Goal: Task Accomplishment & Management: Use online tool/utility

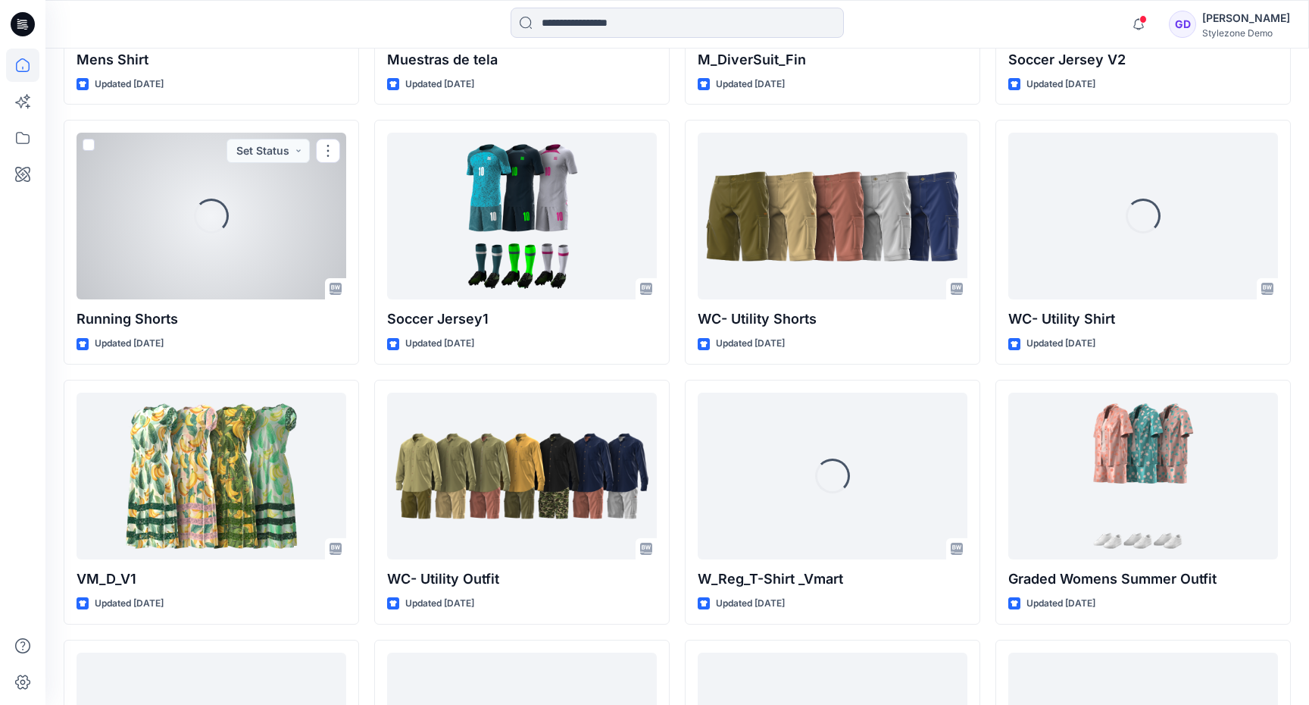
scroll to position [1940, 0]
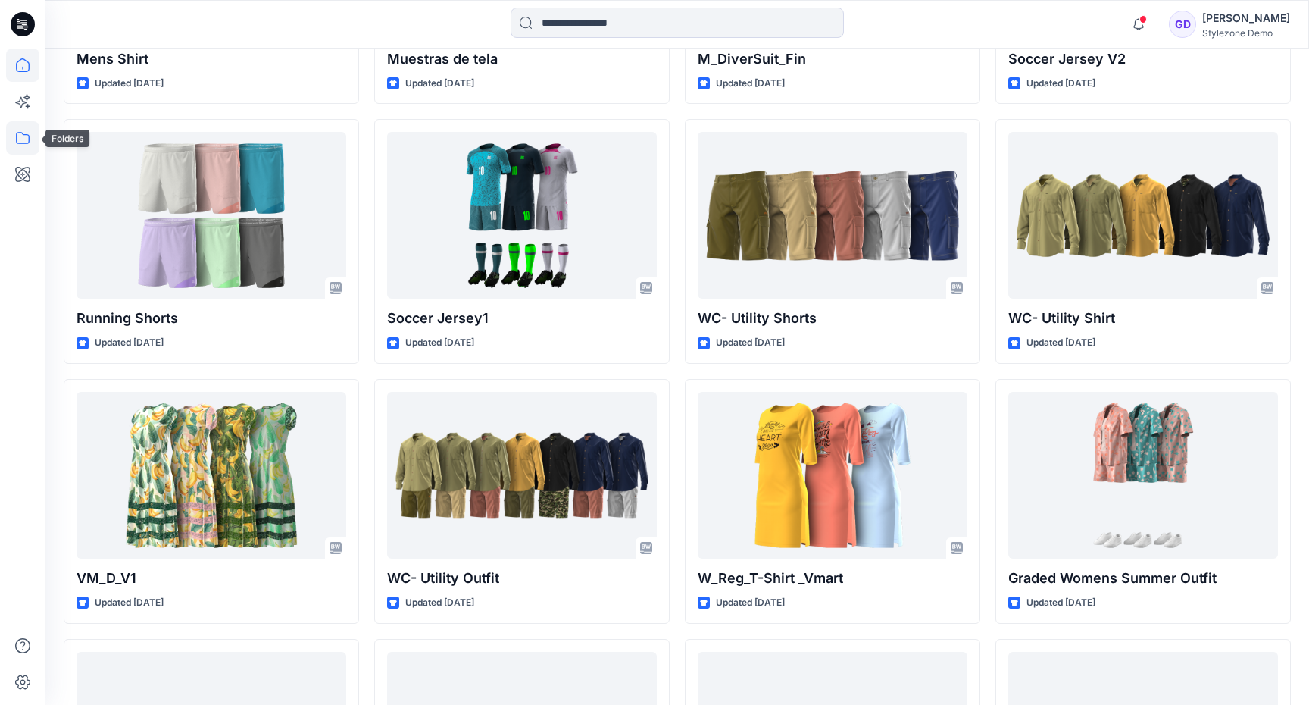
click at [21, 138] on icon at bounding box center [22, 137] width 33 height 33
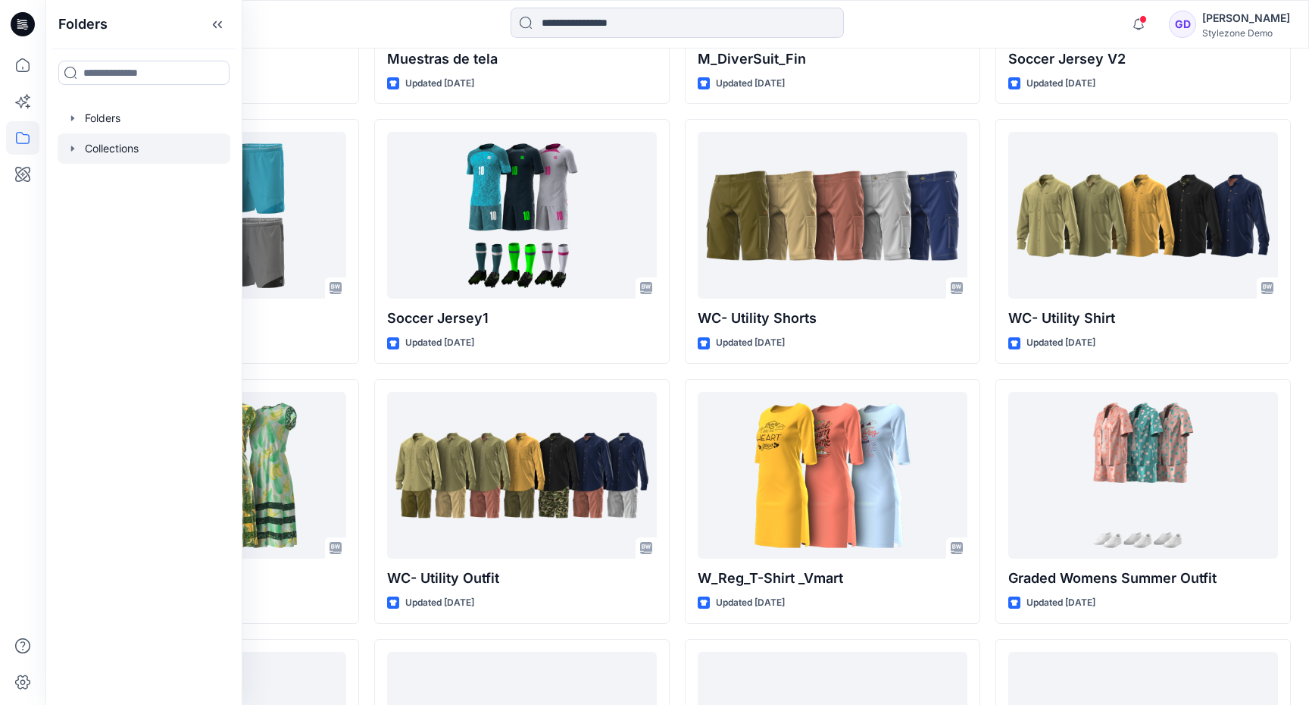
click at [62, 156] on div at bounding box center [144, 148] width 173 height 30
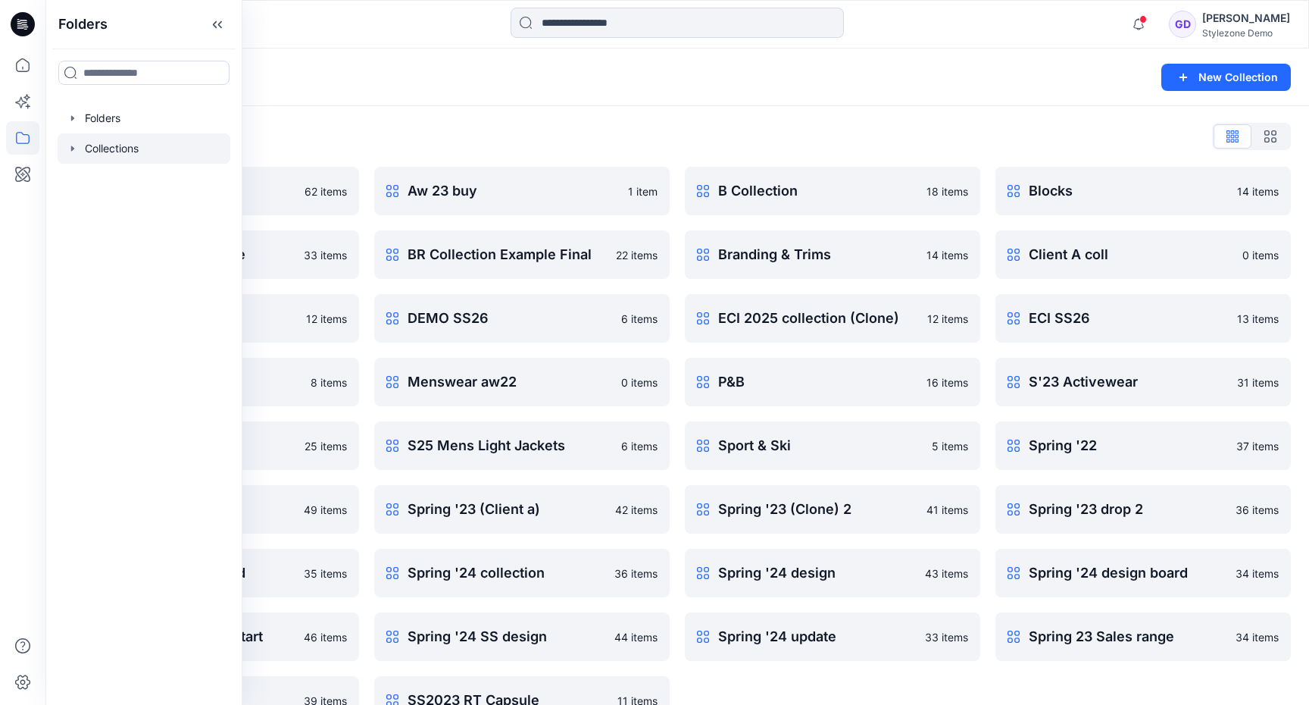
click at [65, 152] on div at bounding box center [144, 148] width 173 height 30
click at [76, 148] on icon "button" at bounding box center [73, 148] width 12 height 12
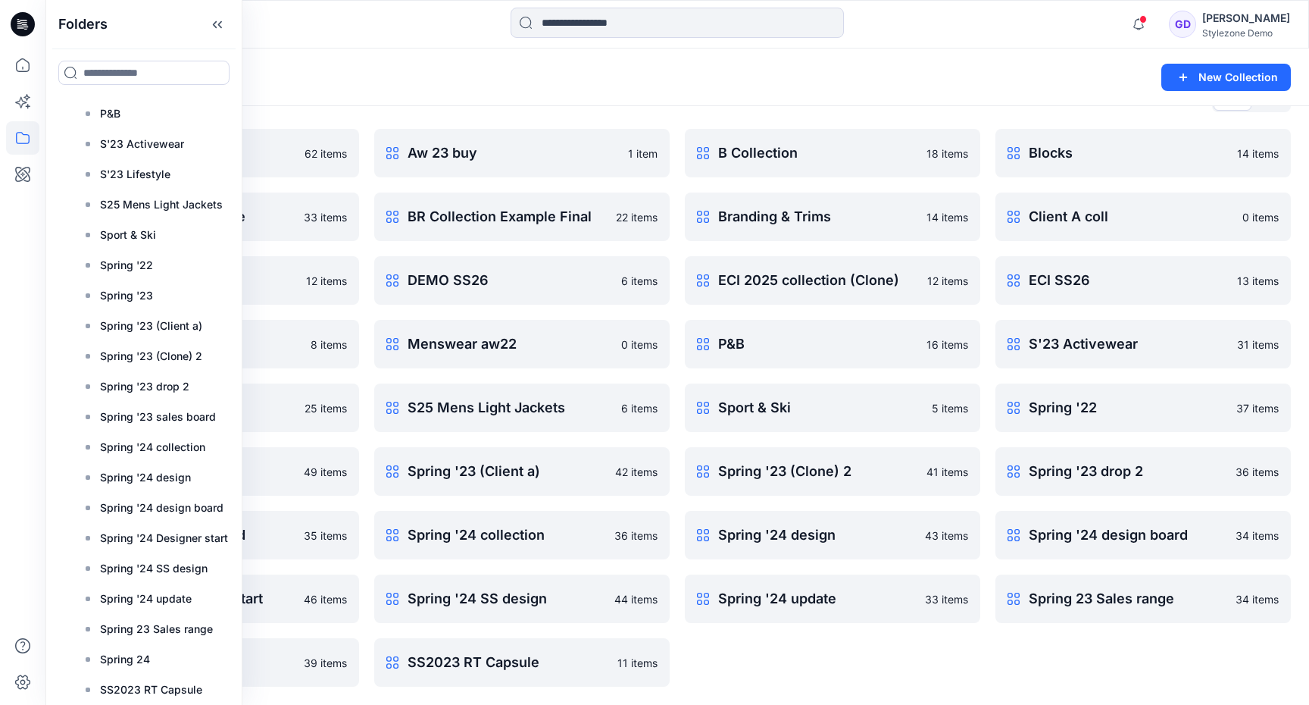
scroll to position [492, 0]
click at [161, 621] on p "Spring 23 Sales range" at bounding box center [156, 629] width 113 height 18
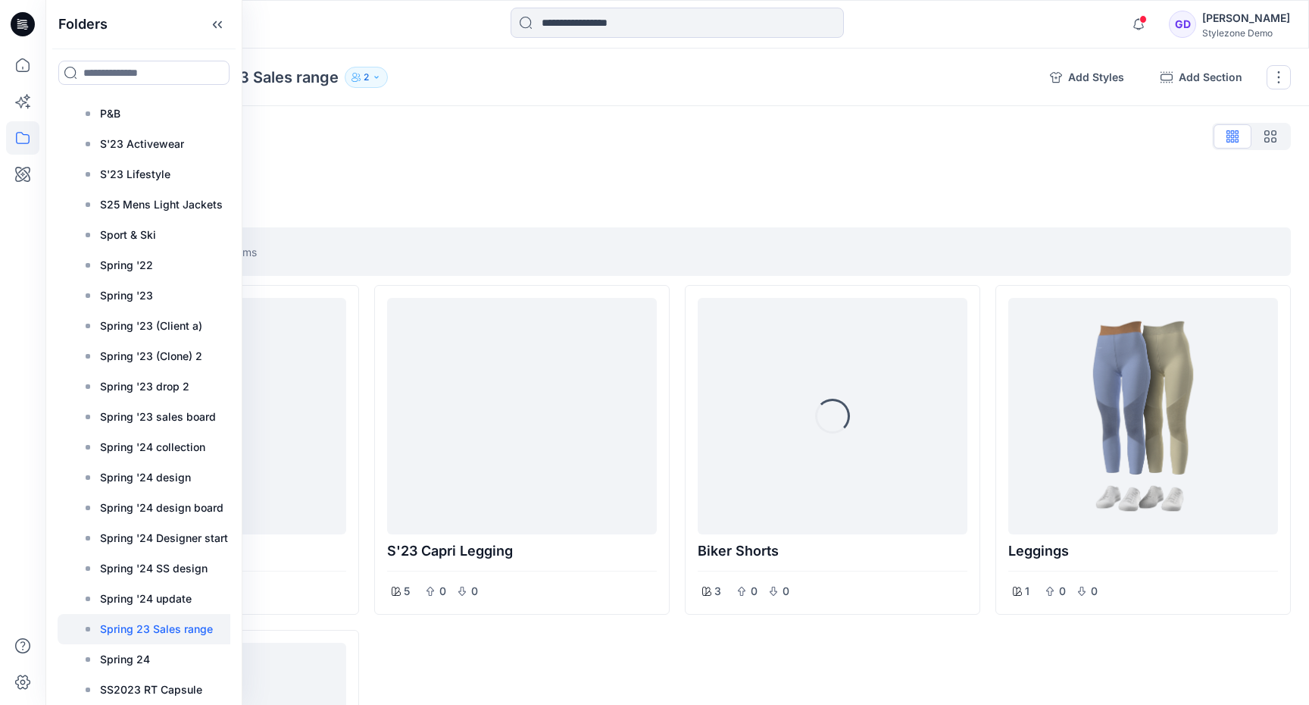
click at [454, 148] on div "Styles" at bounding box center [677, 136] width 1227 height 24
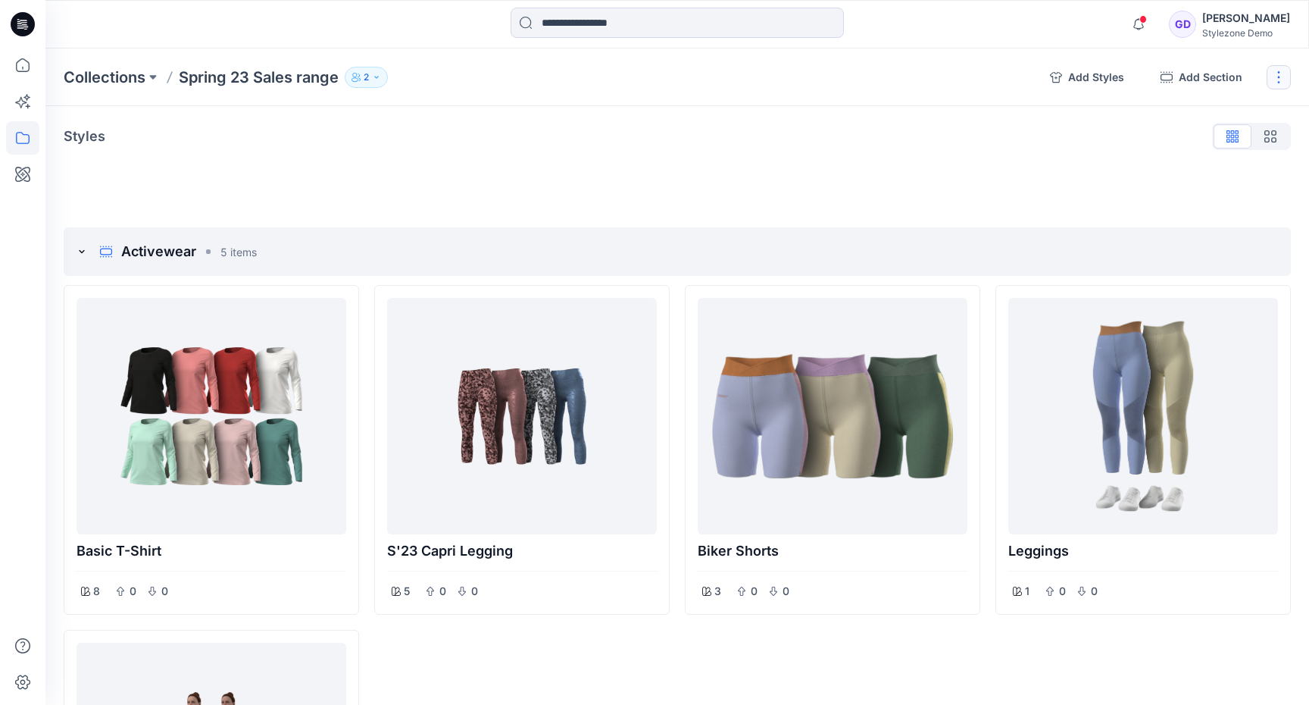
click at [1280, 77] on button "button" at bounding box center [1279, 77] width 24 height 24
click at [808, 173] on div at bounding box center [677, 170] width 1227 height 12
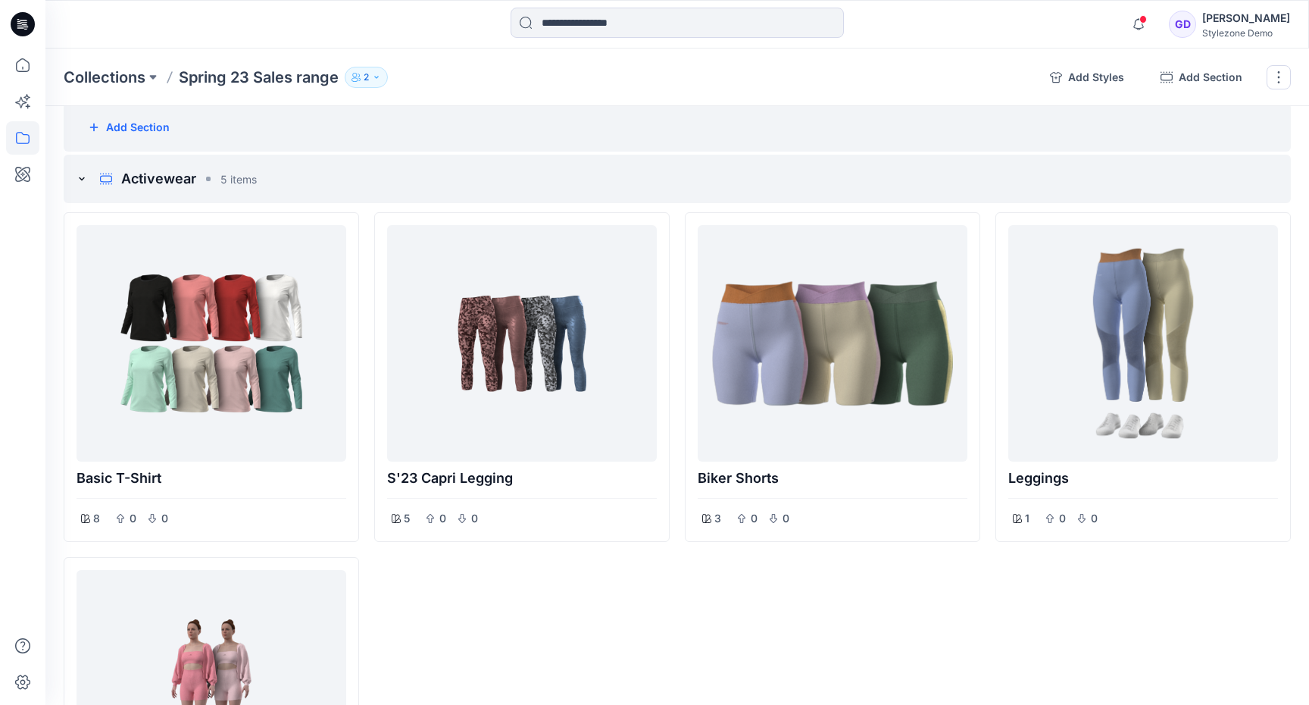
scroll to position [79, 0]
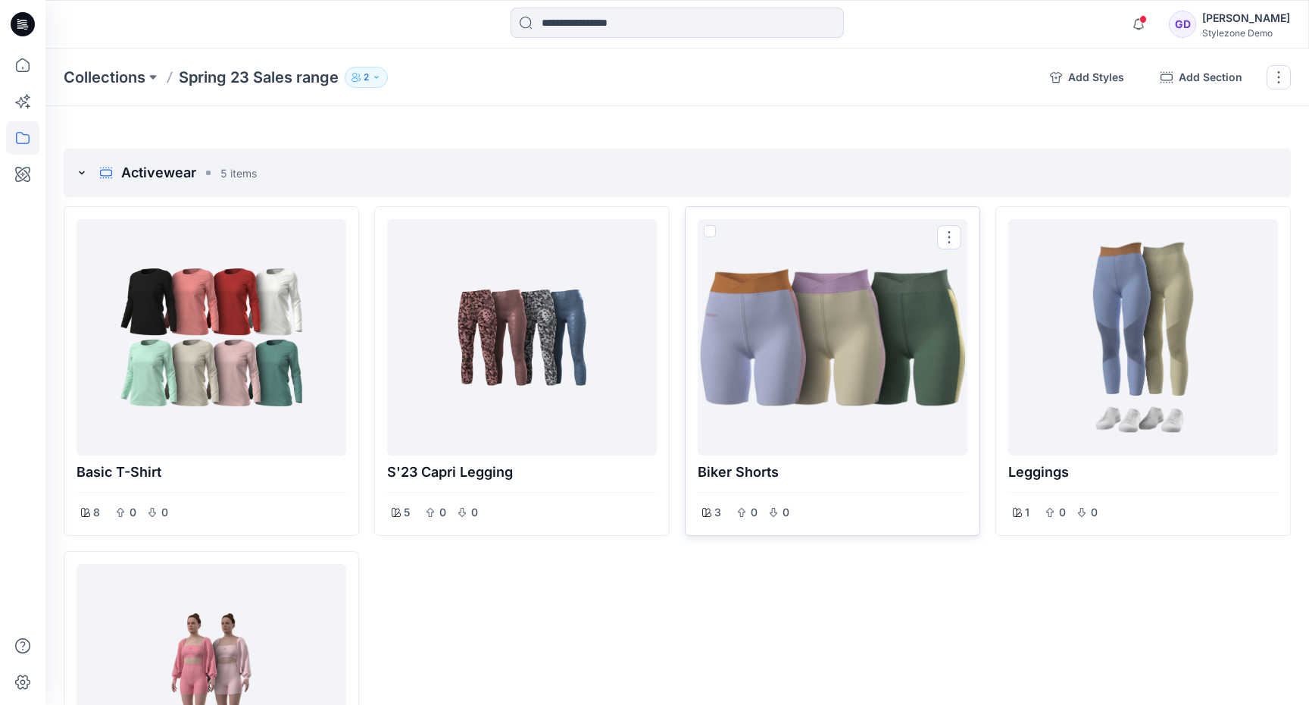
click at [866, 349] on div at bounding box center [833, 337] width 258 height 224
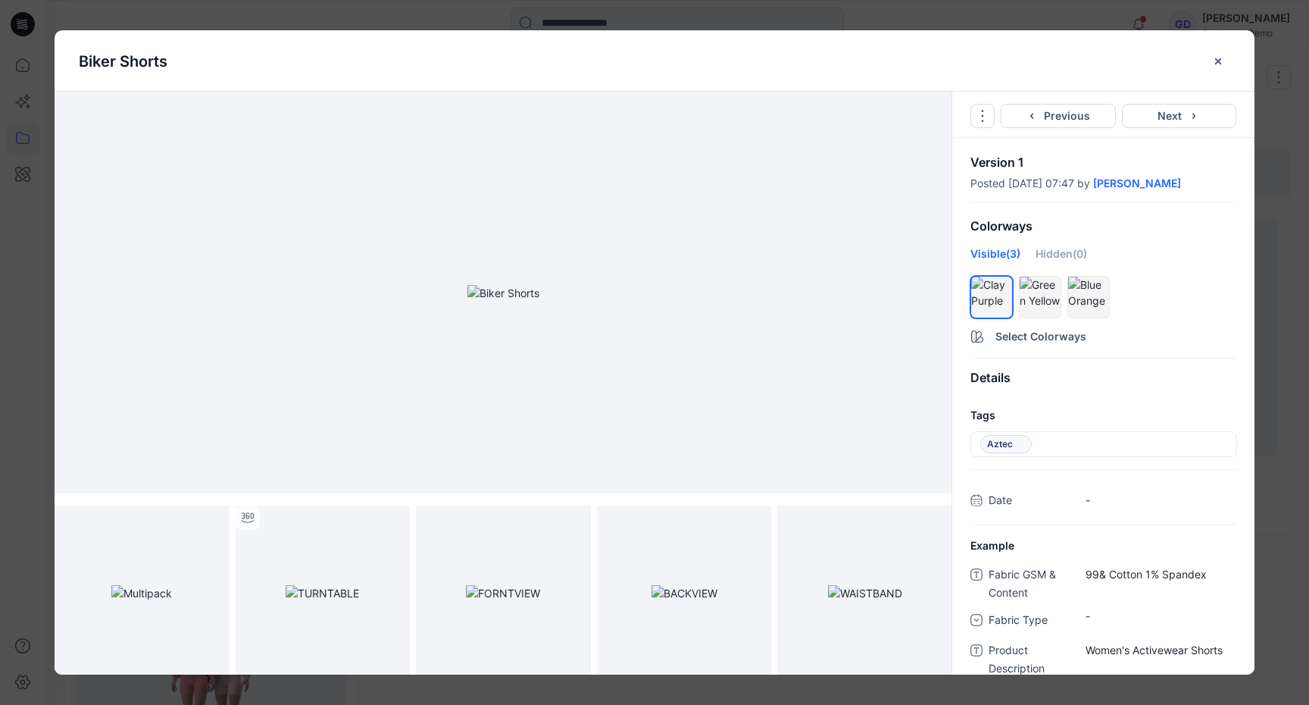
scroll to position [6, 0]
click at [359, 595] on img at bounding box center [322, 587] width 73 height 16
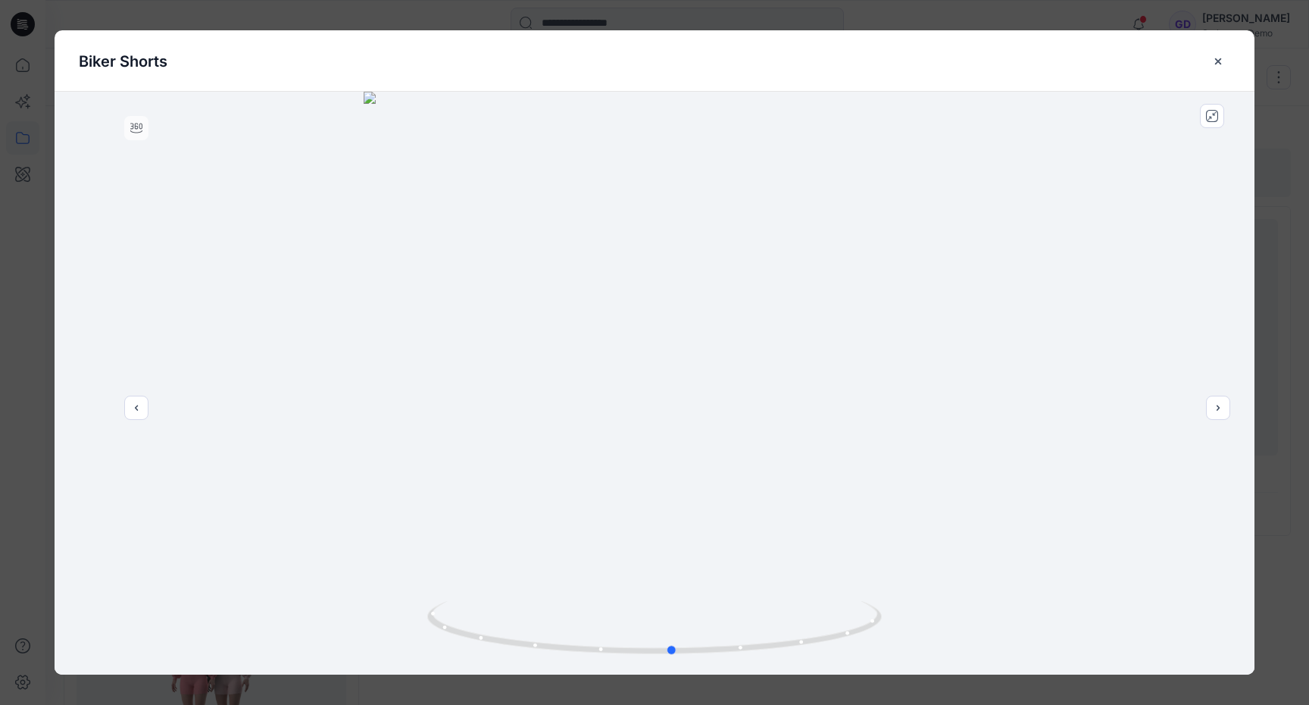
drag, startPoint x: 616, startPoint y: 408, endPoint x: 605, endPoint y: 387, distance: 23.0
click at [605, 387] on div at bounding box center [655, 383] width 1200 height 583
click at [1206, 114] on icon "close-full-preview" at bounding box center [1212, 116] width 12 height 12
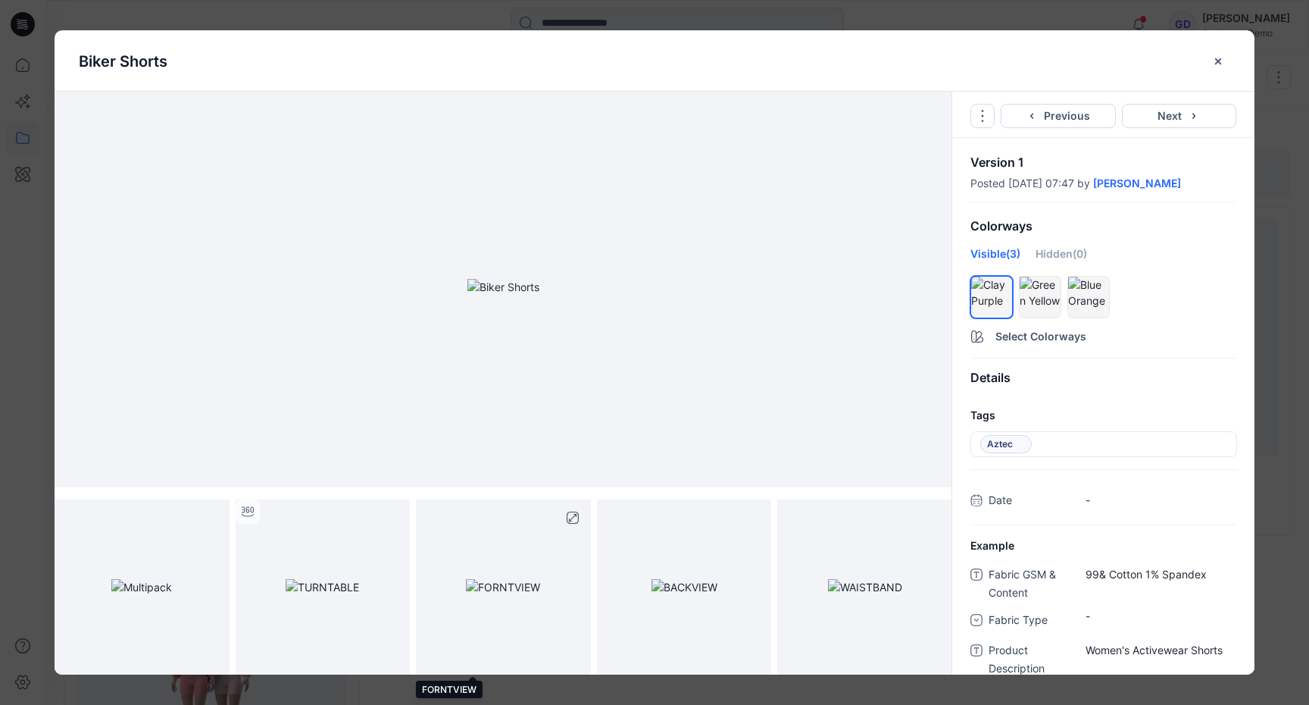
click at [535, 587] on img at bounding box center [503, 587] width 74 height 16
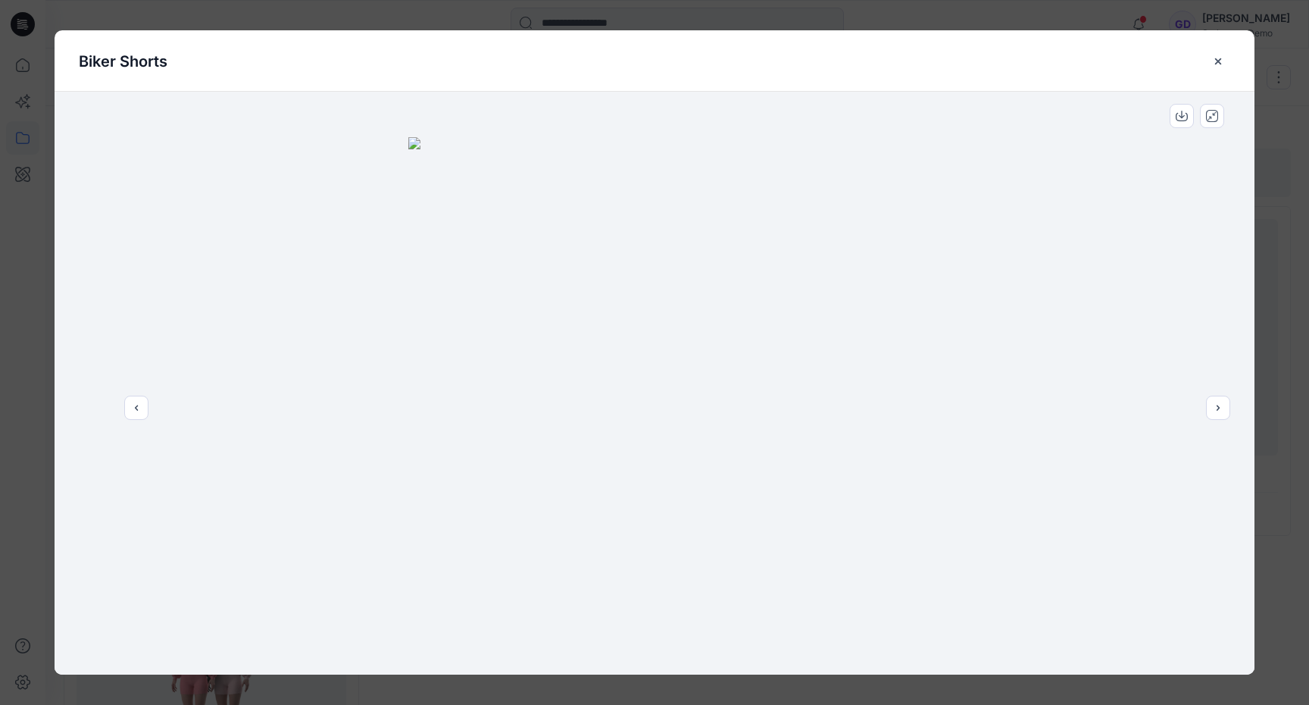
click at [693, 588] on img at bounding box center [654, 406] width 492 height 538
click at [1220, 51] on button "close-btn" at bounding box center [1218, 61] width 23 height 24
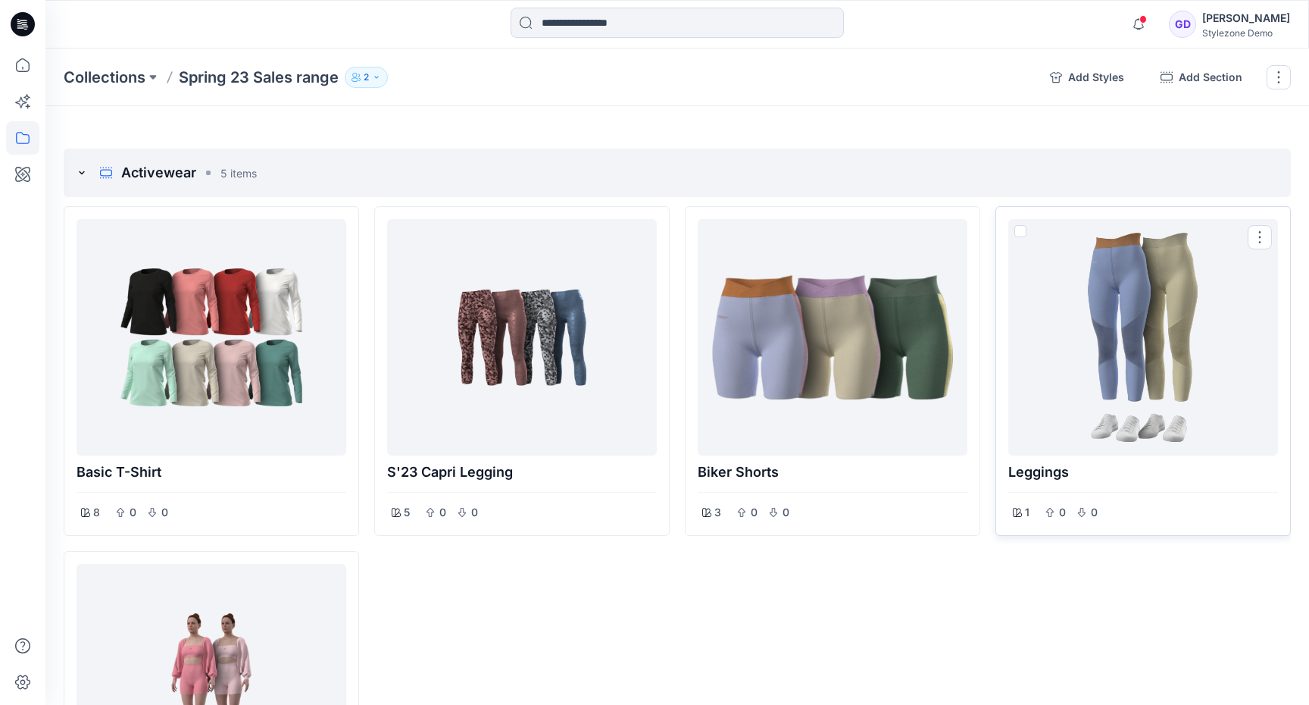
click at [1230, 354] on div at bounding box center [1143, 337] width 258 height 224
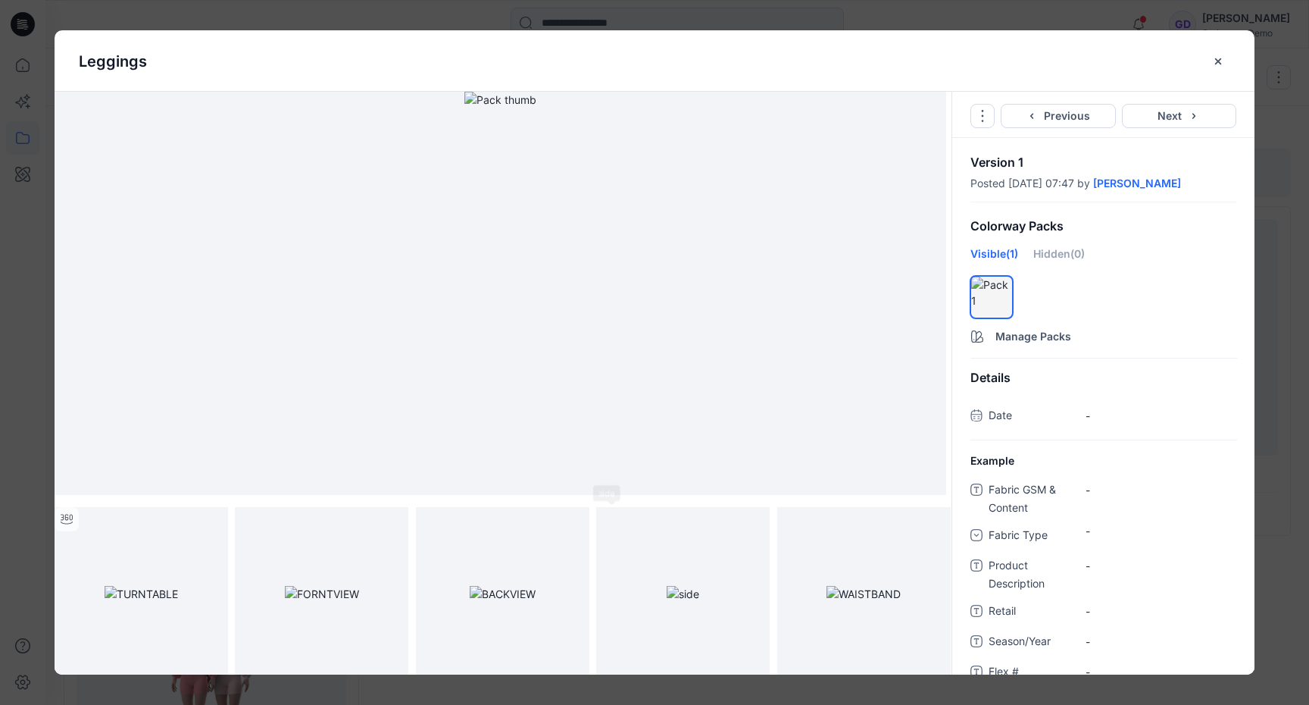
scroll to position [186, 0]
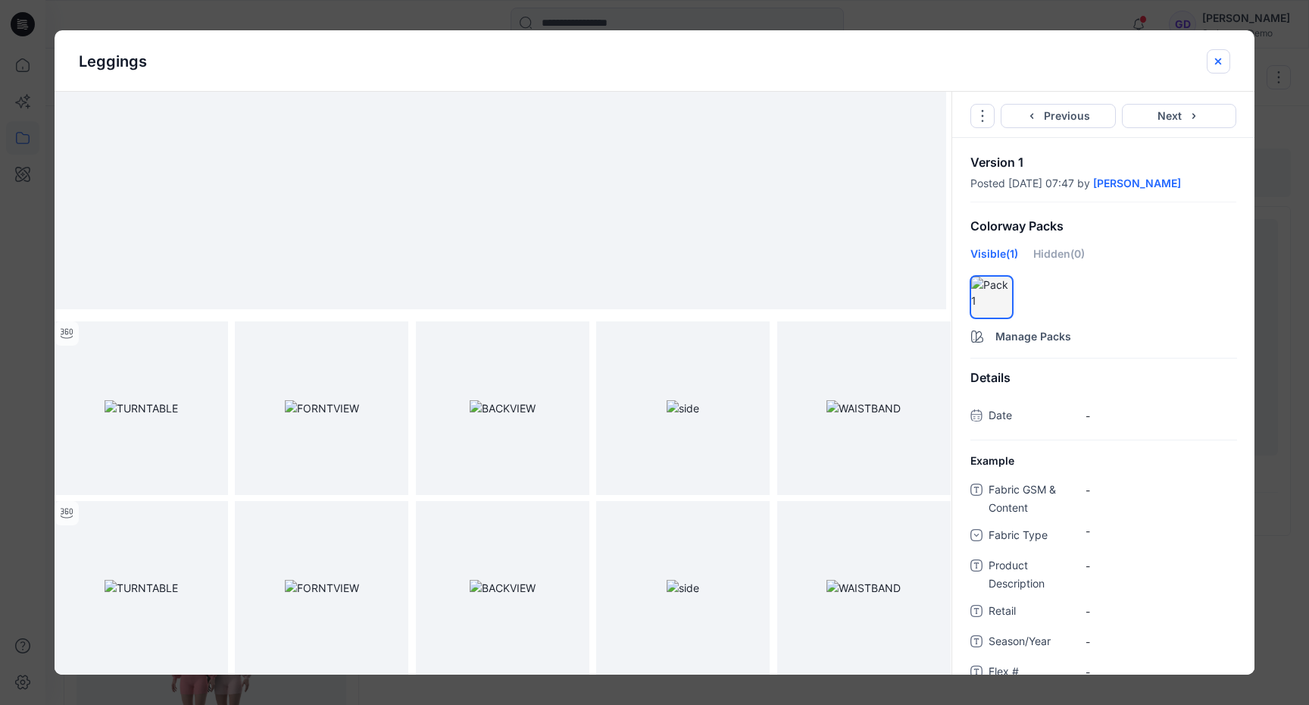
click at [1219, 59] on icon "close-btn" at bounding box center [1218, 61] width 6 height 6
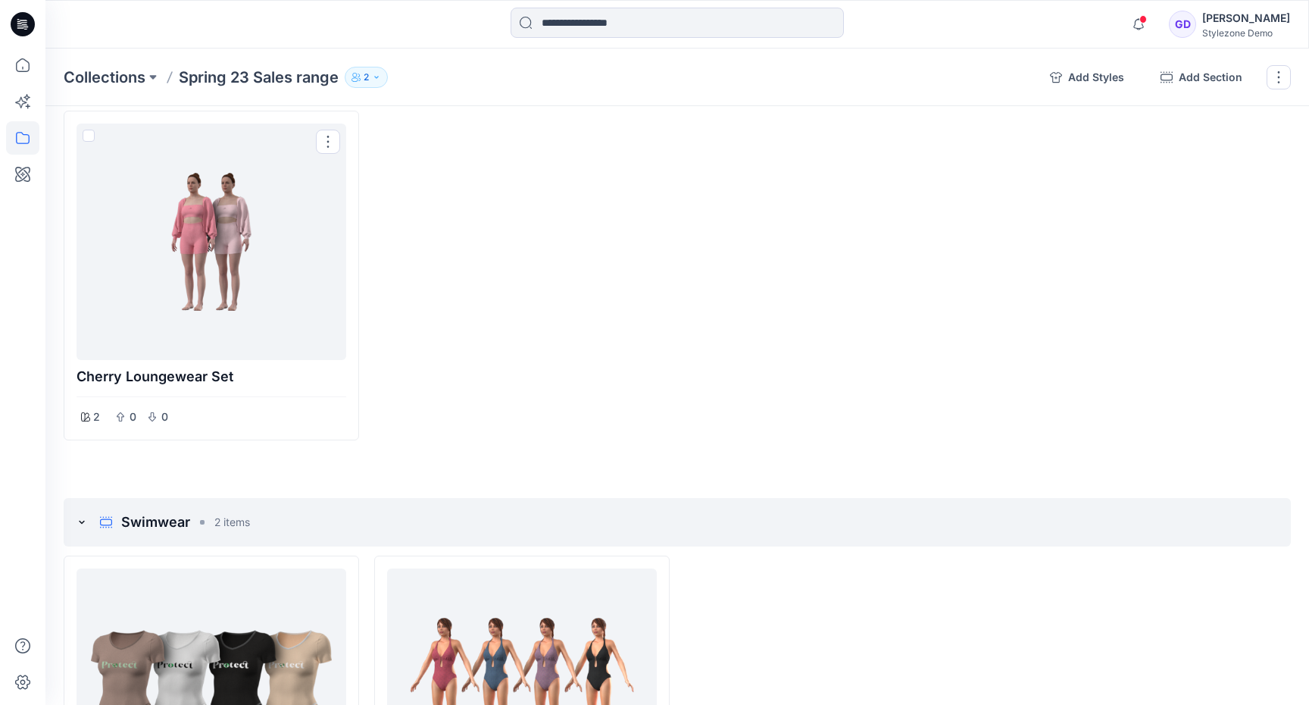
scroll to position [549, 0]
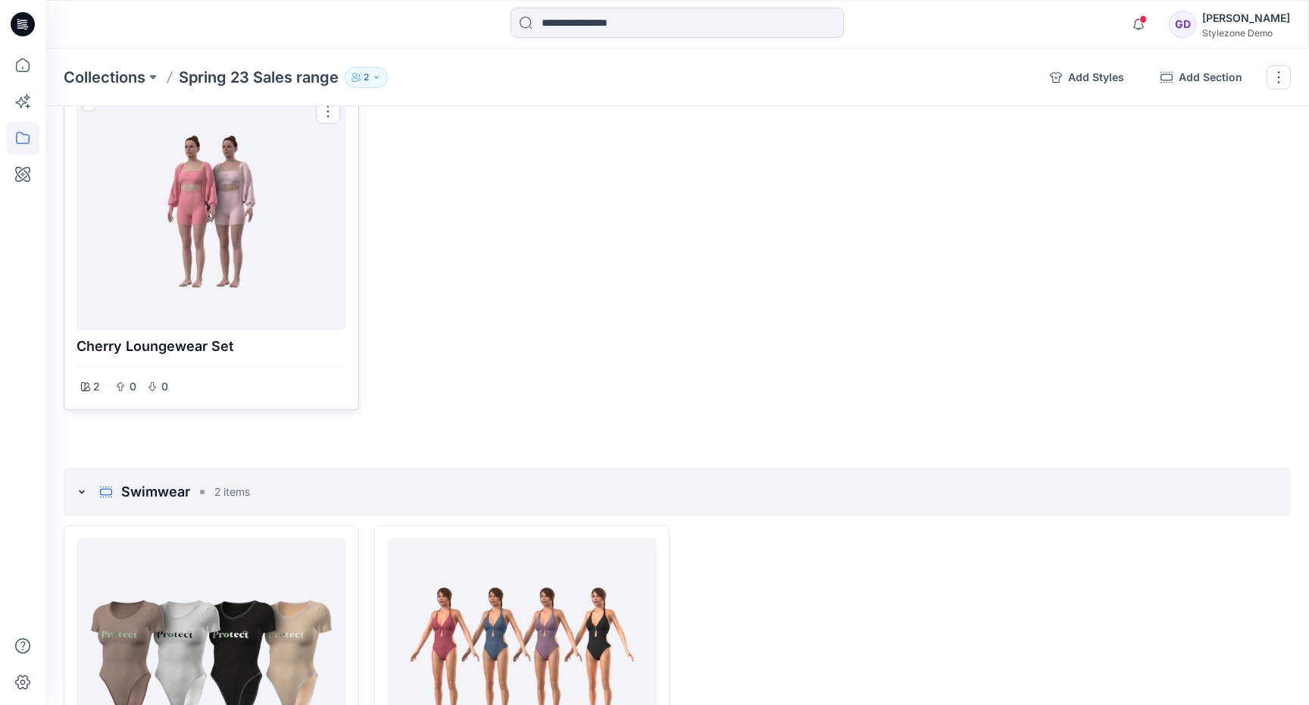
click at [238, 205] on div at bounding box center [212, 211] width 258 height 224
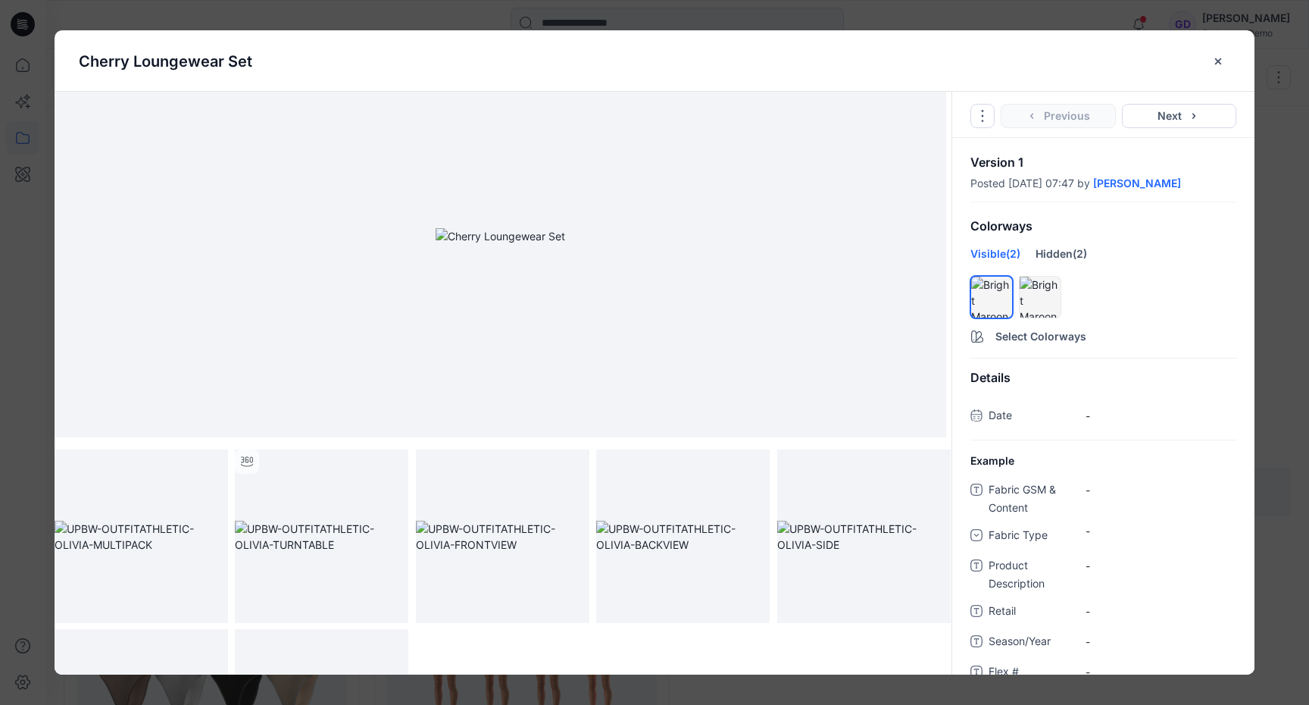
scroll to position [0, 0]
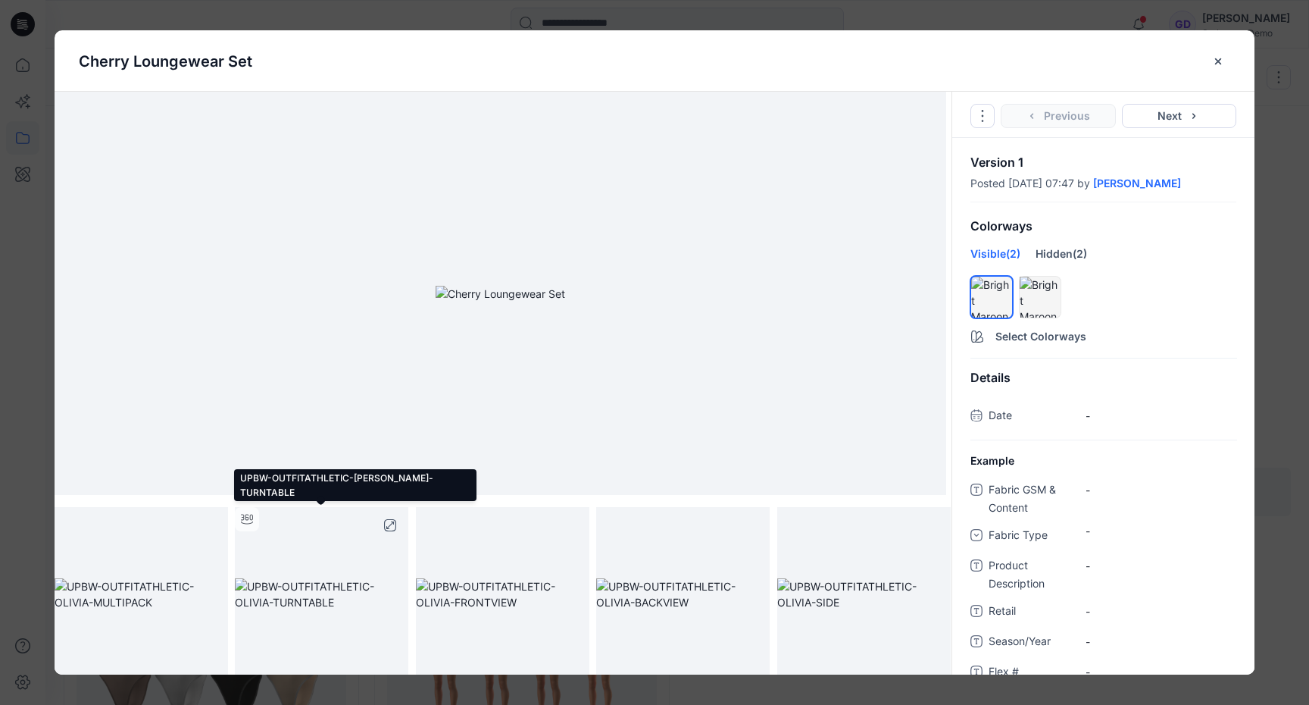
click at [334, 594] on img at bounding box center [321, 594] width 173 height 32
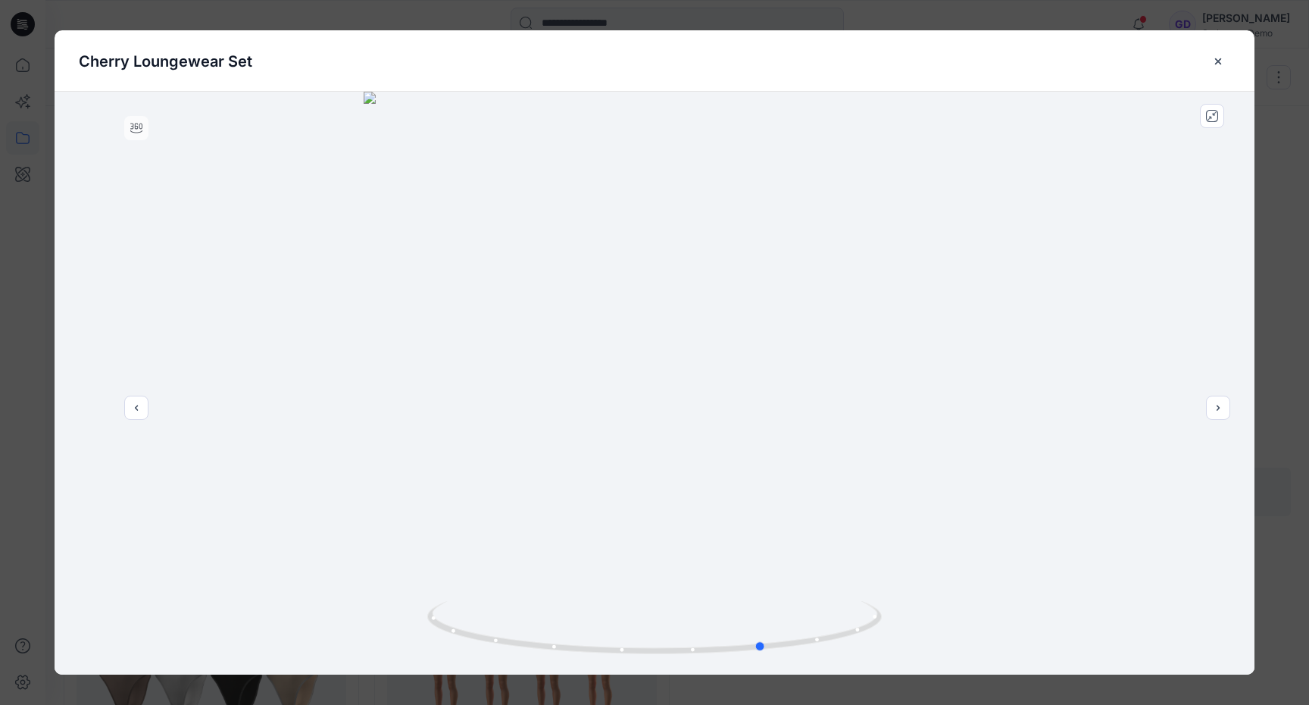
drag, startPoint x: 561, startPoint y: 441, endPoint x: 573, endPoint y: 439, distance: 13.0
click at [573, 439] on div at bounding box center [655, 383] width 1200 height 583
click at [1217, 63] on icon "close-btn" at bounding box center [1218, 61] width 12 height 12
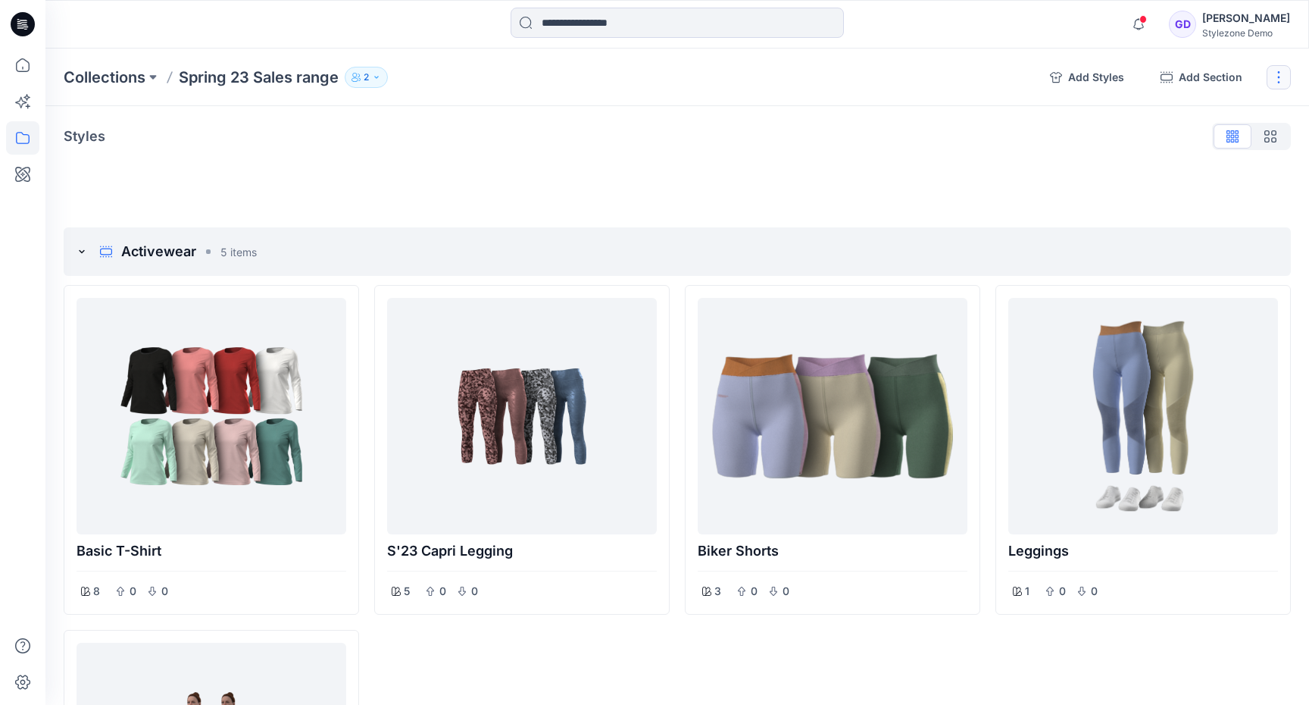
click at [1285, 80] on button "button" at bounding box center [1279, 77] width 24 height 24
click at [22, 138] on icon at bounding box center [22, 137] width 33 height 33
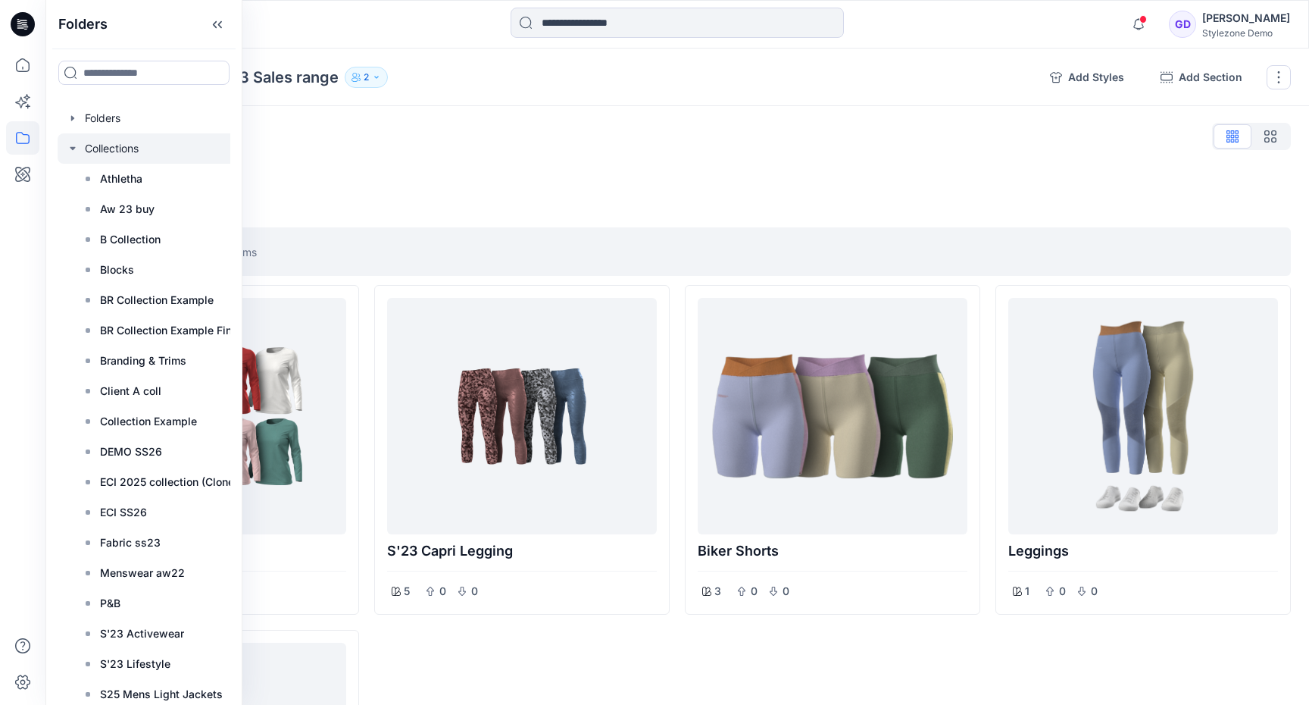
click at [73, 147] on icon "button" at bounding box center [72, 148] width 5 height 3
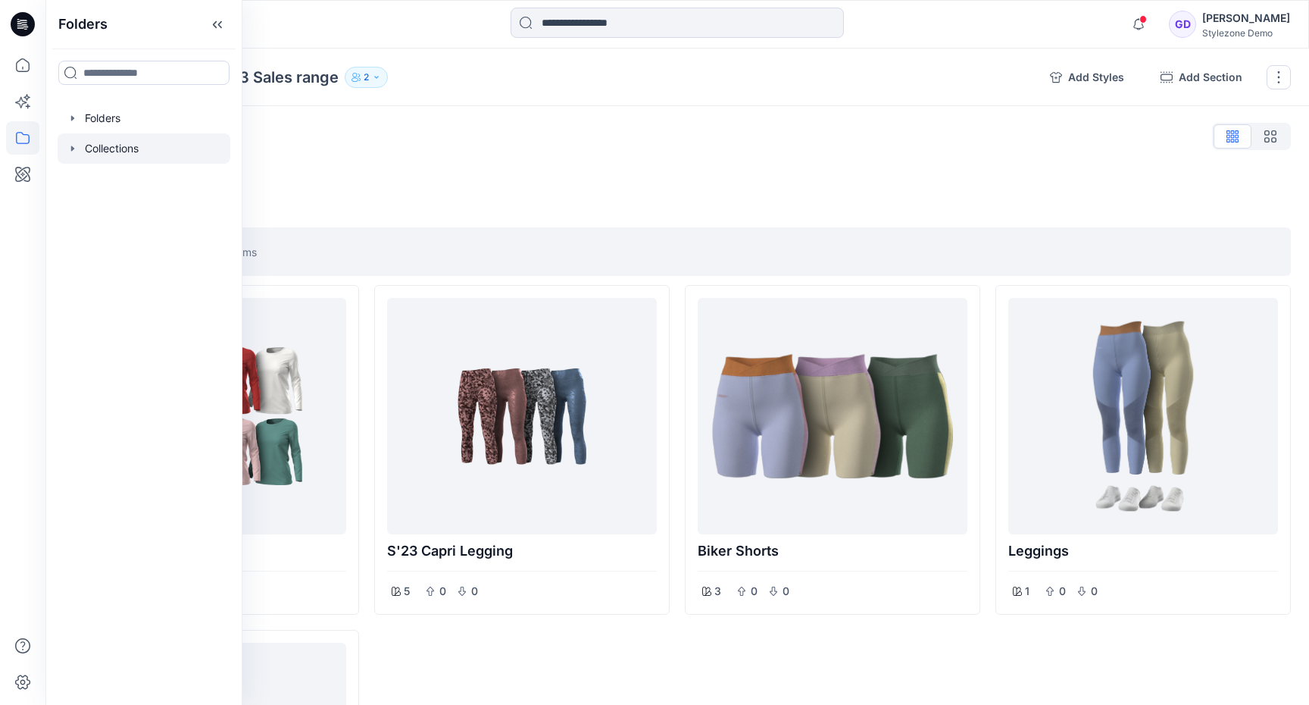
click at [107, 145] on div at bounding box center [144, 148] width 173 height 30
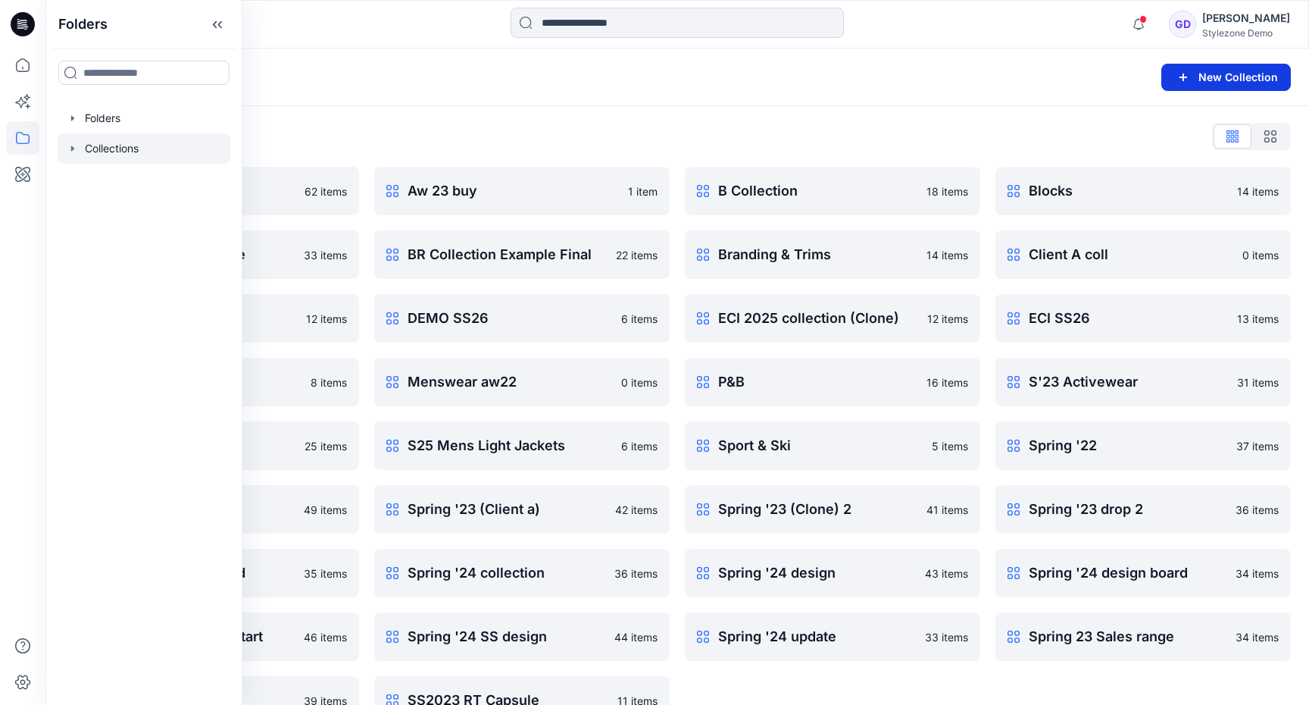
click at [1232, 74] on button "New Collection" at bounding box center [1226, 77] width 130 height 27
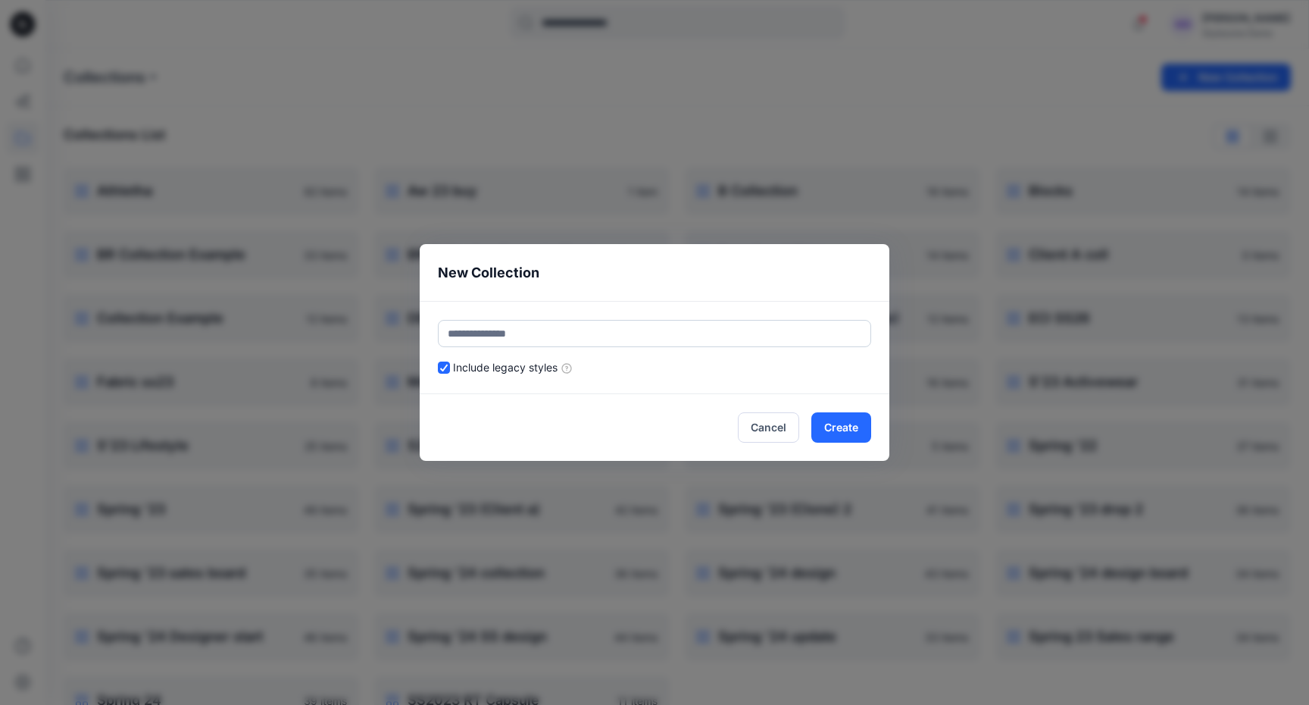
click at [502, 330] on input "text" at bounding box center [654, 333] width 433 height 27
click at [536, 342] on input "*********" at bounding box center [654, 333] width 433 height 27
type input "*"
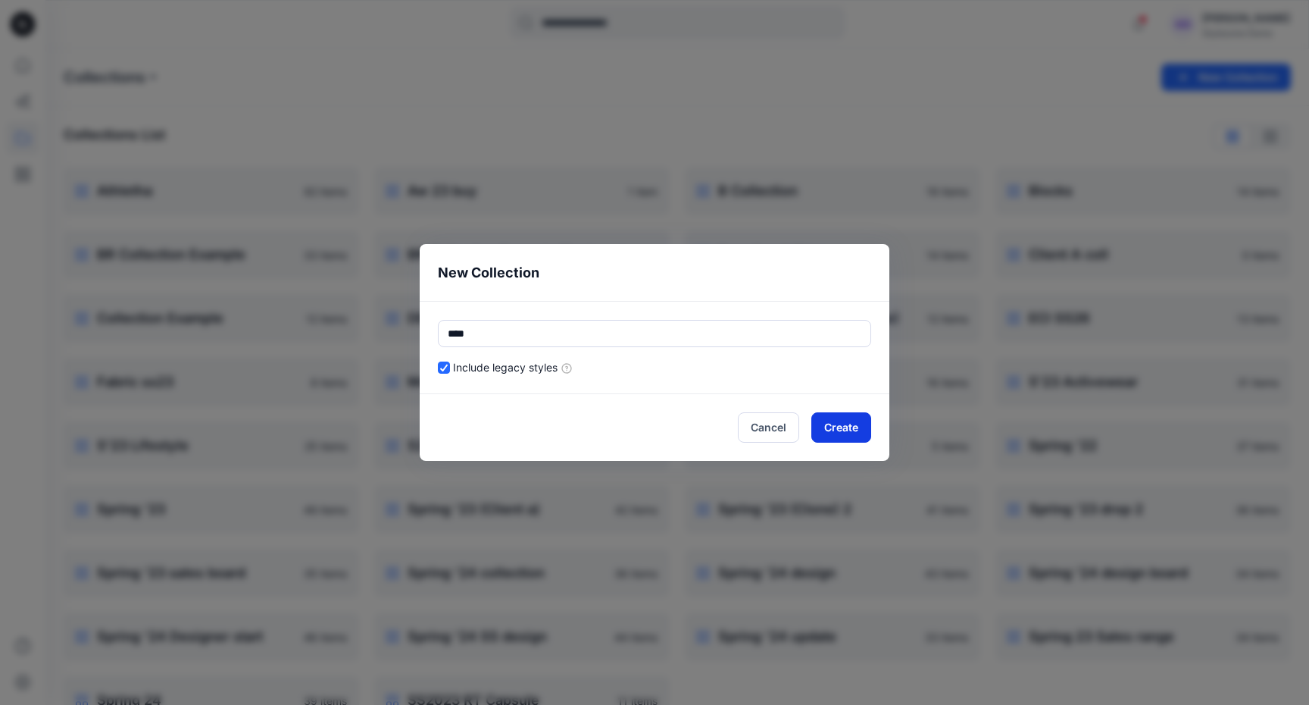
type input "****"
click at [829, 427] on button "Create" at bounding box center [841, 427] width 60 height 30
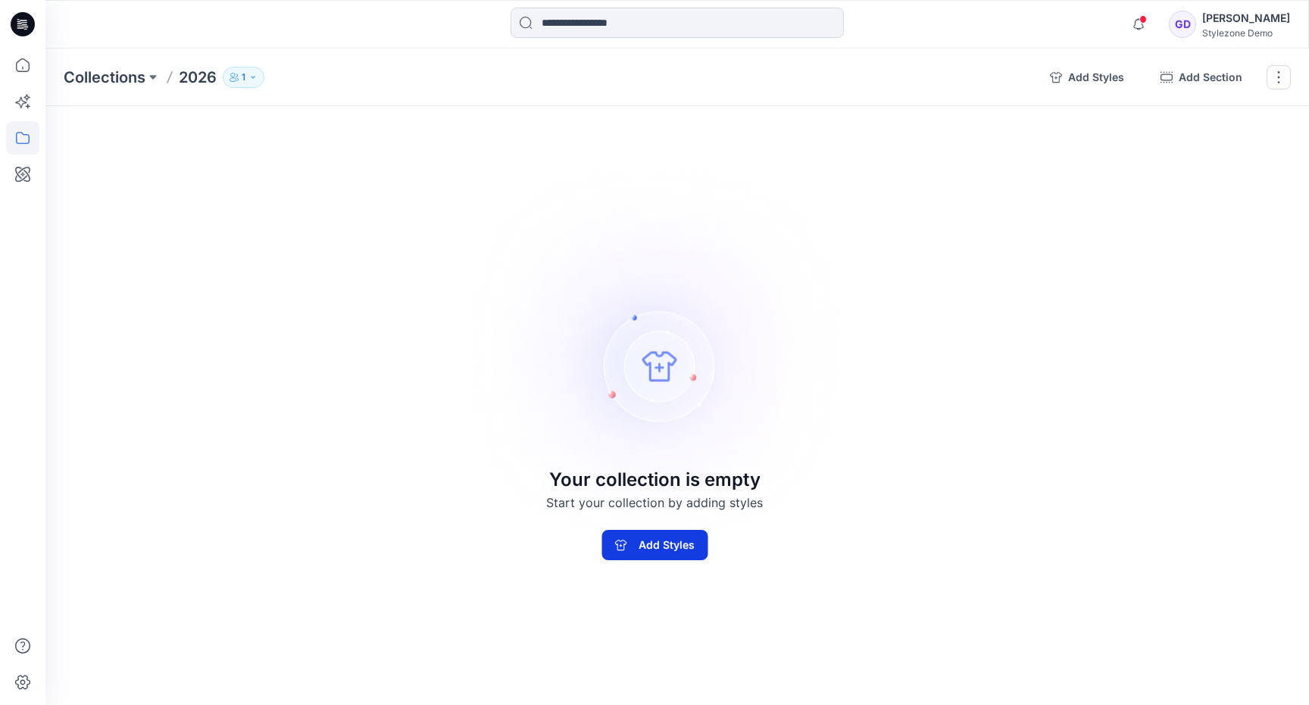
click at [662, 532] on button "Add Styles" at bounding box center [655, 545] width 106 height 30
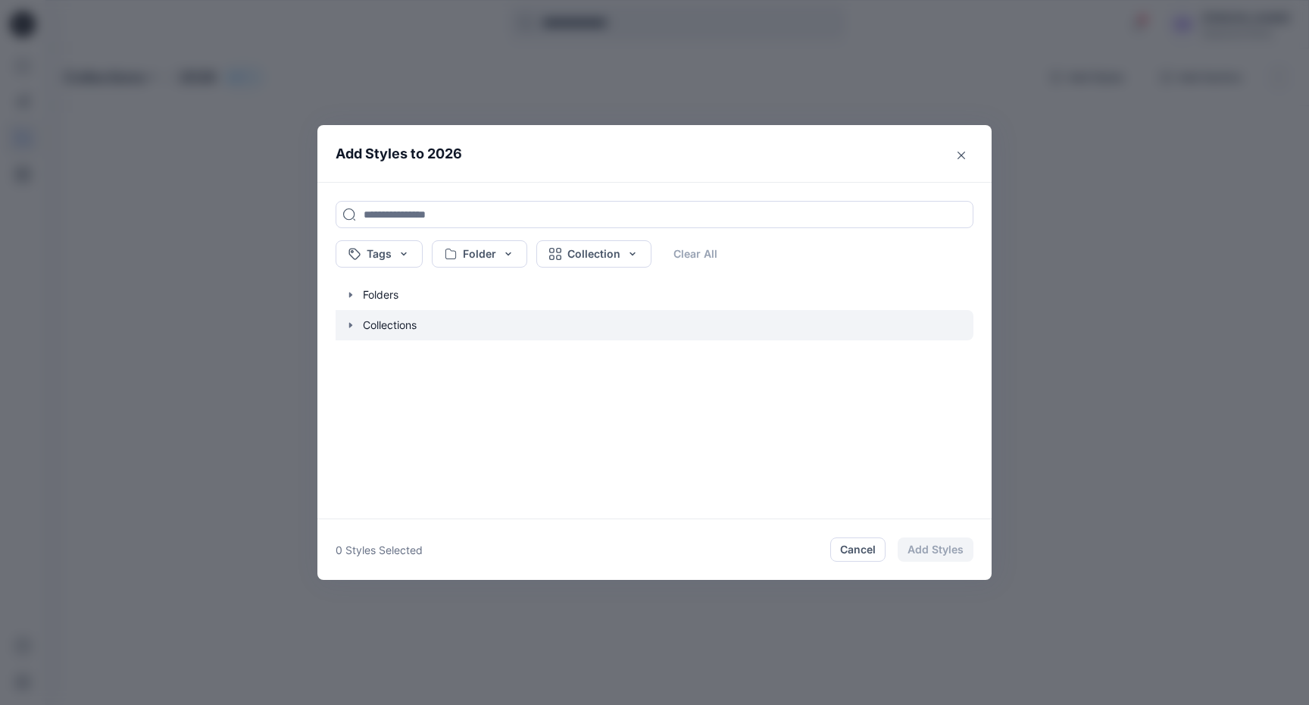
click at [346, 323] on icon "button" at bounding box center [351, 325] width 12 height 12
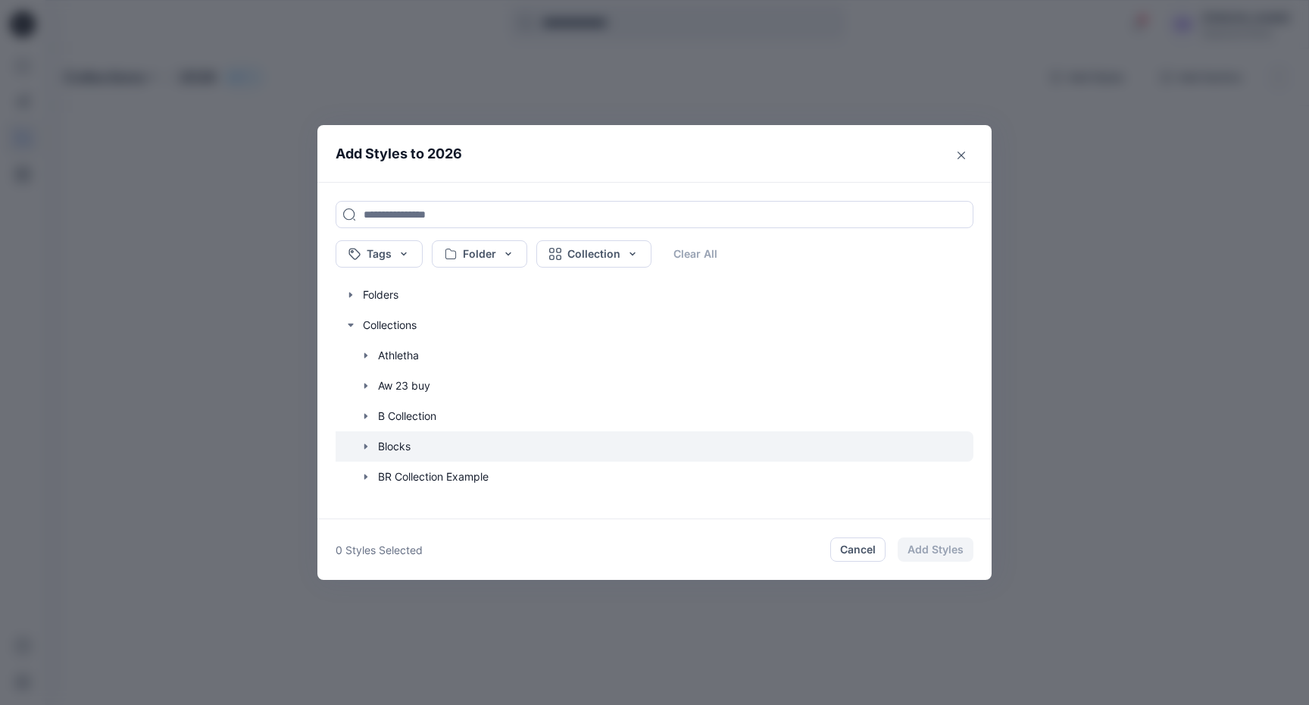
click at [361, 448] on icon "button" at bounding box center [366, 446] width 12 height 12
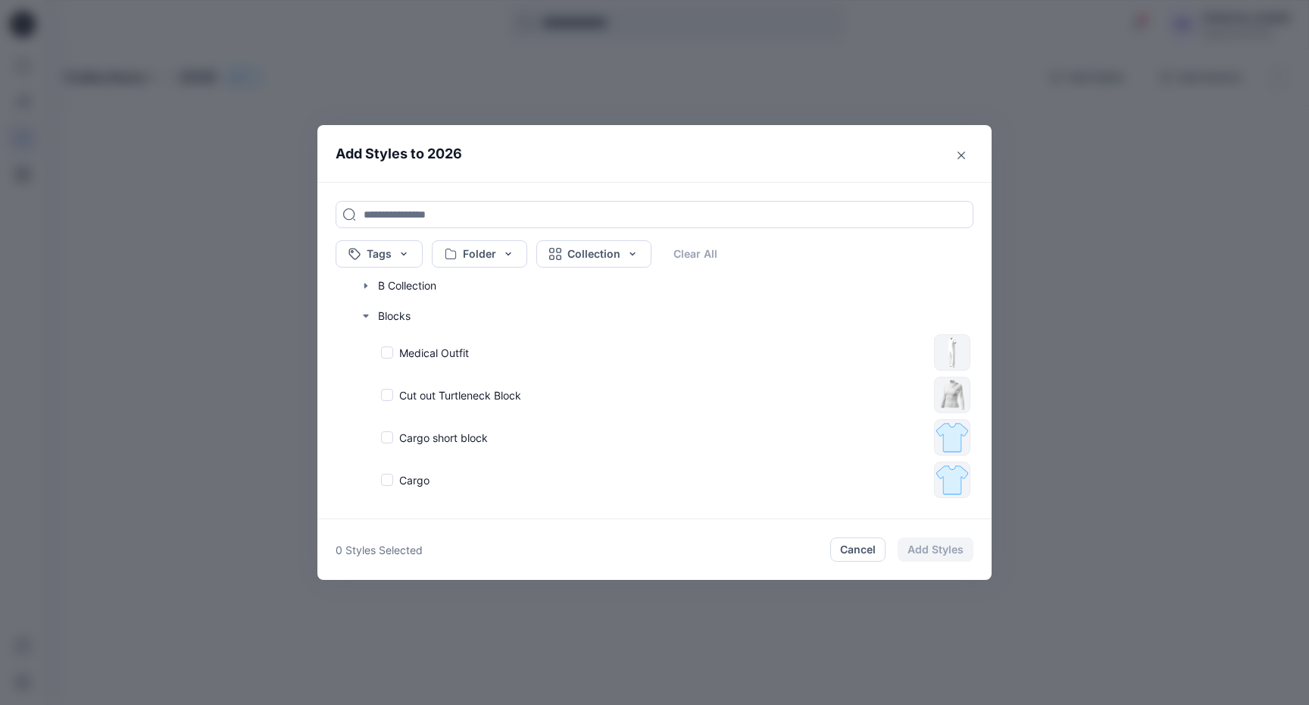
scroll to position [103, 0]
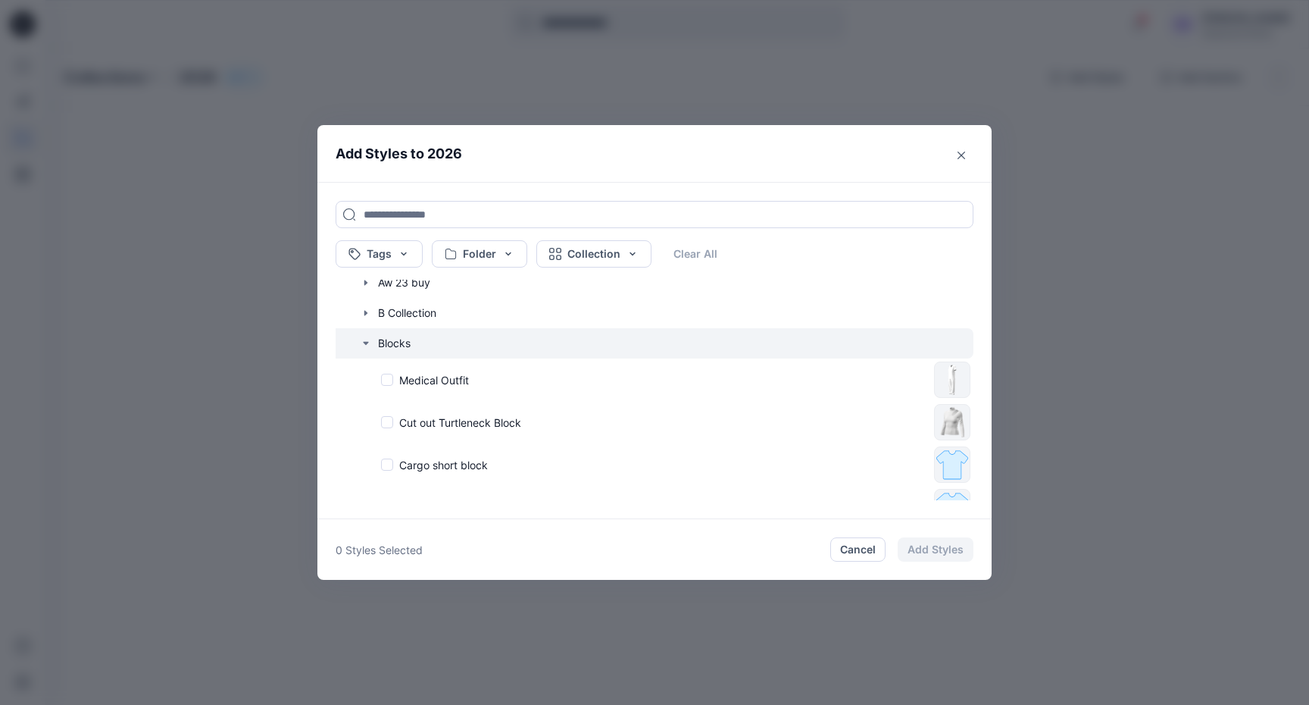
click at [364, 342] on icon "button" at bounding box center [365, 343] width 5 height 3
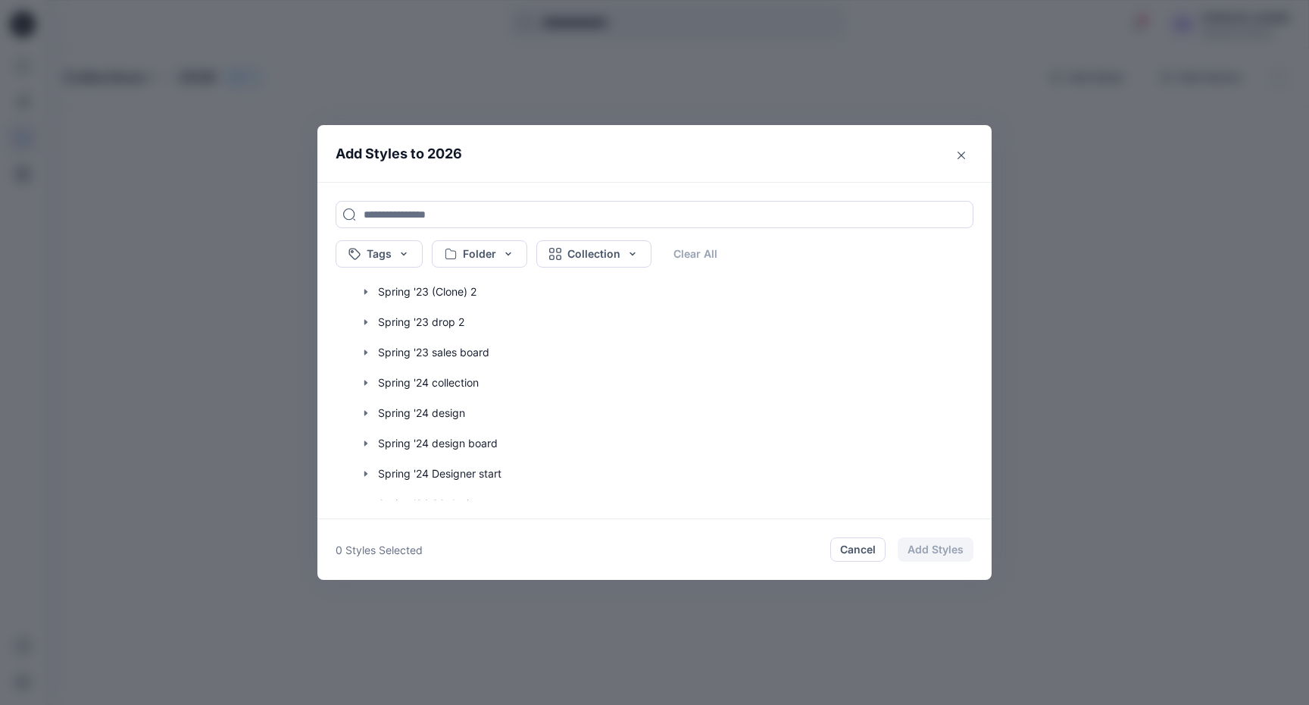
scroll to position [870, 0]
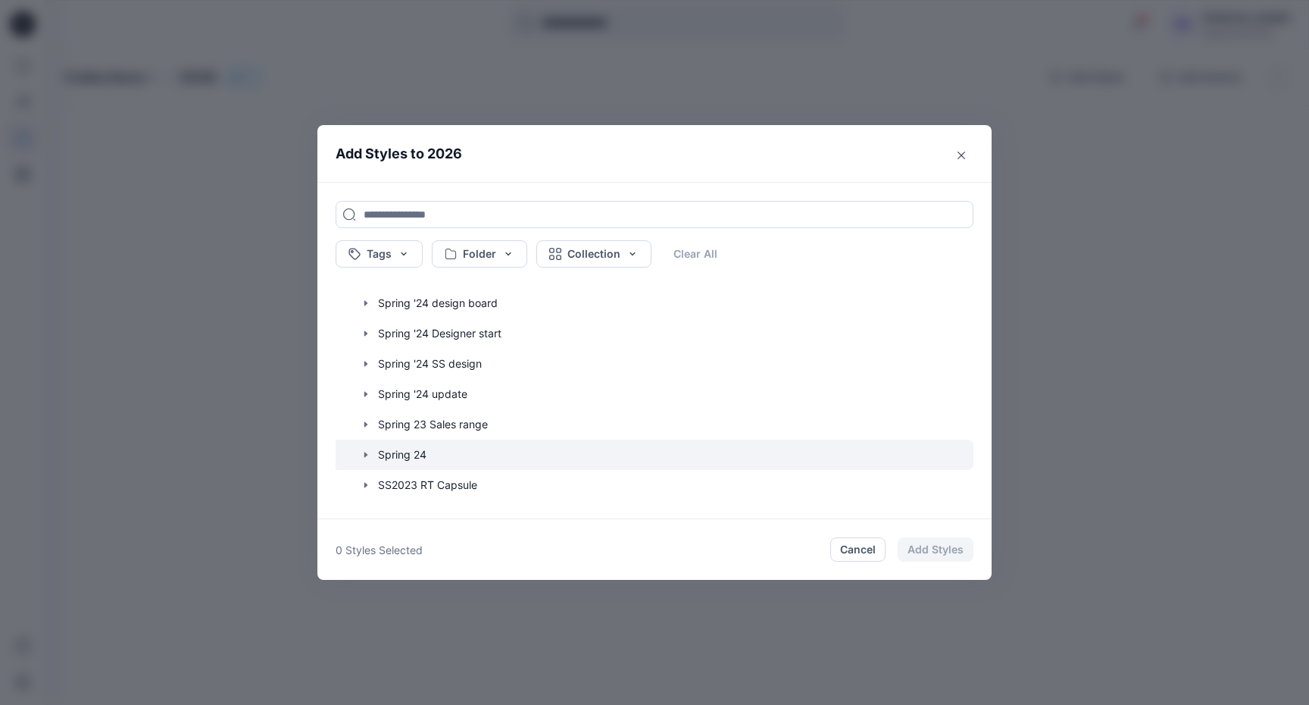
click at [362, 453] on icon "button" at bounding box center [366, 454] width 12 height 12
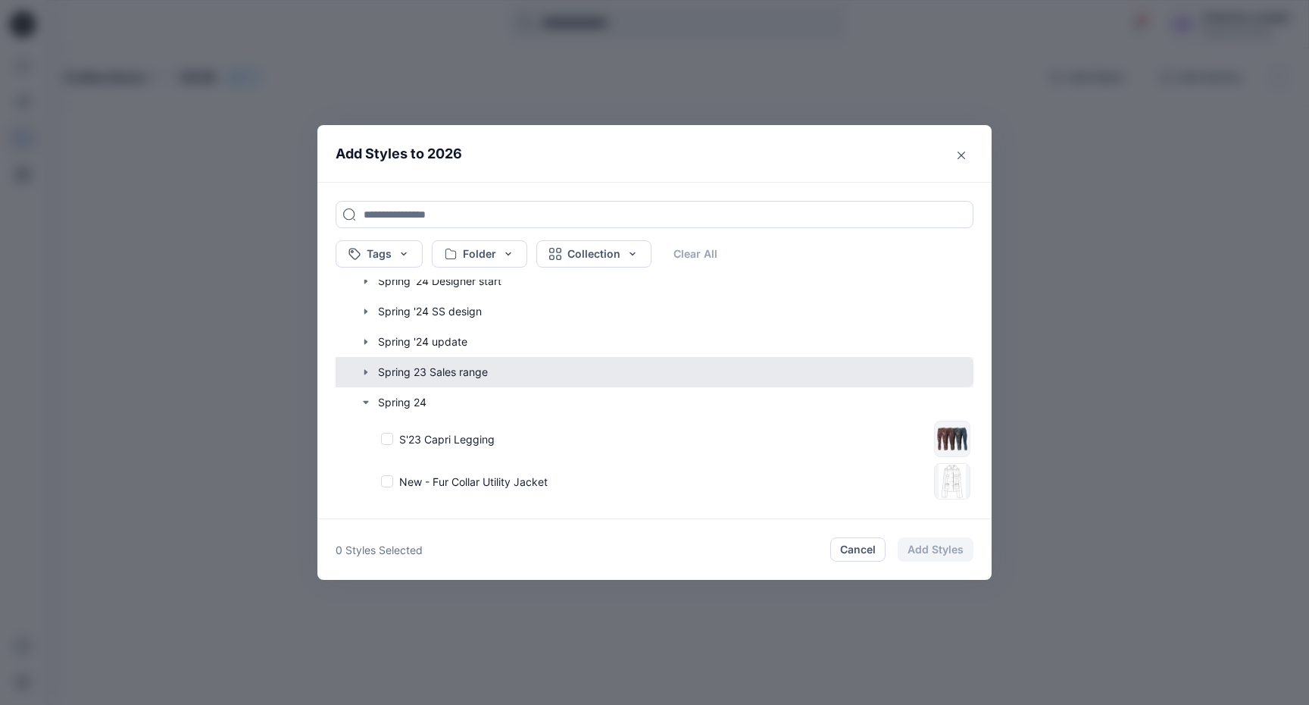
scroll to position [935, 0]
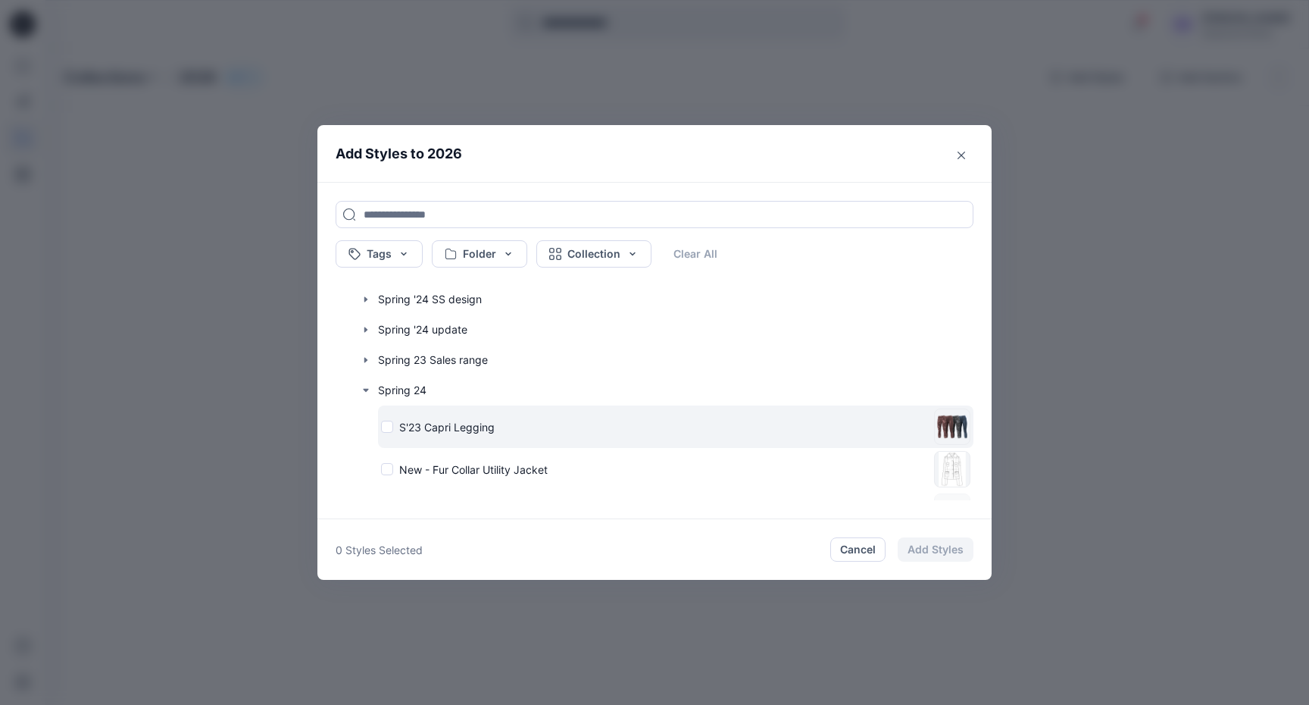
click at [389, 428] on div "S'23 Capri Legging" at bounding box center [654, 427] width 547 height 16
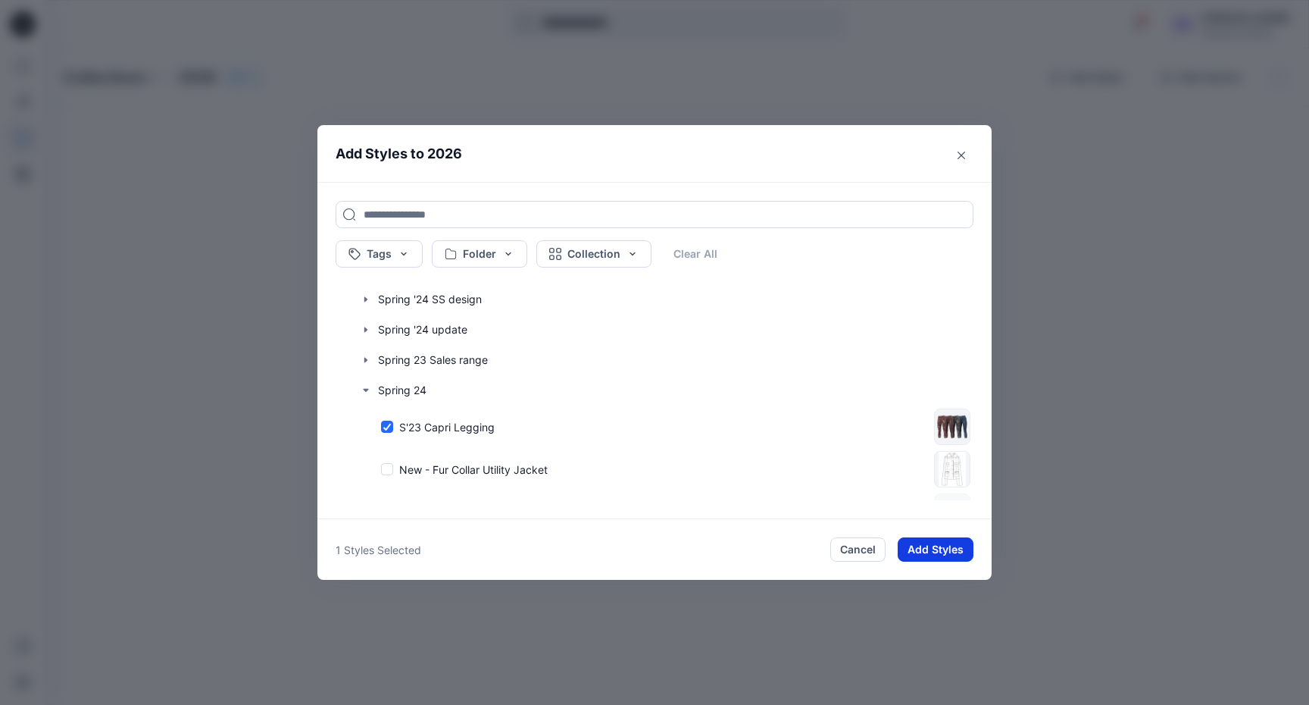
click at [942, 552] on button "Add Styles" at bounding box center [936, 549] width 76 height 24
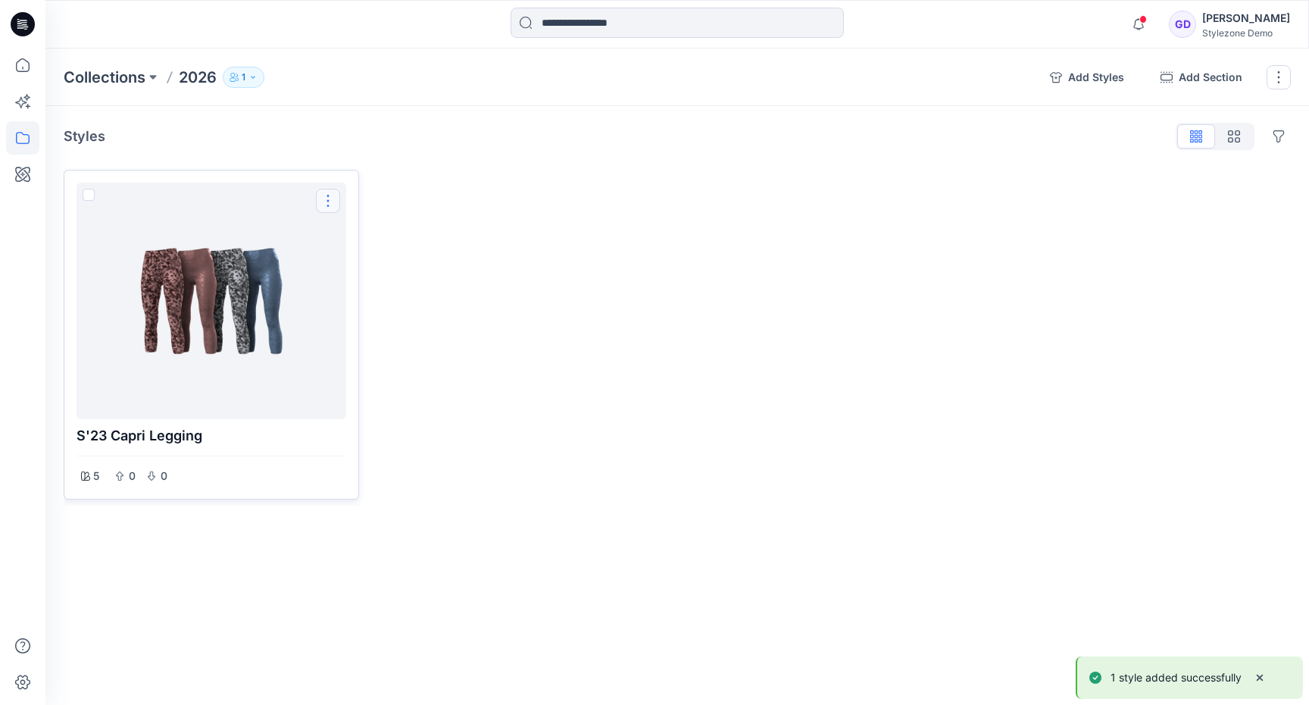
click at [322, 205] on button "Options" at bounding box center [328, 201] width 24 height 24
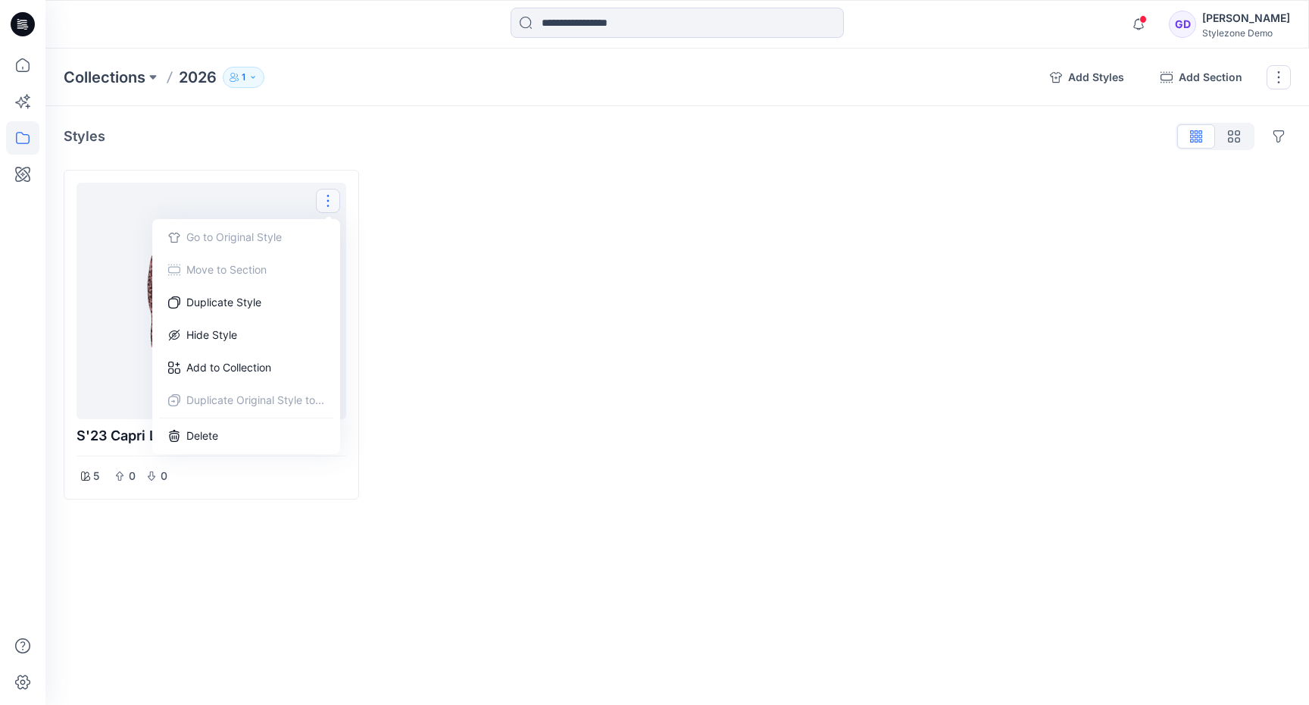
click at [586, 422] on div at bounding box center [521, 335] width 295 height 330
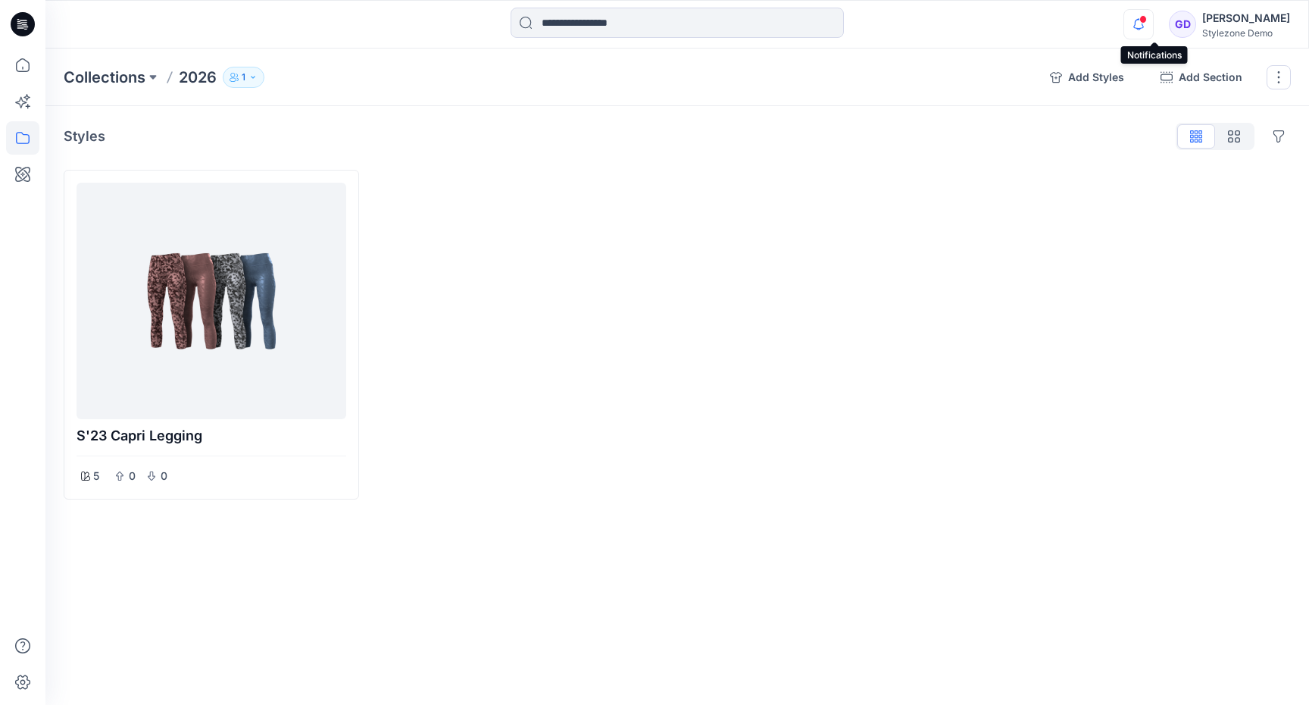
click at [1145, 24] on icon "button" at bounding box center [1138, 24] width 29 height 30
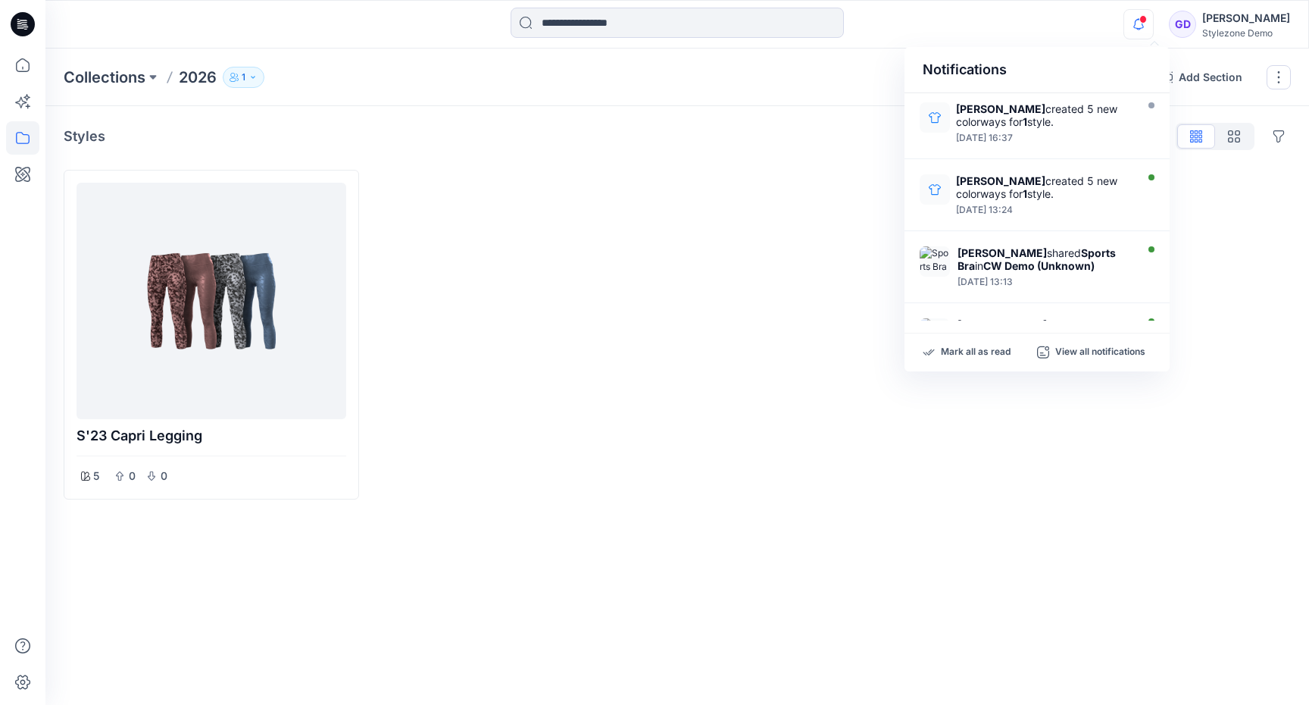
click at [879, 405] on div at bounding box center [832, 335] width 295 height 330
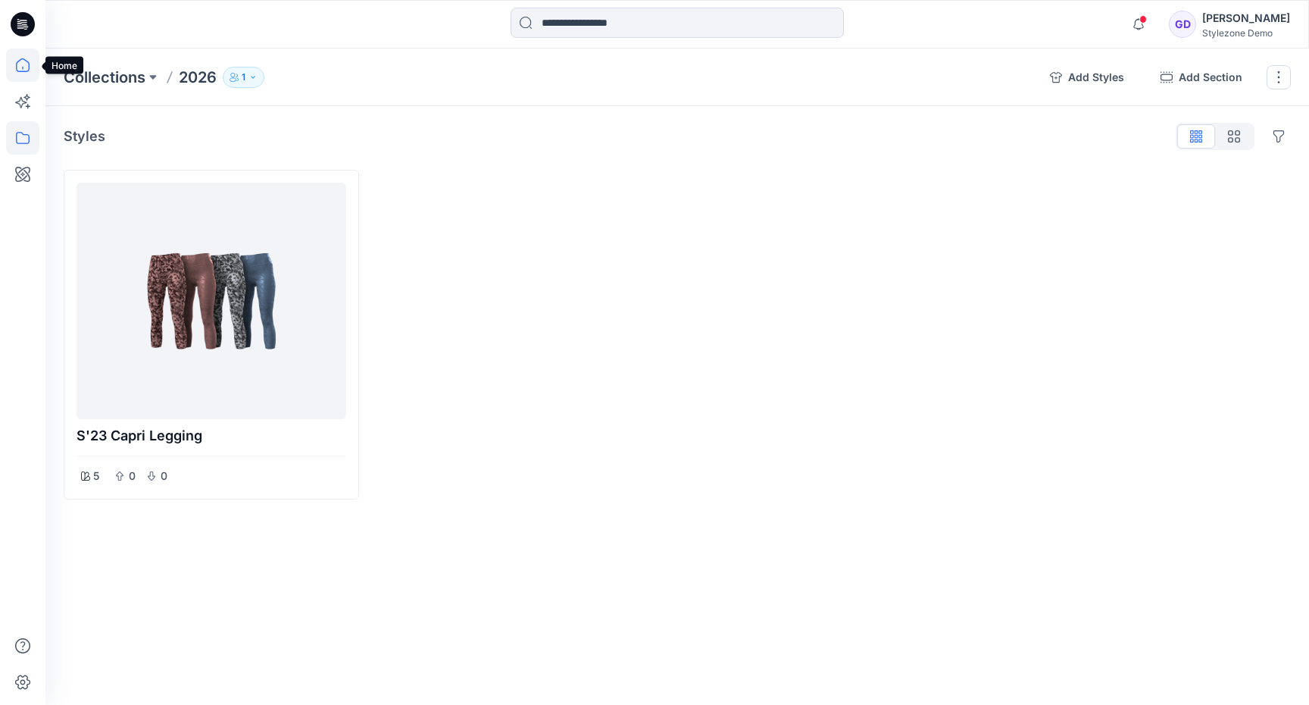
click at [29, 80] on icon at bounding box center [22, 64] width 33 height 33
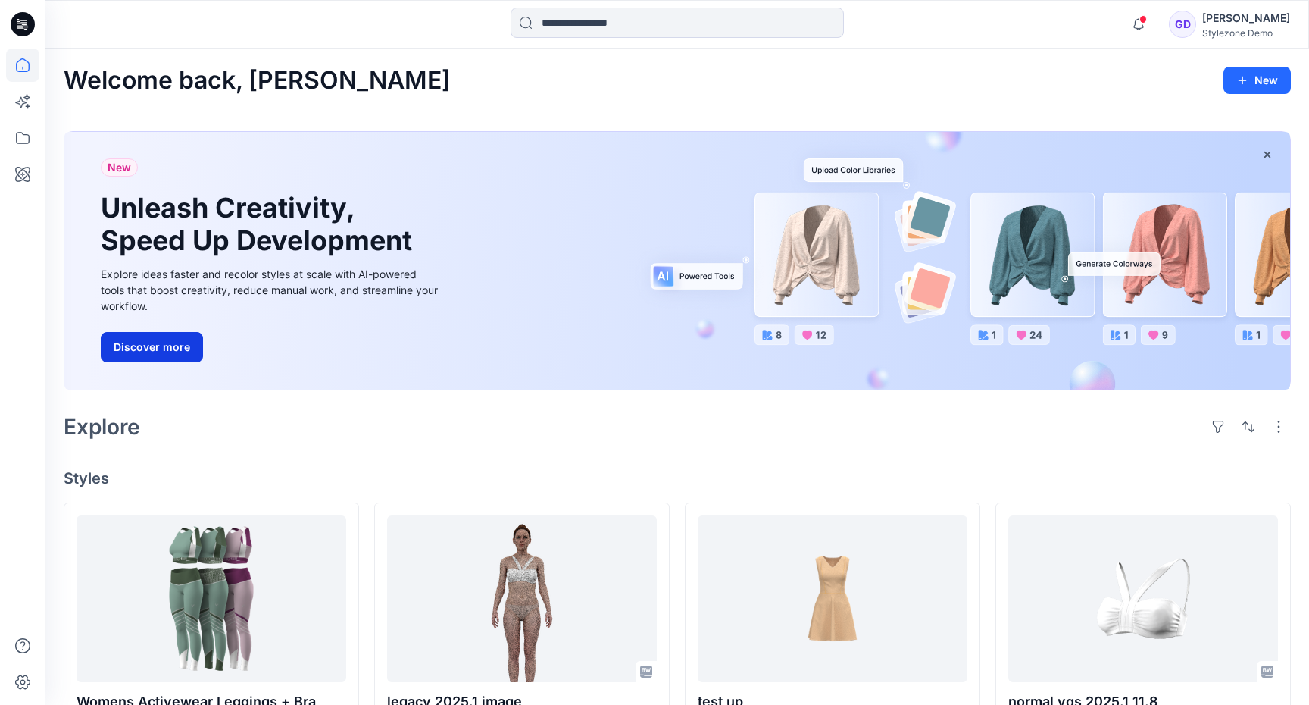
click at [114, 344] on button "Discover more" at bounding box center [152, 347] width 102 height 30
click at [19, 101] on icon at bounding box center [20, 102] width 11 height 11
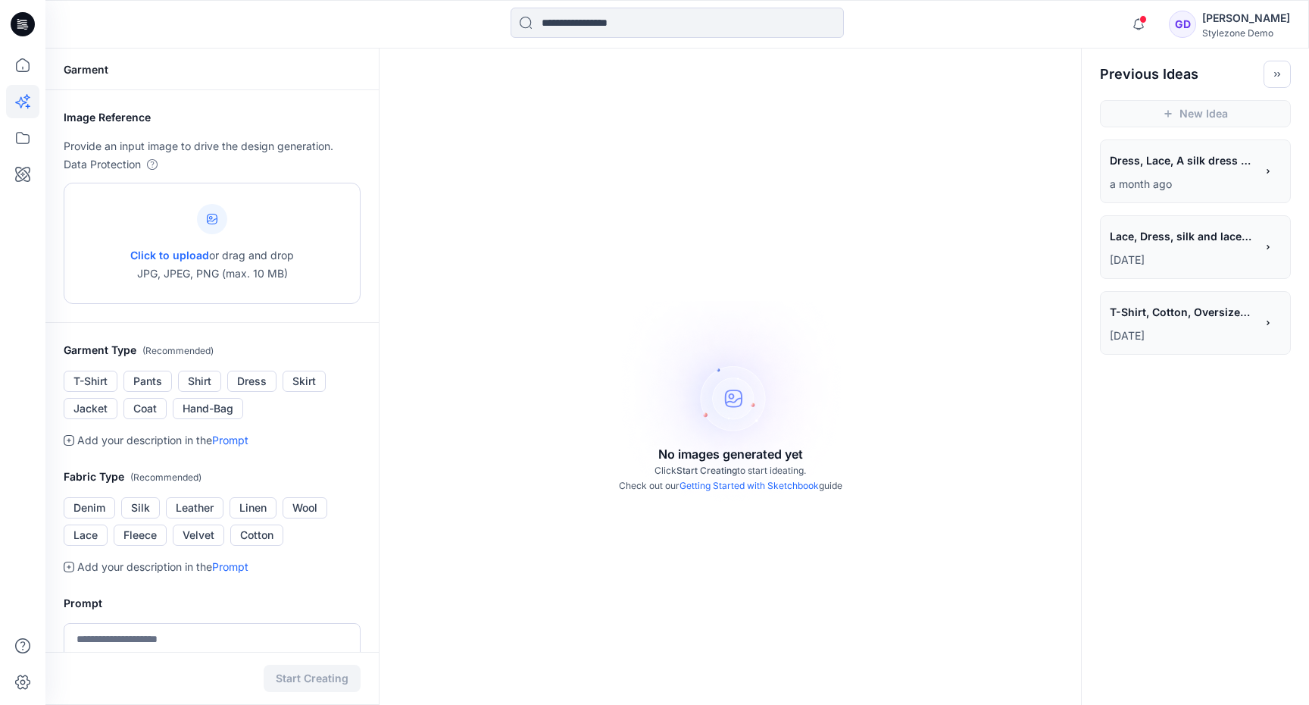
click at [159, 250] on span "Click to upload" at bounding box center [169, 254] width 79 height 13
type input "**********"
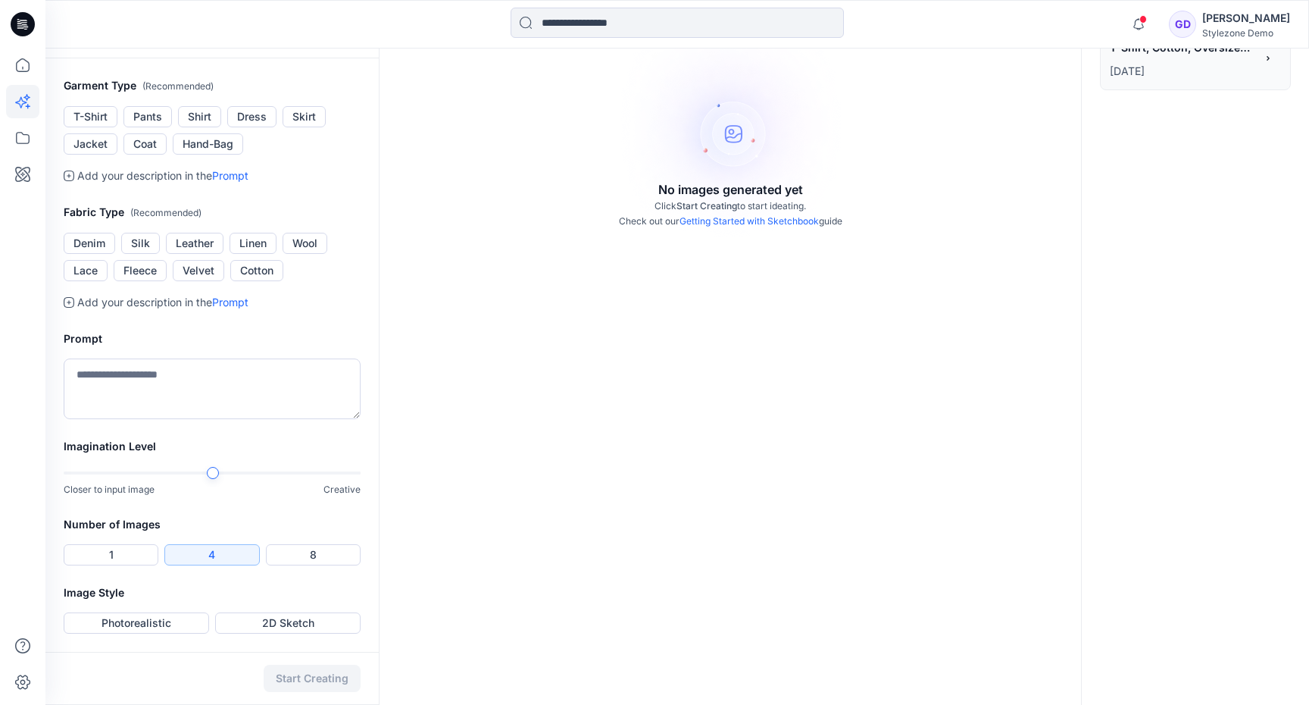
scroll to position [460, 0]
click at [260, 124] on button "Dress" at bounding box center [251, 116] width 49 height 21
click at [133, 242] on button "Silk" at bounding box center [140, 243] width 39 height 21
click at [183, 396] on textarea at bounding box center [212, 388] width 297 height 61
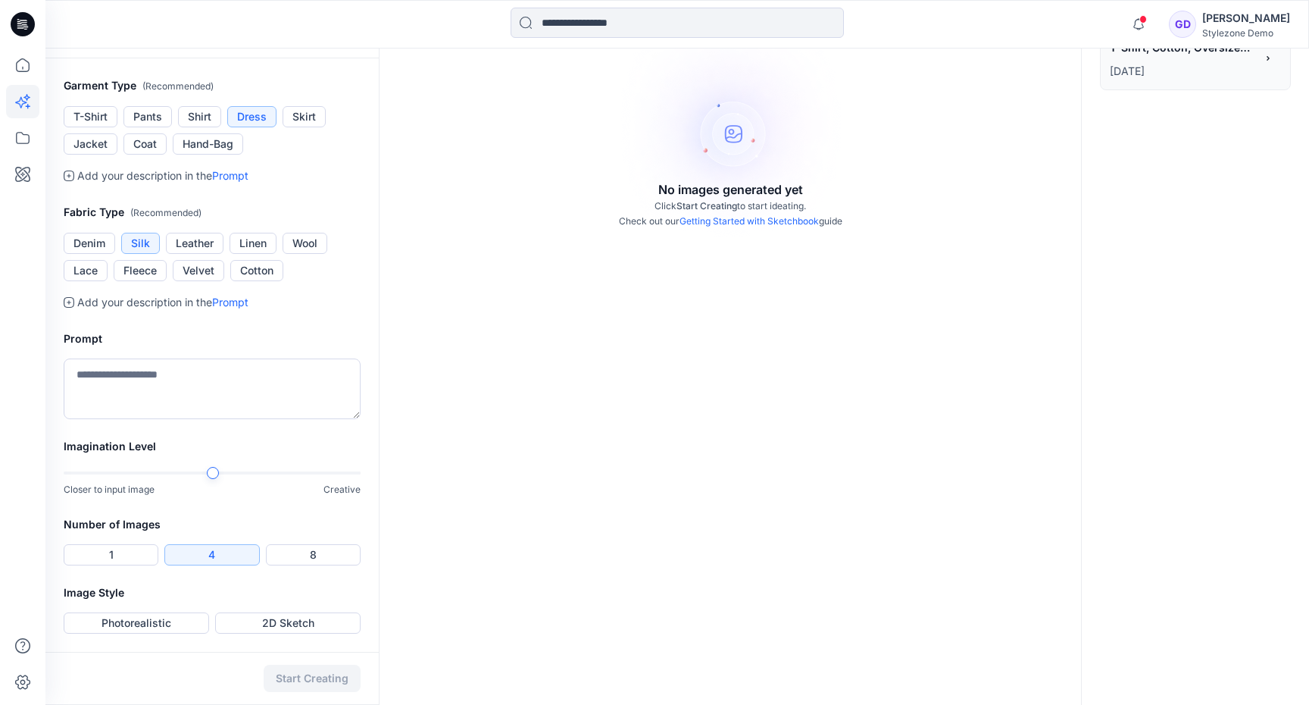
click at [295, 400] on div "Prompt" at bounding box center [211, 374] width 333 height 126
click at [264, 393] on textarea at bounding box center [212, 388] width 297 height 61
click at [192, 471] on div at bounding box center [212, 472] width 297 height 3
type textarea "**********"
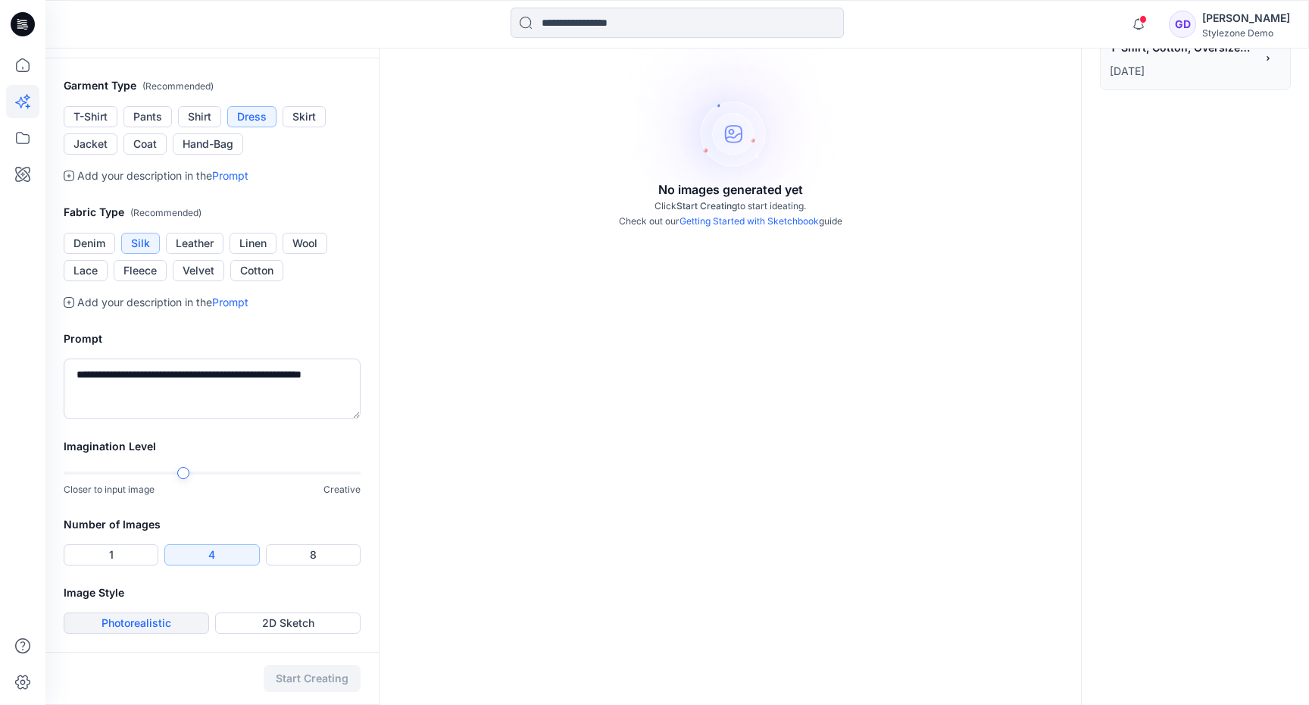
click at [127, 630] on button "Photorealistic" at bounding box center [136, 622] width 145 height 21
click at [318, 689] on button "Start Creating" at bounding box center [312, 677] width 97 height 27
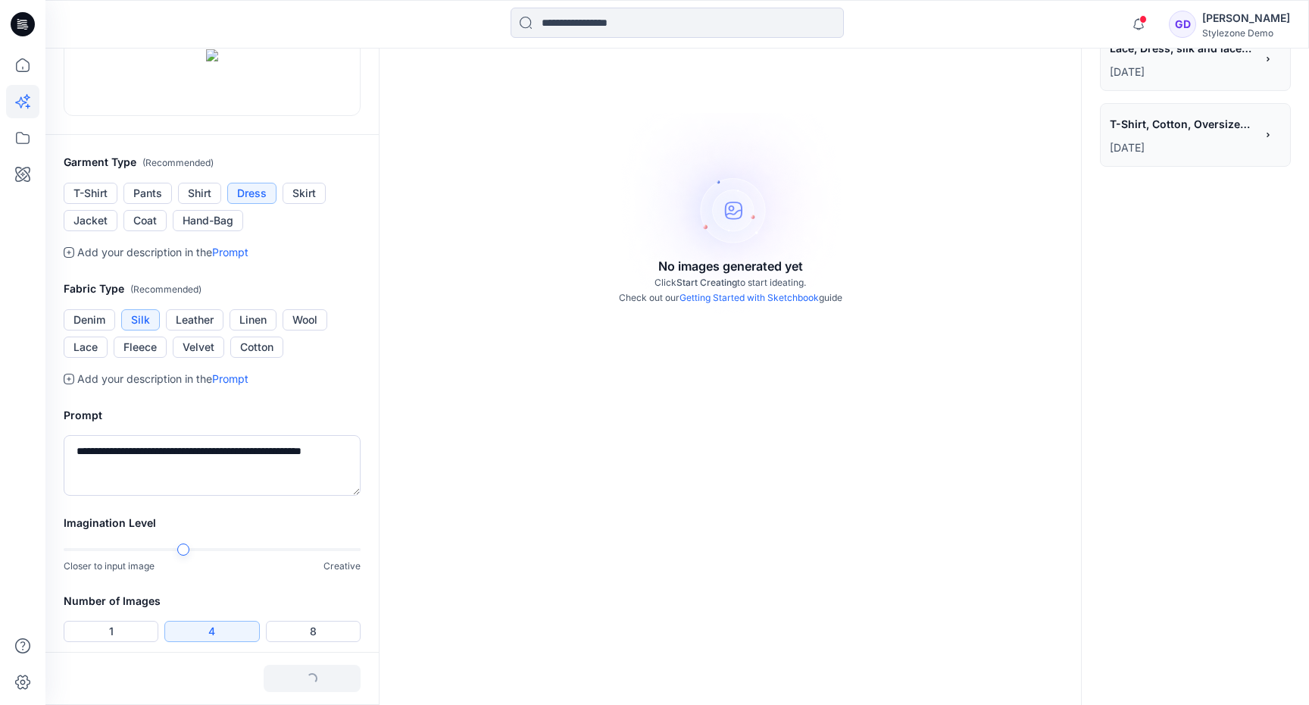
scroll to position [0, 0]
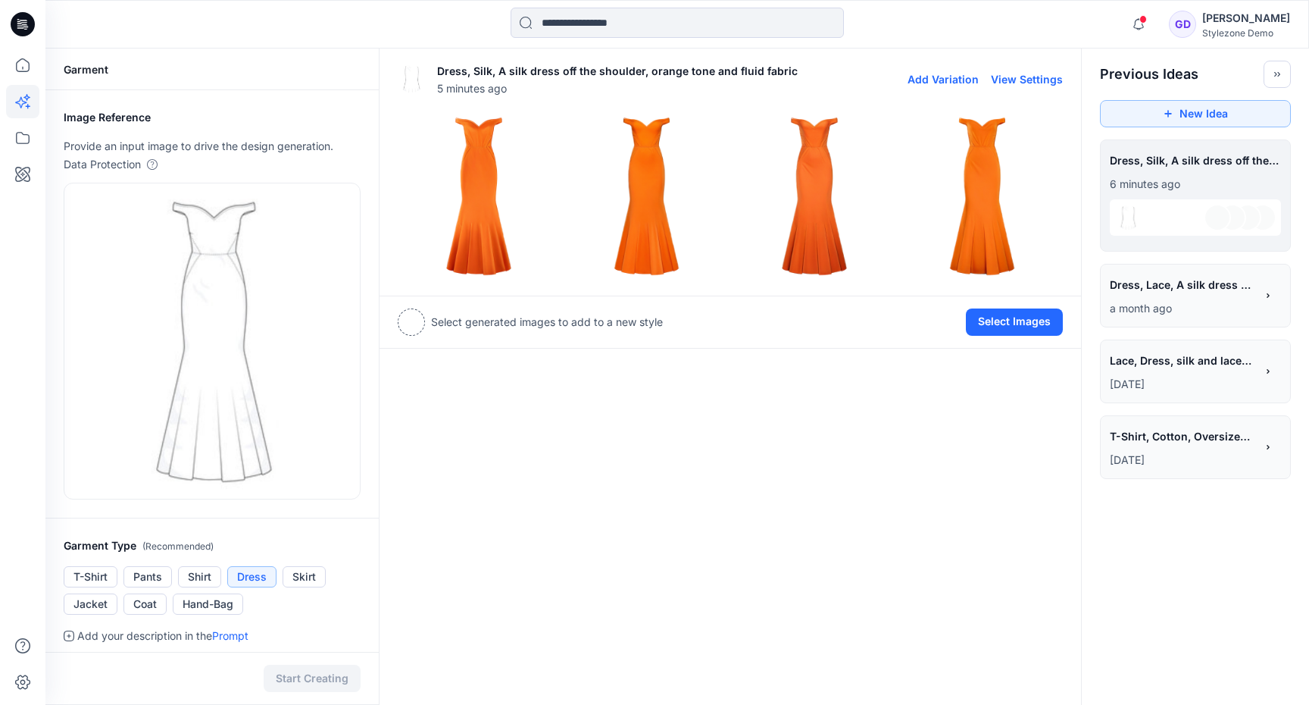
click at [476, 177] on img at bounding box center [478, 196] width 161 height 161
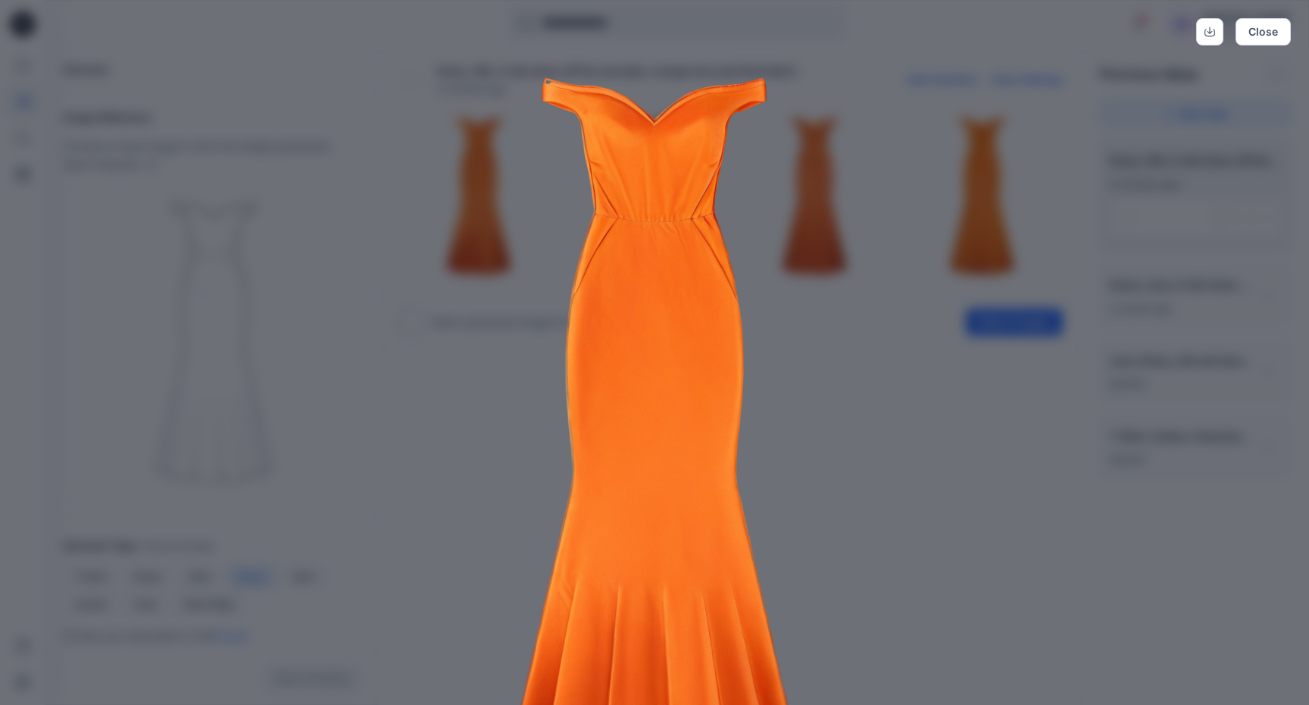
click at [993, 270] on img at bounding box center [655, 458] width 776 height 776
click at [1069, 405] on div "Close" at bounding box center [654, 352] width 1309 height 705
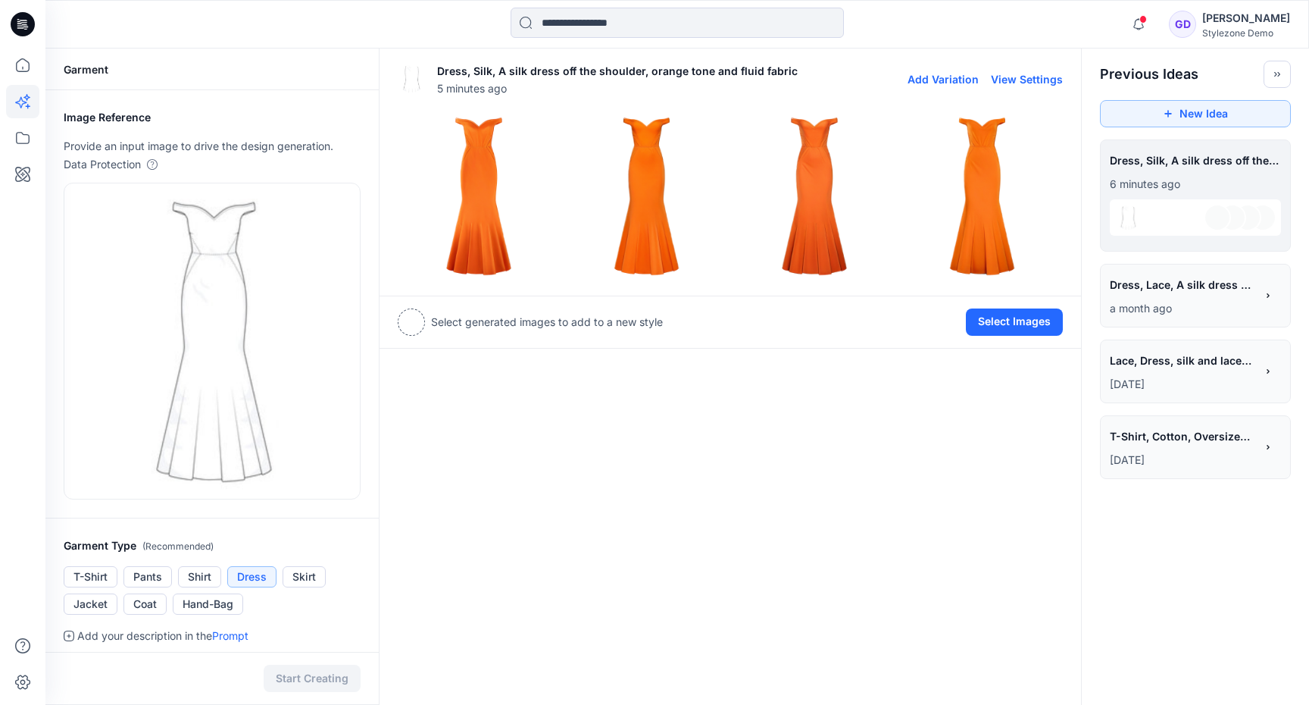
click at [790, 182] on img at bounding box center [814, 196] width 161 height 161
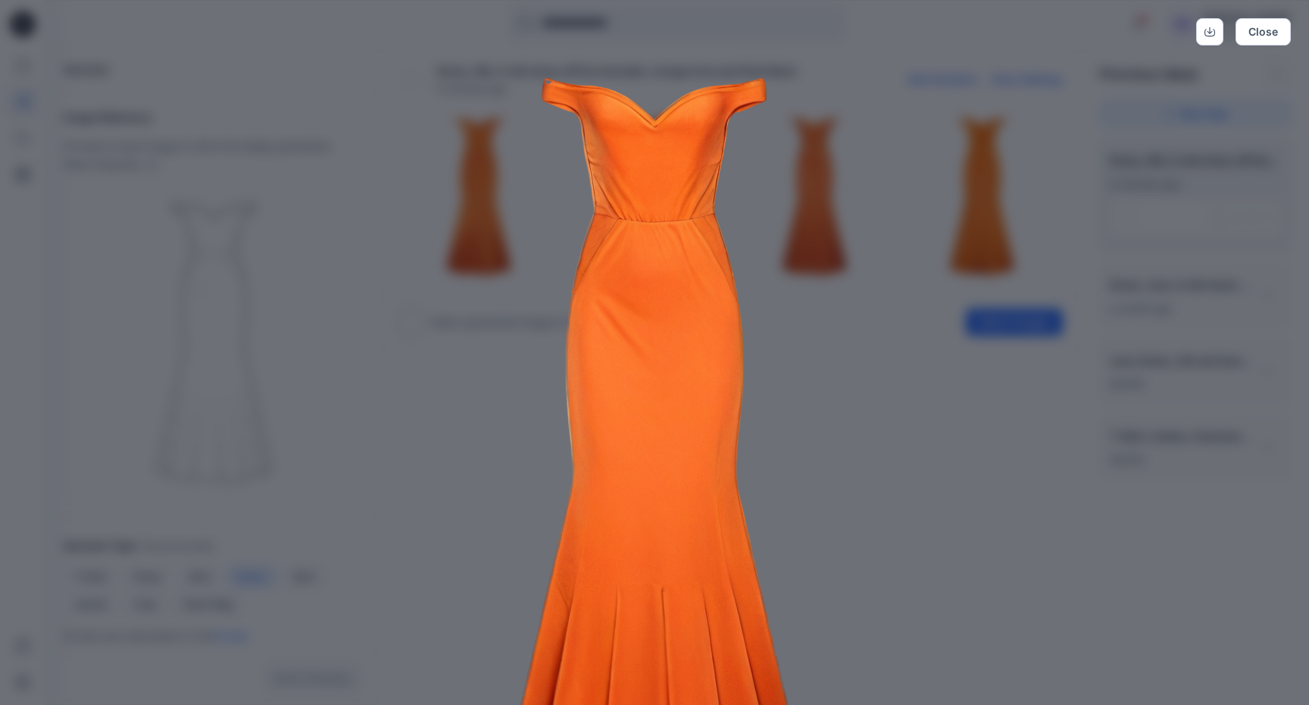
click at [400, 502] on img at bounding box center [655, 458] width 776 height 776
click at [1259, 33] on button "Close" at bounding box center [1263, 31] width 55 height 27
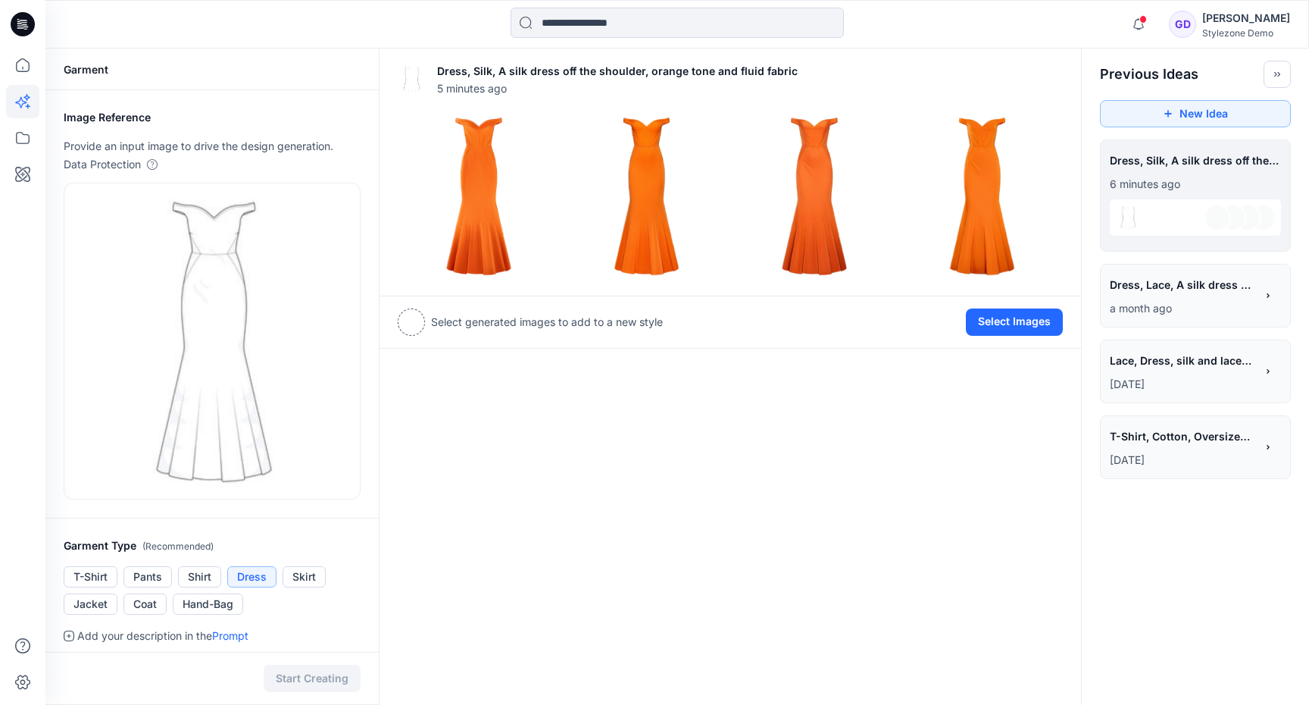
click at [411, 325] on div at bounding box center [411, 321] width 27 height 27
click at [1020, 318] on button "Select Images" at bounding box center [1014, 321] width 97 height 27
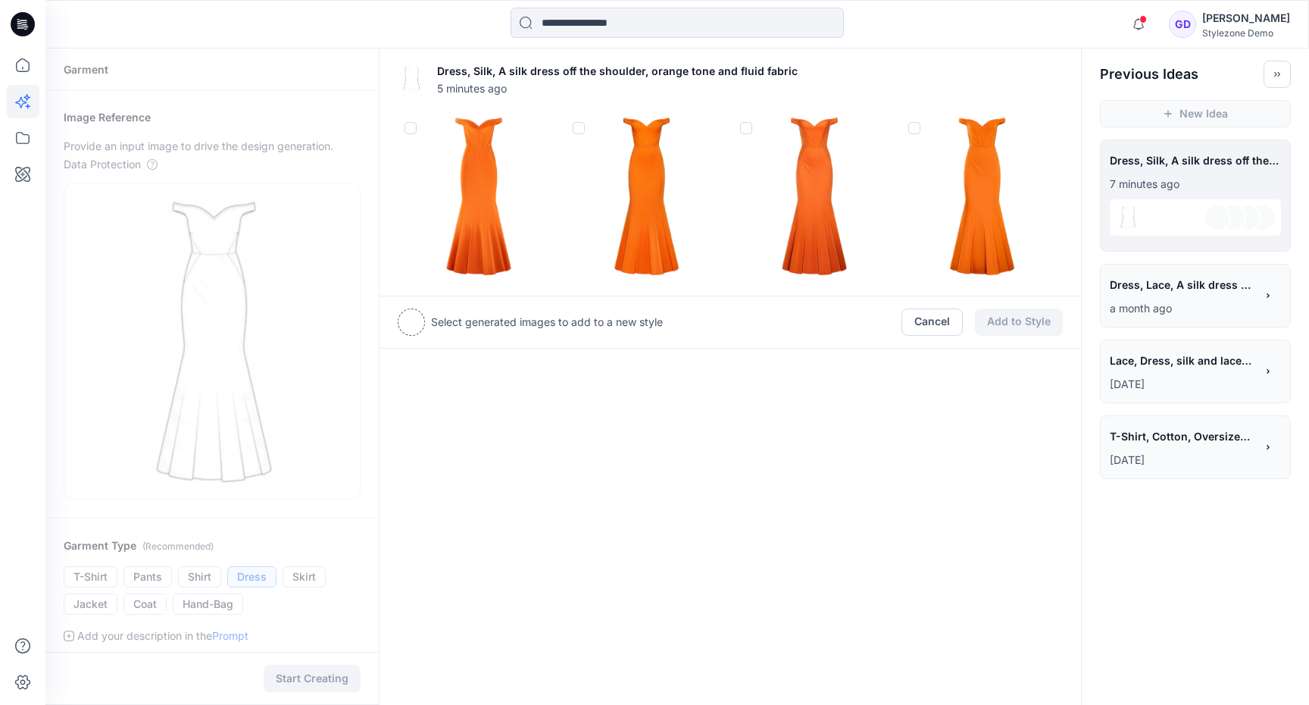
click at [836, 237] on img at bounding box center [814, 196] width 161 height 161
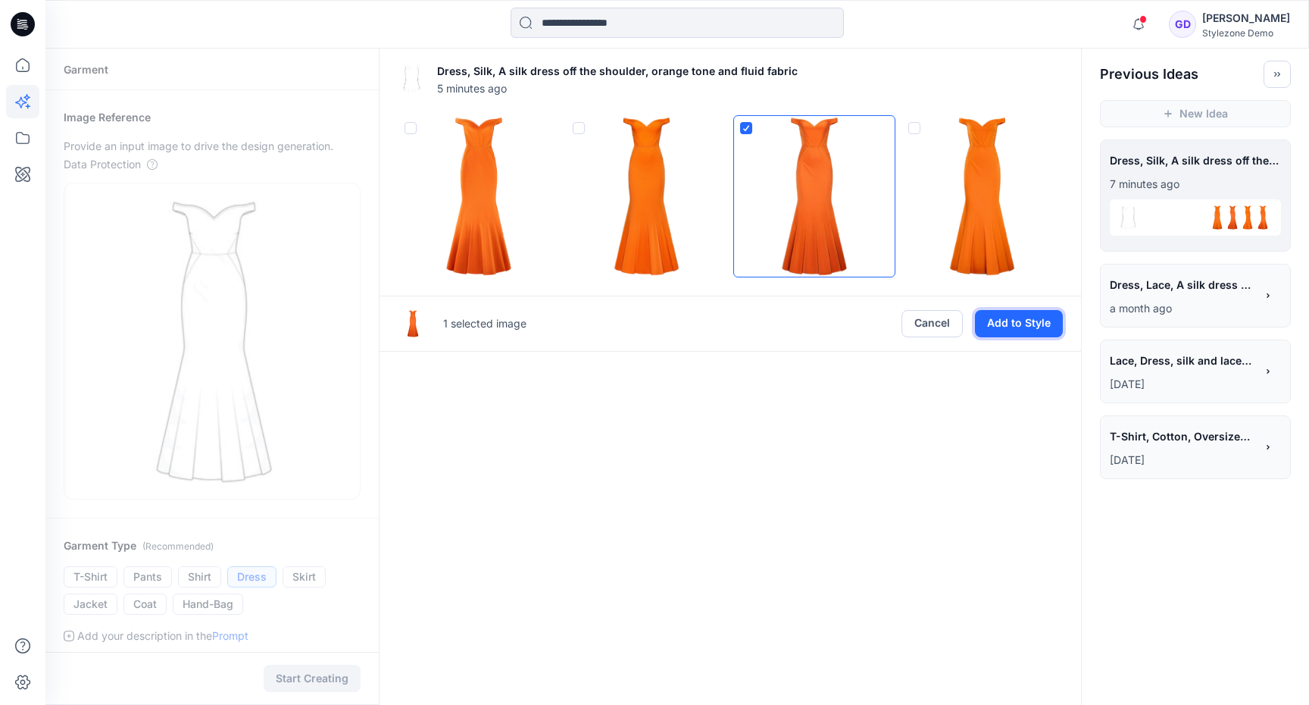
click at [1025, 331] on button "Add to Style" at bounding box center [1019, 323] width 88 height 27
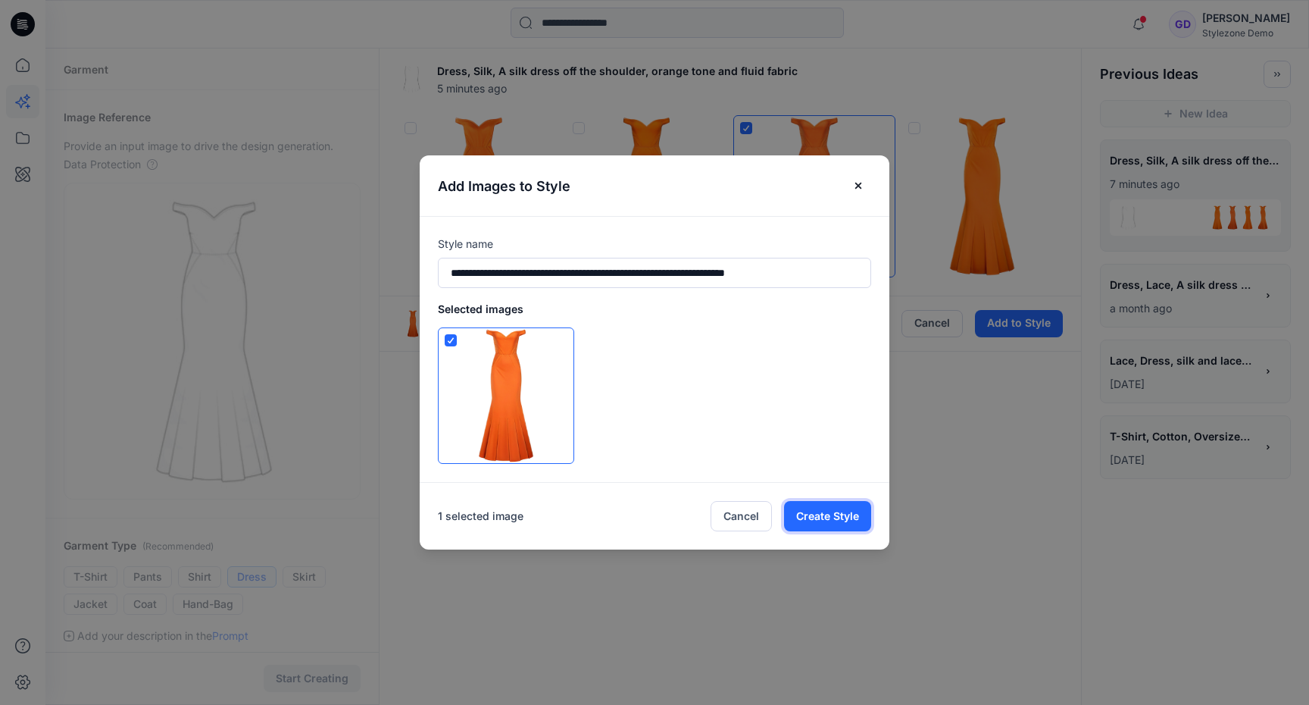
click at [830, 517] on button "Create Style" at bounding box center [827, 516] width 87 height 30
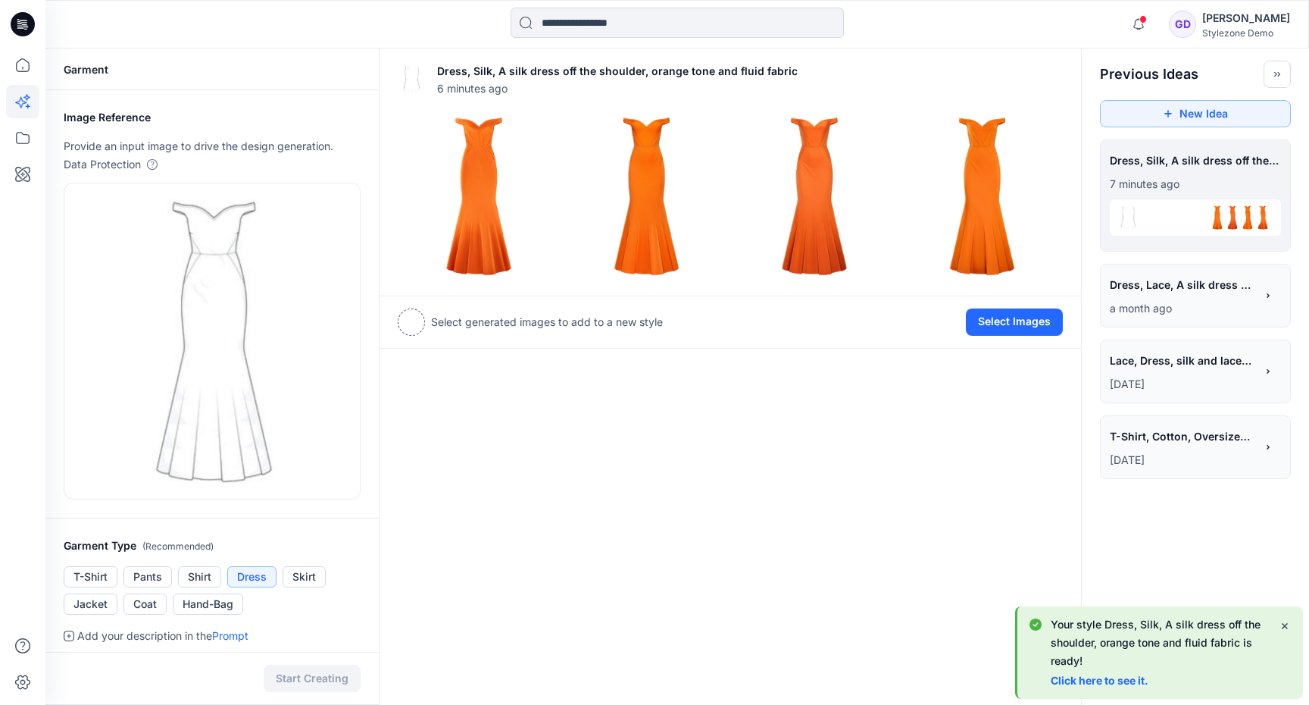
click at [880, 477] on div "Dress, Silk, A silk dress off the shoulder, orange tone and fluid fabric 6 minu…" at bounding box center [730, 606] width 703 height 1116
click at [1121, 681] on link "Click here to see it." at bounding box center [1100, 679] width 98 height 13
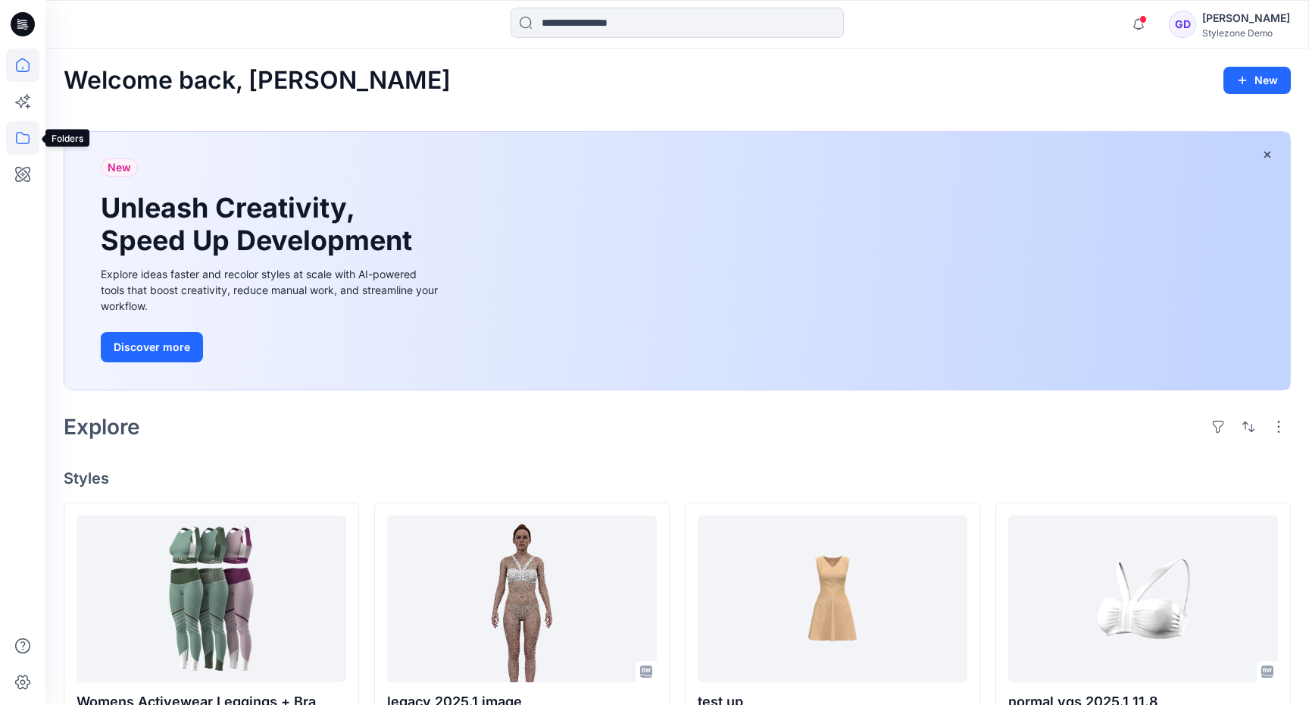
click at [18, 133] on icon at bounding box center [22, 137] width 33 height 33
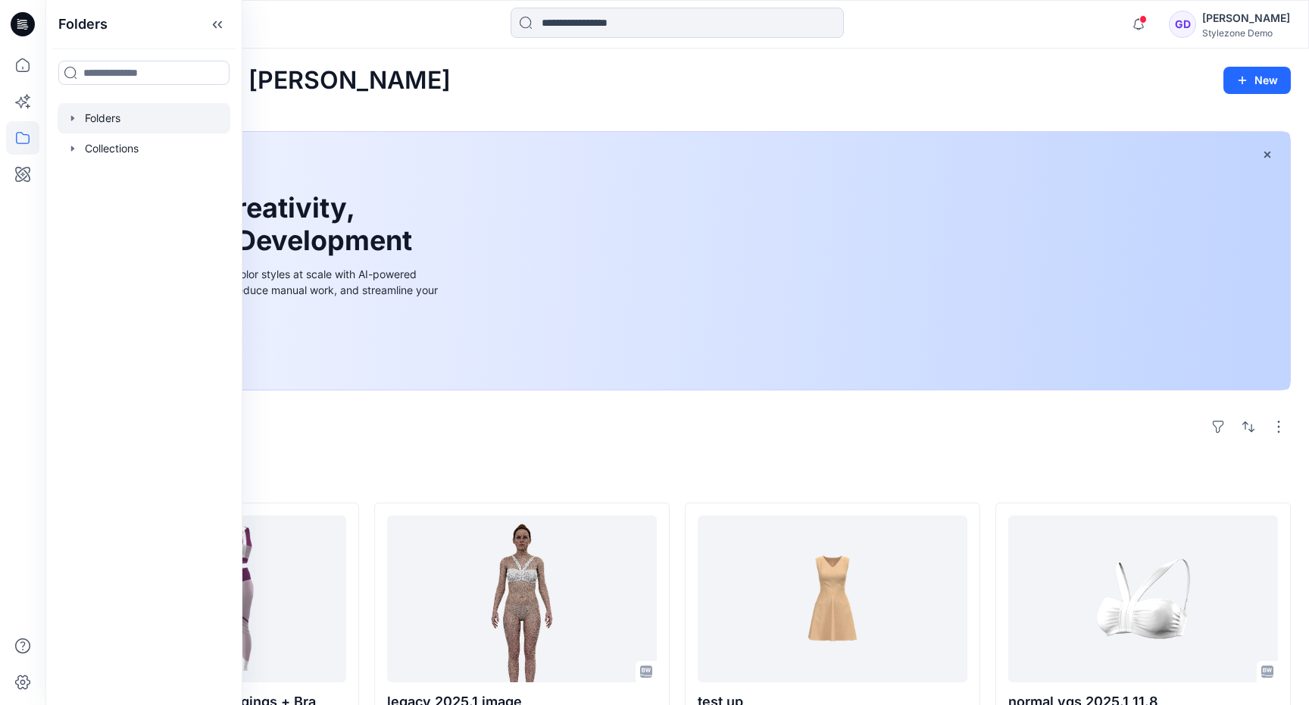
click at [92, 120] on div at bounding box center [144, 118] width 173 height 30
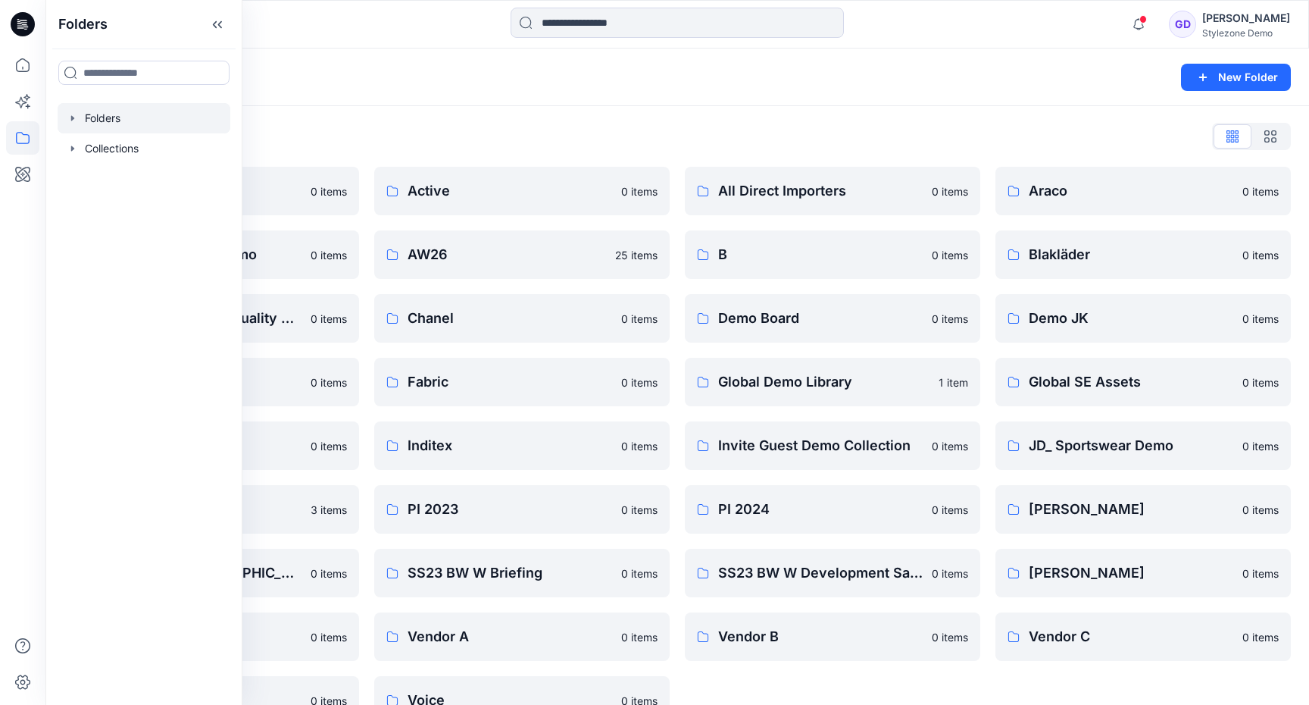
click at [450, 123] on div "Folders List 2024 Europe Looks 0 items Athleta Workwear Demo 0 items Browzwear …" at bounding box center [677, 424] width 1264 height 636
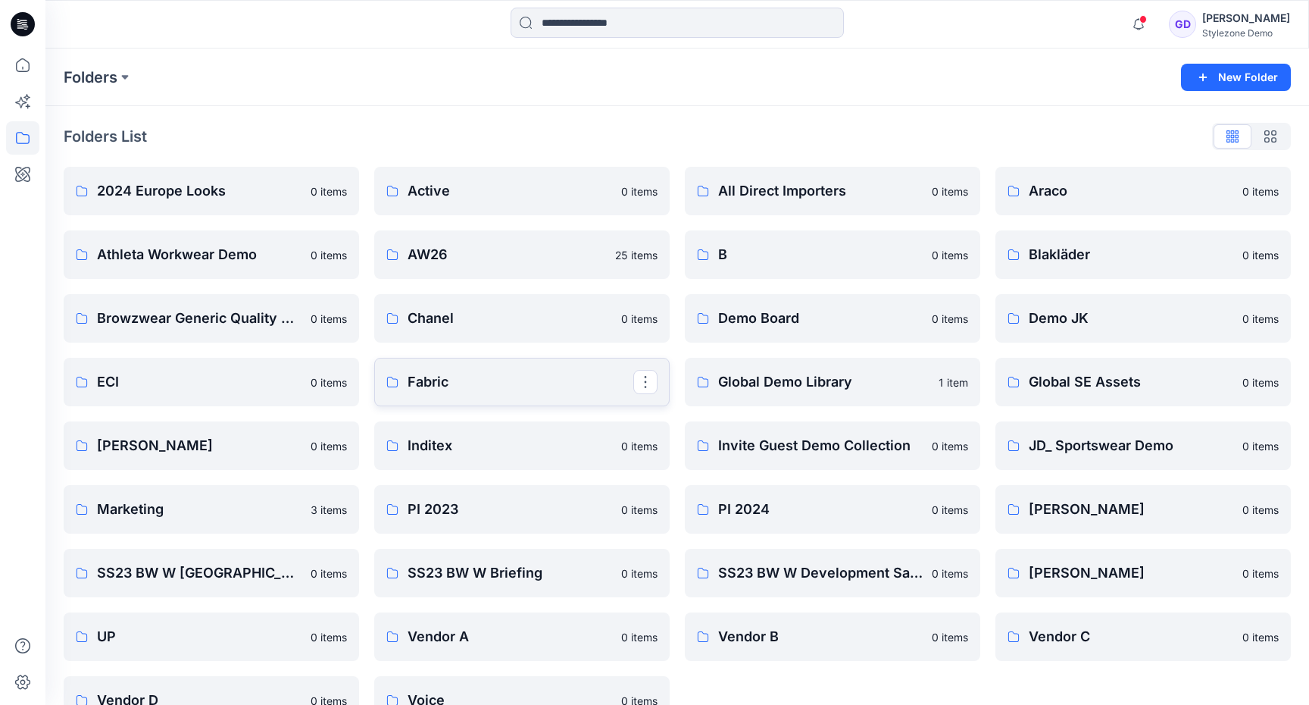
scroll to position [38, 0]
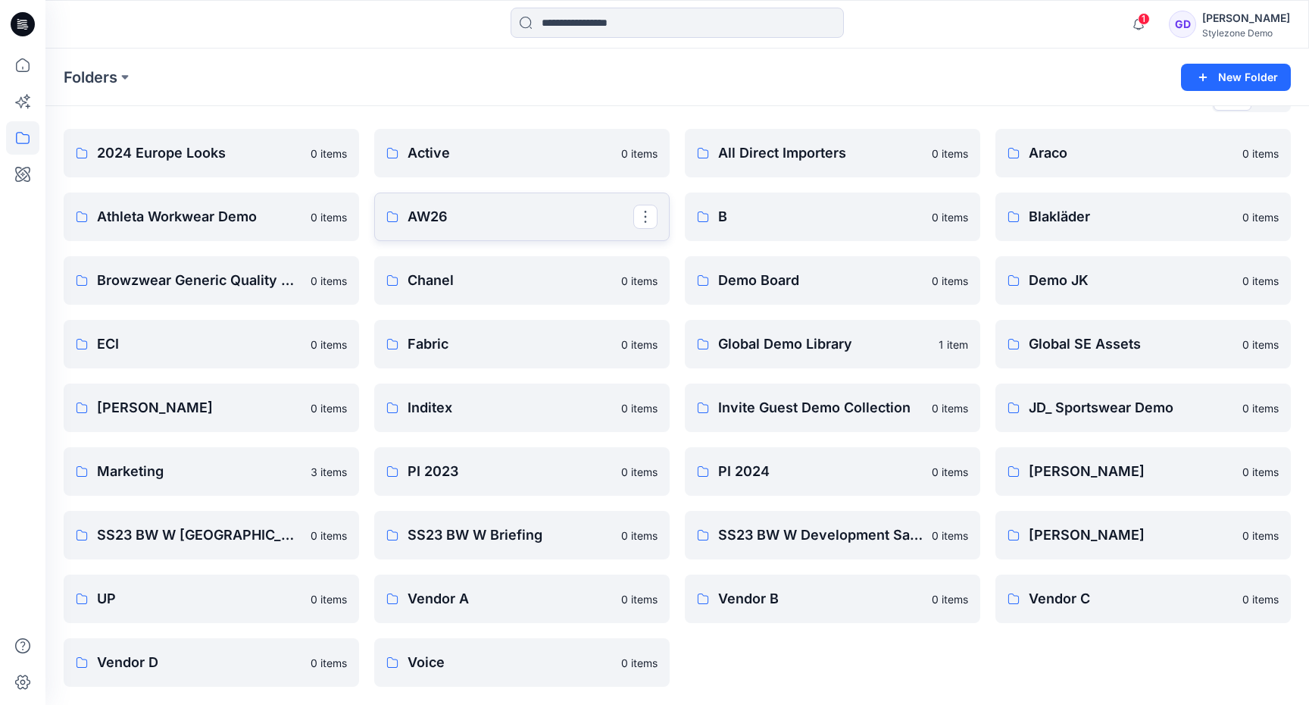
click at [412, 224] on p "AW26" at bounding box center [521, 216] width 226 height 21
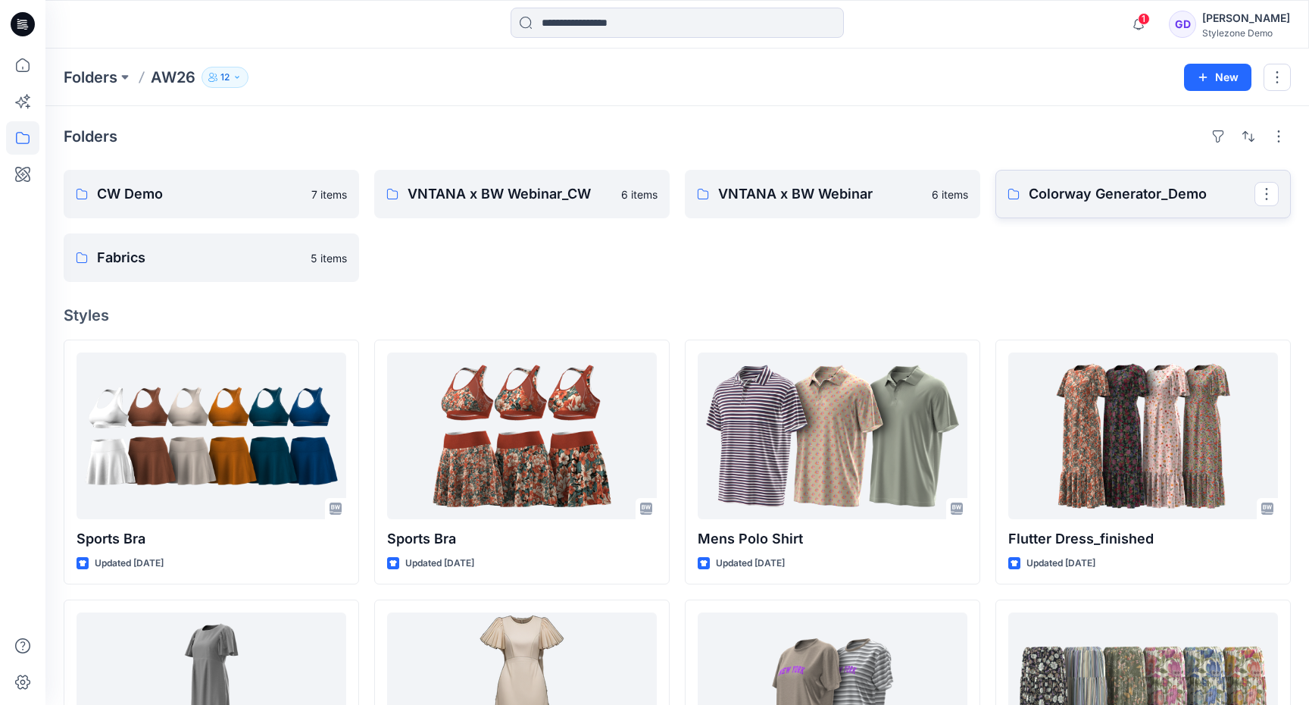
click at [1056, 180] on link "Colorway Generator_Demo" at bounding box center [1142, 194] width 295 height 48
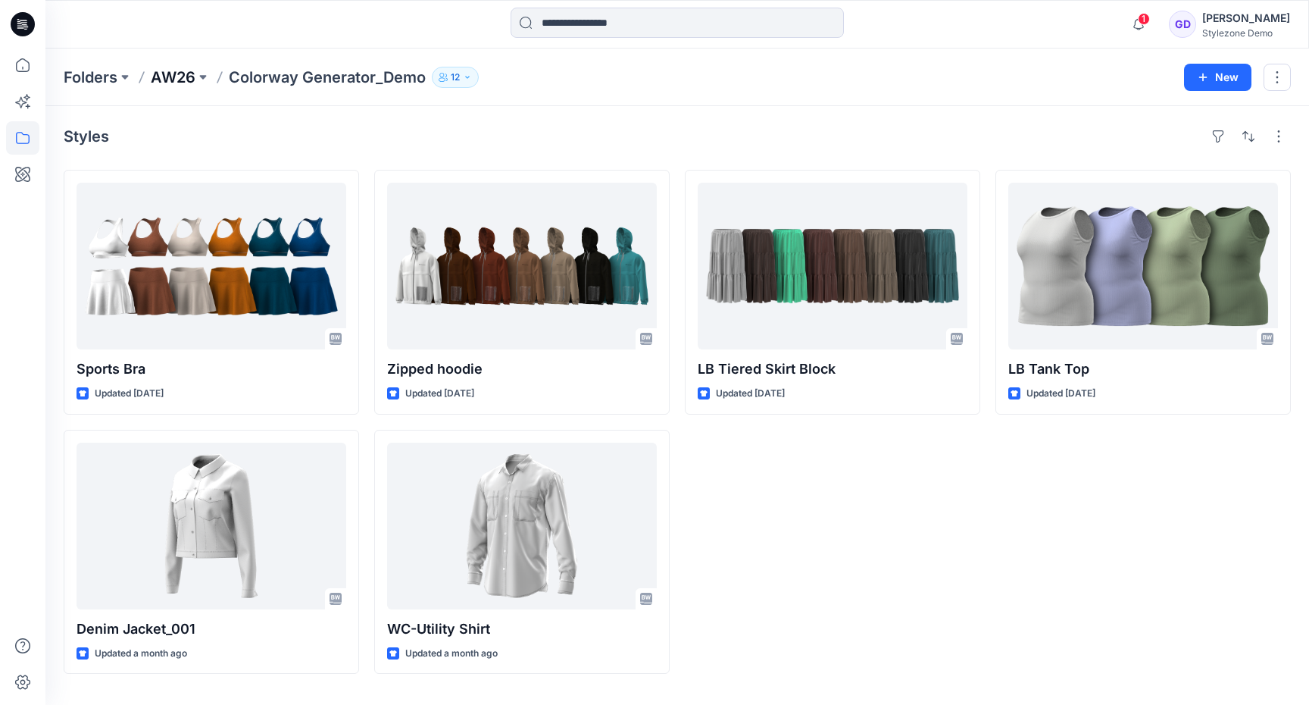
click at [184, 81] on p "AW26" at bounding box center [173, 77] width 45 height 21
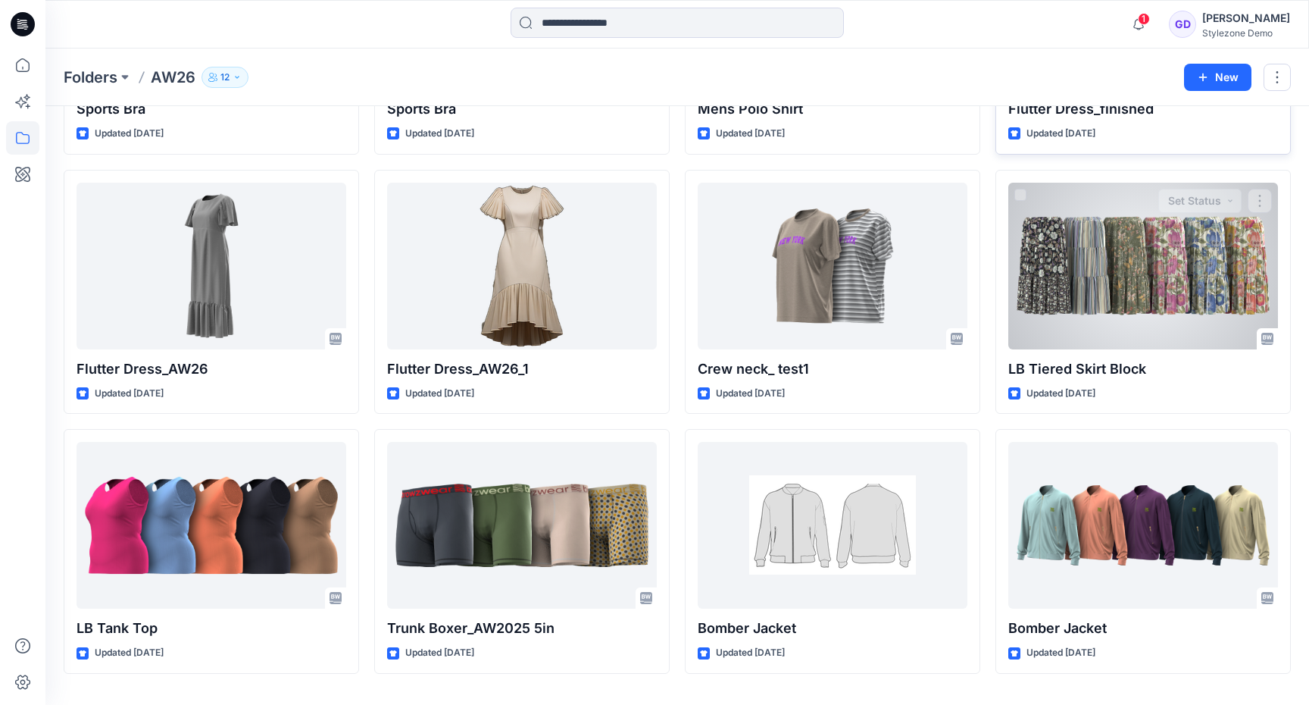
scroll to position [429, 0]
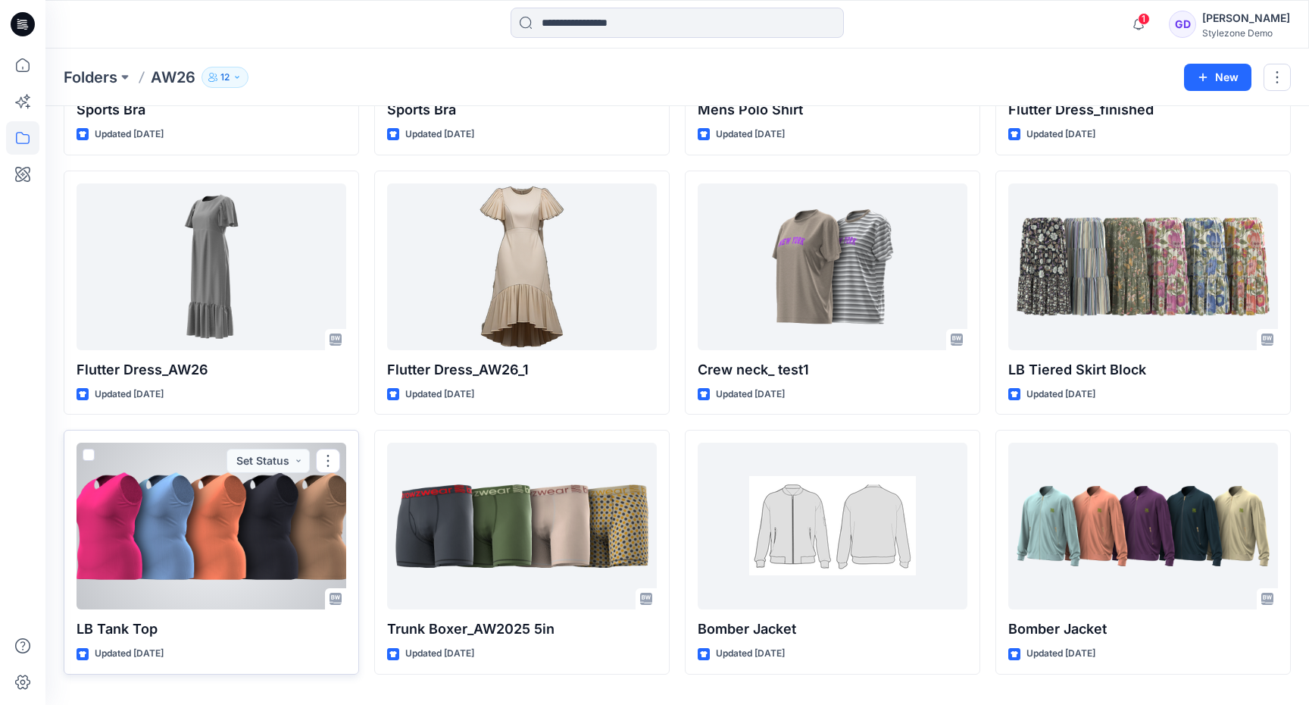
click at [89, 450] on span at bounding box center [89, 454] width 12 height 12
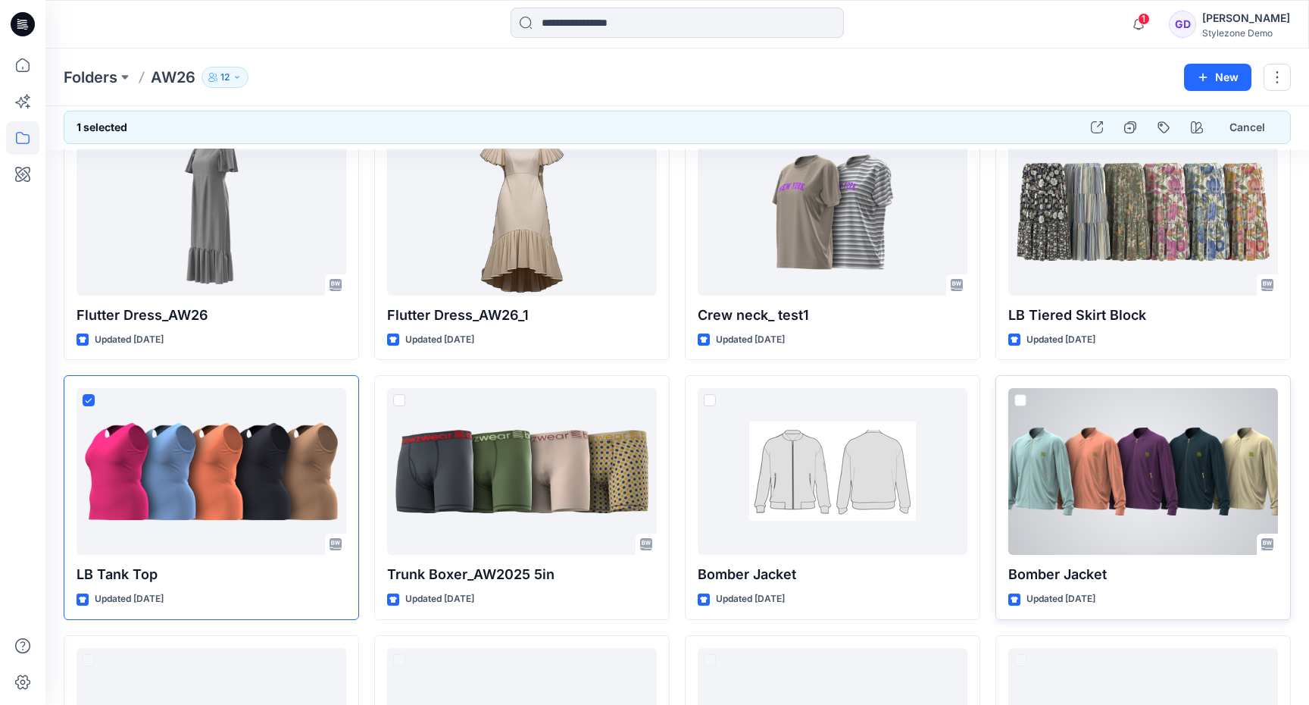
scroll to position [489, 0]
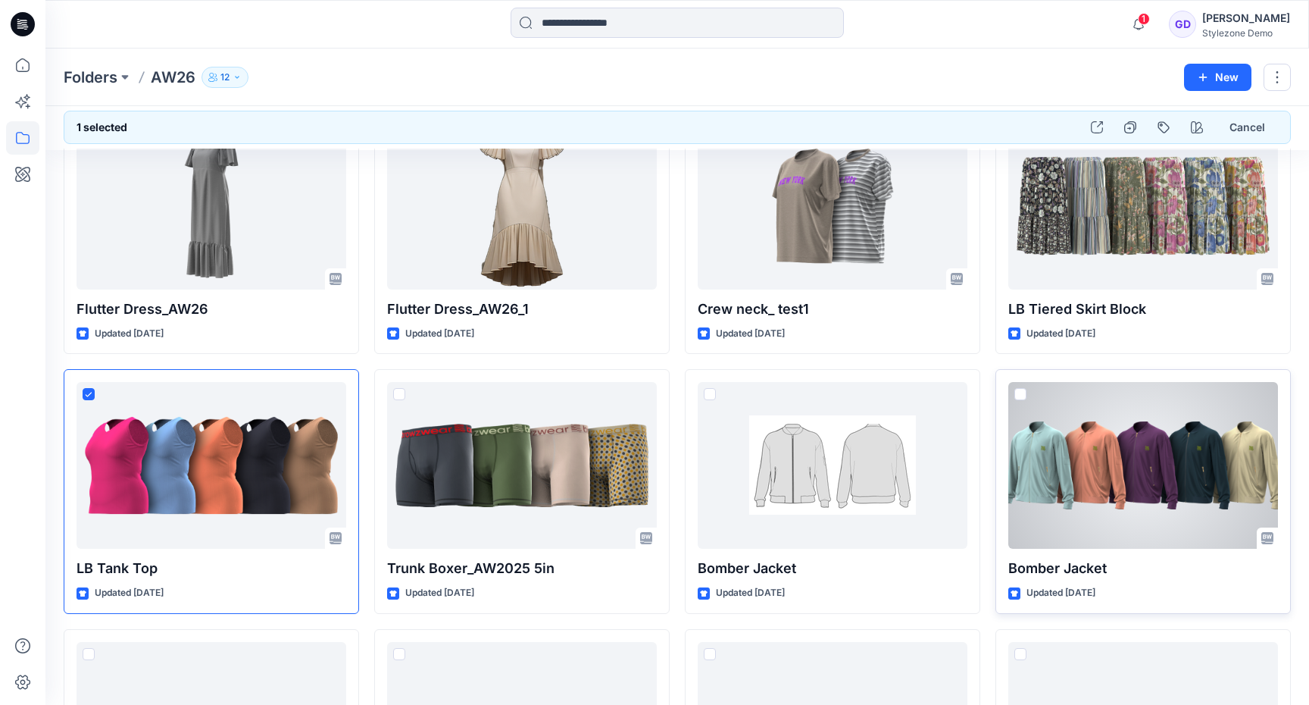
click at [1020, 395] on span at bounding box center [1020, 394] width 12 height 12
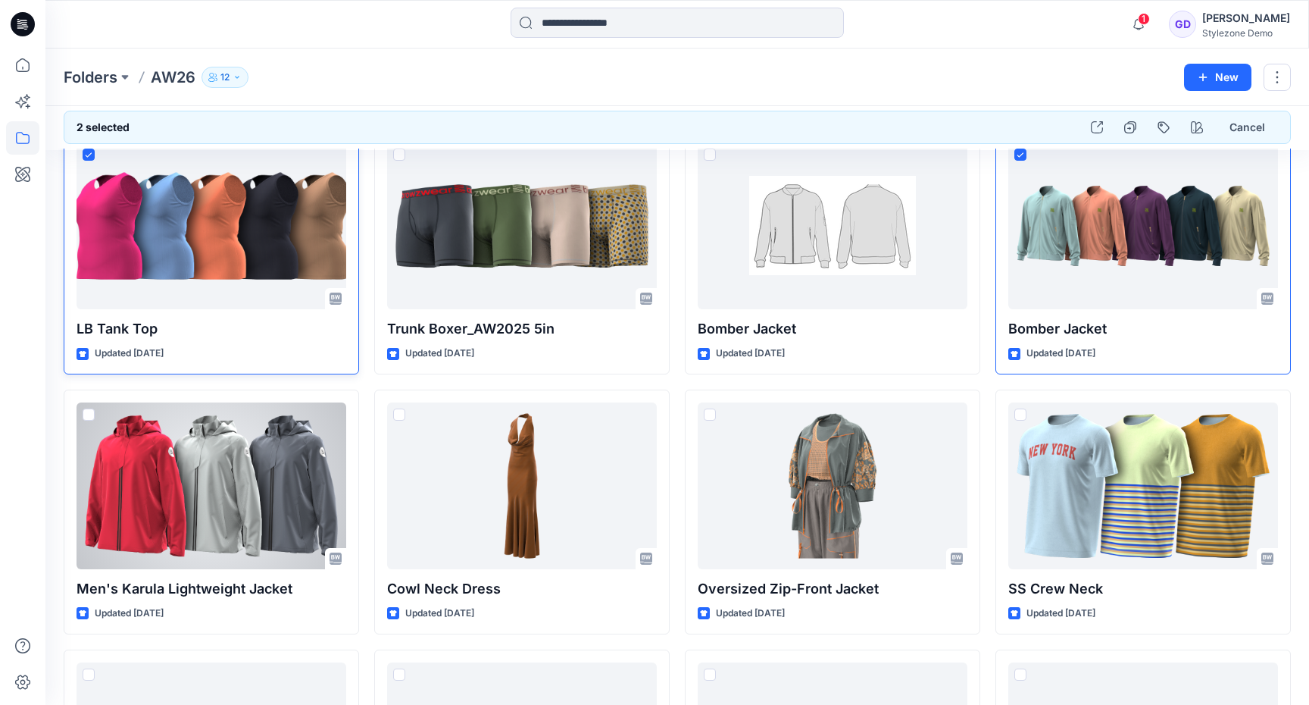
scroll to position [766, 0]
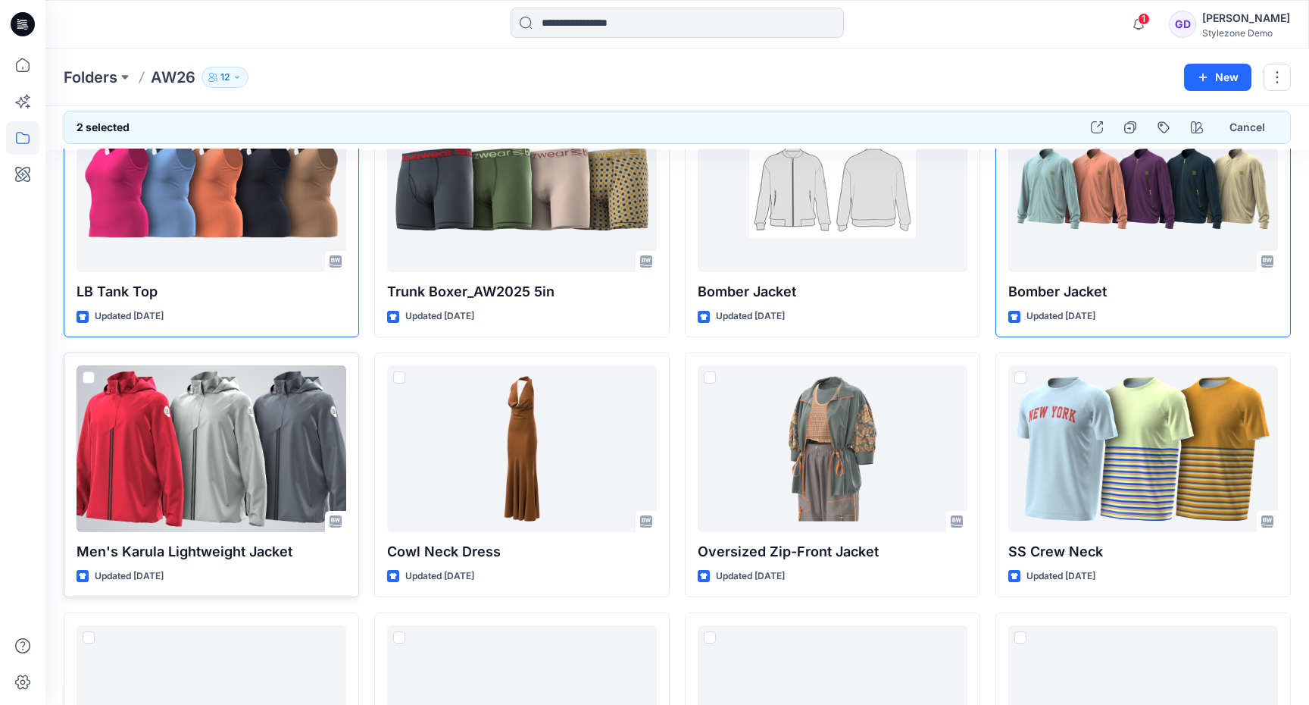
click at [90, 378] on span at bounding box center [89, 377] width 12 height 12
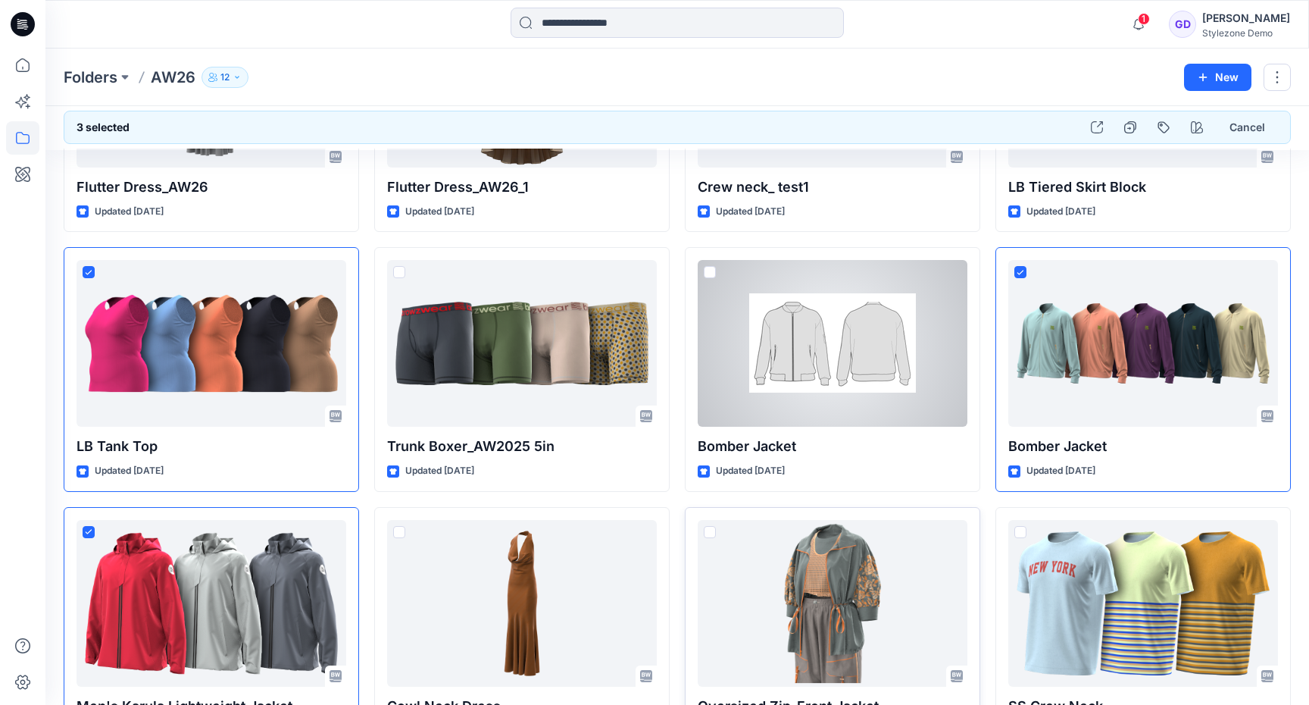
scroll to position [602, 0]
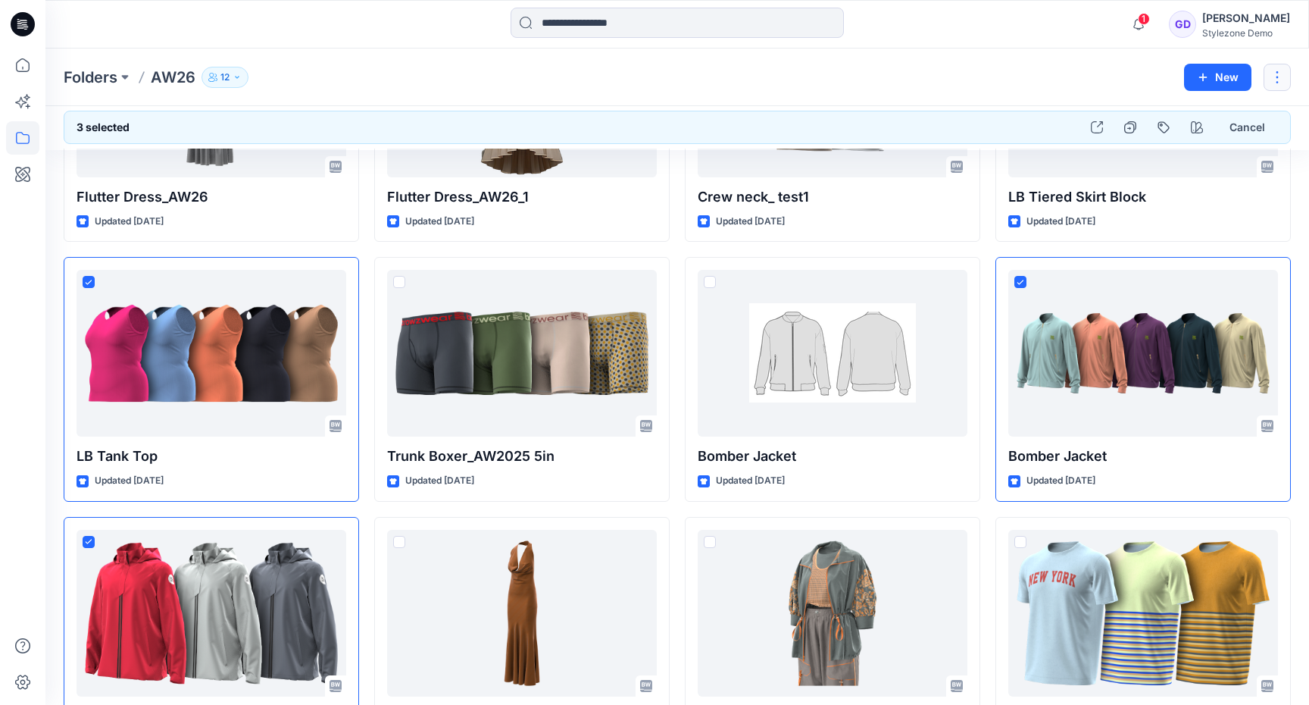
click at [1282, 84] on button "button" at bounding box center [1277, 77] width 27 height 27
click at [1283, 83] on button "button" at bounding box center [1277, 77] width 27 height 27
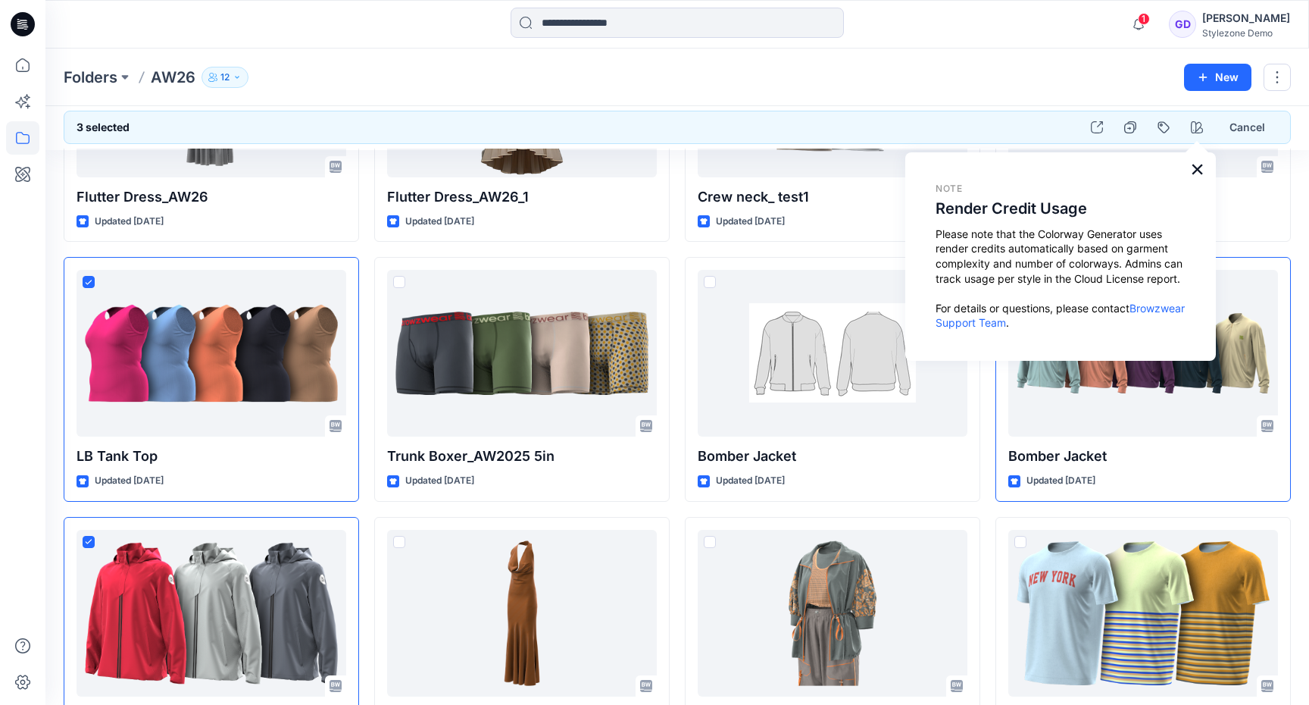
click at [1201, 171] on button "×" at bounding box center [1197, 169] width 14 height 24
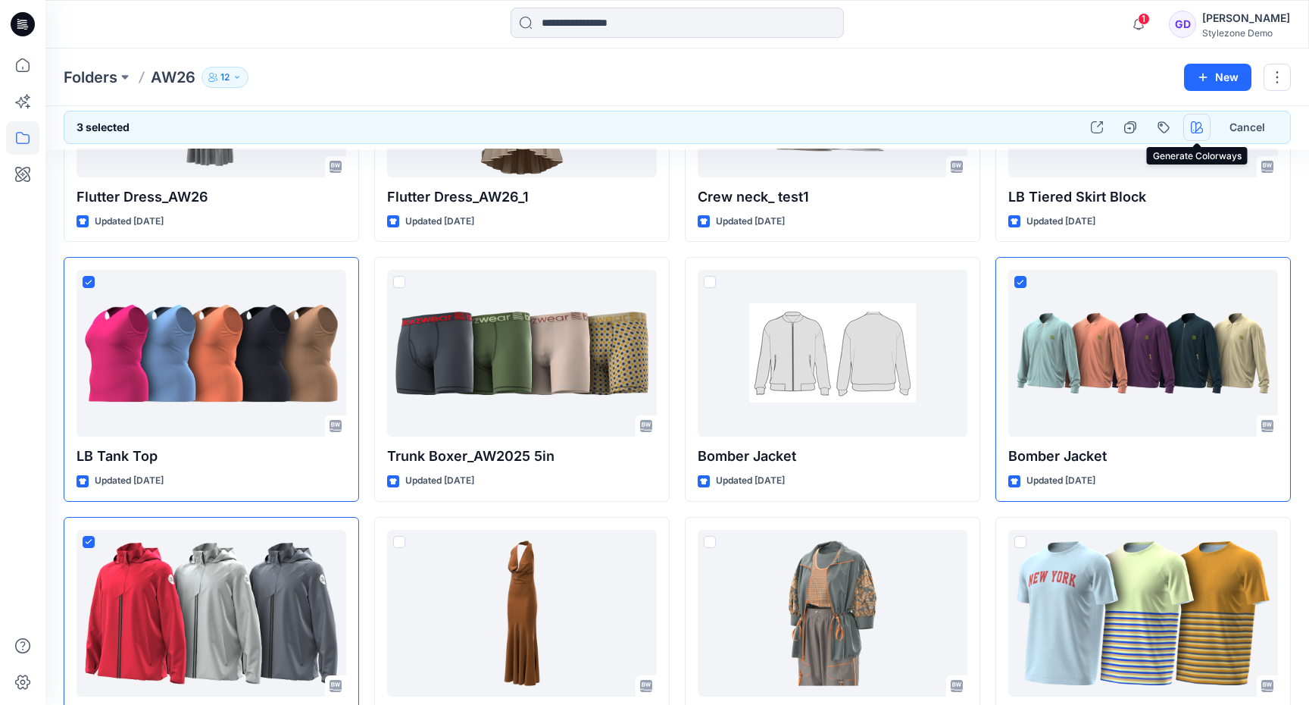
click at [1204, 130] on button "button" at bounding box center [1196, 127] width 27 height 27
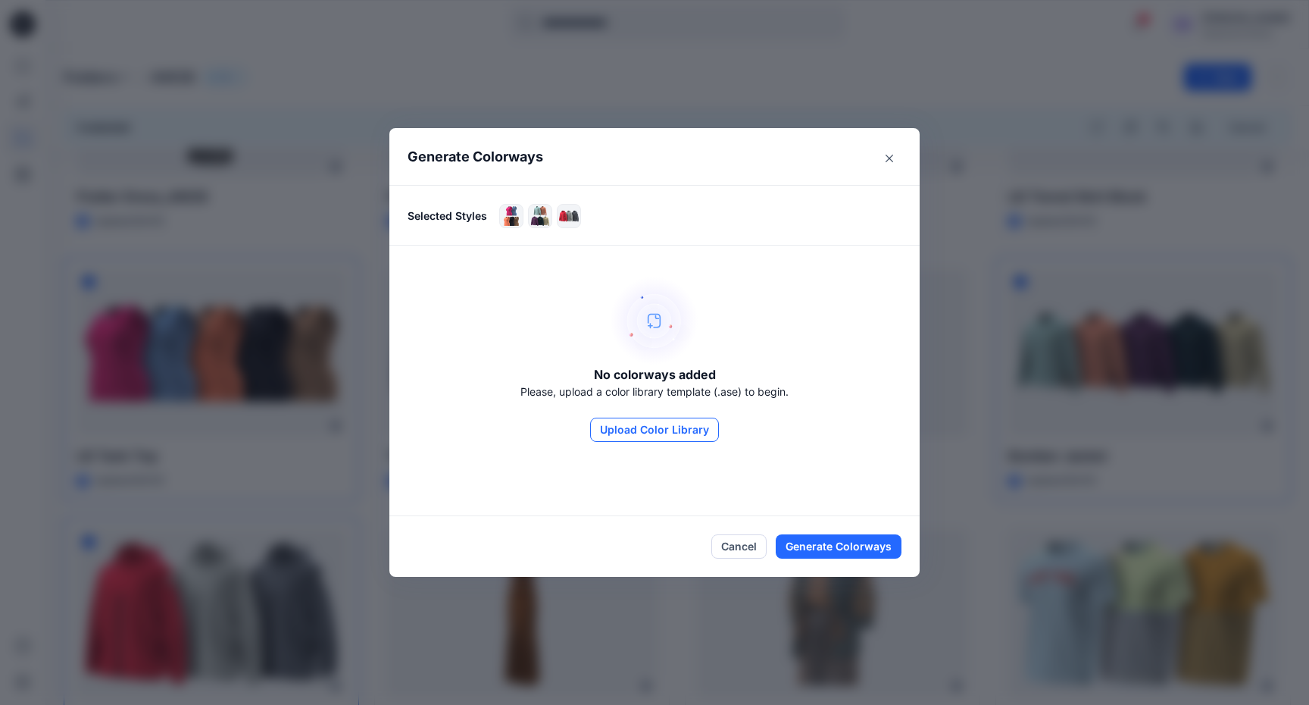
click at [655, 427] on button "Upload Color Library" at bounding box center [654, 429] width 129 height 24
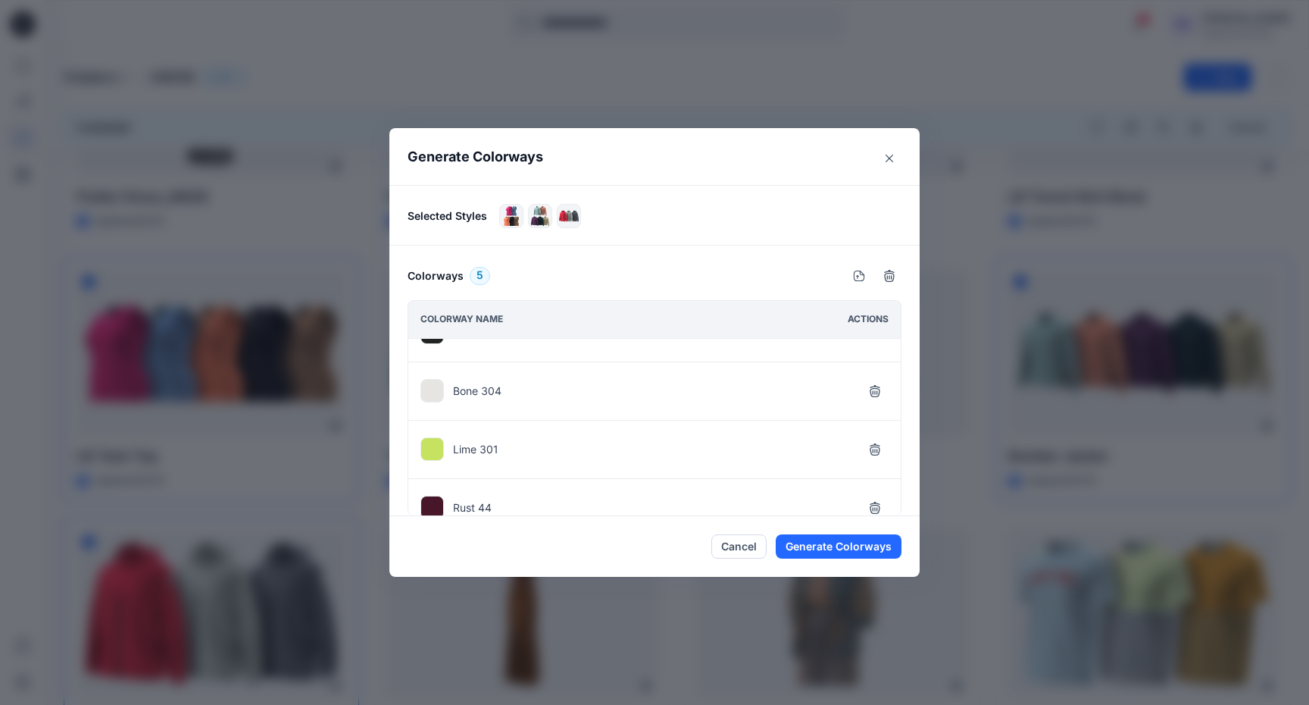
scroll to position [0, 0]
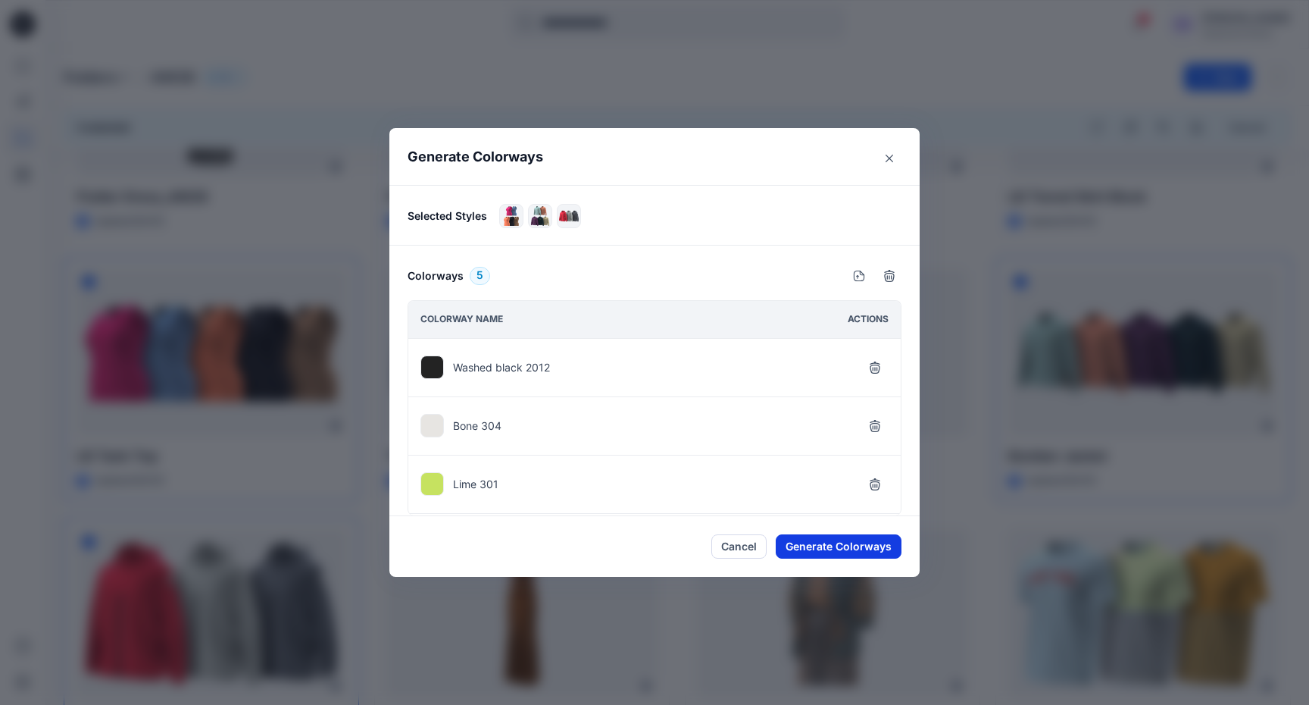
click at [848, 542] on button "Generate Colorways" at bounding box center [839, 546] width 126 height 24
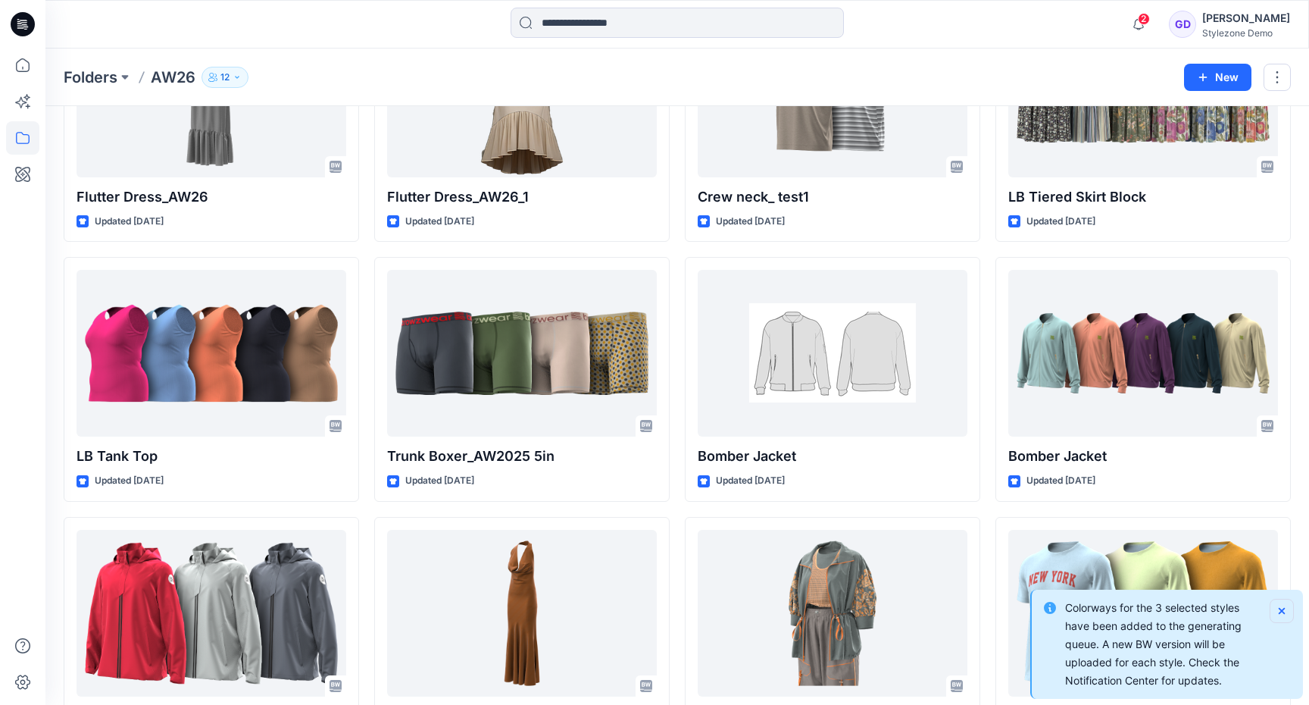
click at [1280, 609] on icon "Notifications-bottom-right" at bounding box center [1282, 611] width 6 height 6
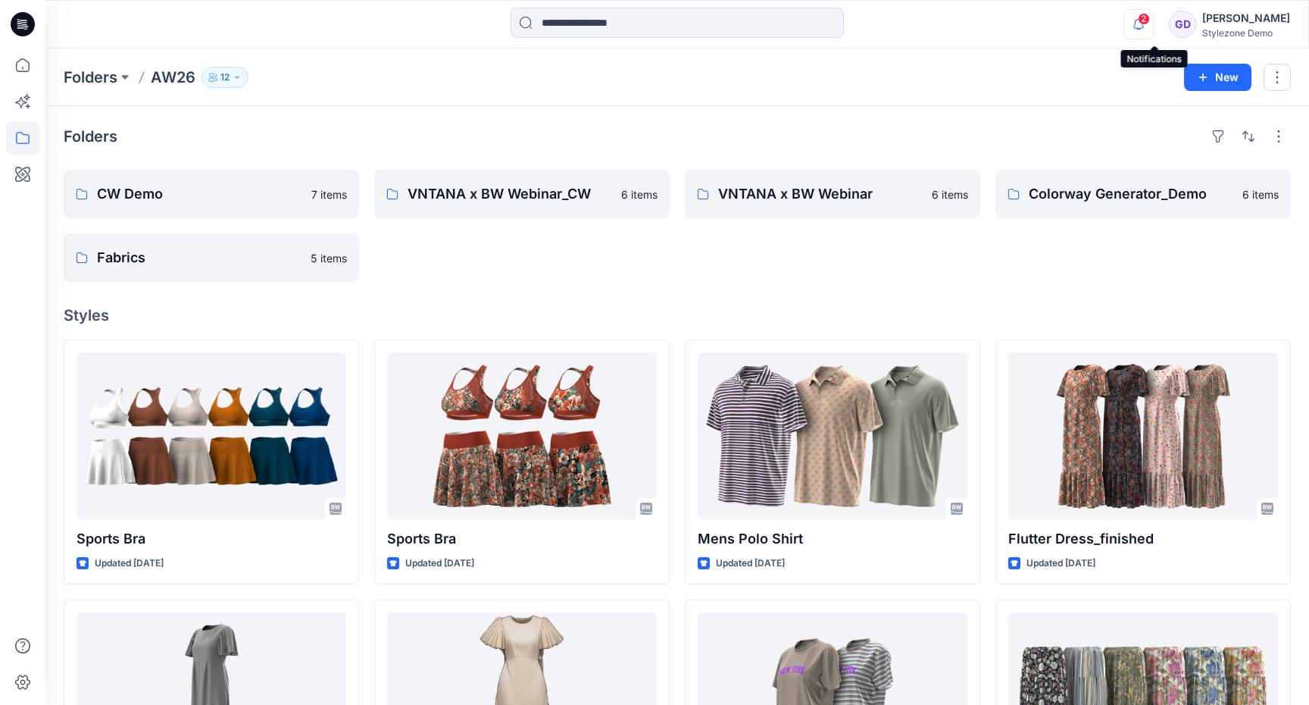
click at [1148, 19] on icon "button" at bounding box center [1138, 24] width 29 height 30
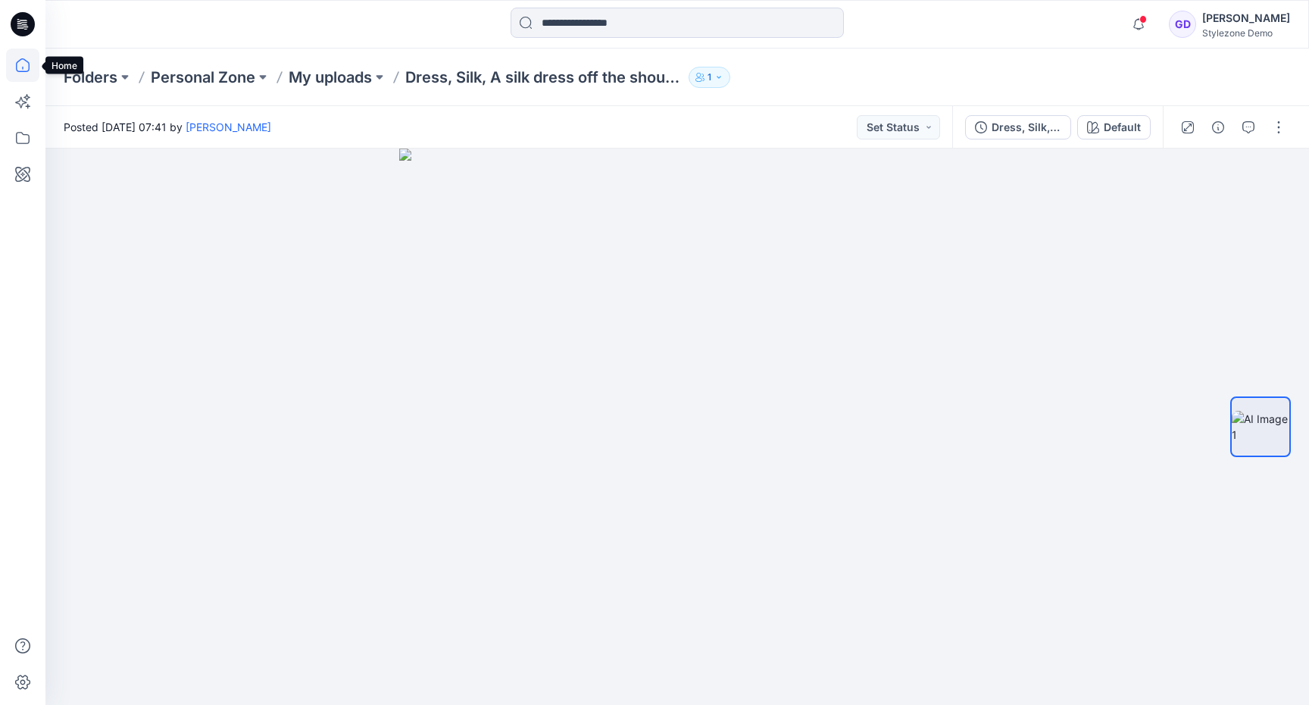
click at [12, 70] on icon at bounding box center [22, 64] width 33 height 33
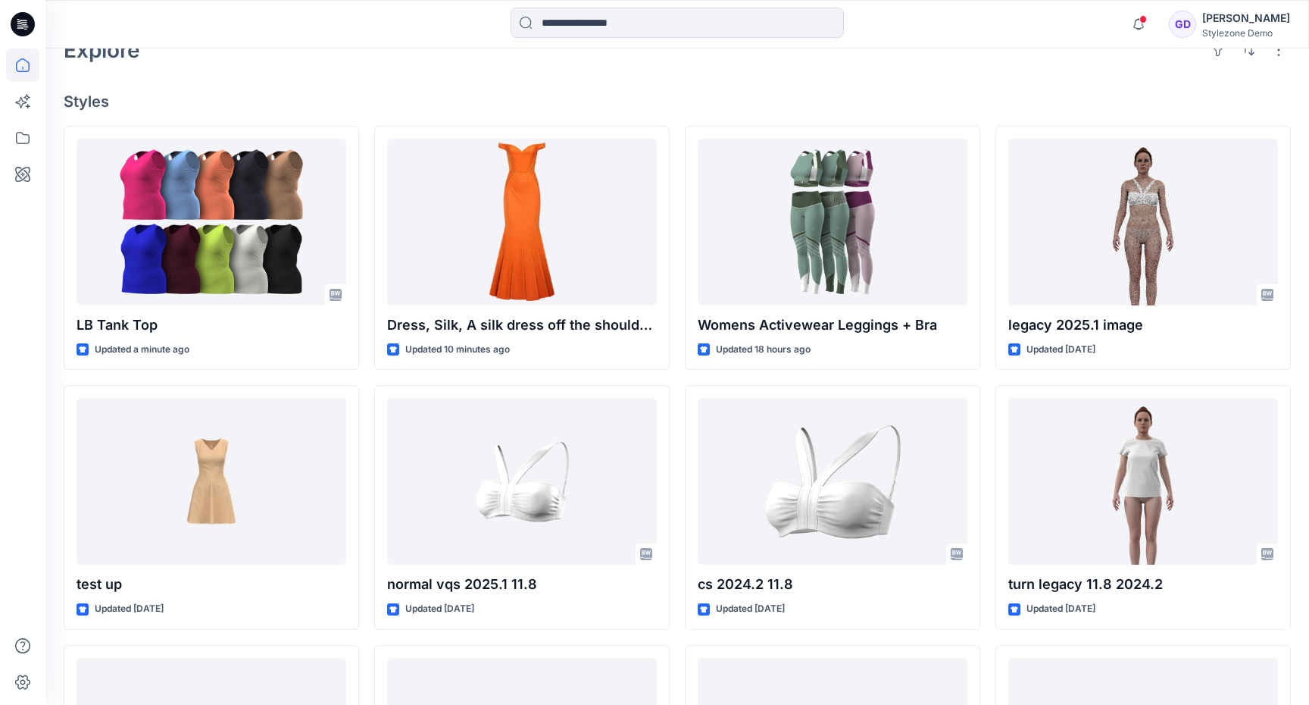
scroll to position [382, 0]
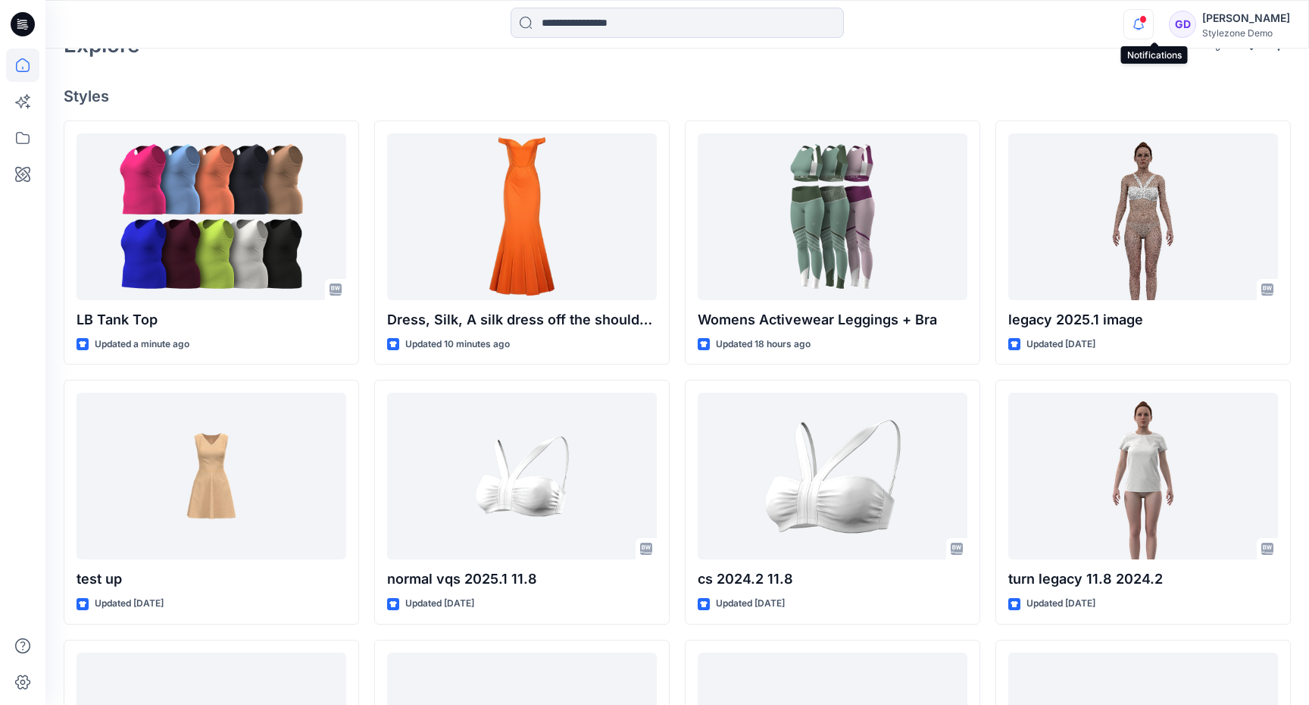
click at [1152, 21] on icon "button" at bounding box center [1138, 24] width 29 height 30
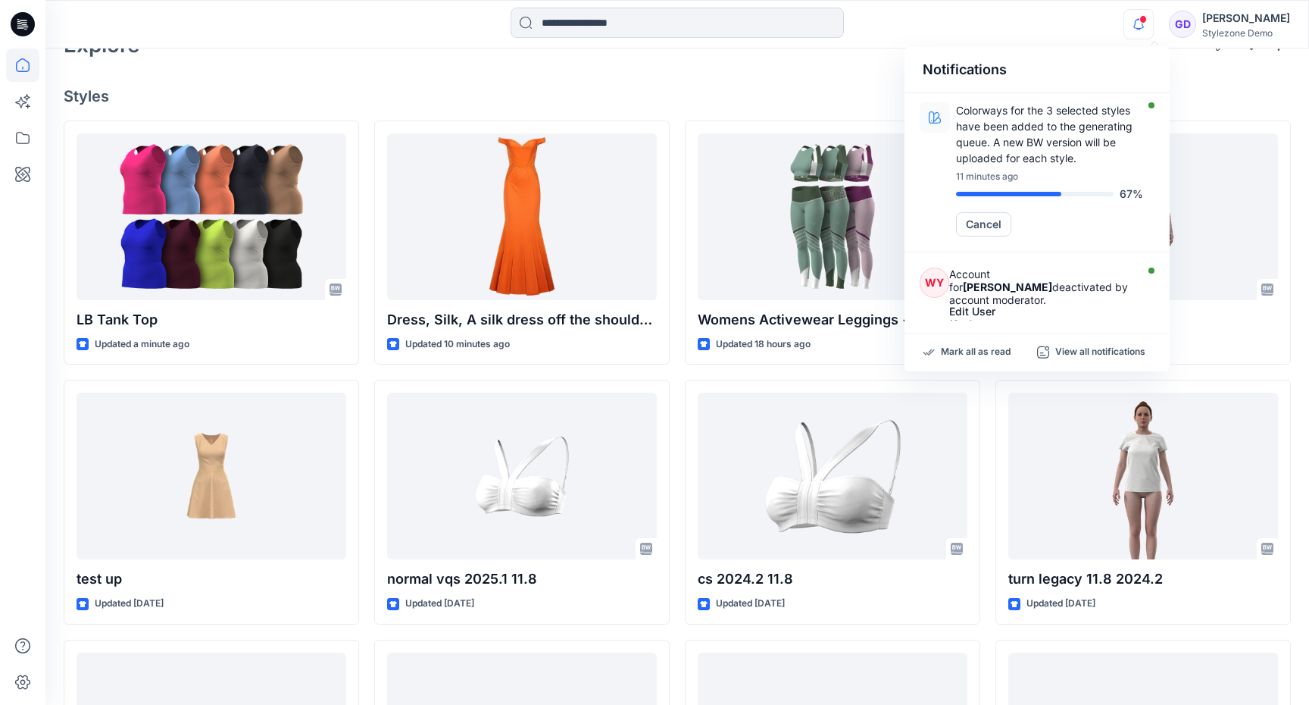
click at [1152, 21] on icon "button" at bounding box center [1138, 24] width 29 height 30
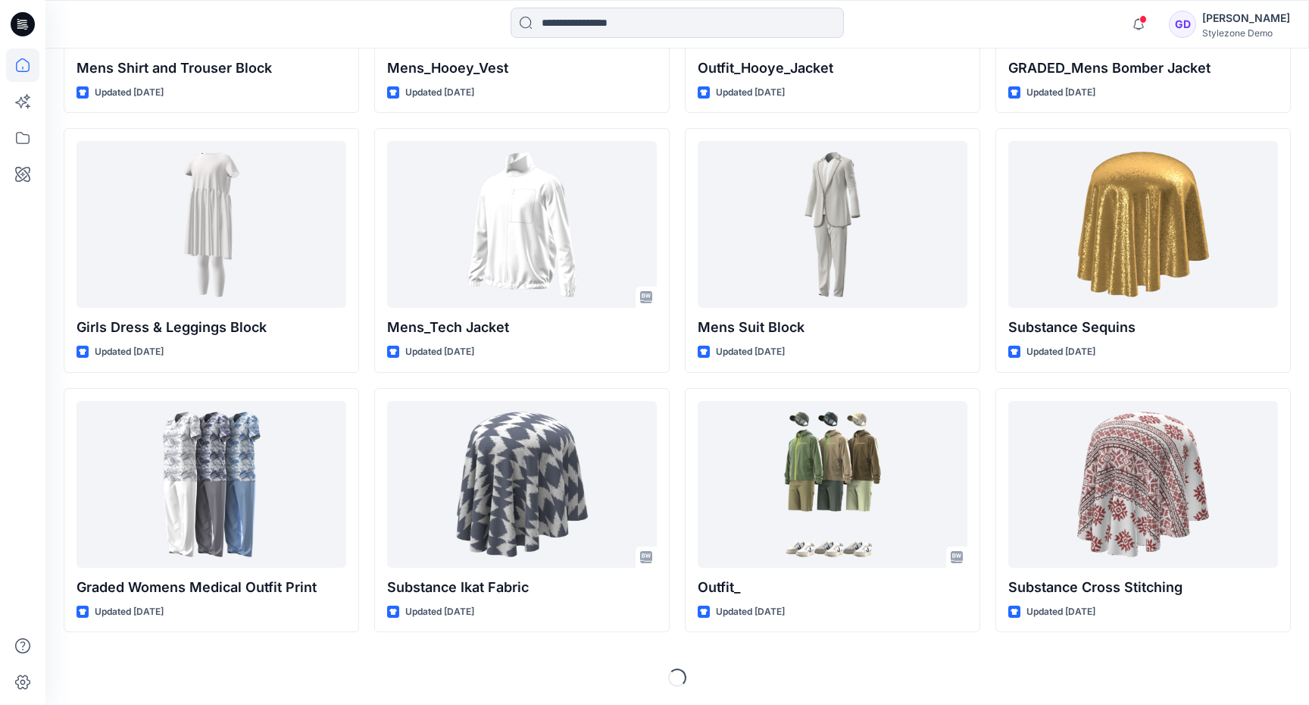
scroll to position [7664, 0]
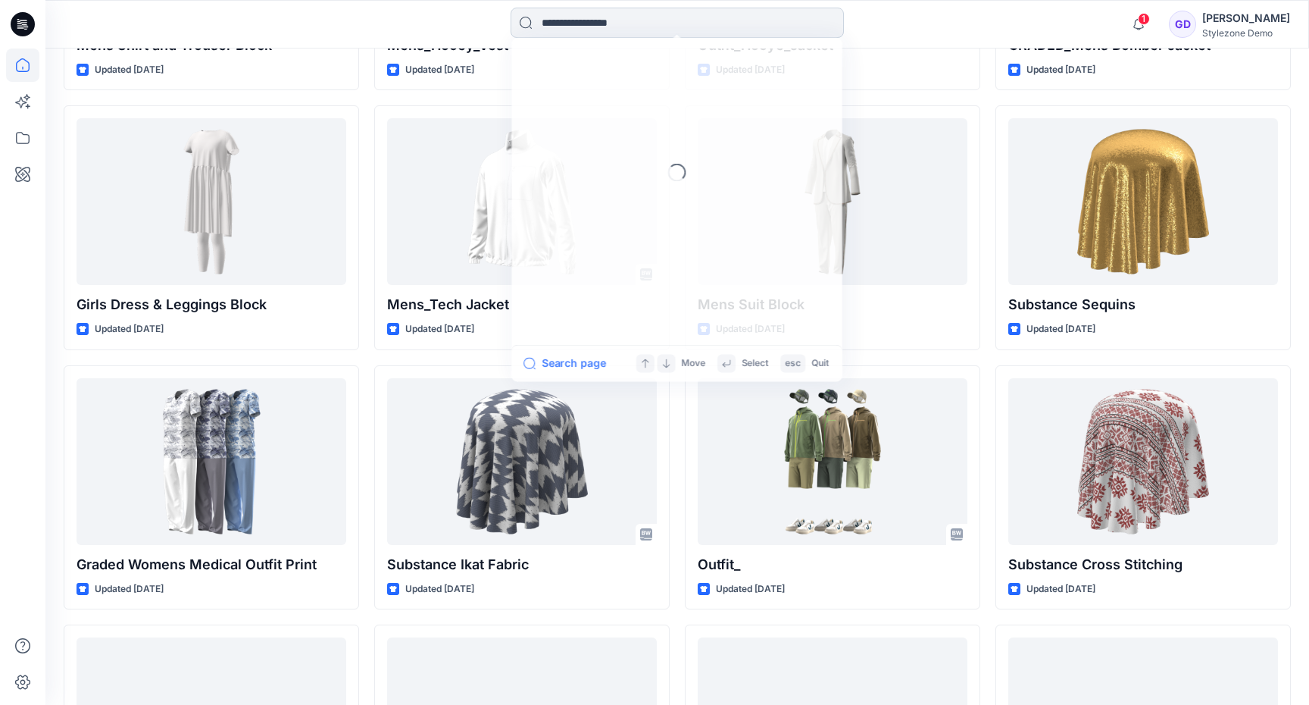
click at [567, 17] on input at bounding box center [677, 23] width 333 height 30
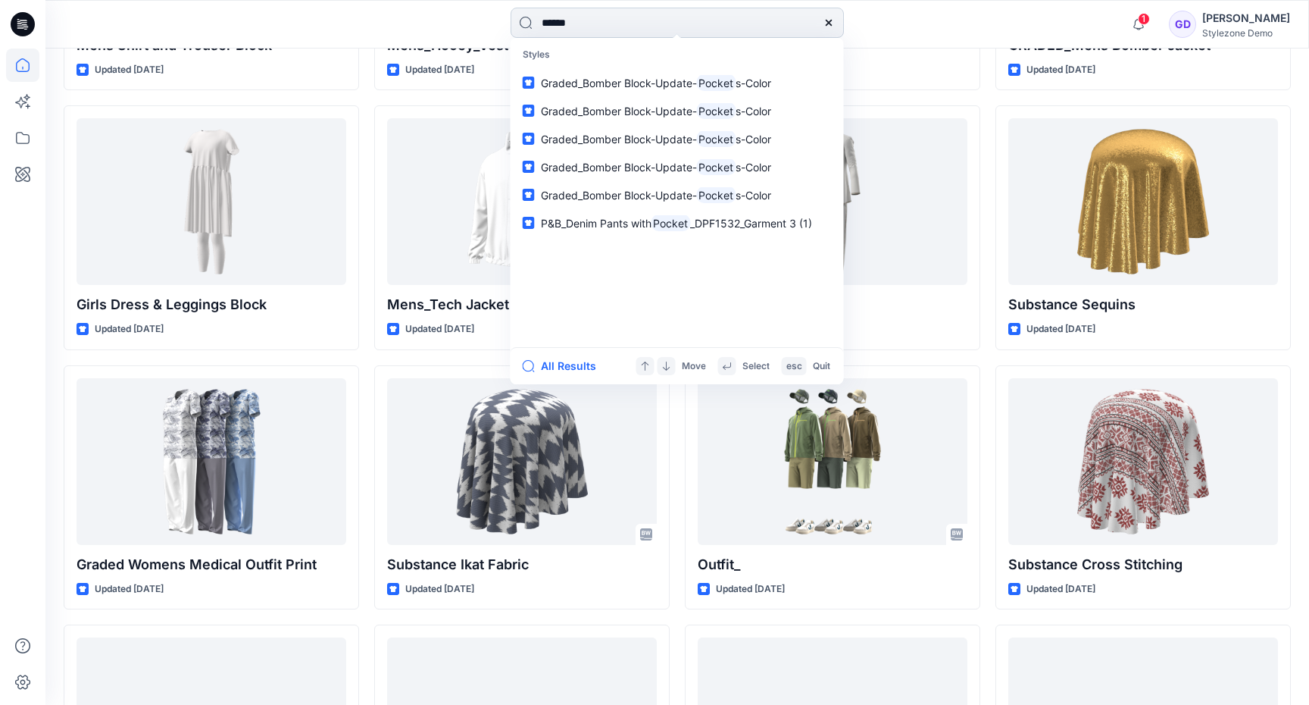
type input "*******"
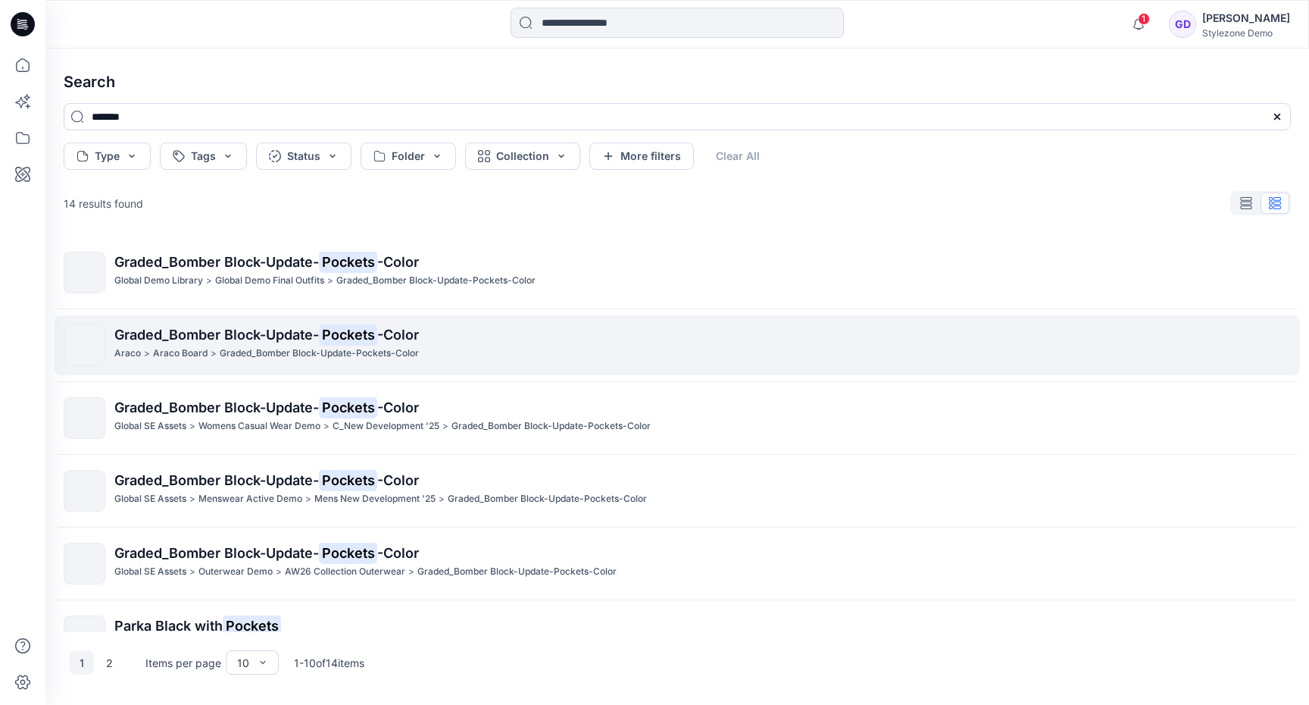
scroll to position [332, 0]
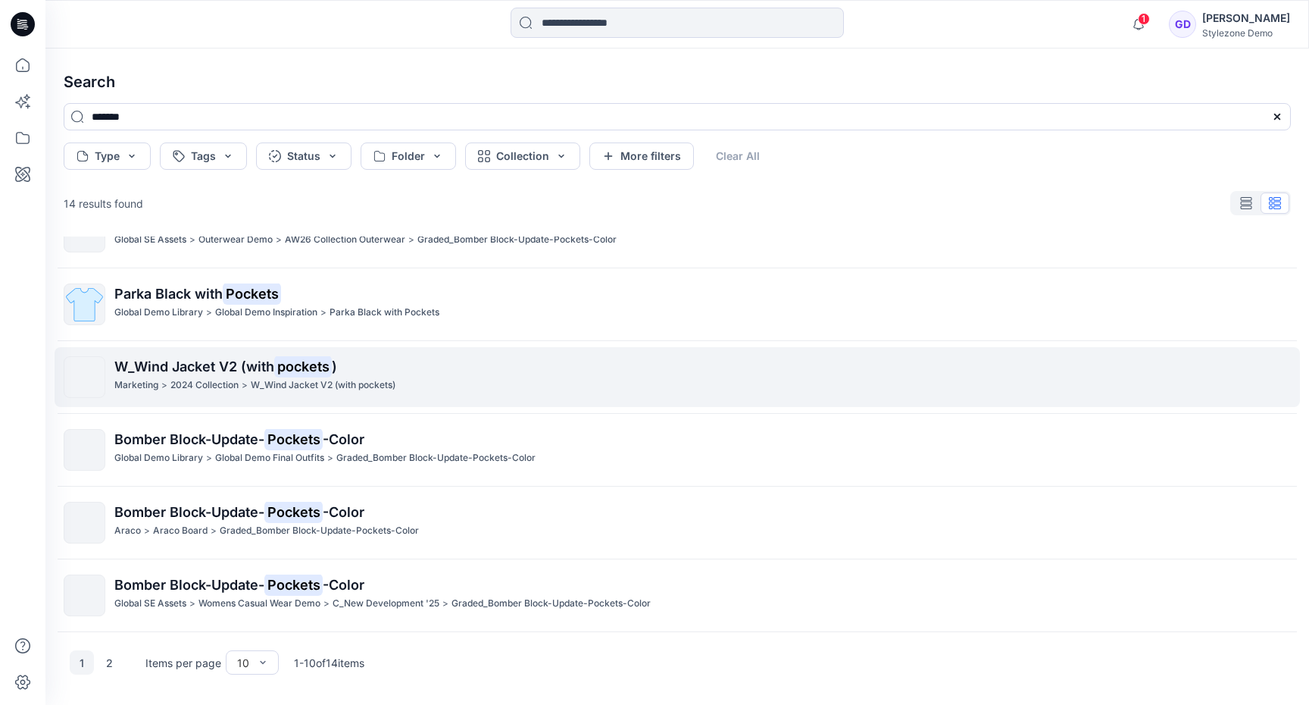
click at [180, 384] on p "2024 Collection" at bounding box center [204, 385] width 68 height 16
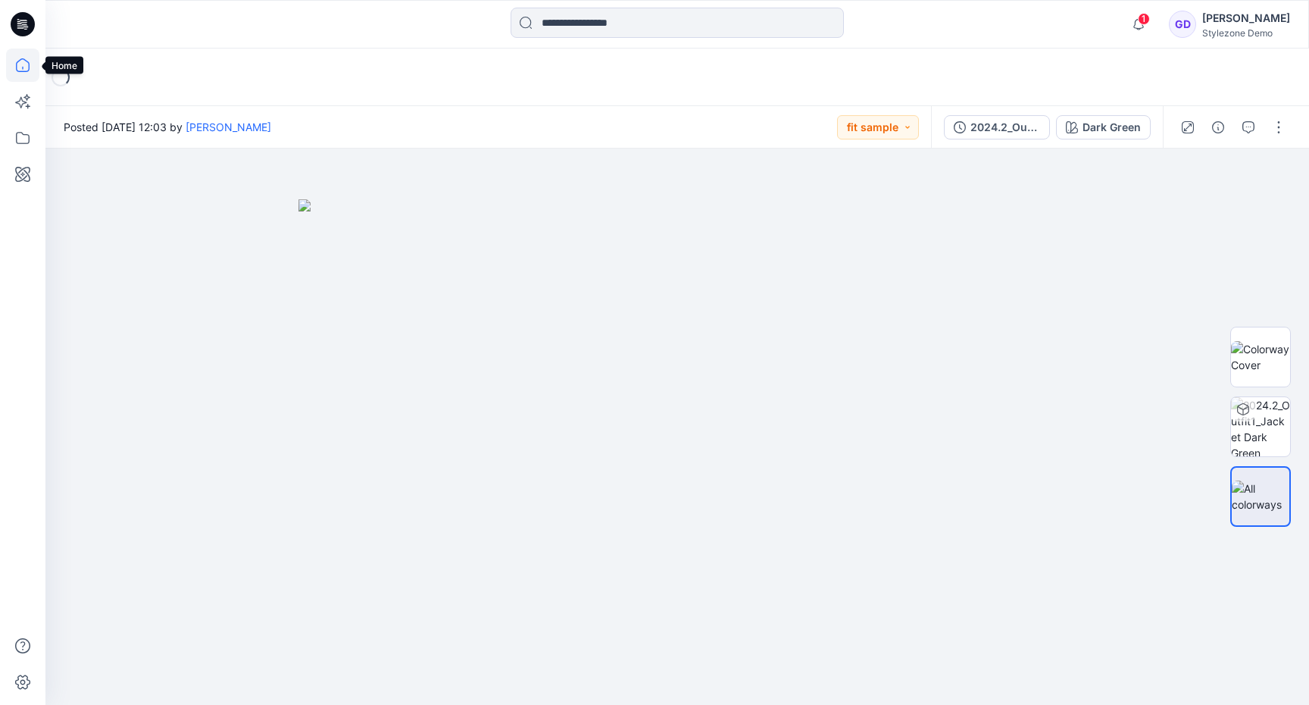
click at [16, 64] on icon at bounding box center [23, 65] width 14 height 14
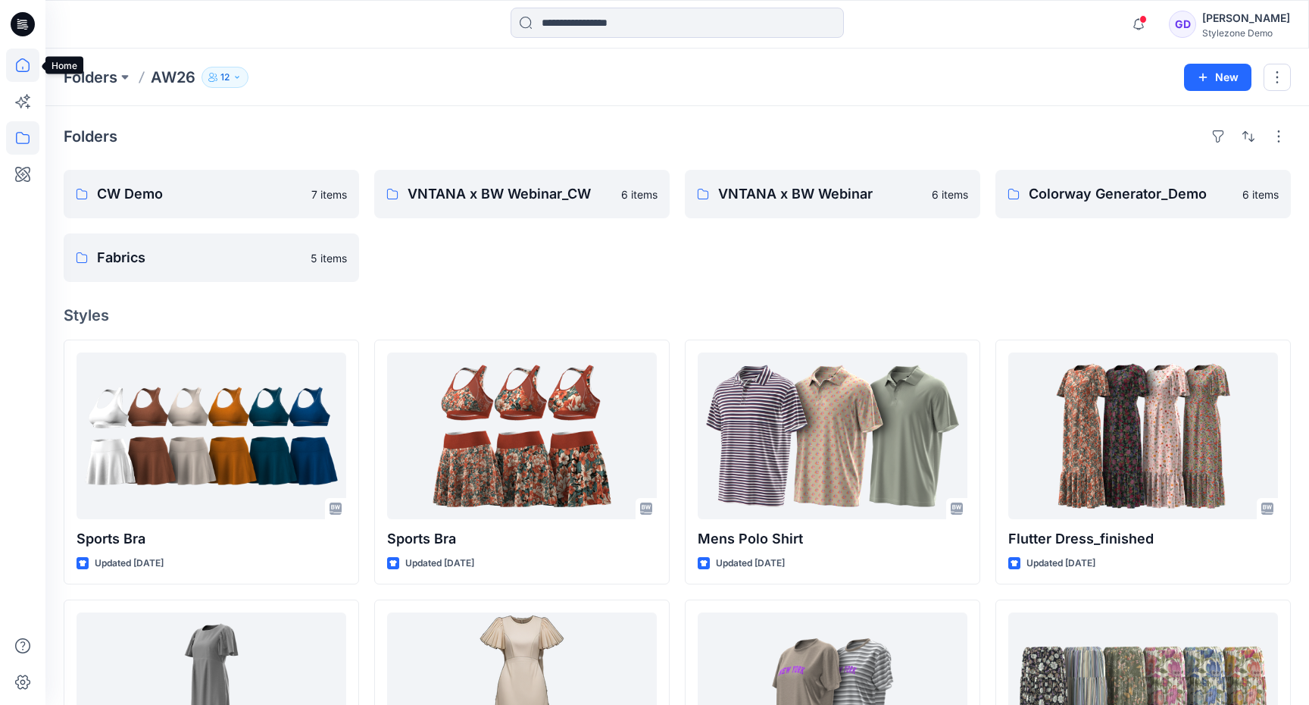
click at [17, 59] on icon at bounding box center [22, 64] width 33 height 33
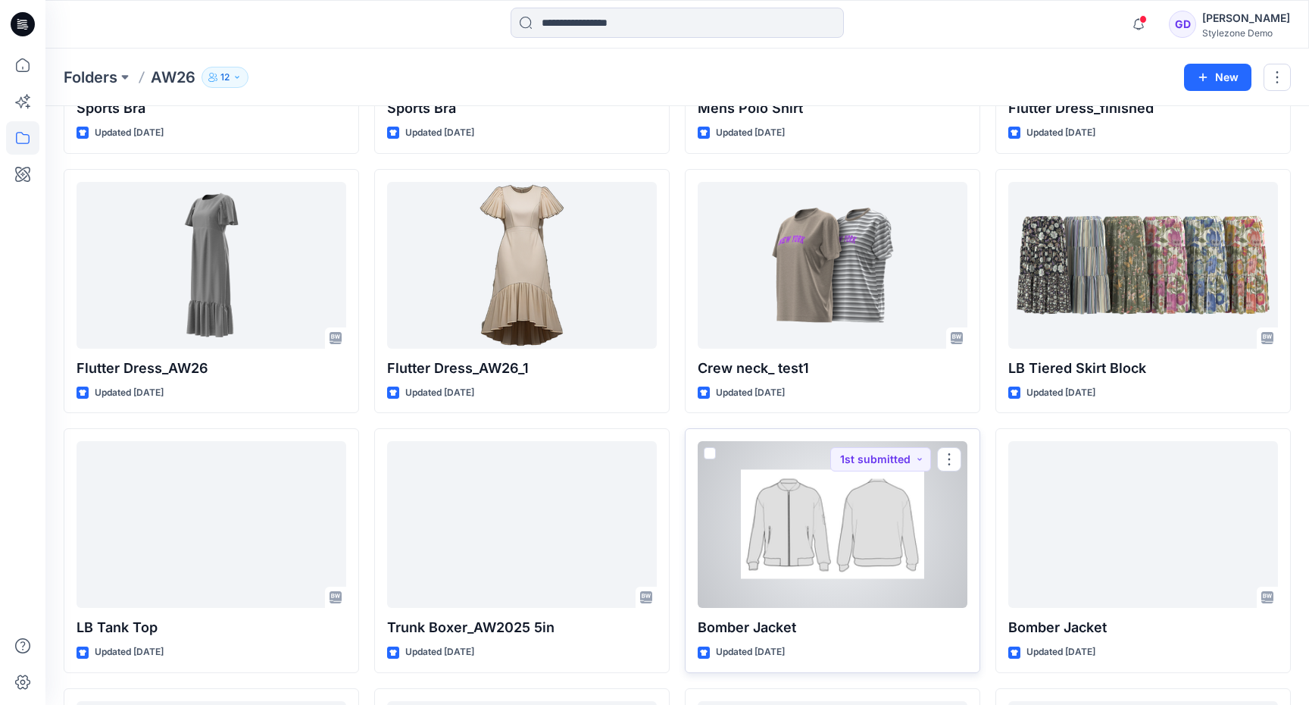
scroll to position [434, 0]
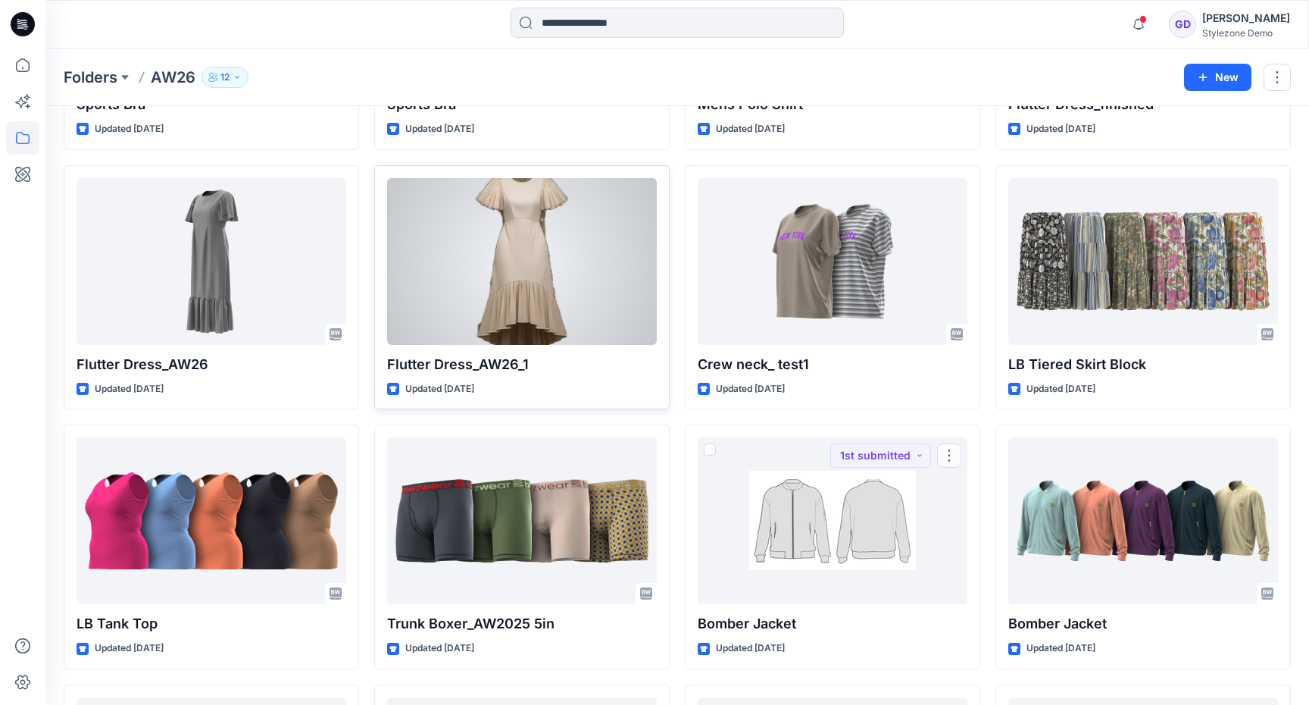
click at [588, 317] on div at bounding box center [522, 261] width 270 height 167
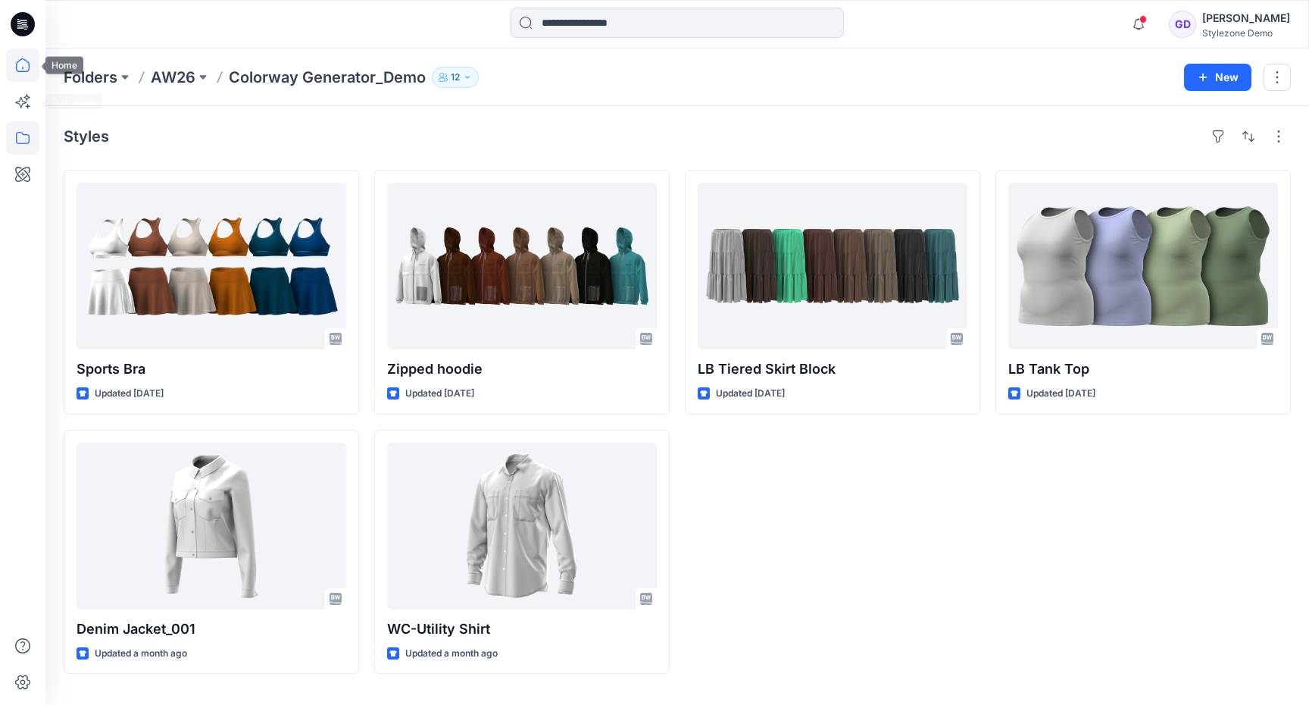
click at [24, 73] on icon at bounding box center [22, 64] width 33 height 33
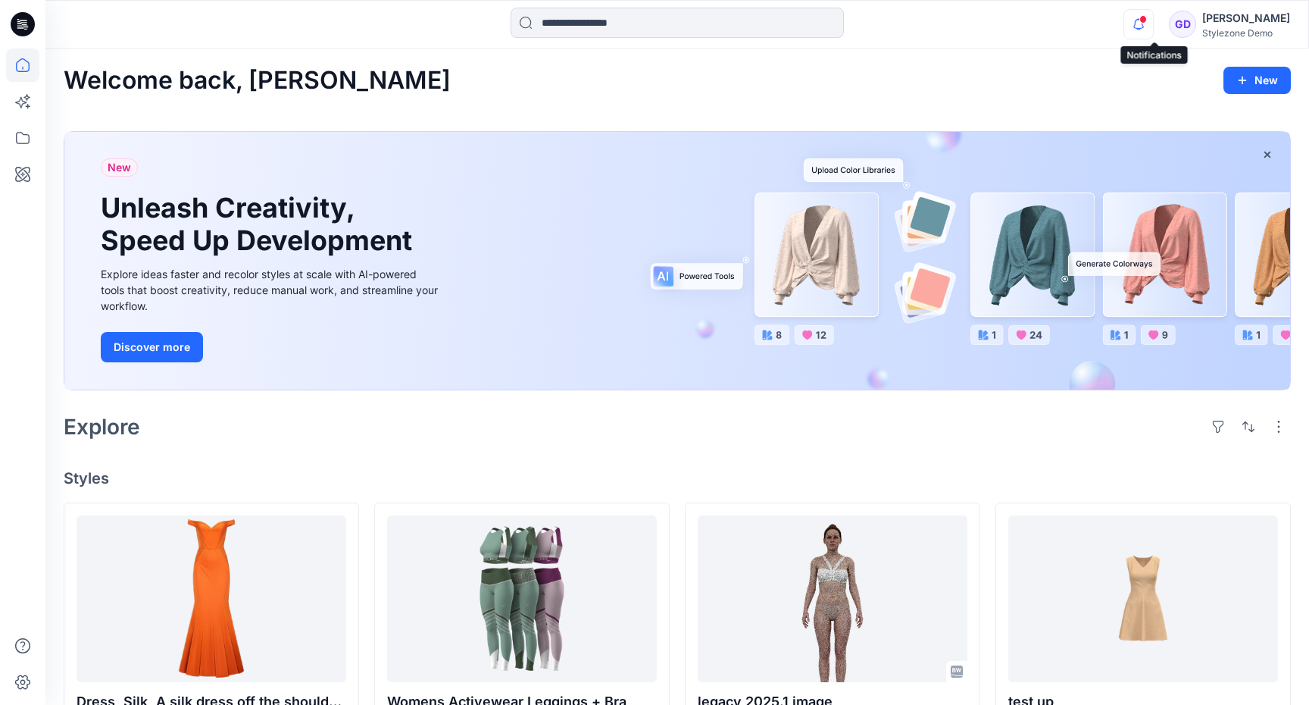
click at [1153, 24] on icon "button" at bounding box center [1138, 24] width 29 height 30
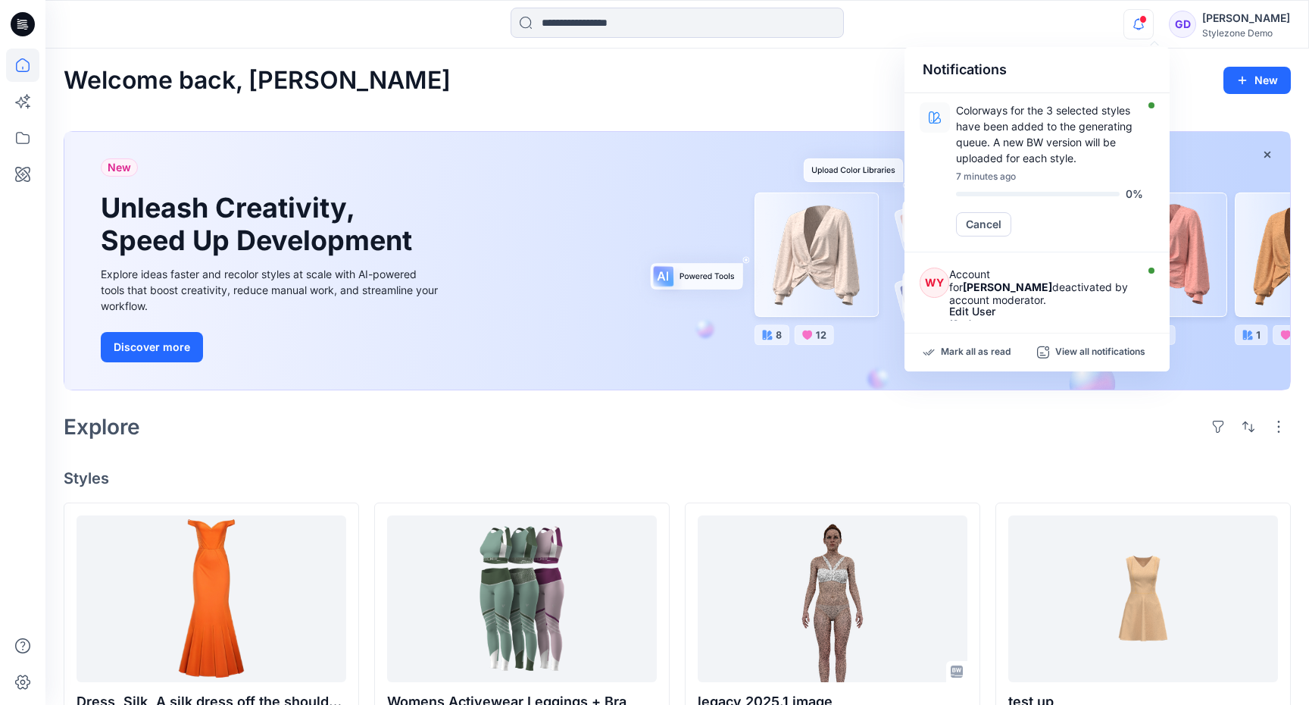
click at [1153, 24] on icon "button" at bounding box center [1138, 24] width 29 height 30
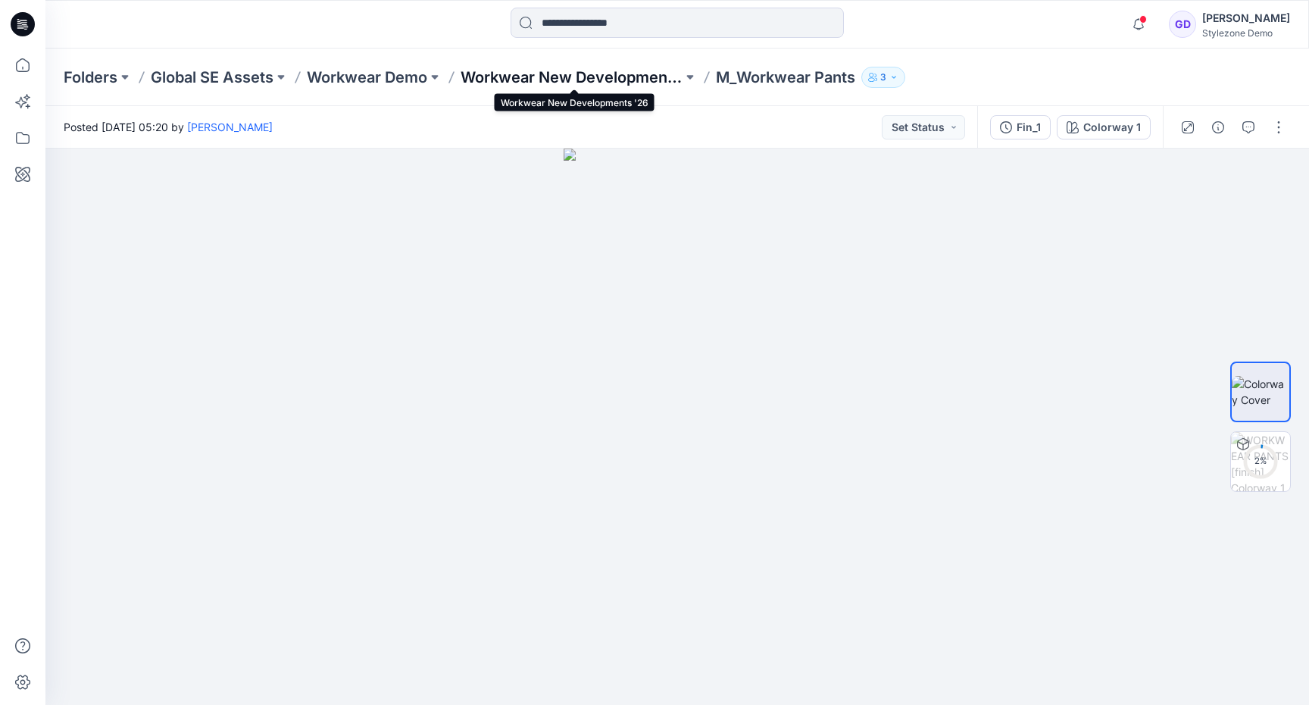
click at [567, 75] on p "Workwear New Developments '26" at bounding box center [572, 77] width 222 height 21
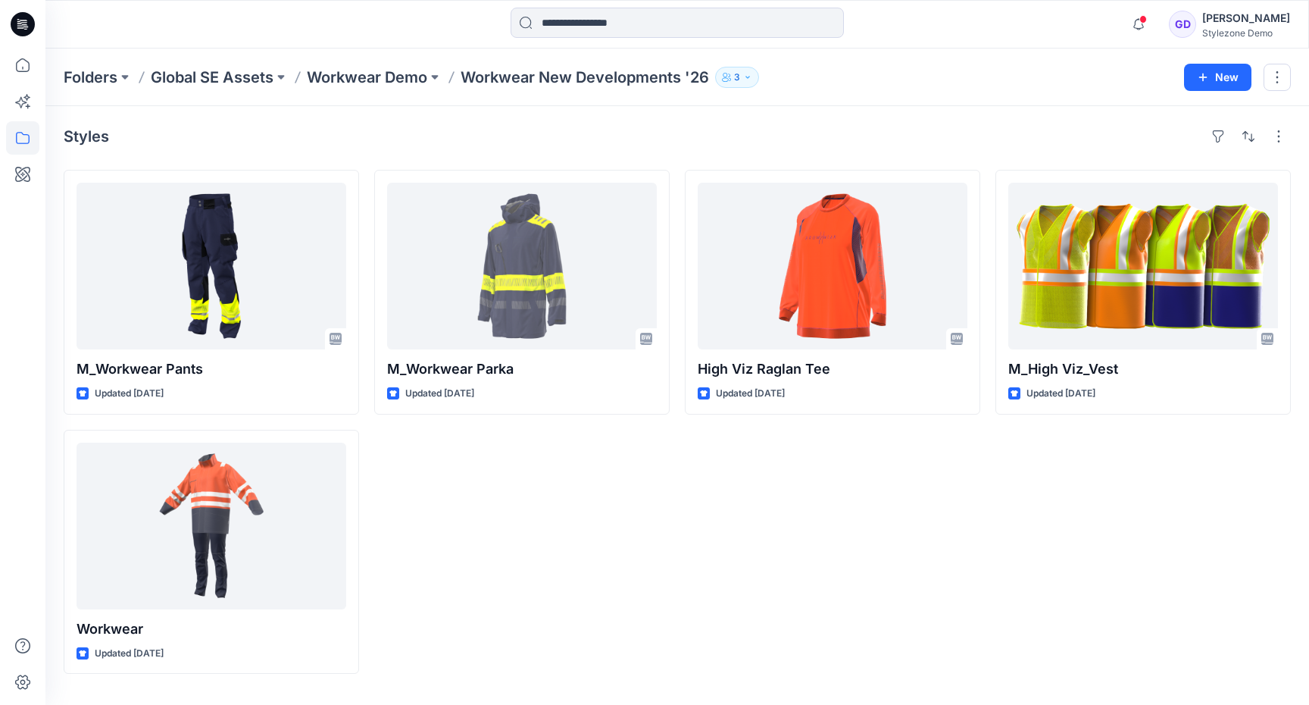
click at [627, 502] on div "M_Workwear Parka Updated [DATE]" at bounding box center [521, 422] width 295 height 504
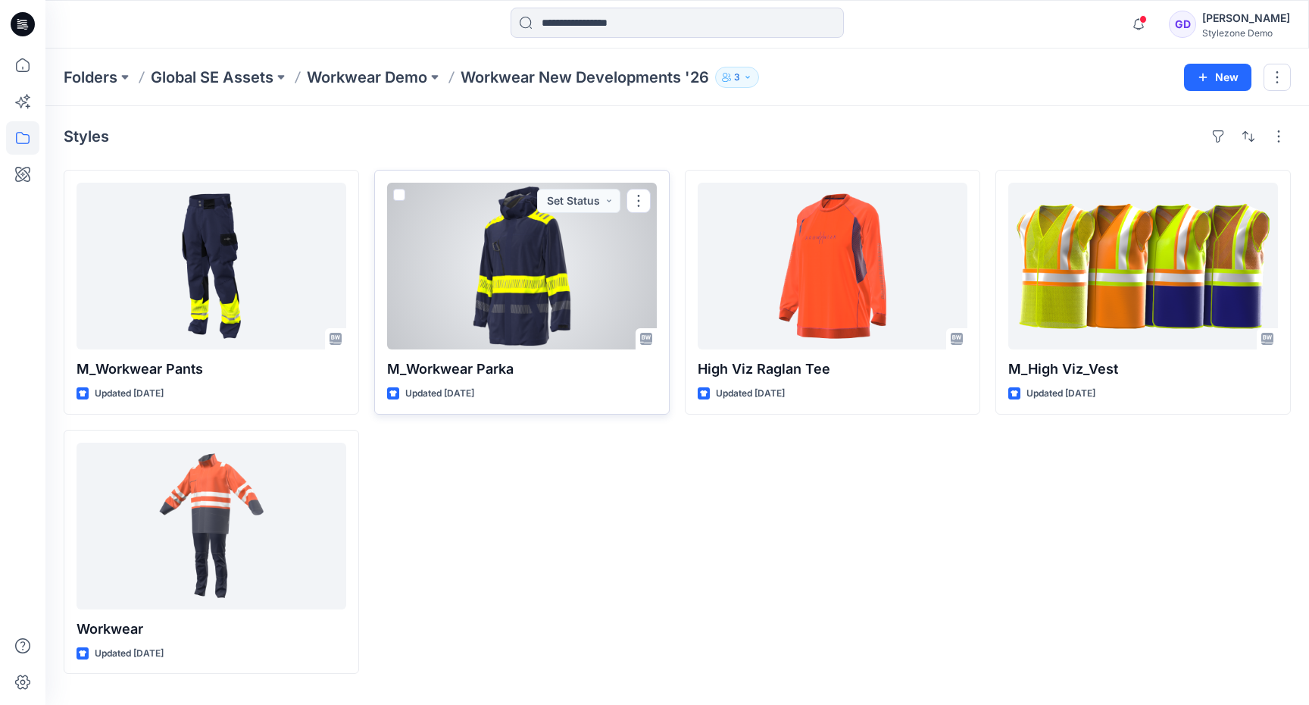
click at [546, 313] on div at bounding box center [522, 266] width 270 height 167
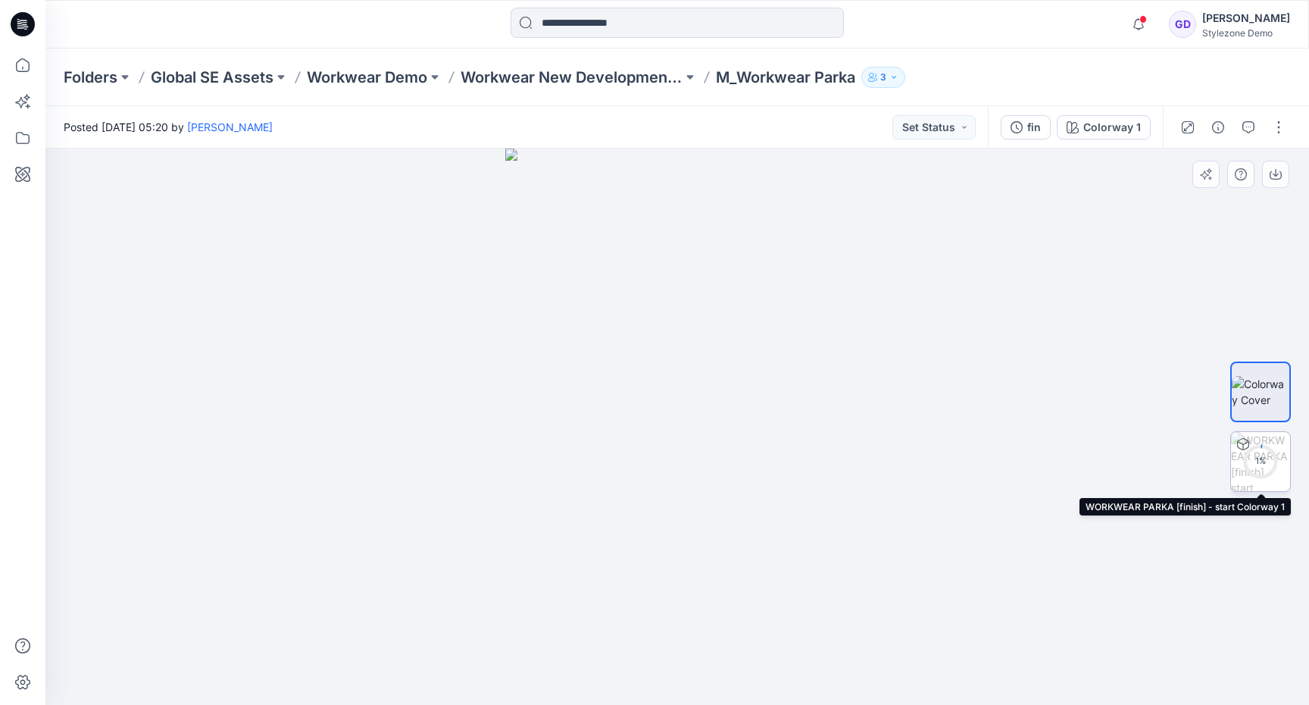
click at [1273, 473] on icon at bounding box center [1260, 461] width 36 height 36
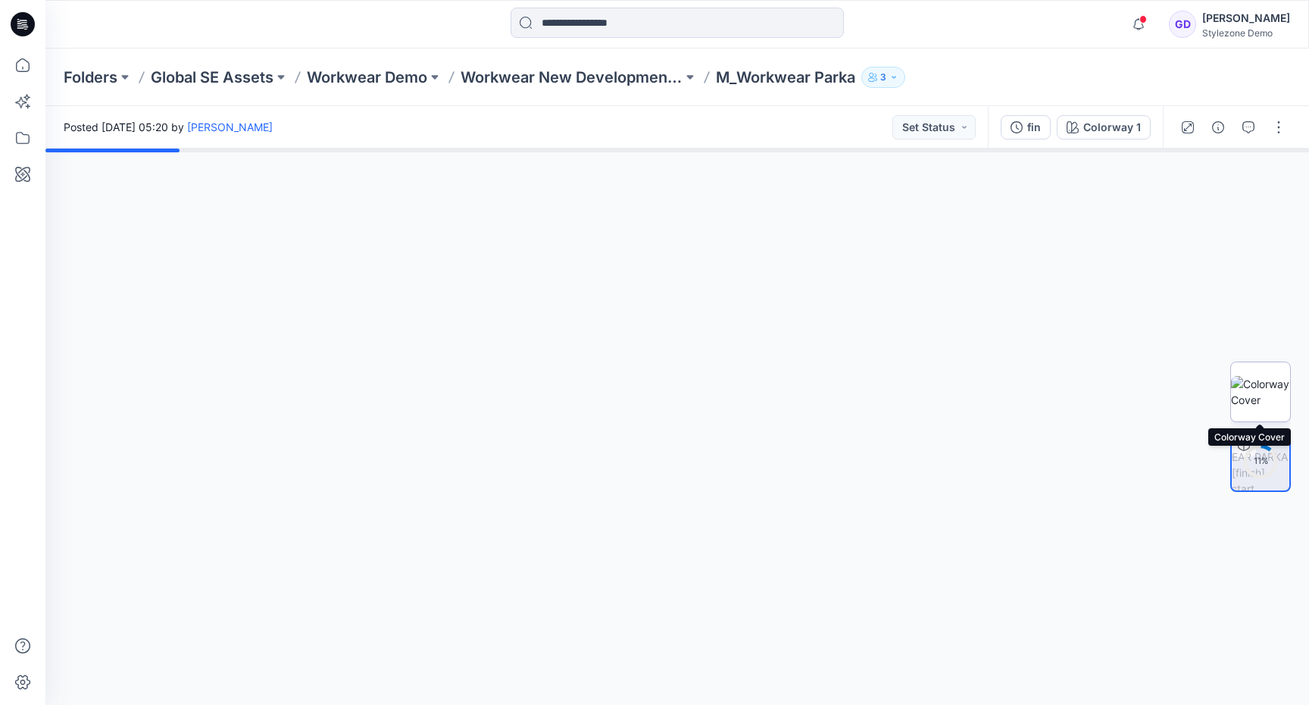
click at [1261, 396] on img at bounding box center [1260, 392] width 59 height 32
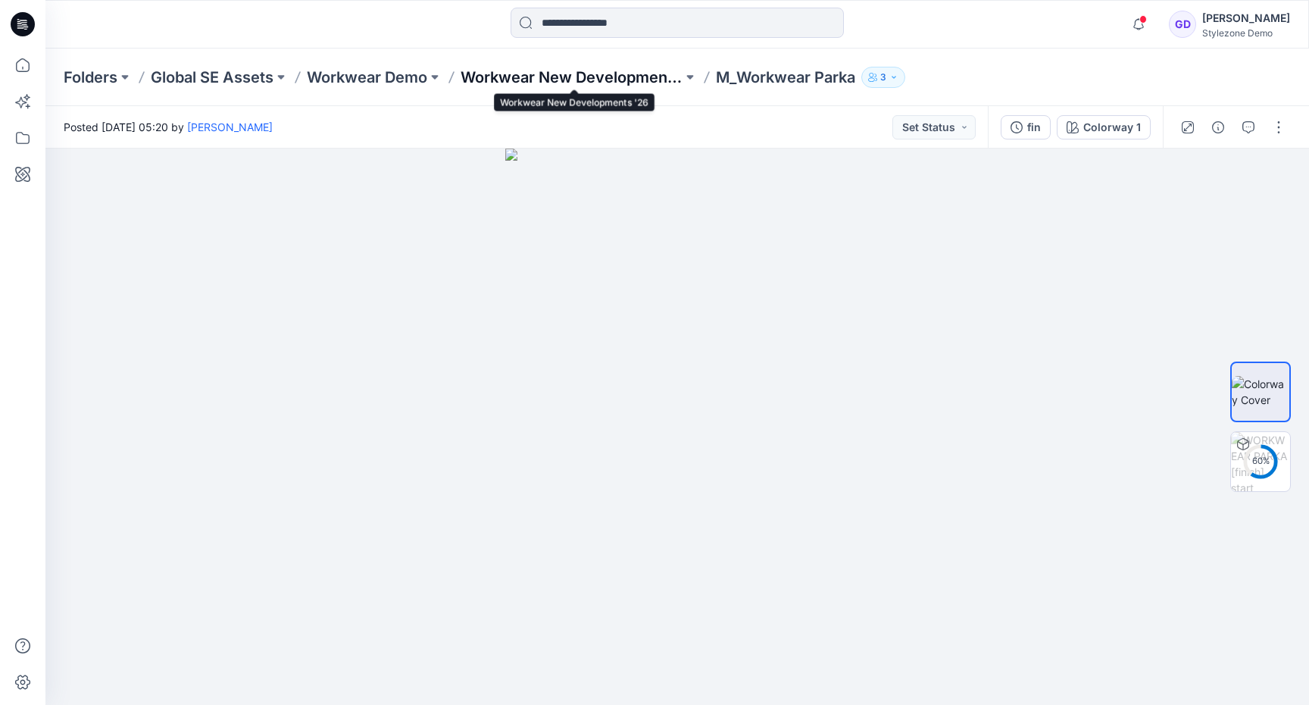
click at [580, 79] on p "Workwear New Developments '26" at bounding box center [572, 77] width 222 height 21
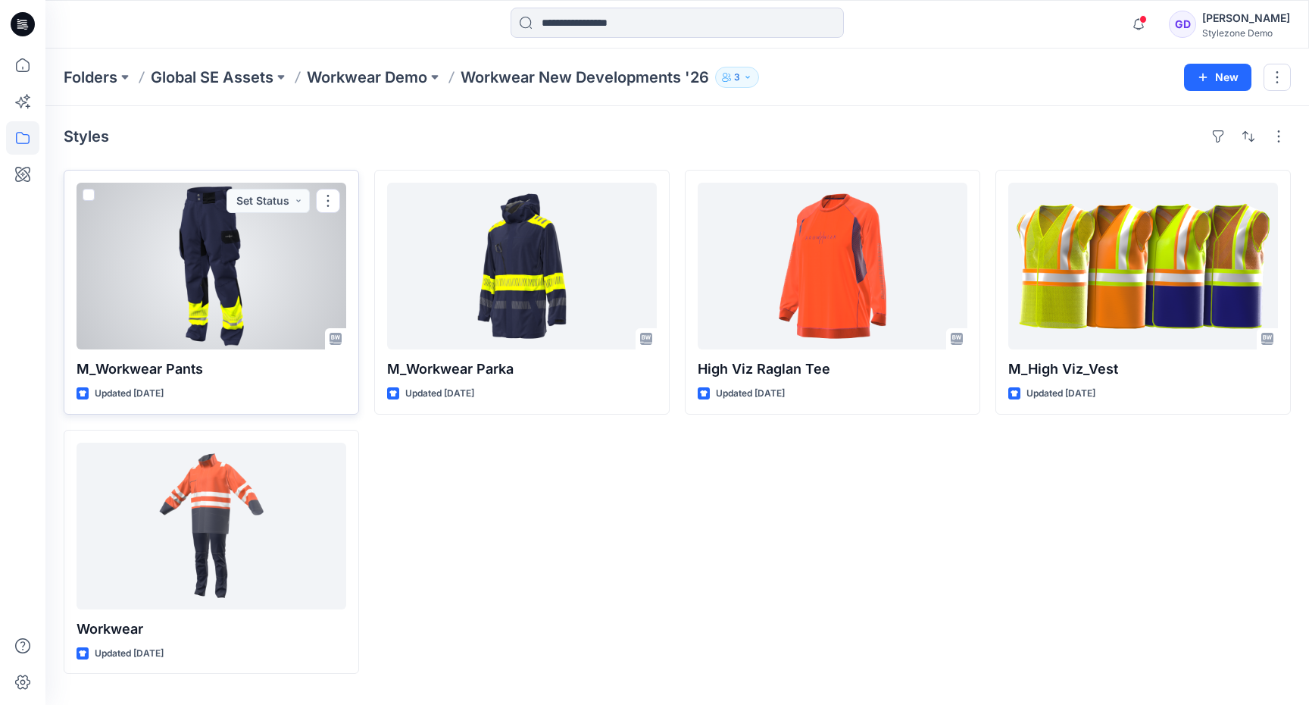
click at [240, 291] on div at bounding box center [212, 266] width 270 height 167
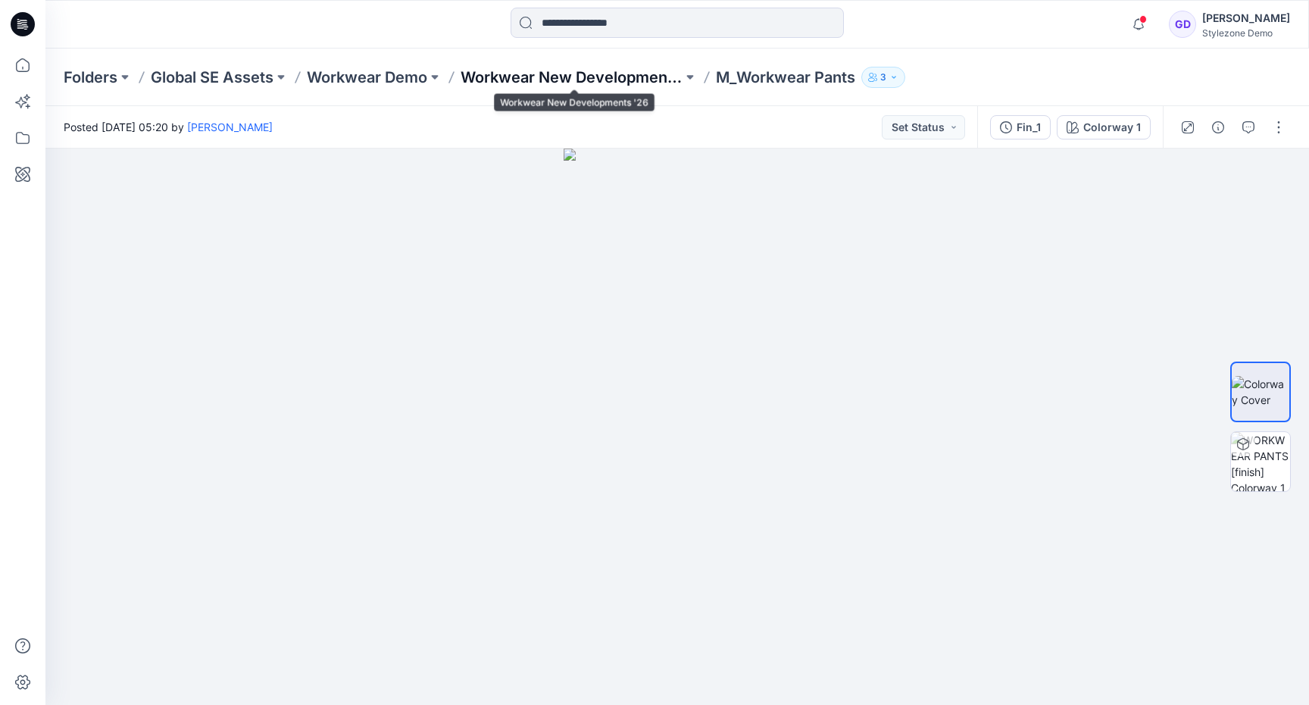
click at [582, 73] on p "Workwear New Developments '26" at bounding box center [572, 77] width 222 height 21
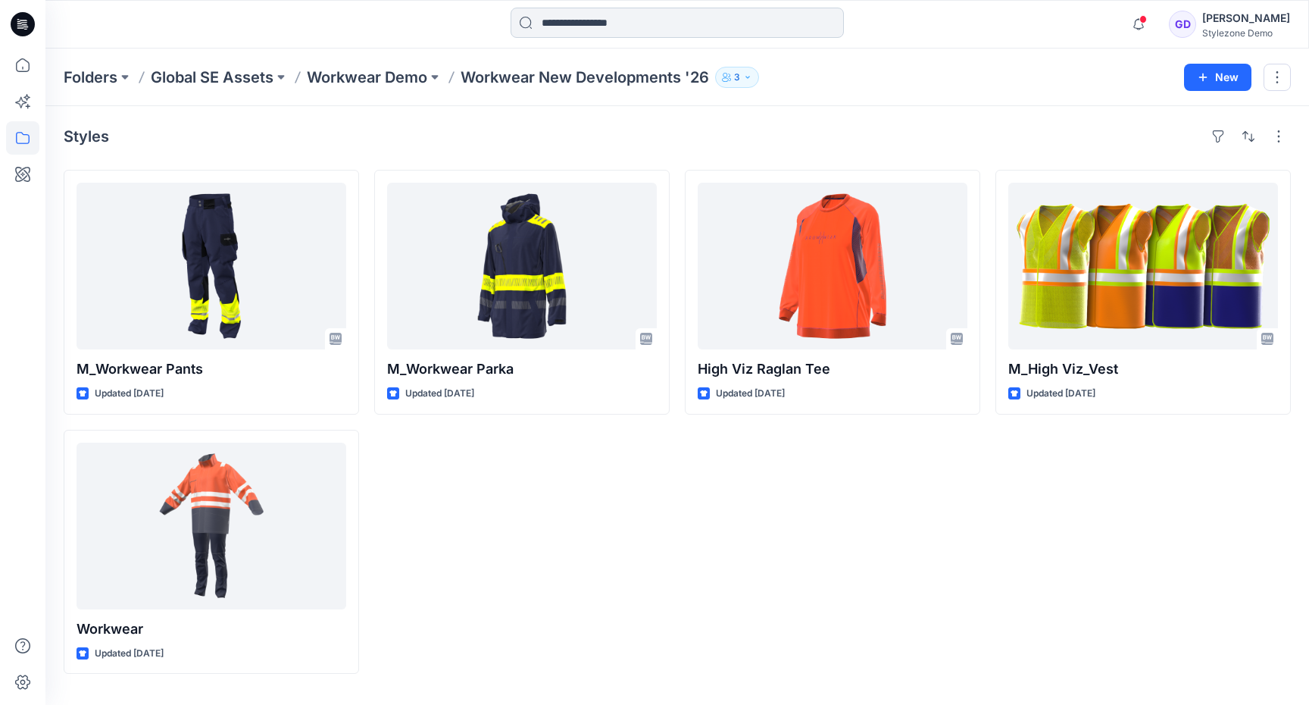
click at [644, 17] on input at bounding box center [677, 23] width 333 height 30
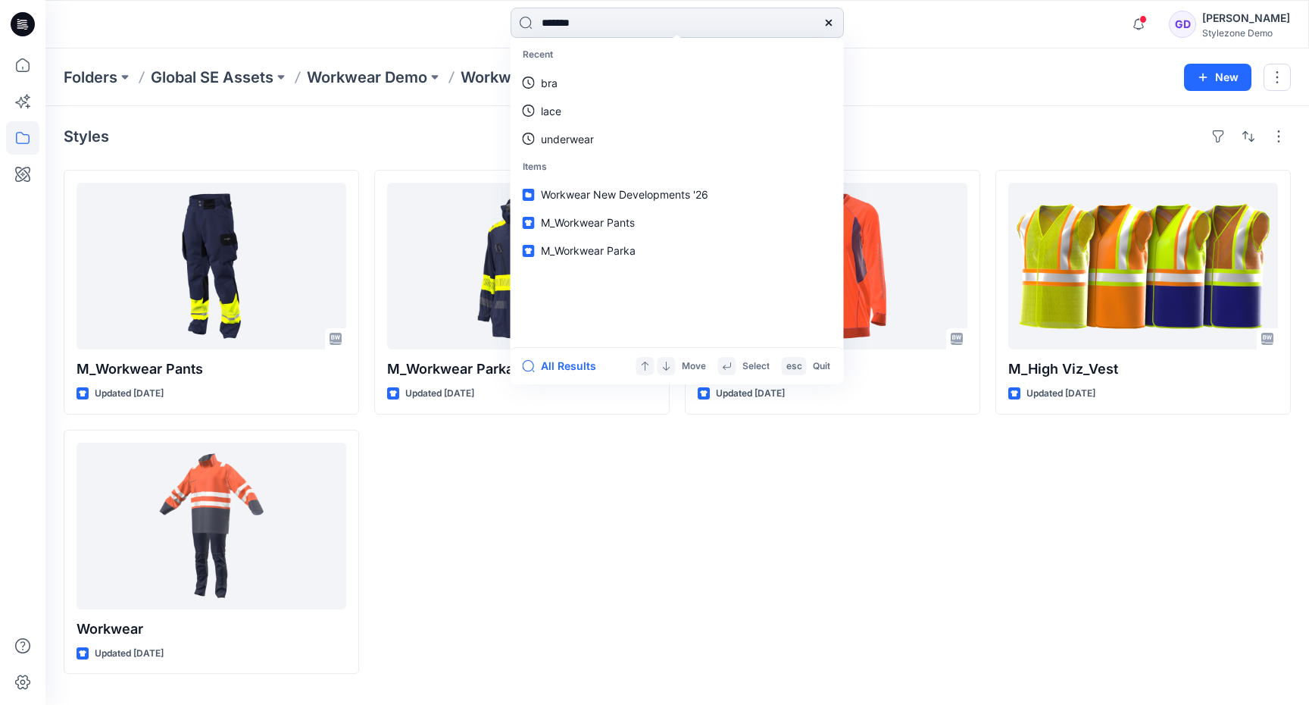
type input "********"
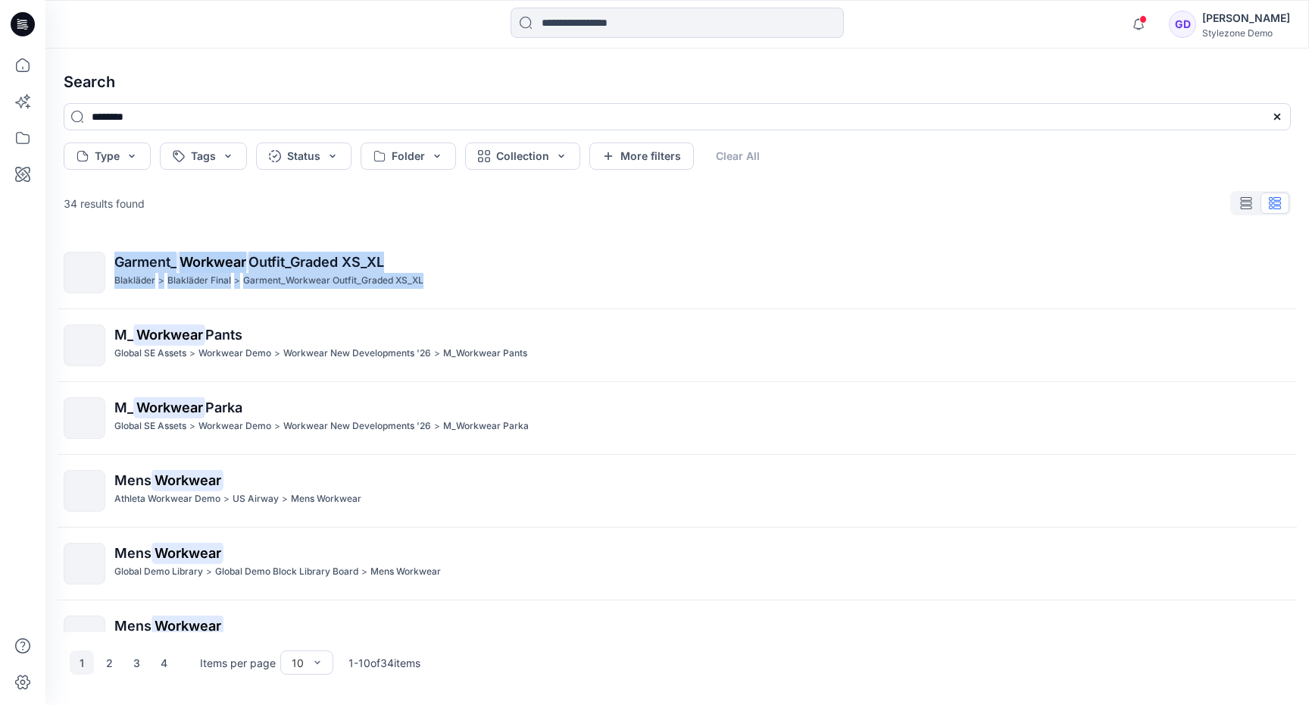
click at [646, 235] on div "34 results found Garment_ Workwear Outfit_Graded XS_XL Blakläder > Blakläder Fi…" at bounding box center [677, 410] width 1251 height 444
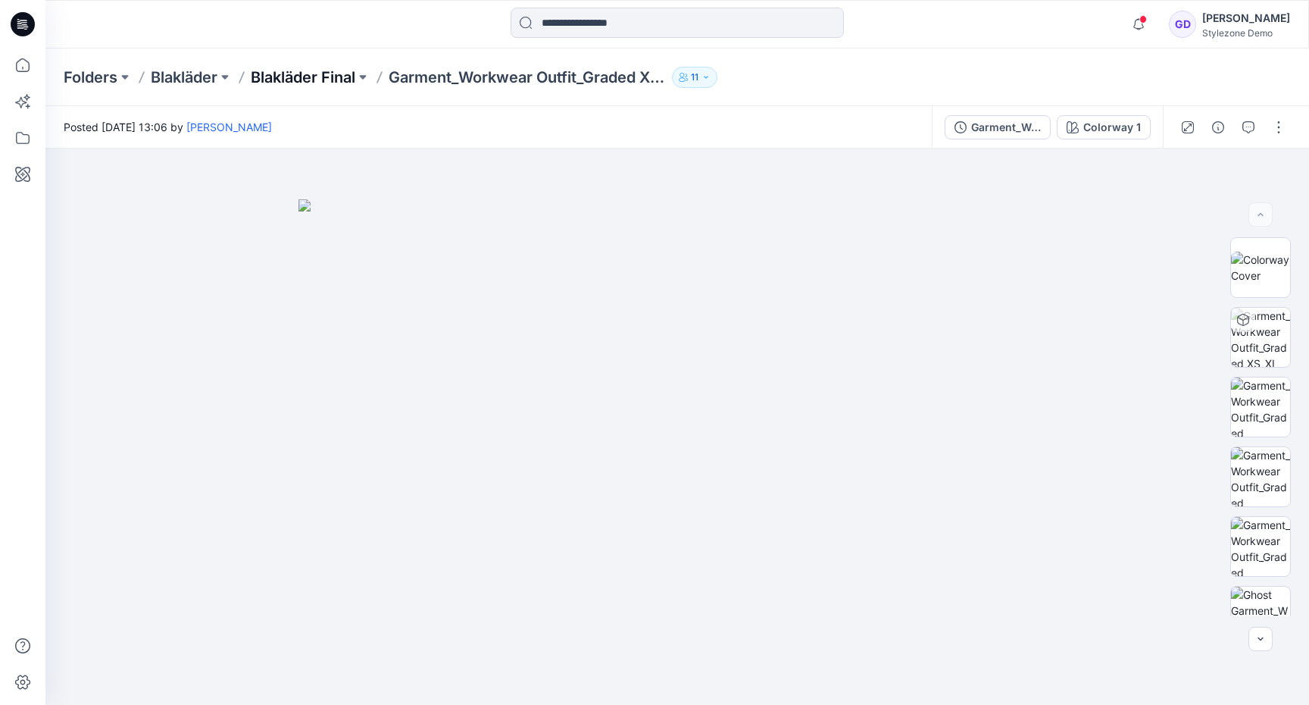
click at [317, 79] on p "Blakläder Final" at bounding box center [303, 77] width 105 height 21
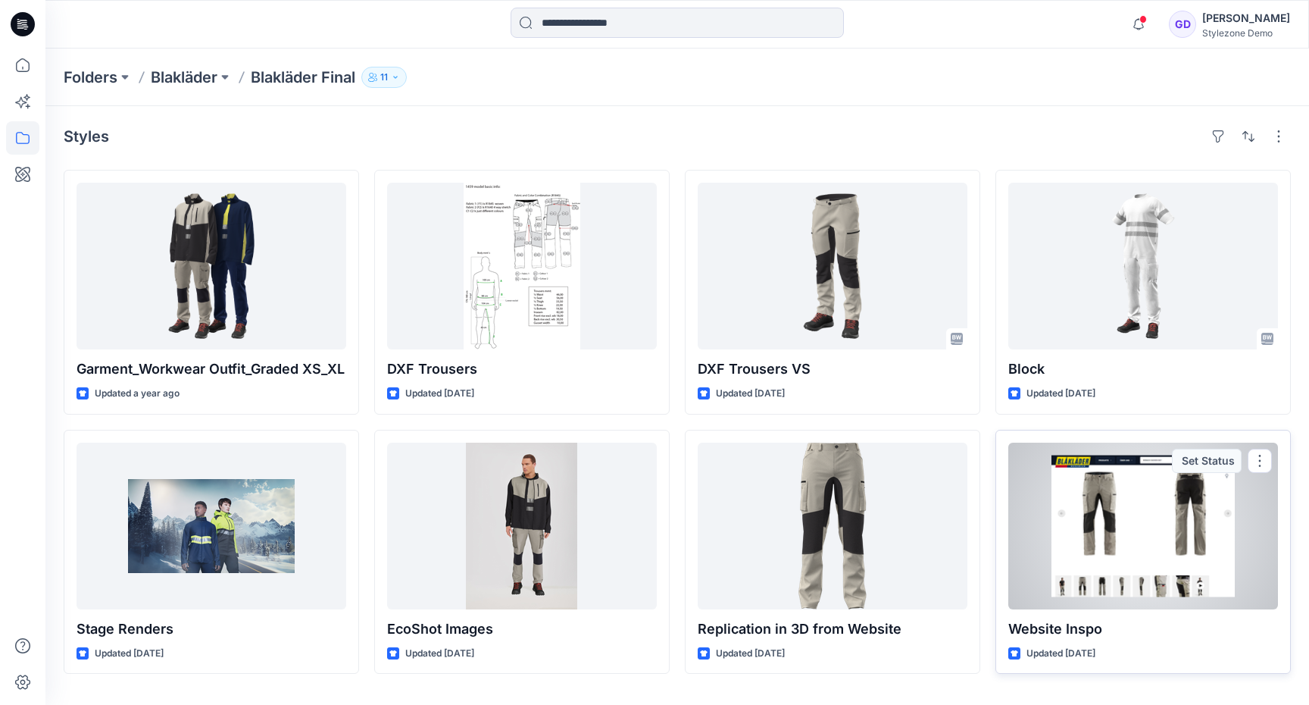
click at [1052, 555] on div at bounding box center [1143, 525] width 270 height 167
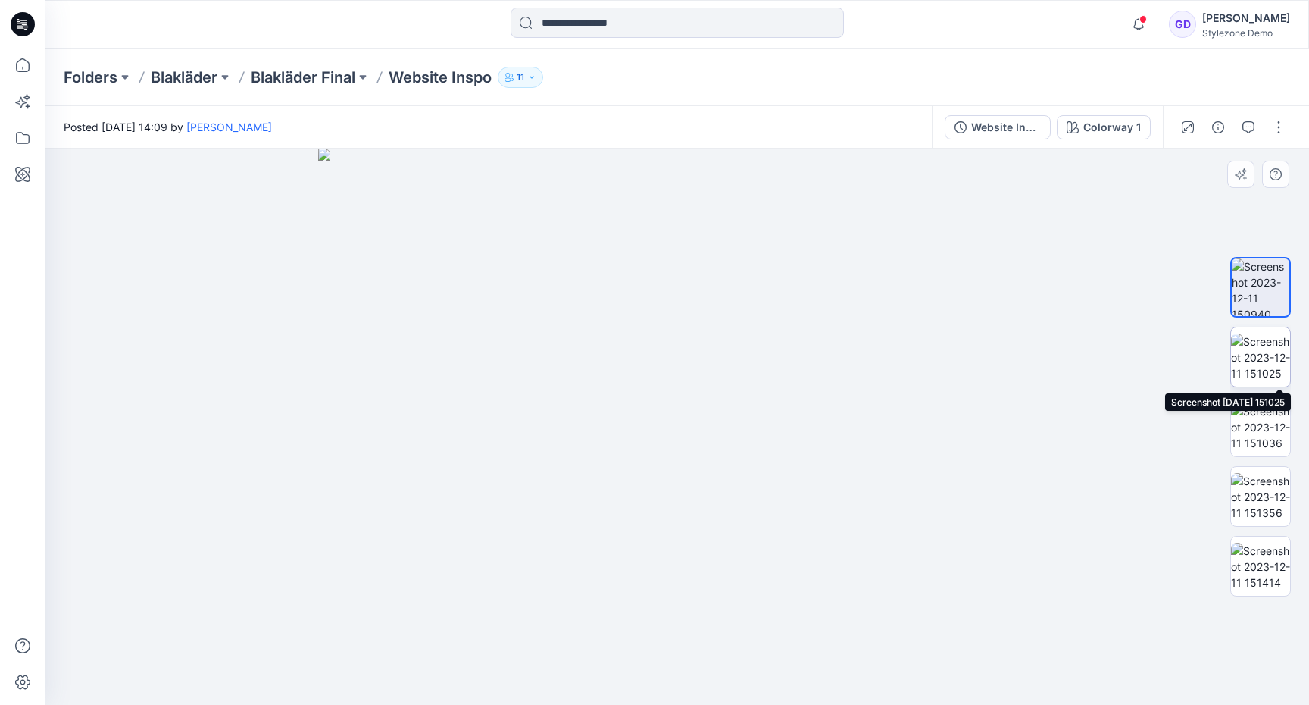
click at [1259, 351] on img at bounding box center [1260, 357] width 59 height 48
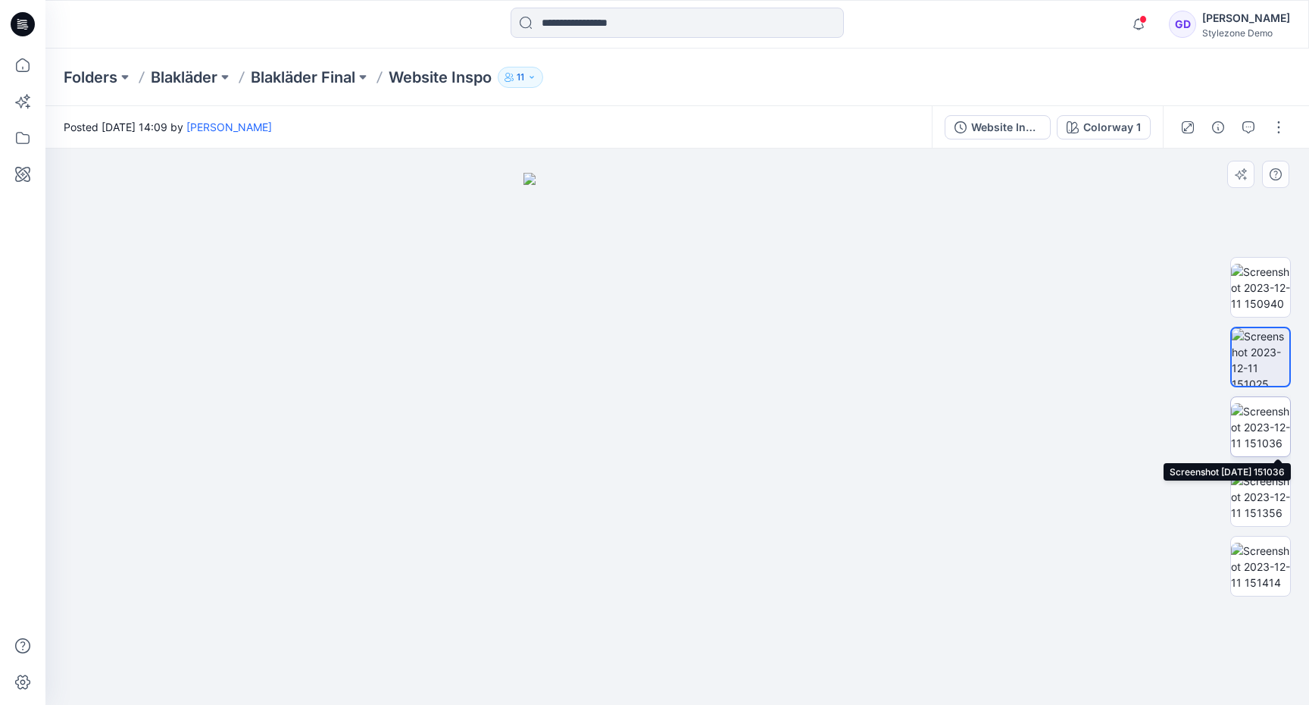
click at [1262, 413] on img at bounding box center [1260, 427] width 59 height 48
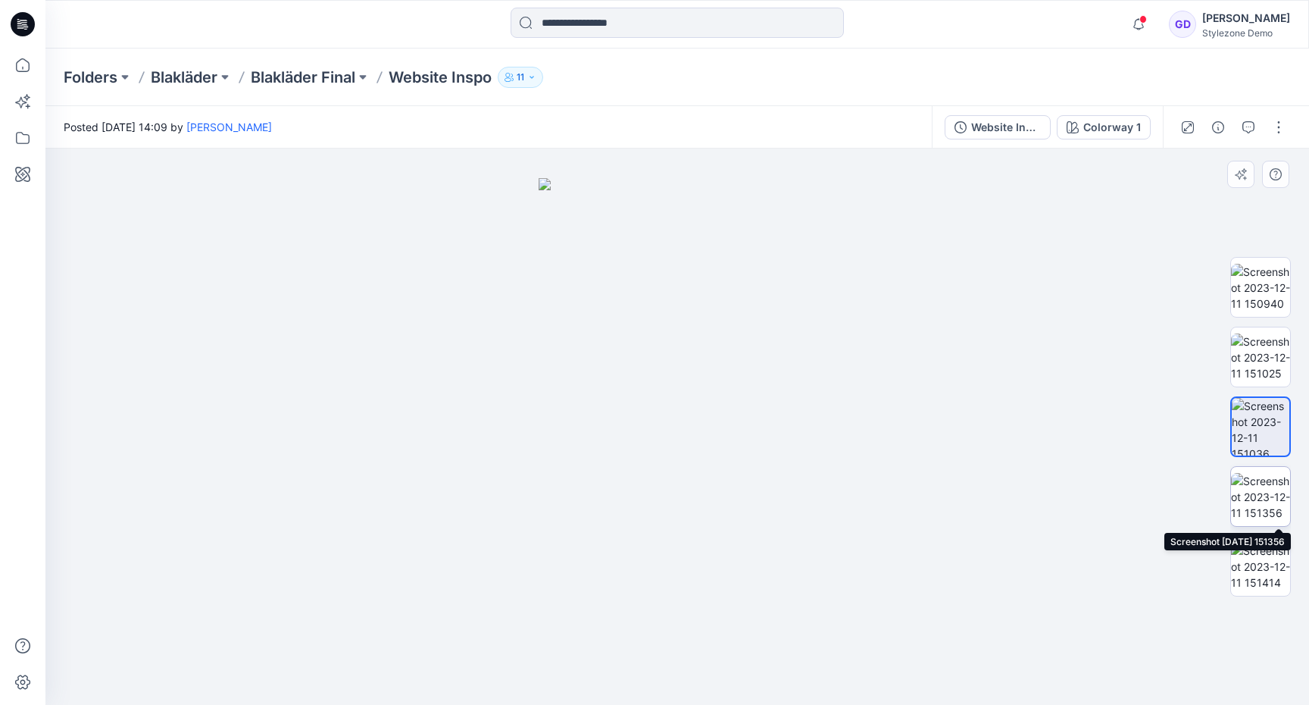
click at [1243, 493] on img at bounding box center [1260, 497] width 59 height 48
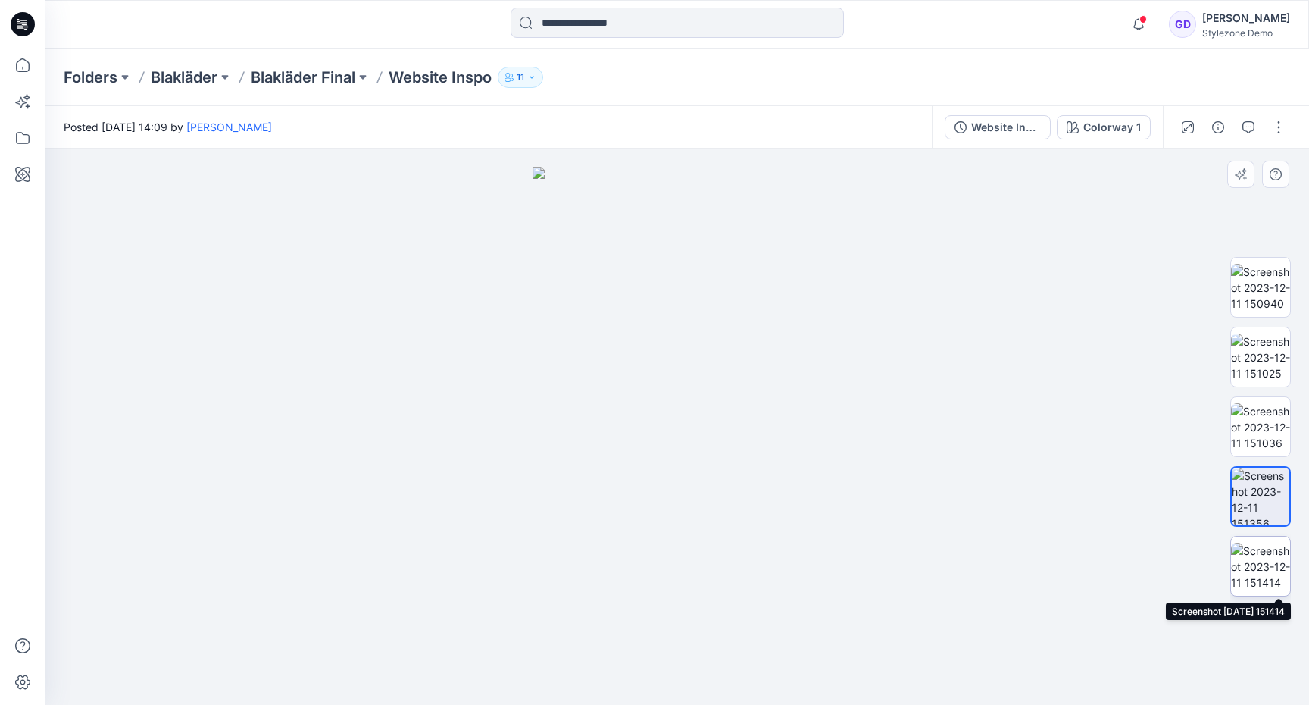
click at [1266, 568] on img at bounding box center [1260, 566] width 59 height 48
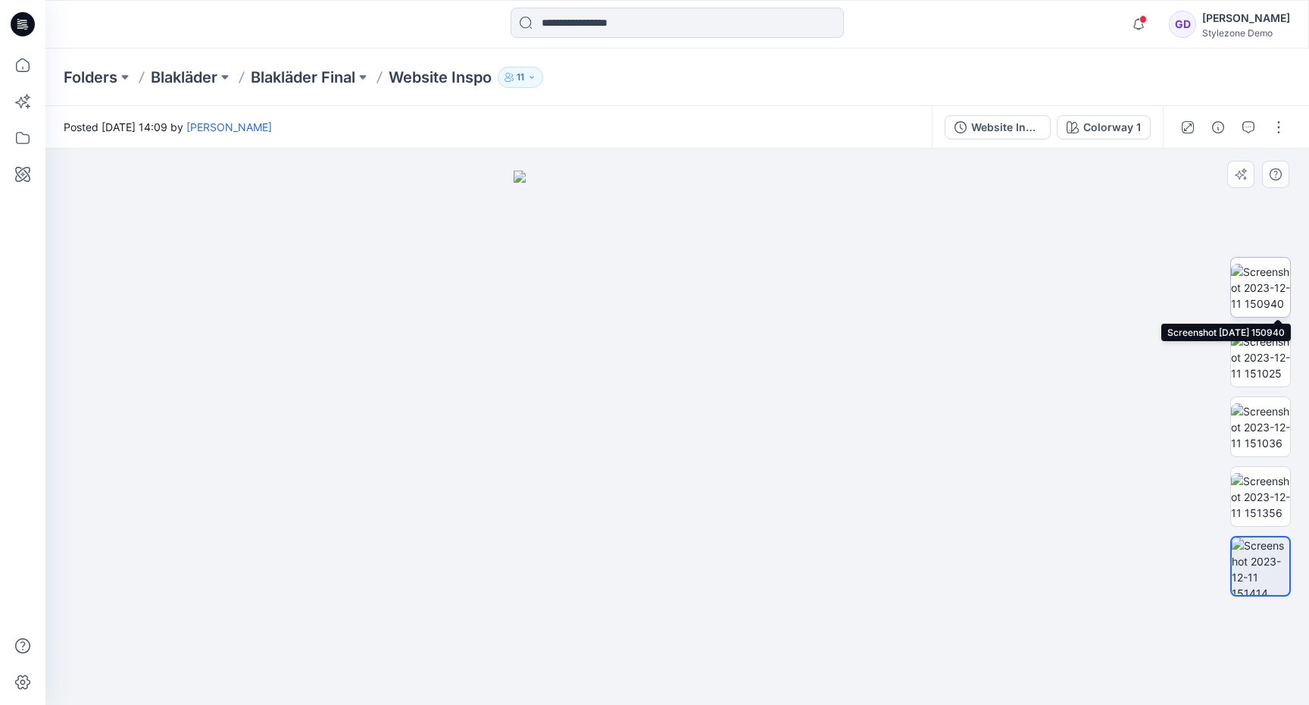
click at [1255, 284] on img at bounding box center [1260, 288] width 59 height 48
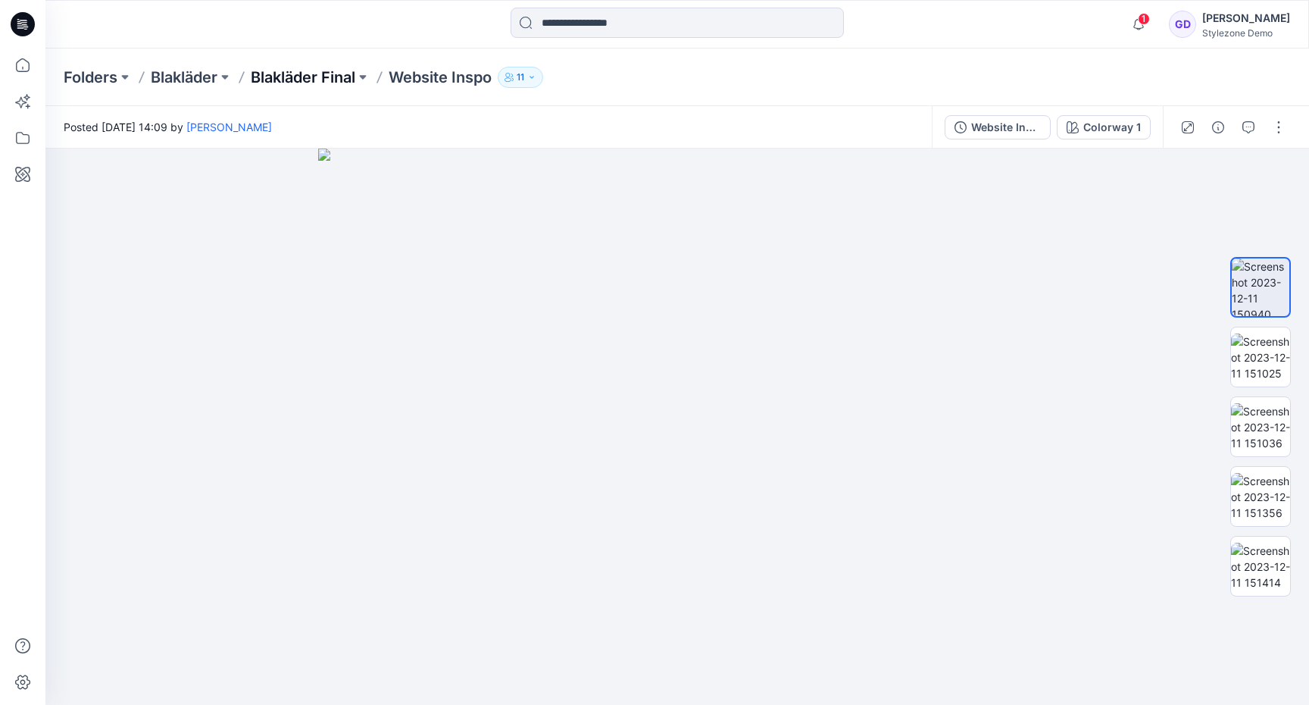
click at [294, 67] on p "Blakläder Final" at bounding box center [303, 77] width 105 height 21
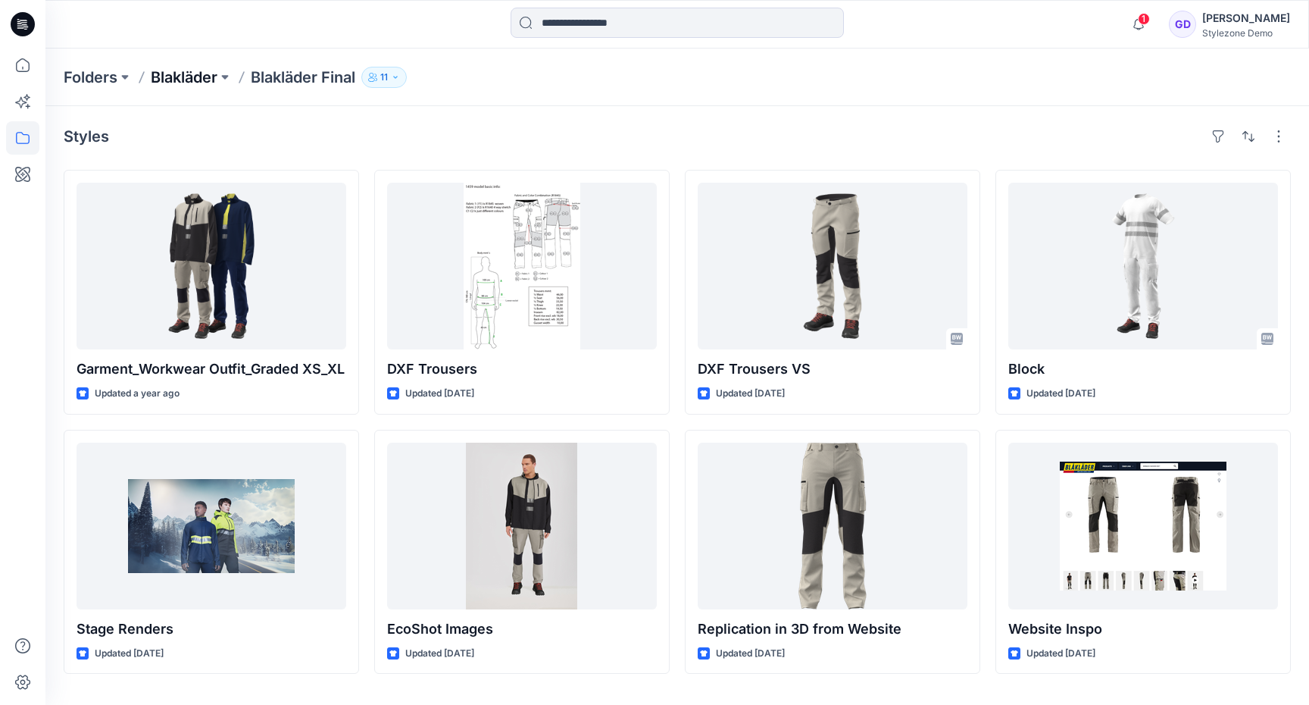
click at [192, 83] on p "Blakläder" at bounding box center [184, 77] width 67 height 21
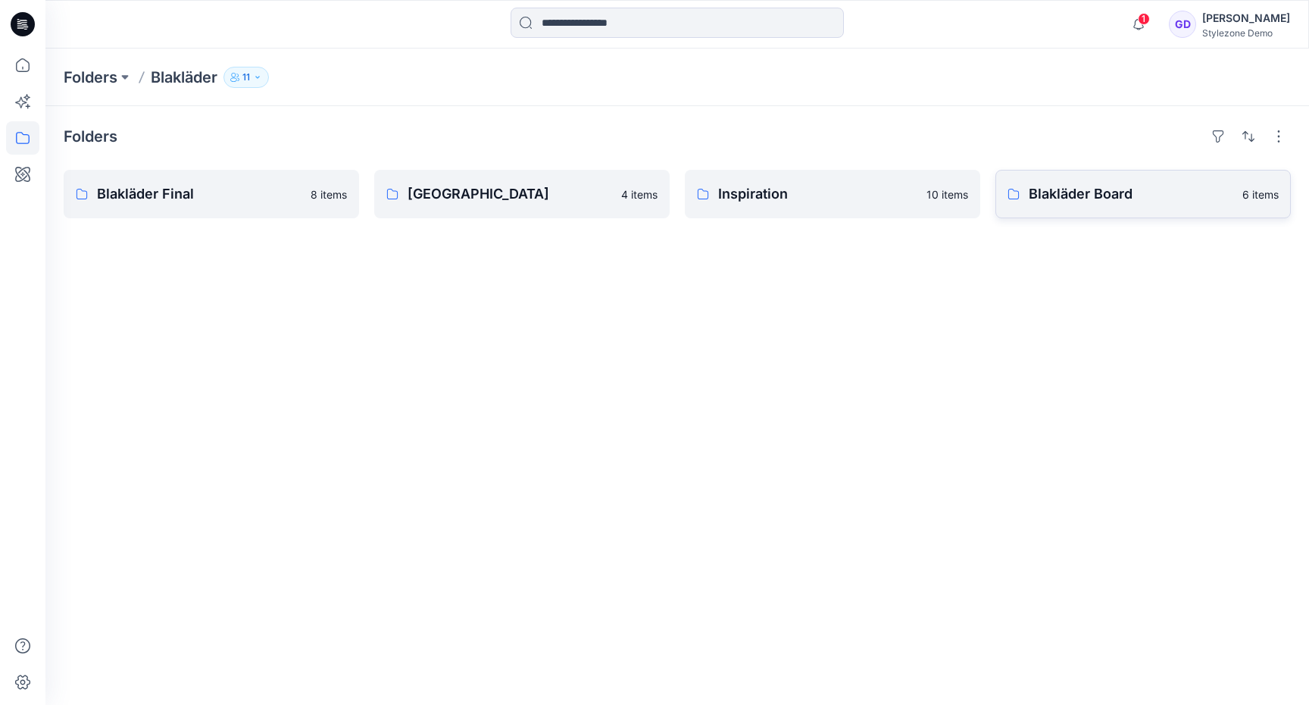
click at [1100, 214] on link "Blakläder Board 6 items" at bounding box center [1142, 194] width 295 height 48
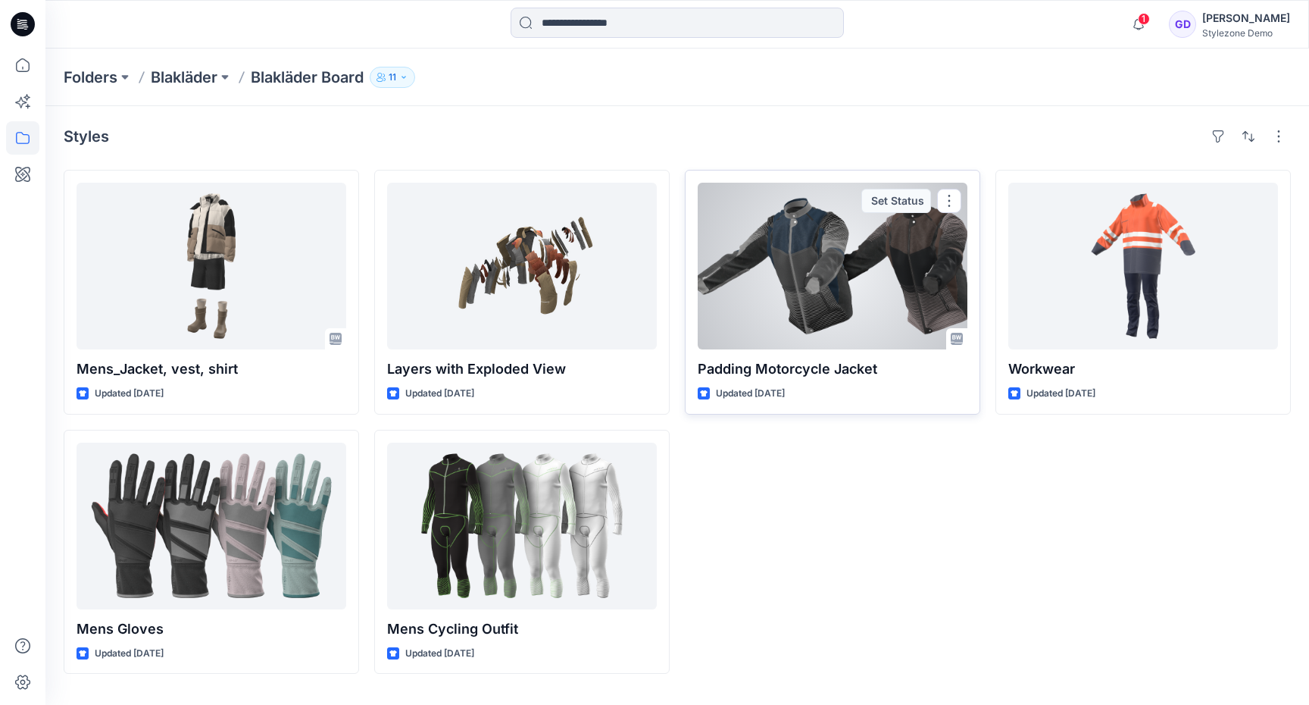
click at [828, 283] on div at bounding box center [833, 266] width 270 height 167
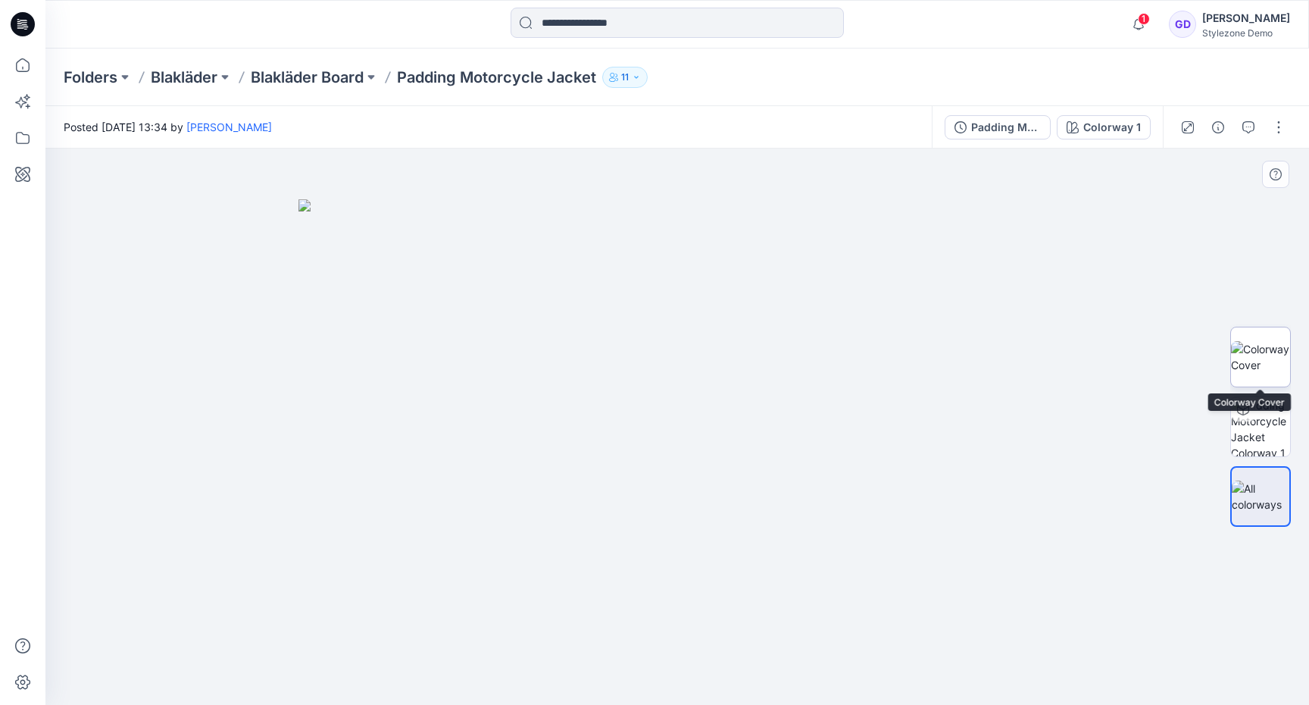
click at [1288, 361] on img at bounding box center [1260, 357] width 59 height 32
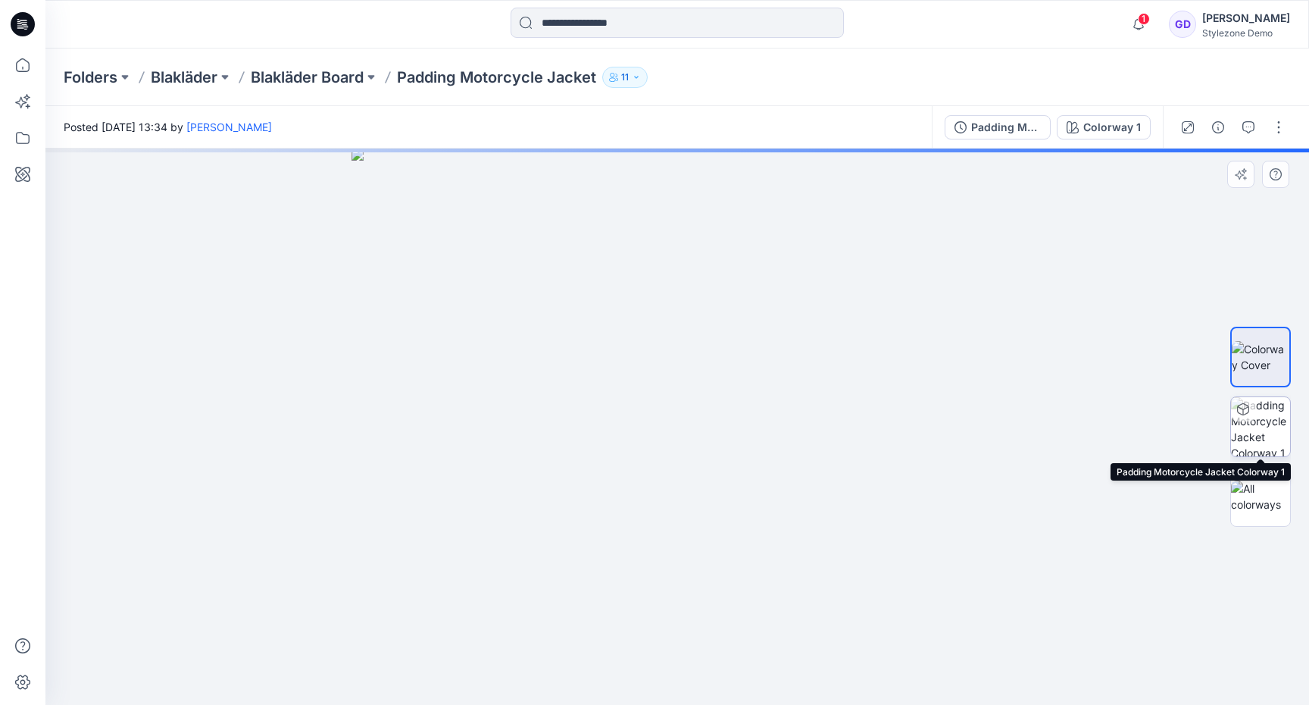
click at [1253, 421] on img at bounding box center [1260, 426] width 59 height 59
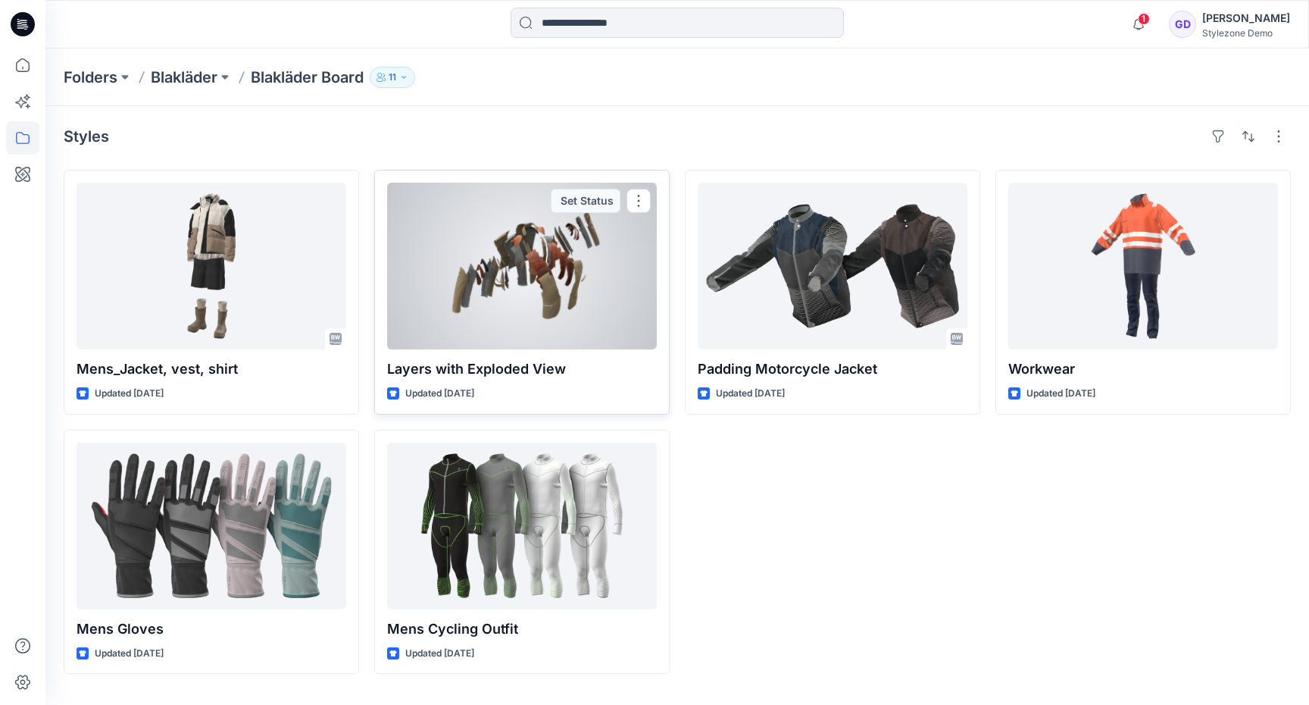
click at [564, 244] on div at bounding box center [522, 266] width 270 height 167
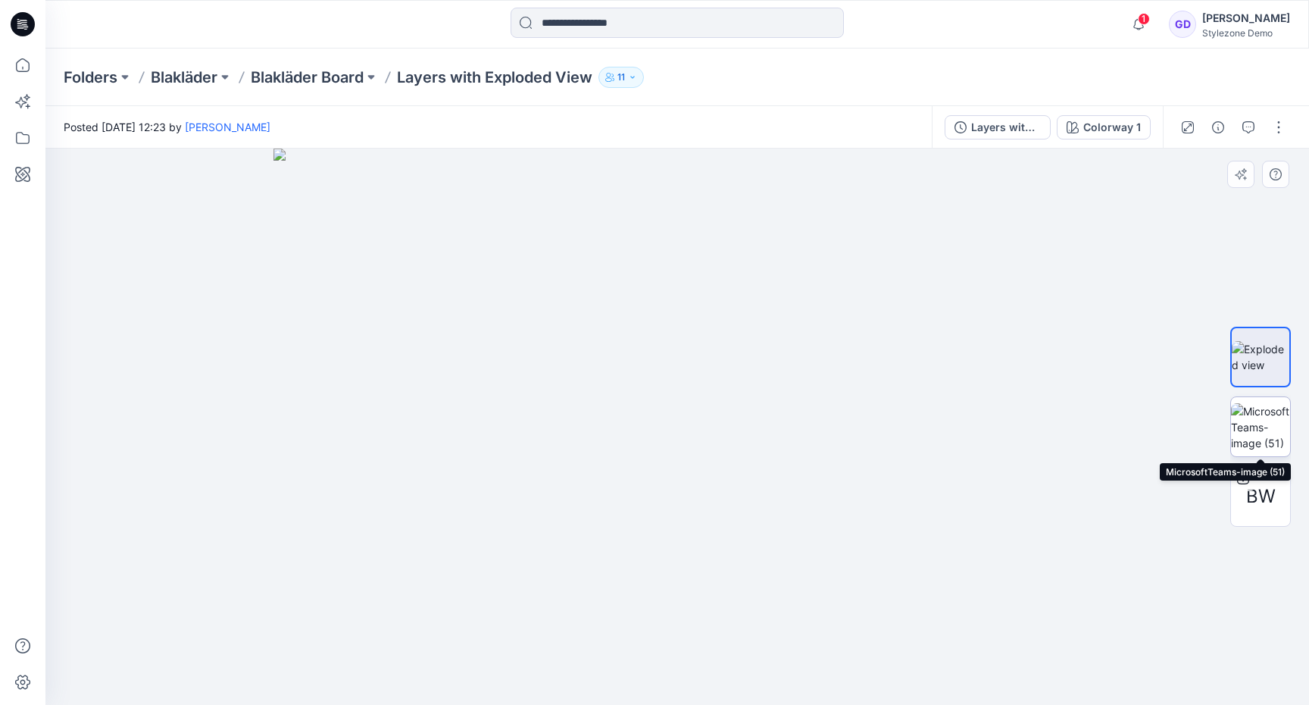
click at [1260, 414] on img at bounding box center [1260, 427] width 59 height 48
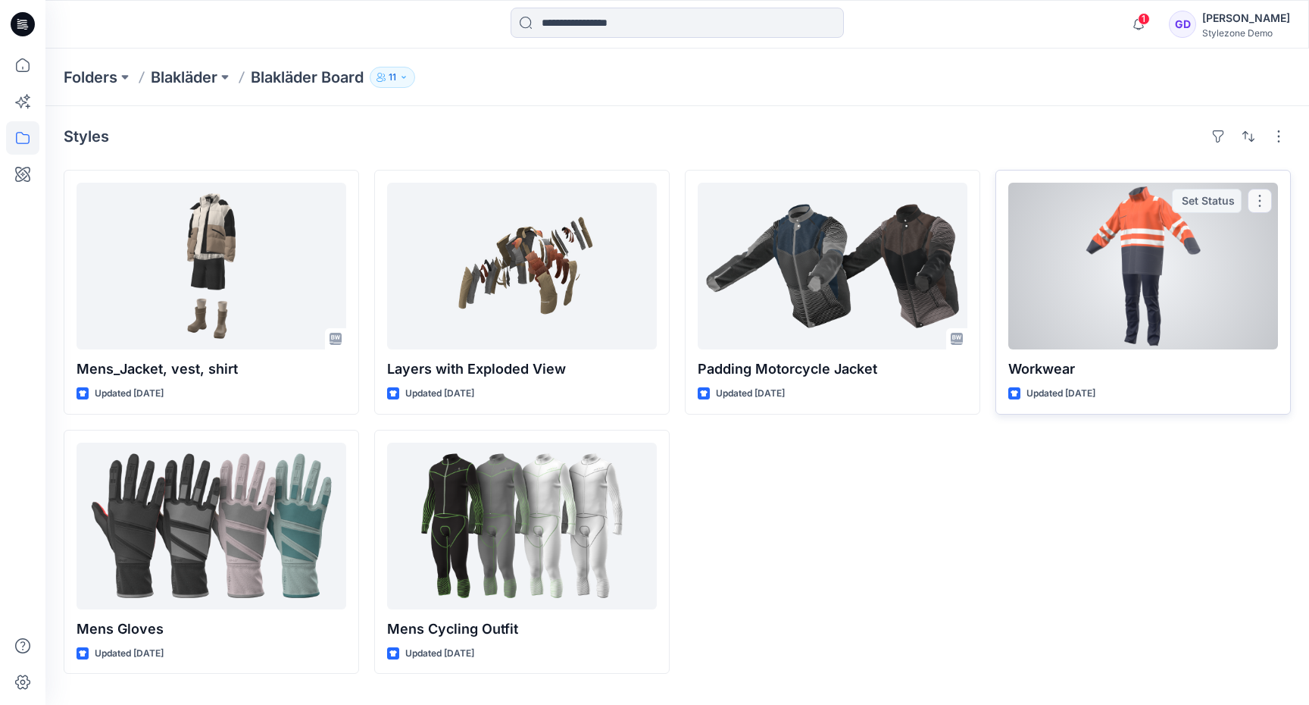
click at [1173, 265] on div at bounding box center [1143, 266] width 270 height 167
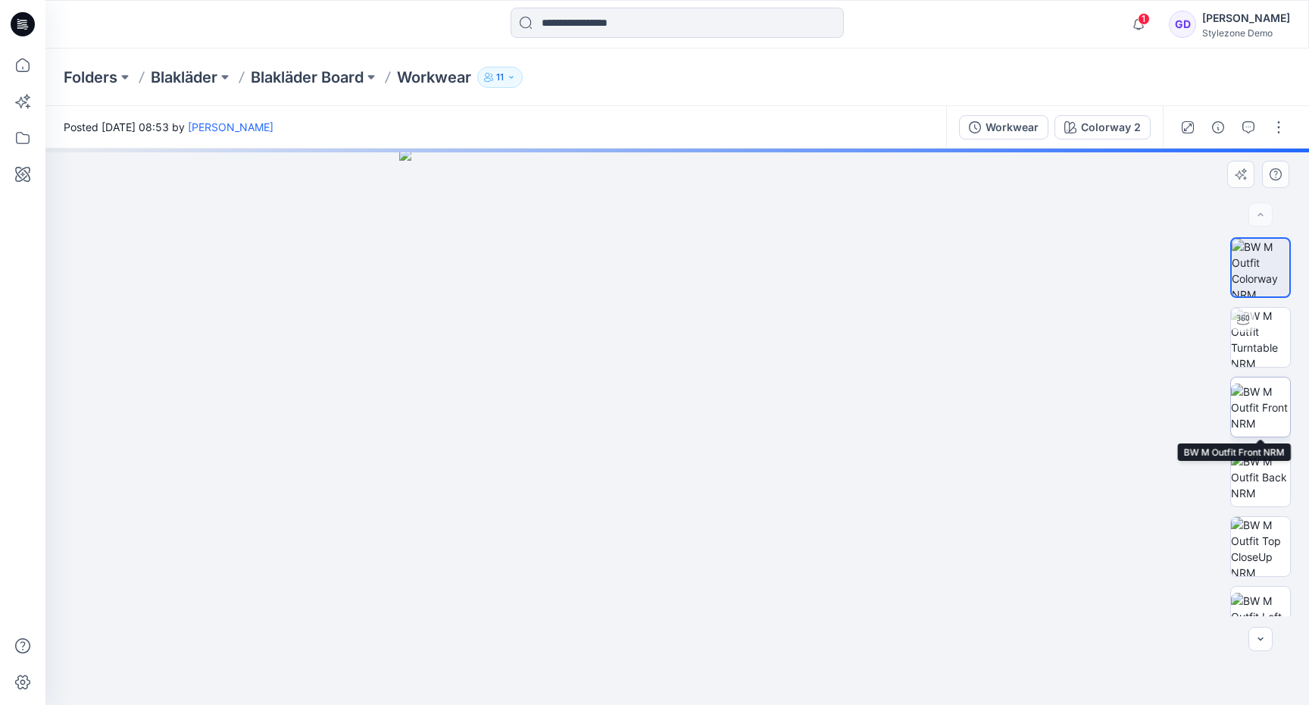
click at [1267, 397] on img at bounding box center [1260, 407] width 59 height 48
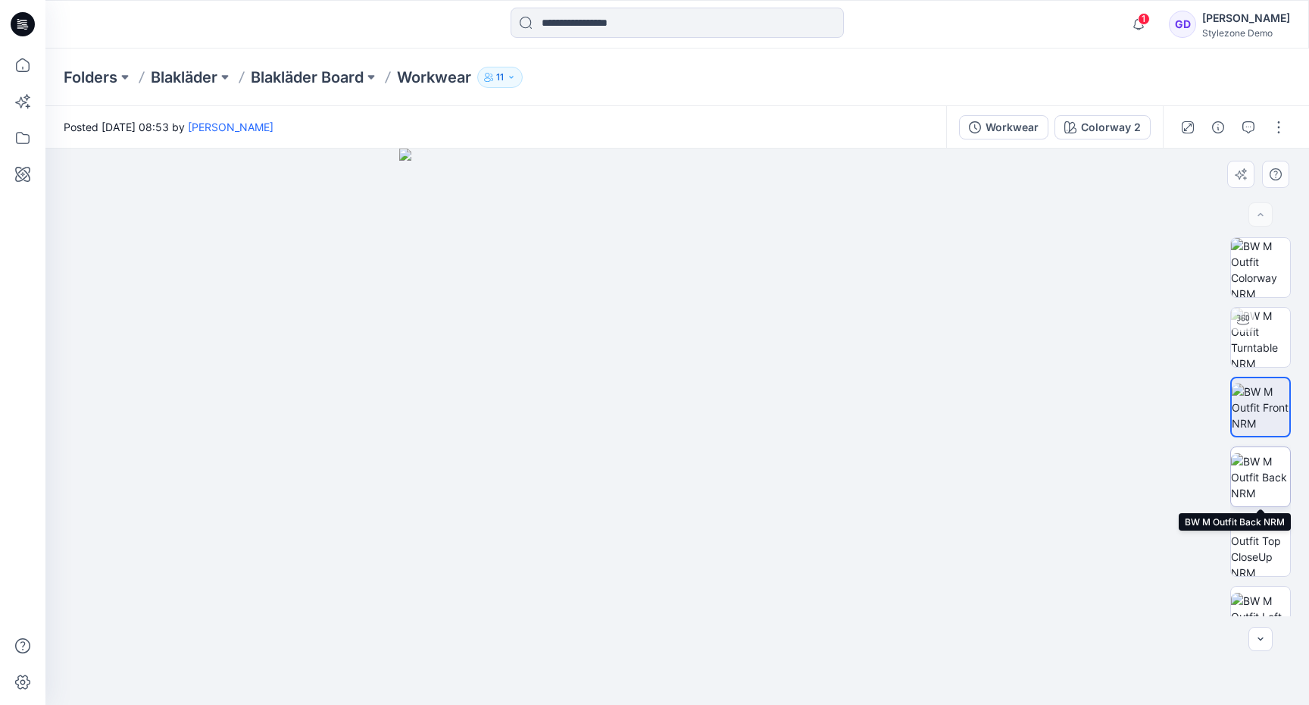
click at [1262, 470] on img at bounding box center [1260, 477] width 59 height 48
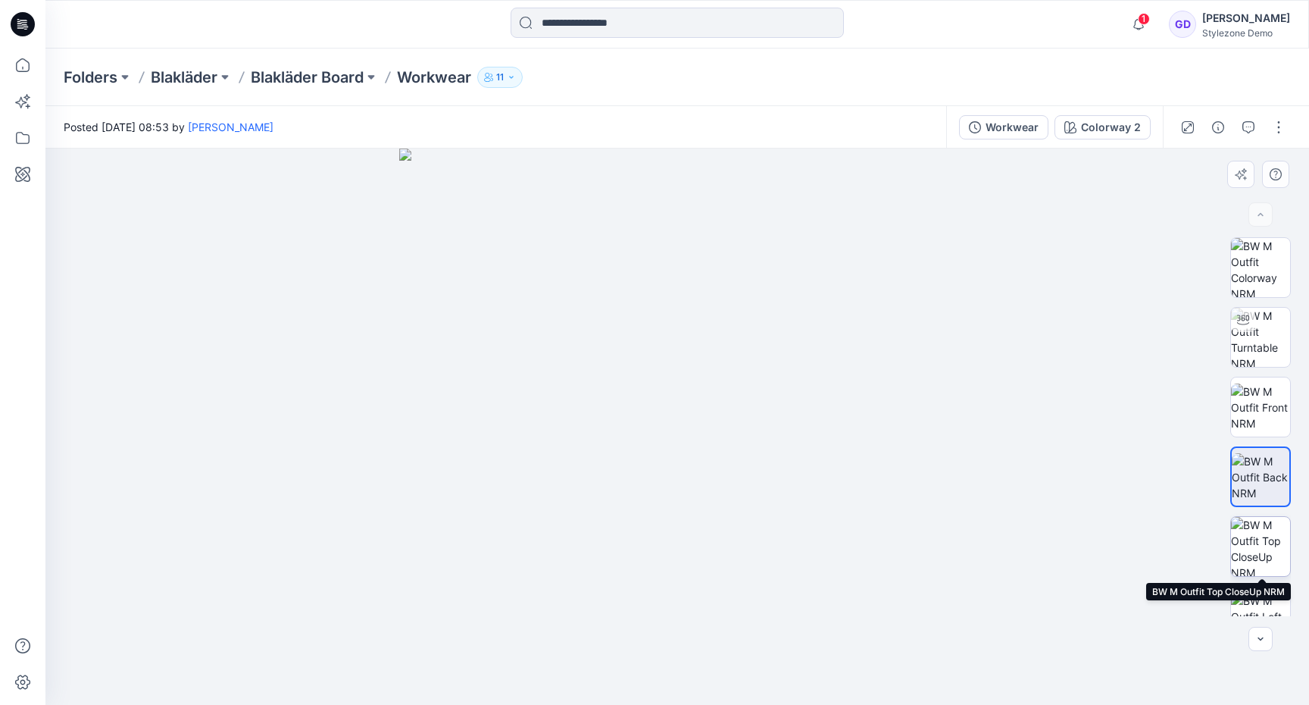
click at [1254, 526] on img at bounding box center [1260, 546] width 59 height 59
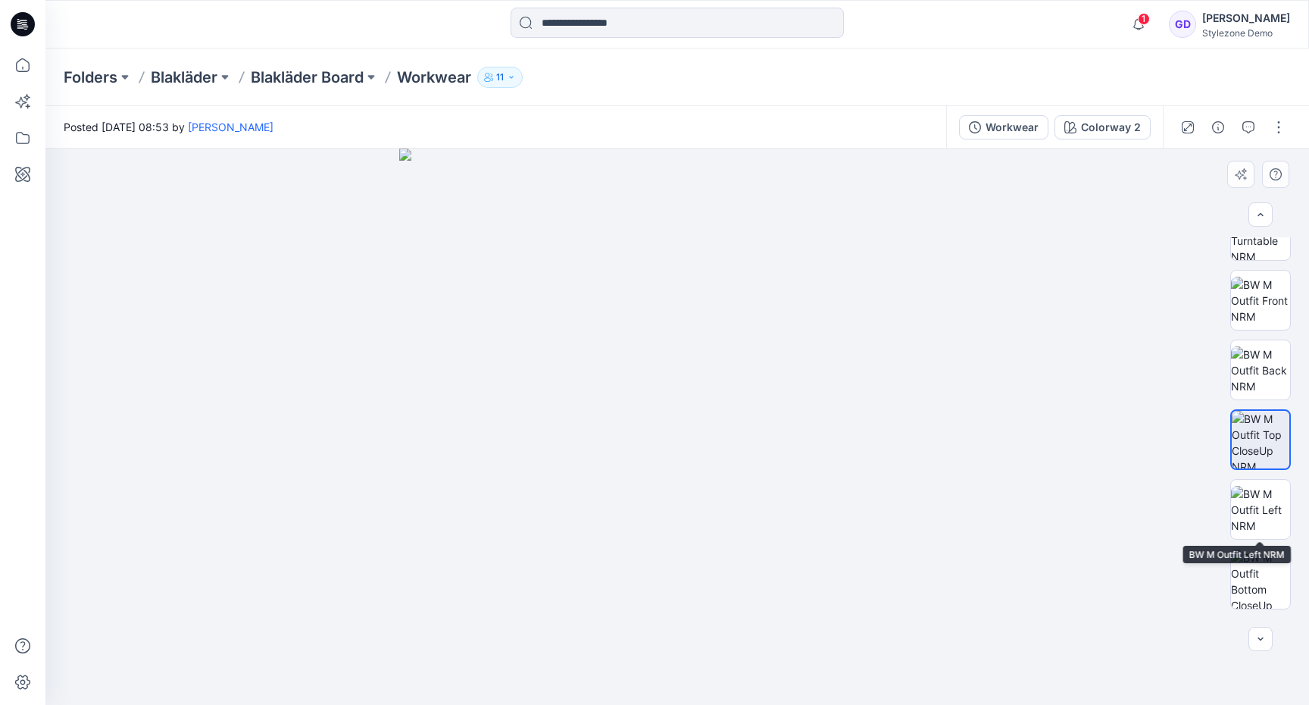
scroll to position [131, 0]
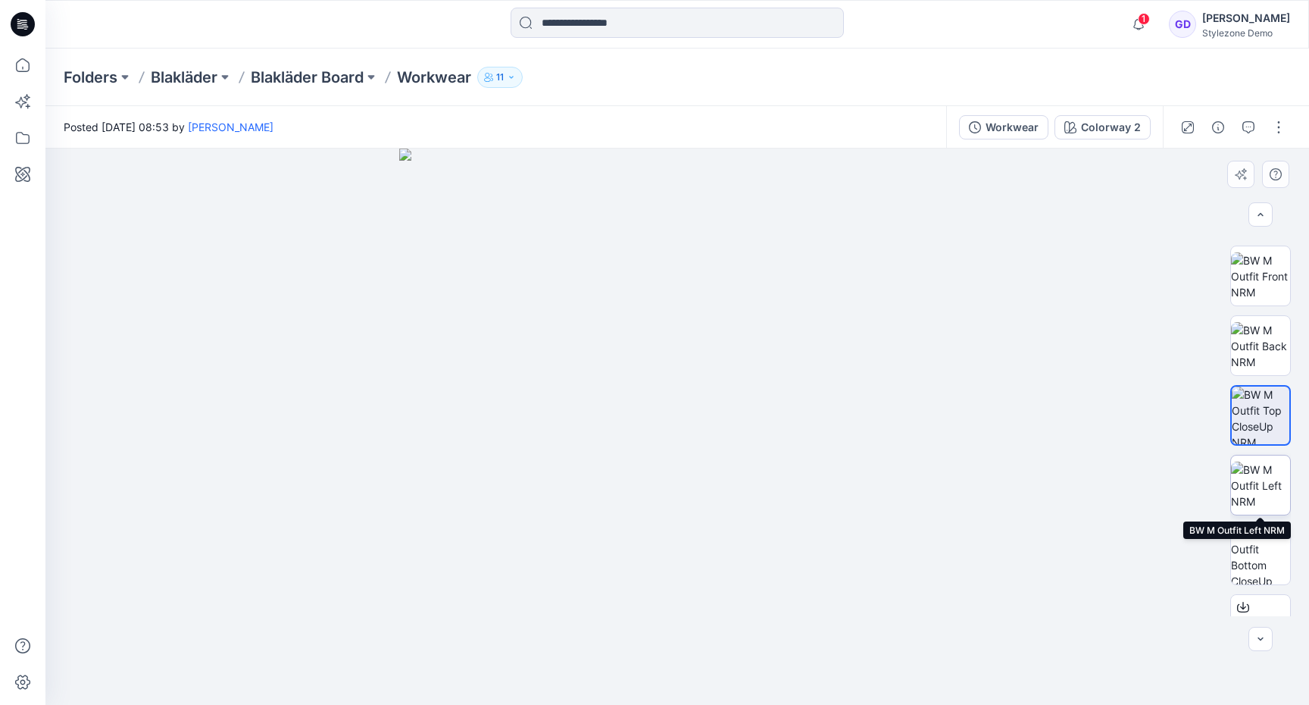
click at [1256, 495] on img at bounding box center [1260, 485] width 59 height 48
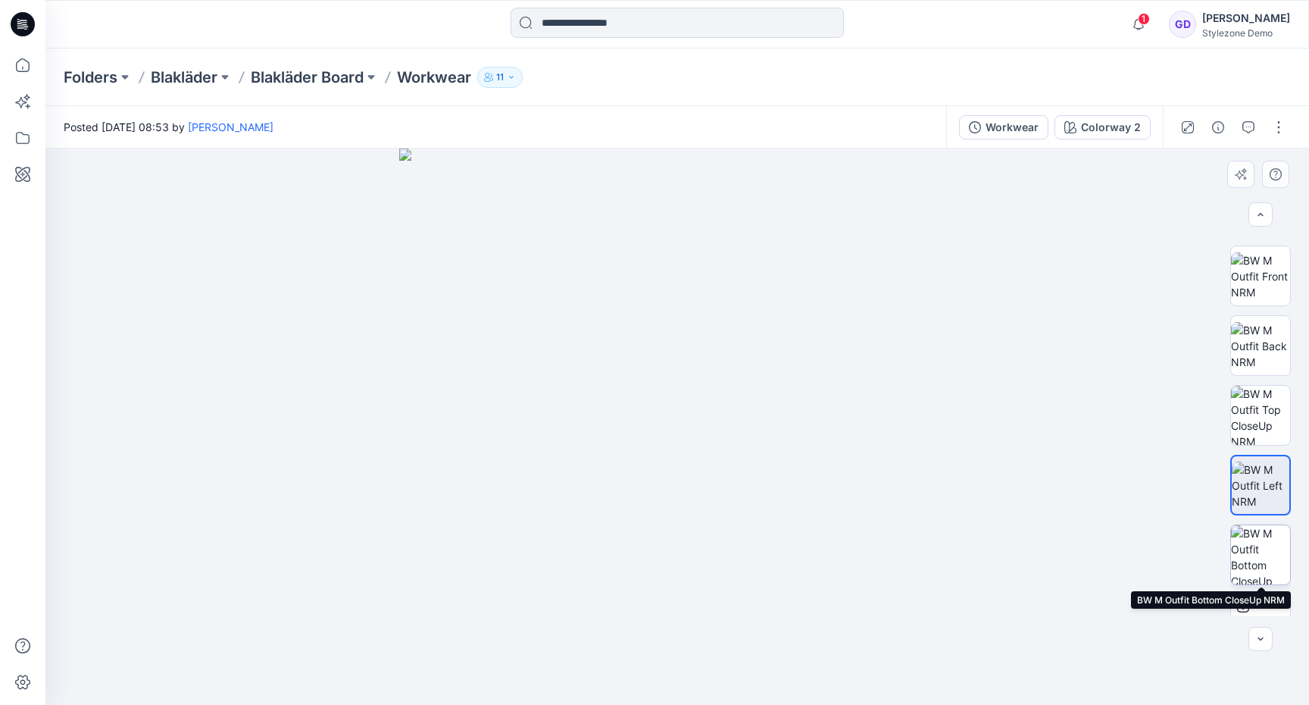
click at [1264, 551] on img at bounding box center [1260, 554] width 59 height 59
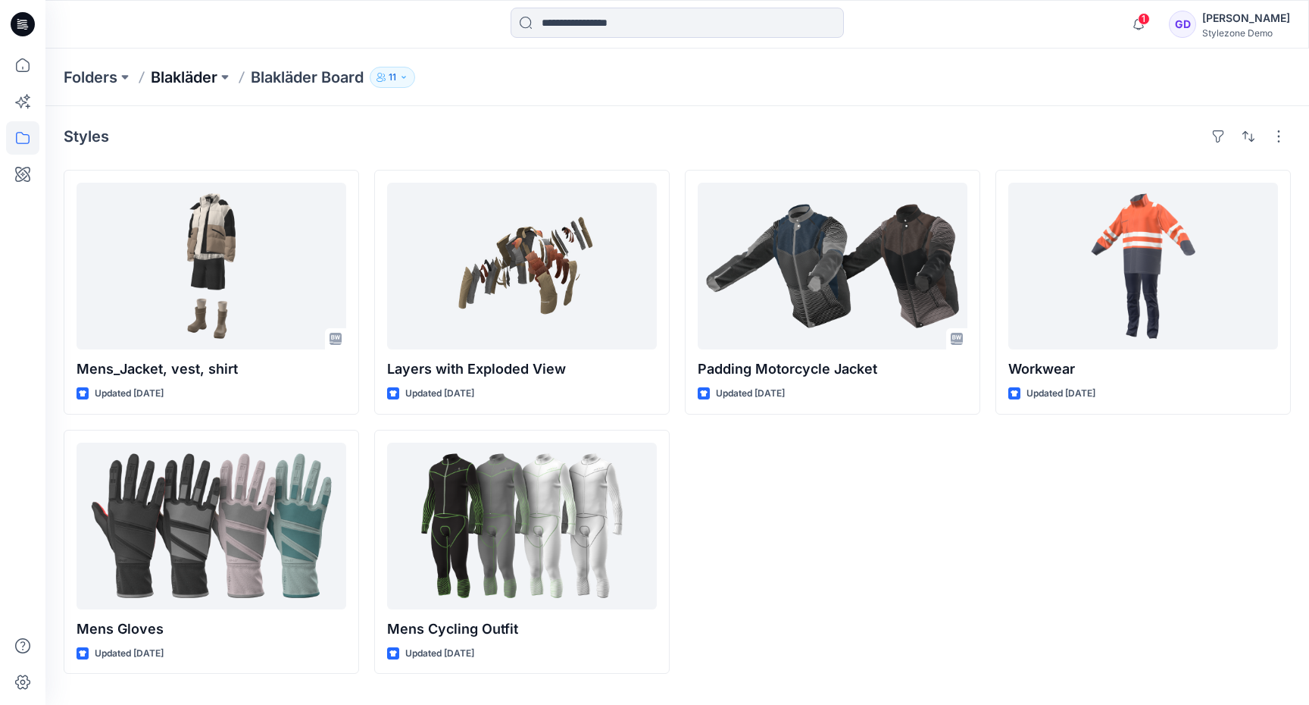
click at [166, 79] on p "Blakläder" at bounding box center [184, 77] width 67 height 21
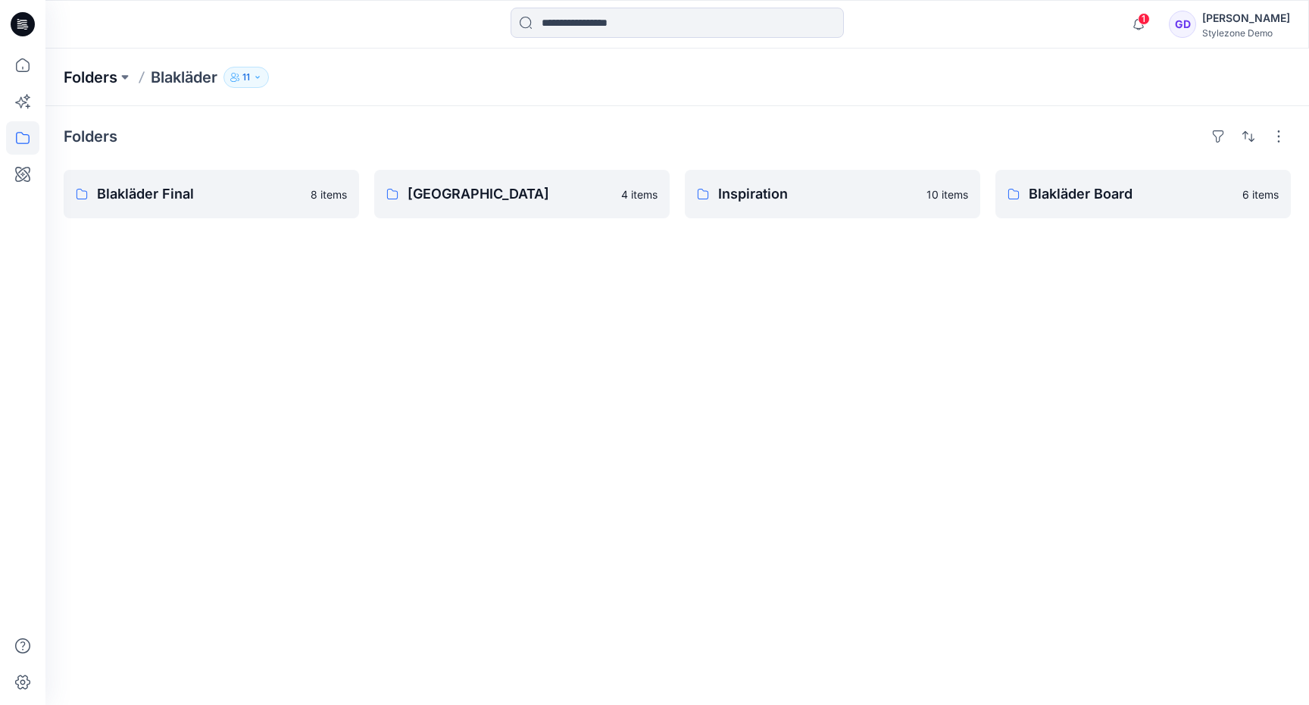
click at [105, 79] on p "Folders" at bounding box center [91, 77] width 54 height 21
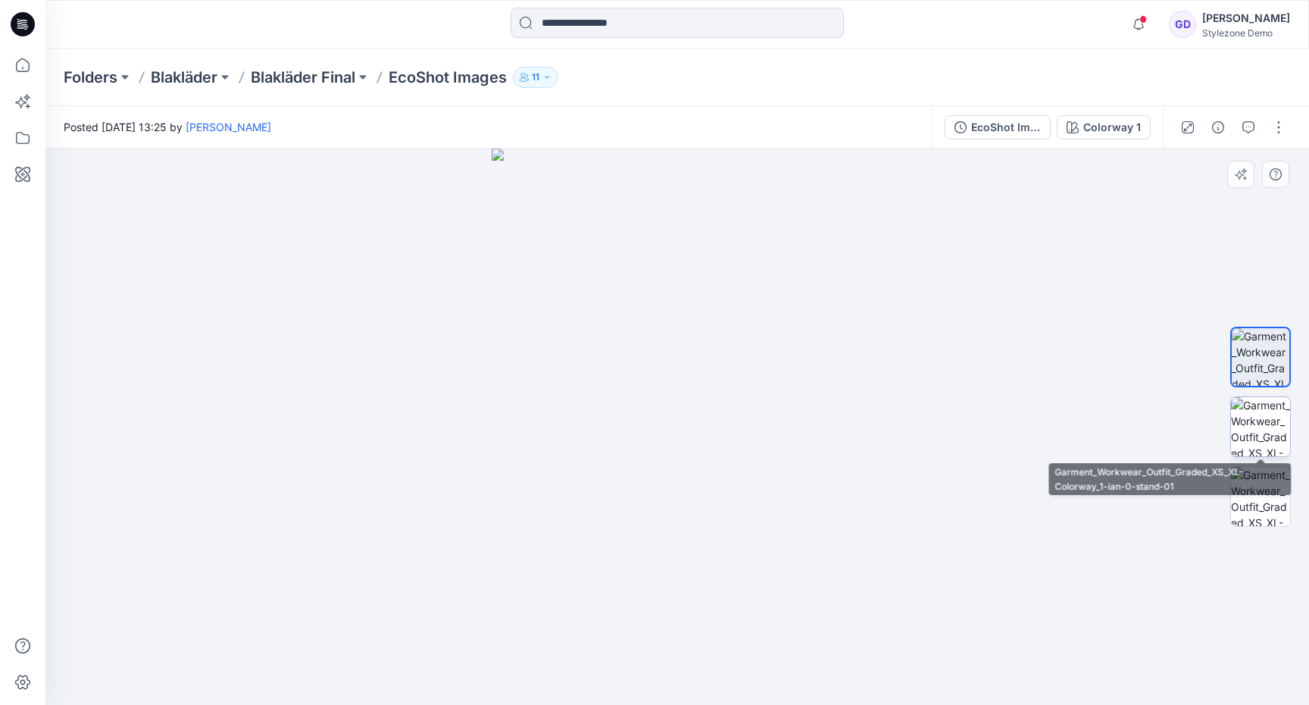
click at [1284, 427] on img at bounding box center [1260, 426] width 59 height 59
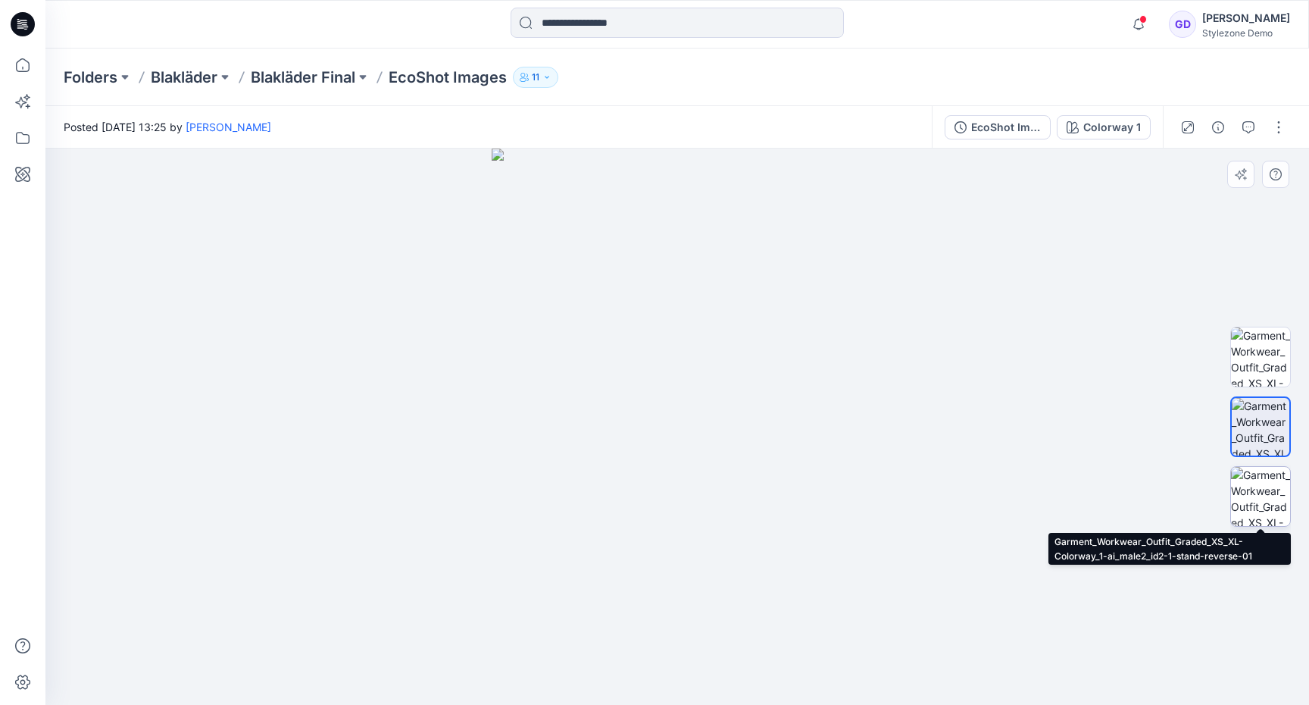
click at [1263, 508] on img at bounding box center [1260, 496] width 59 height 59
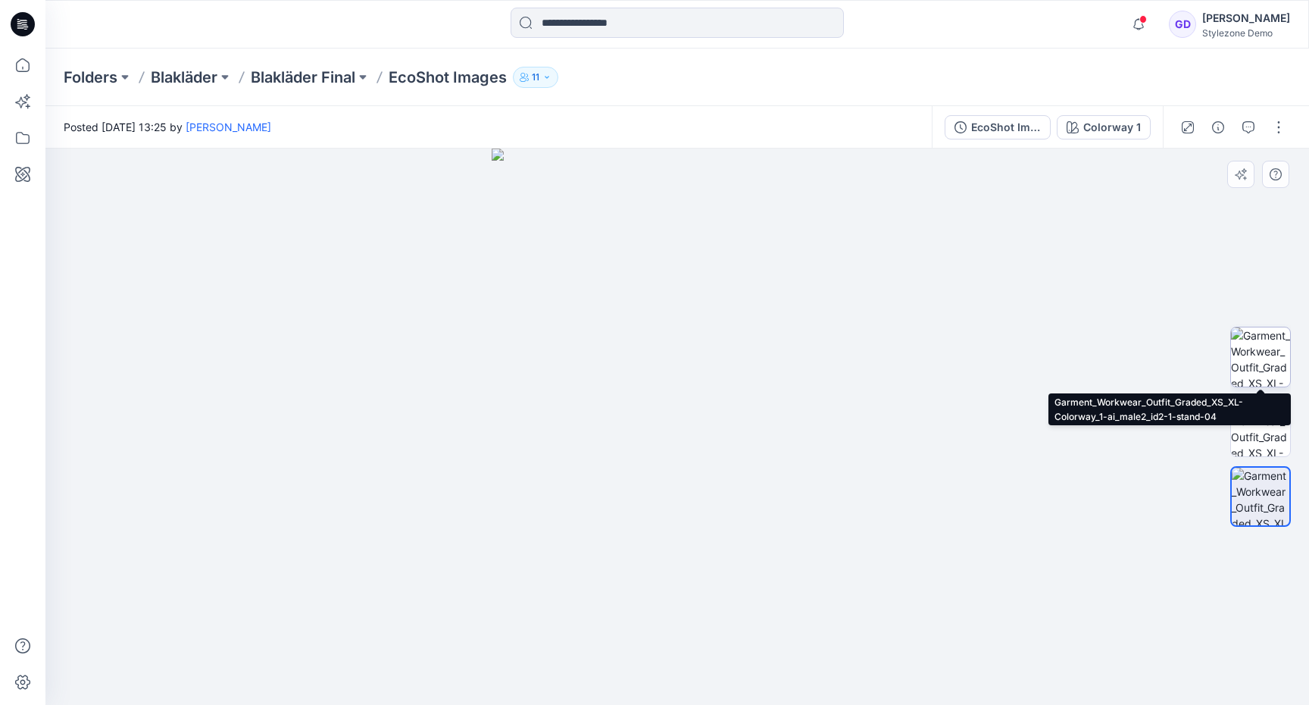
click at [1266, 350] on img at bounding box center [1260, 356] width 59 height 59
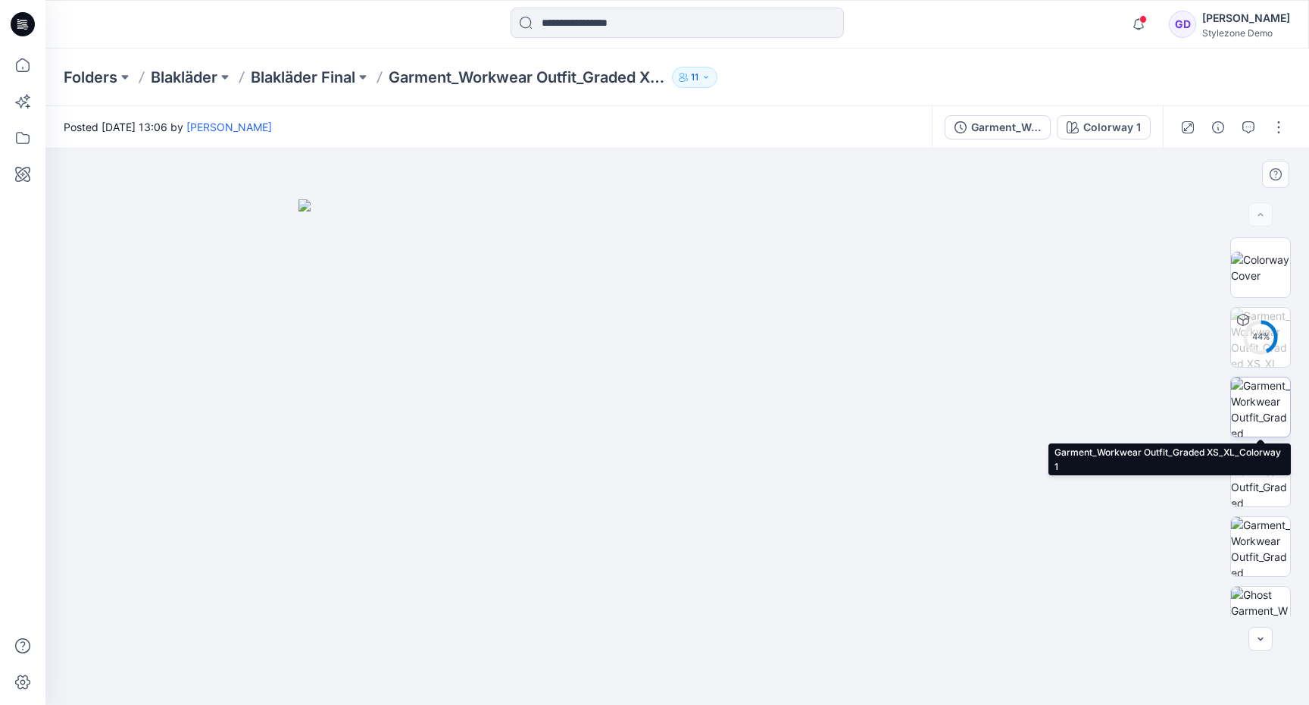
click at [1267, 413] on img at bounding box center [1260, 406] width 59 height 59
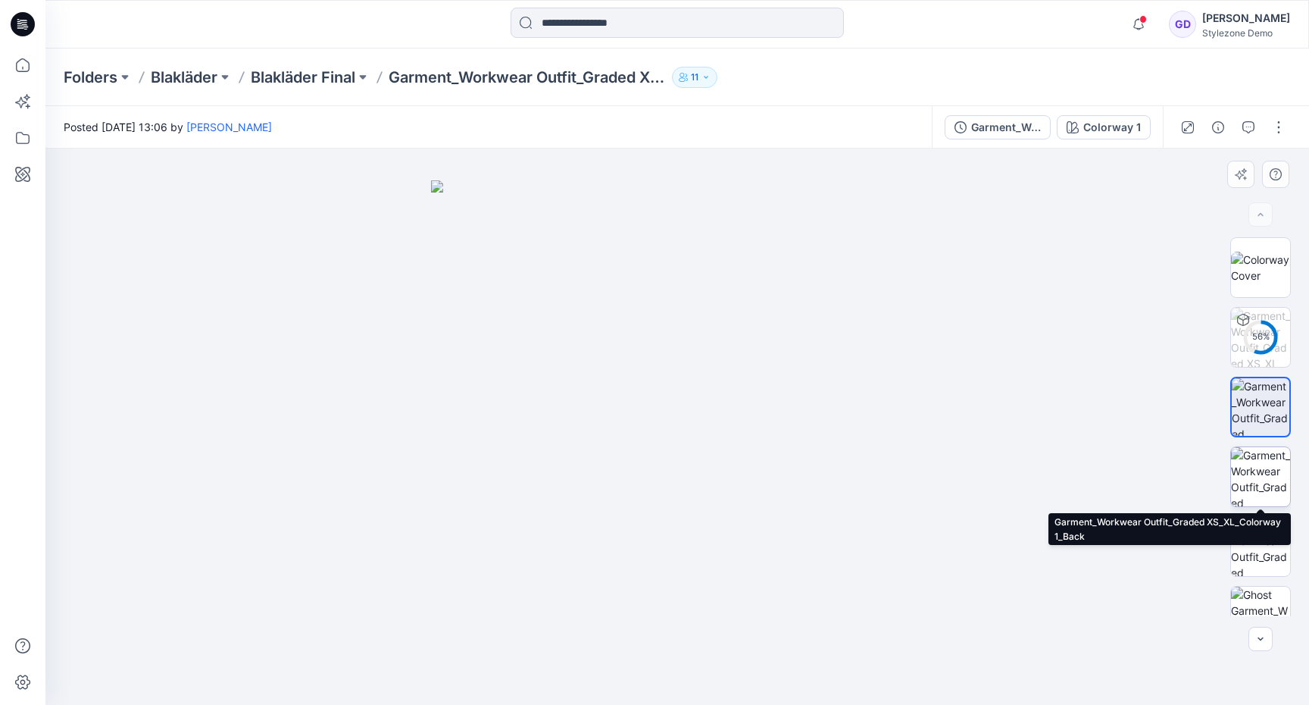
click at [1262, 483] on img at bounding box center [1260, 476] width 59 height 59
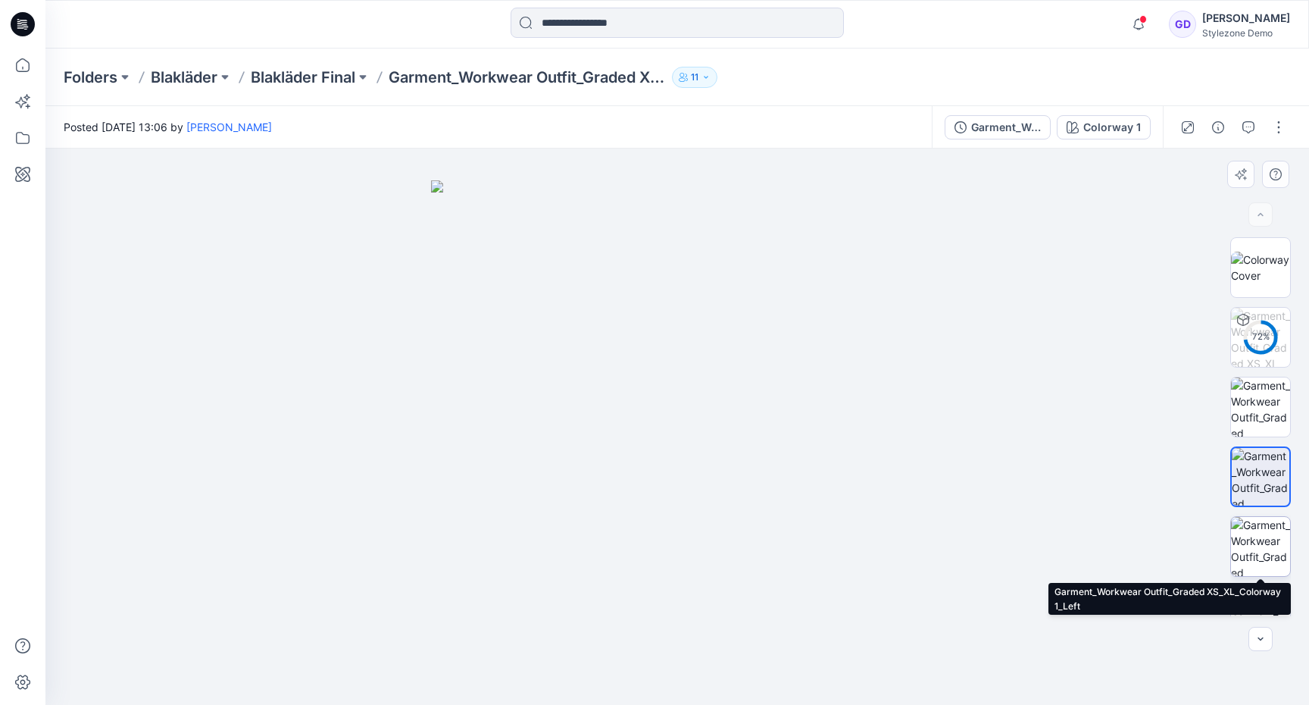
click at [1261, 542] on img at bounding box center [1260, 546] width 59 height 59
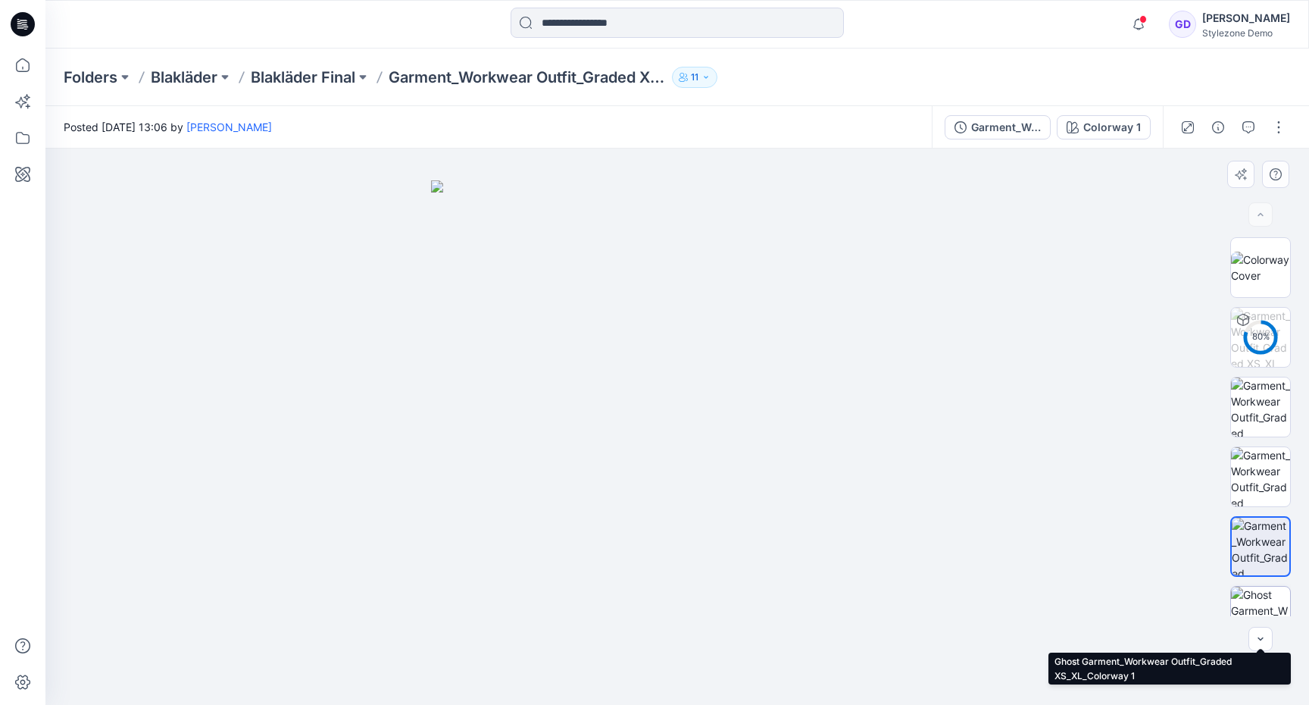
click at [1261, 595] on img at bounding box center [1260, 615] width 59 height 59
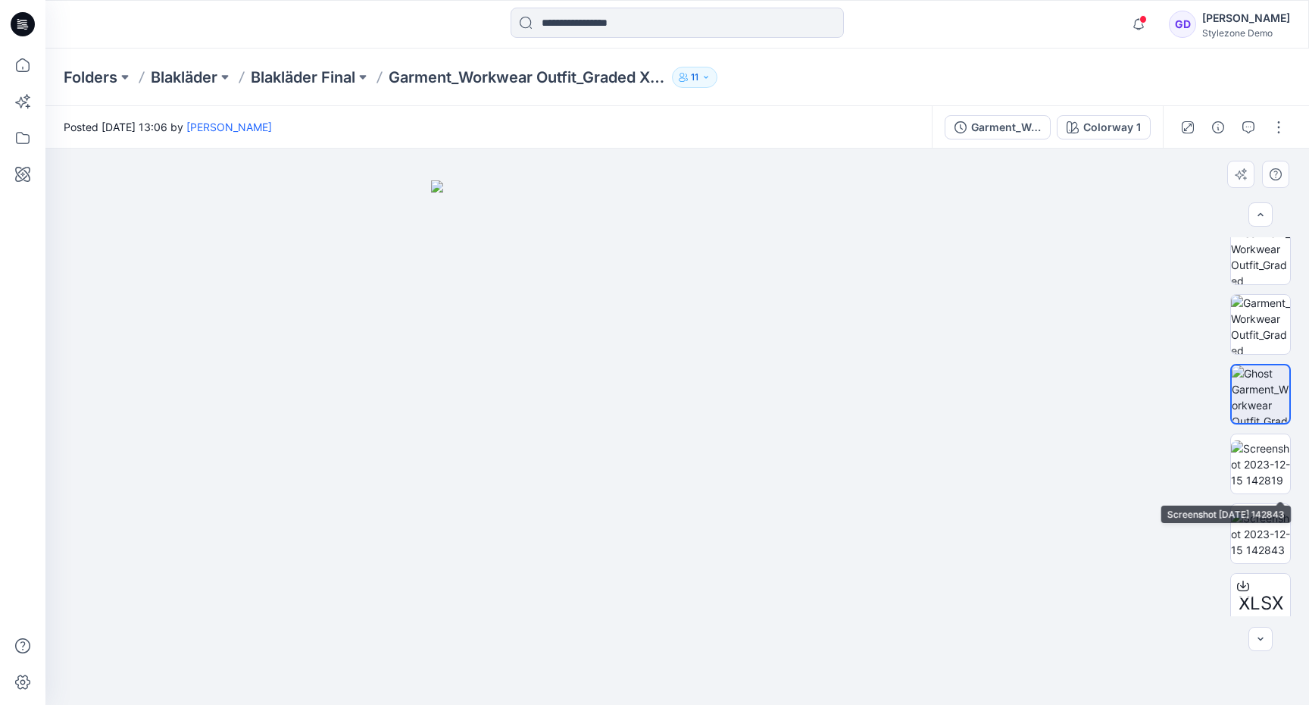
scroll to position [376, 0]
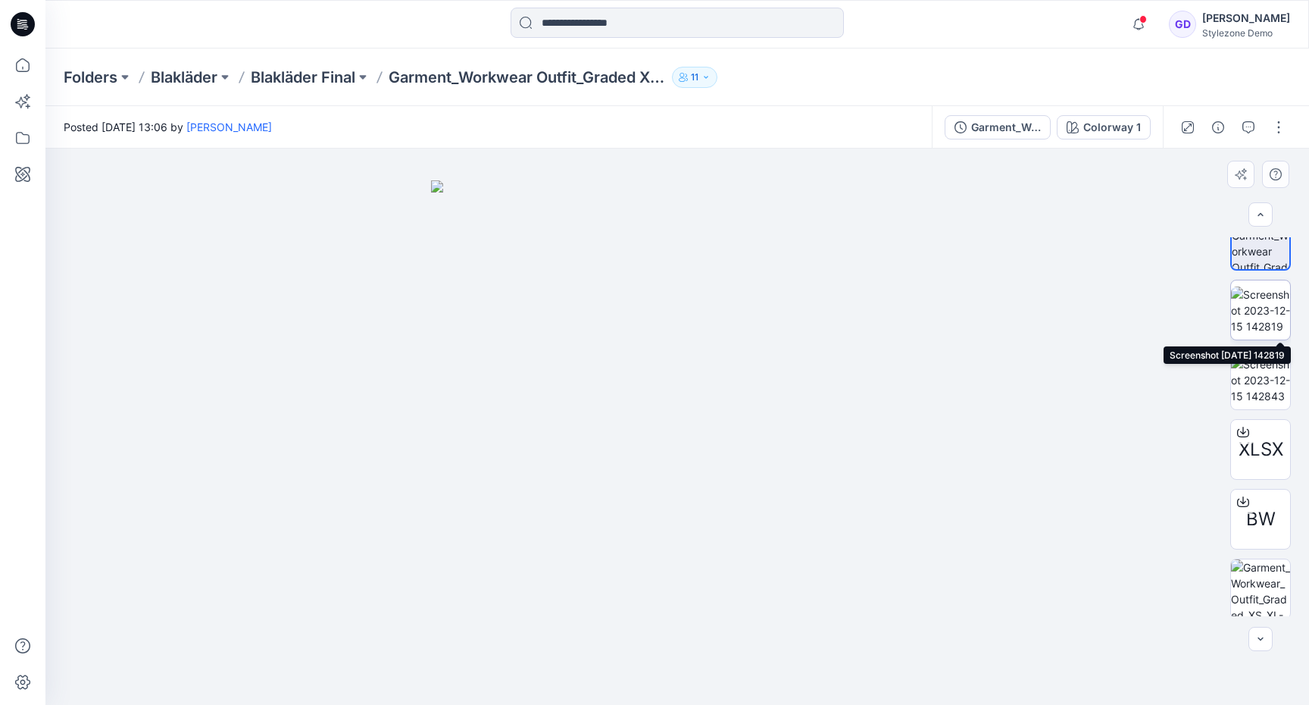
click at [1273, 307] on img at bounding box center [1260, 310] width 59 height 48
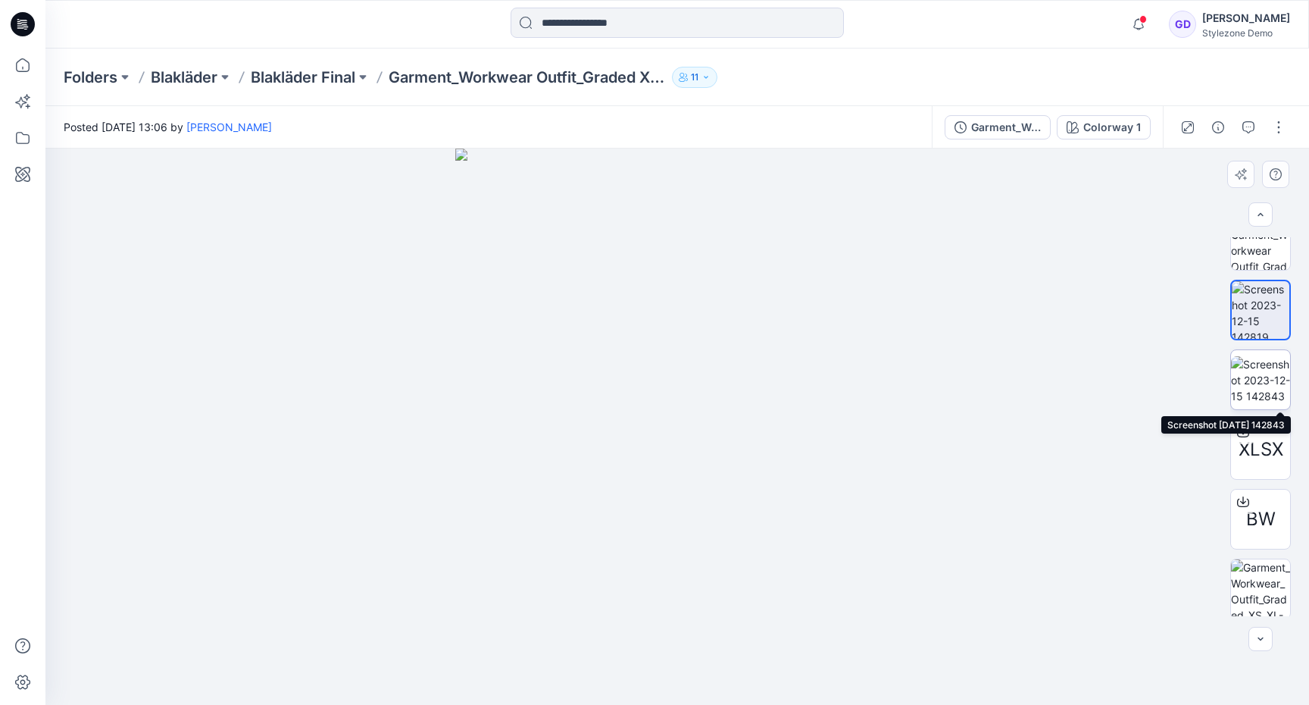
click at [1257, 382] on img at bounding box center [1260, 380] width 59 height 48
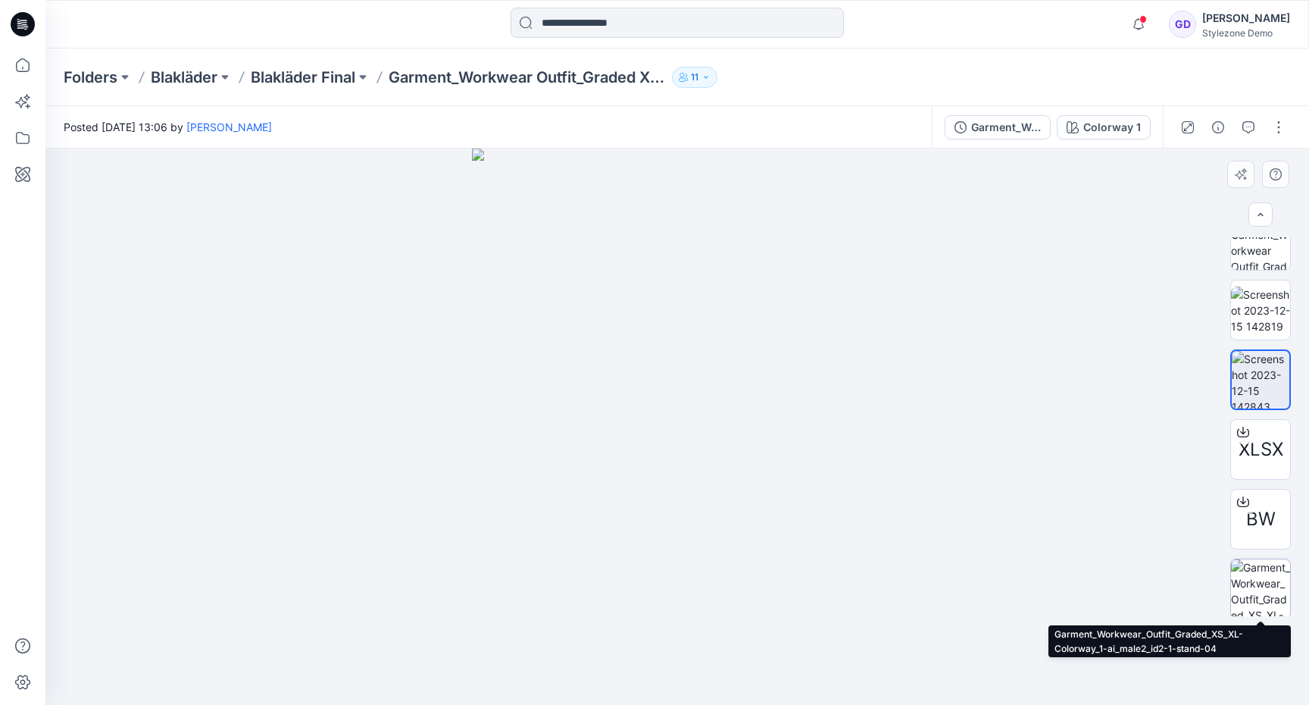
click at [1257, 589] on img at bounding box center [1260, 588] width 59 height 59
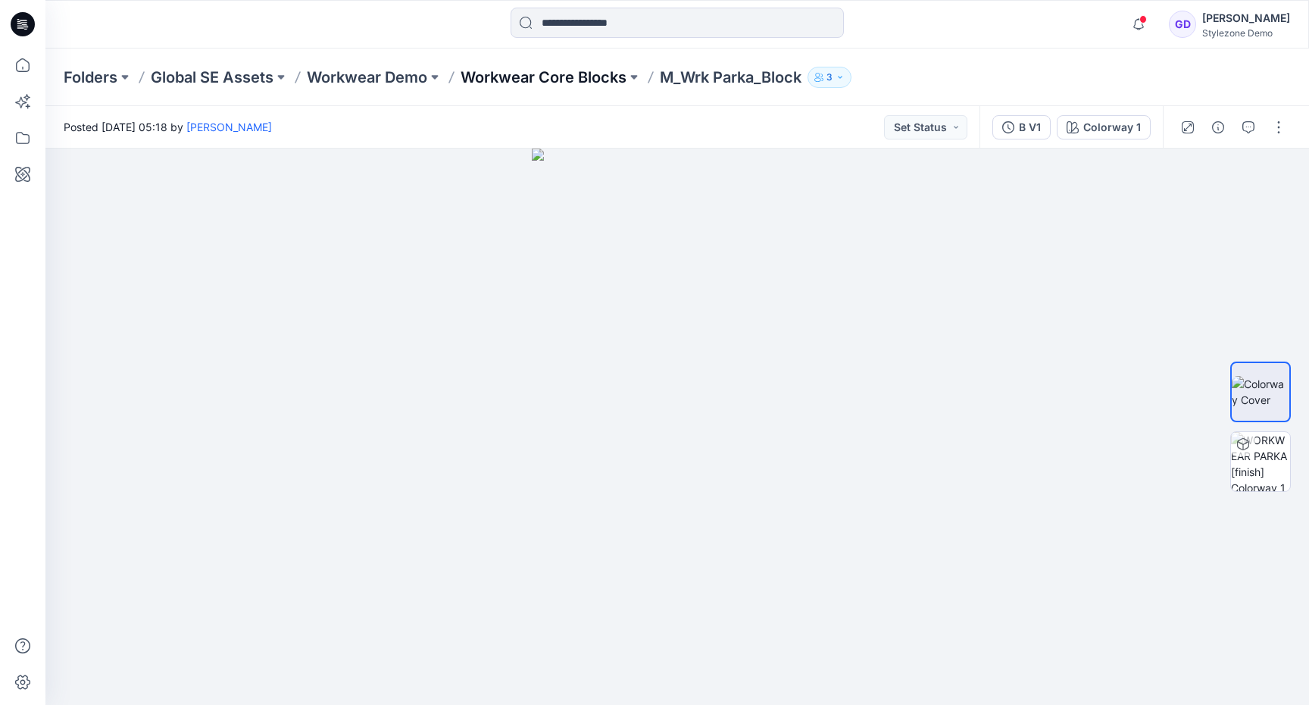
click at [524, 84] on p "Workwear Core Blocks" at bounding box center [544, 77] width 166 height 21
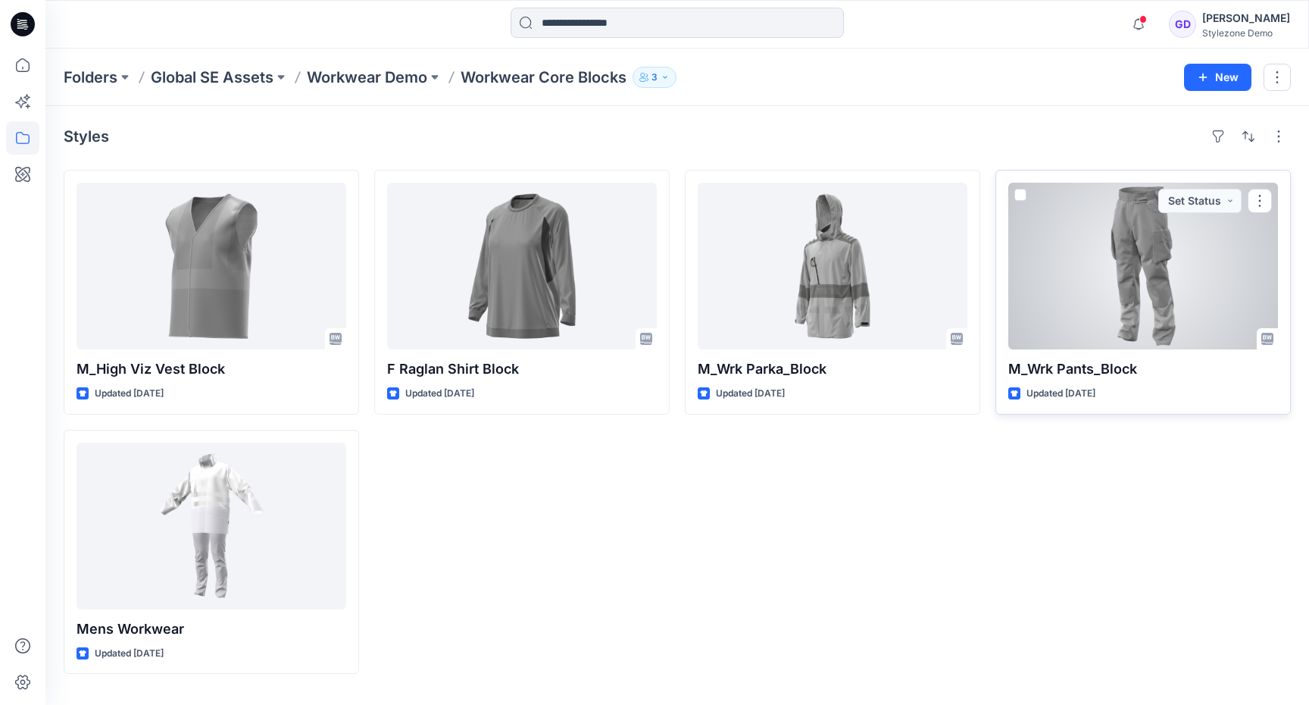
click at [1139, 289] on div at bounding box center [1143, 266] width 270 height 167
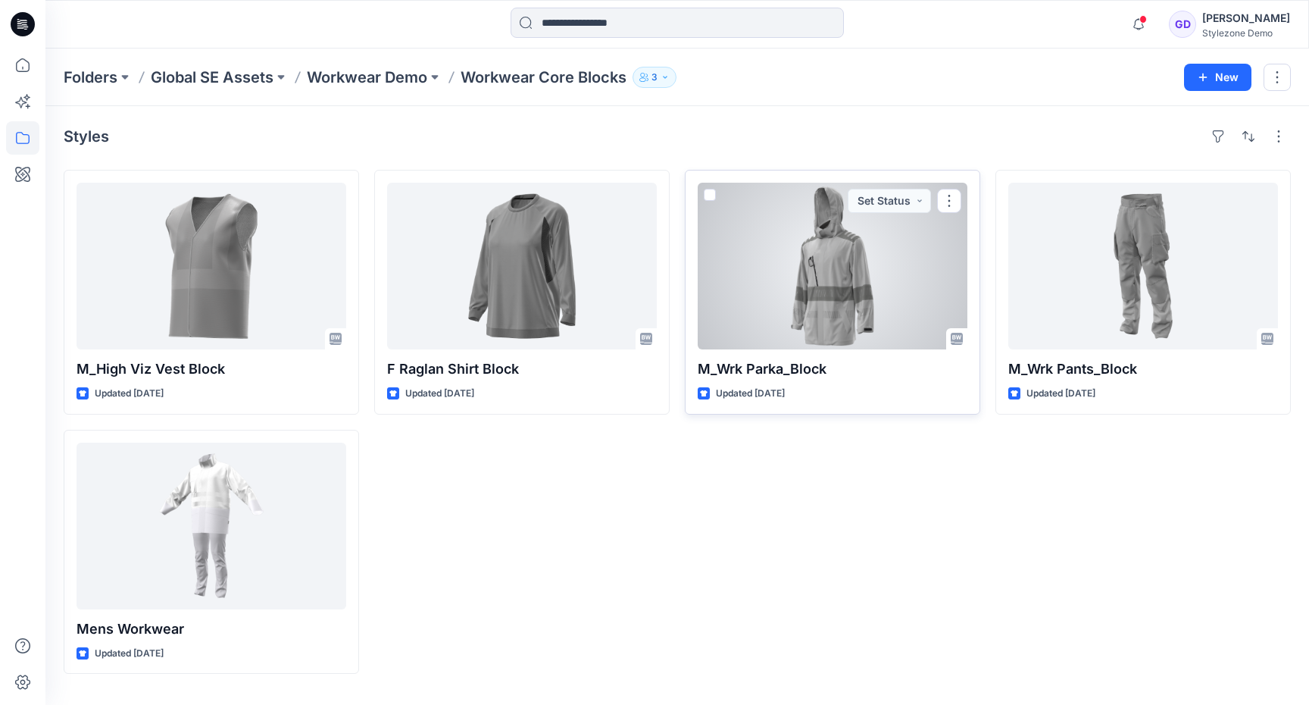
click at [817, 281] on div at bounding box center [833, 266] width 270 height 167
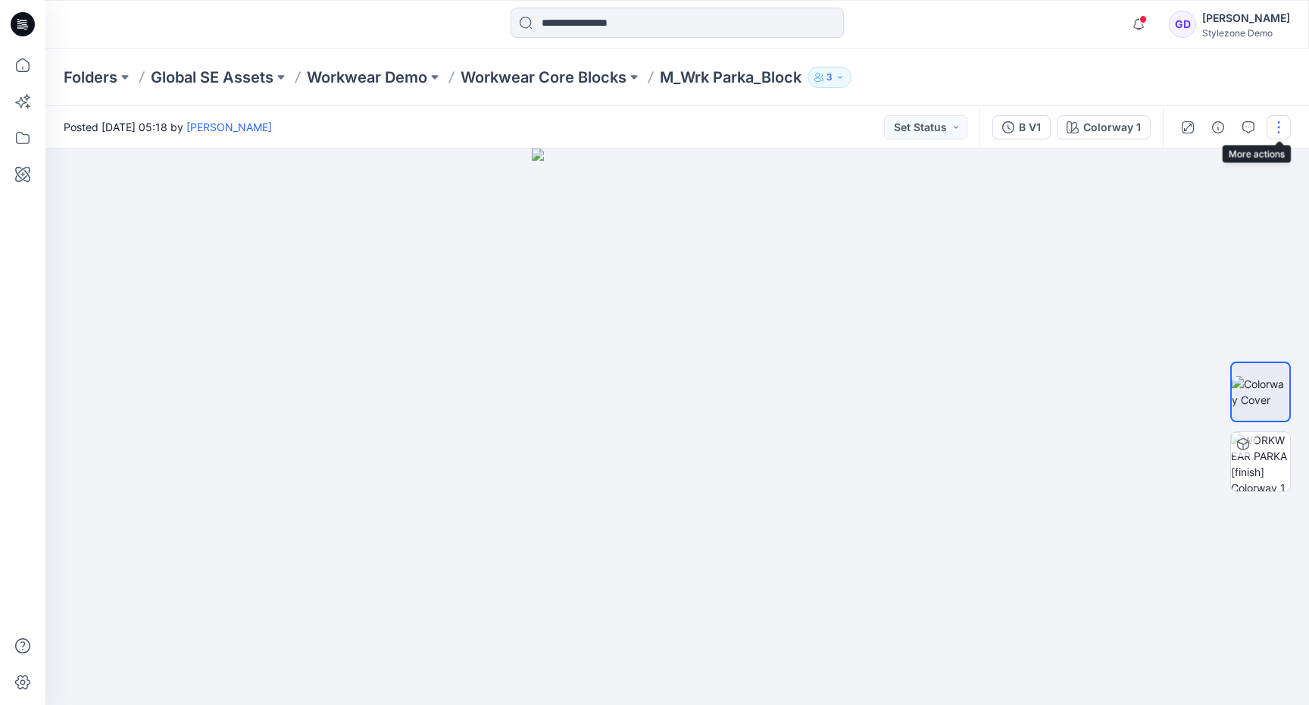
click at [1276, 132] on button "button" at bounding box center [1279, 127] width 24 height 24
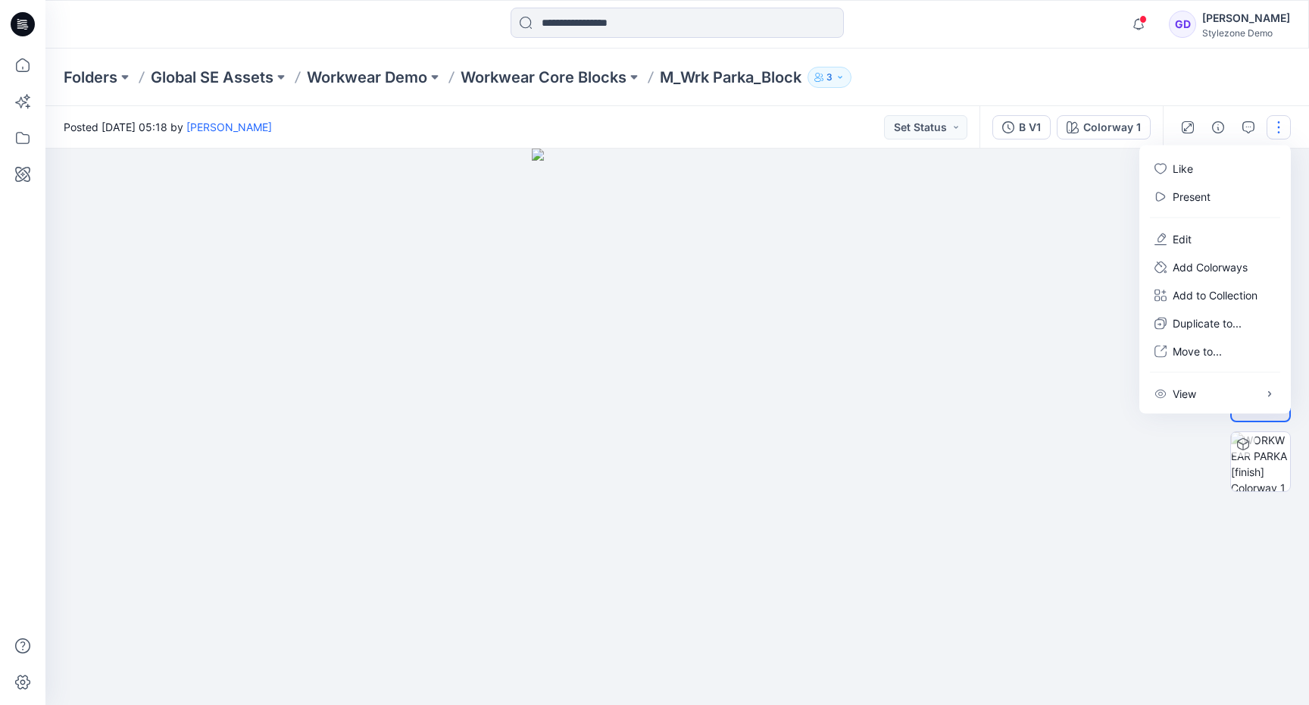
click at [976, 236] on div at bounding box center [677, 426] width 1264 height 556
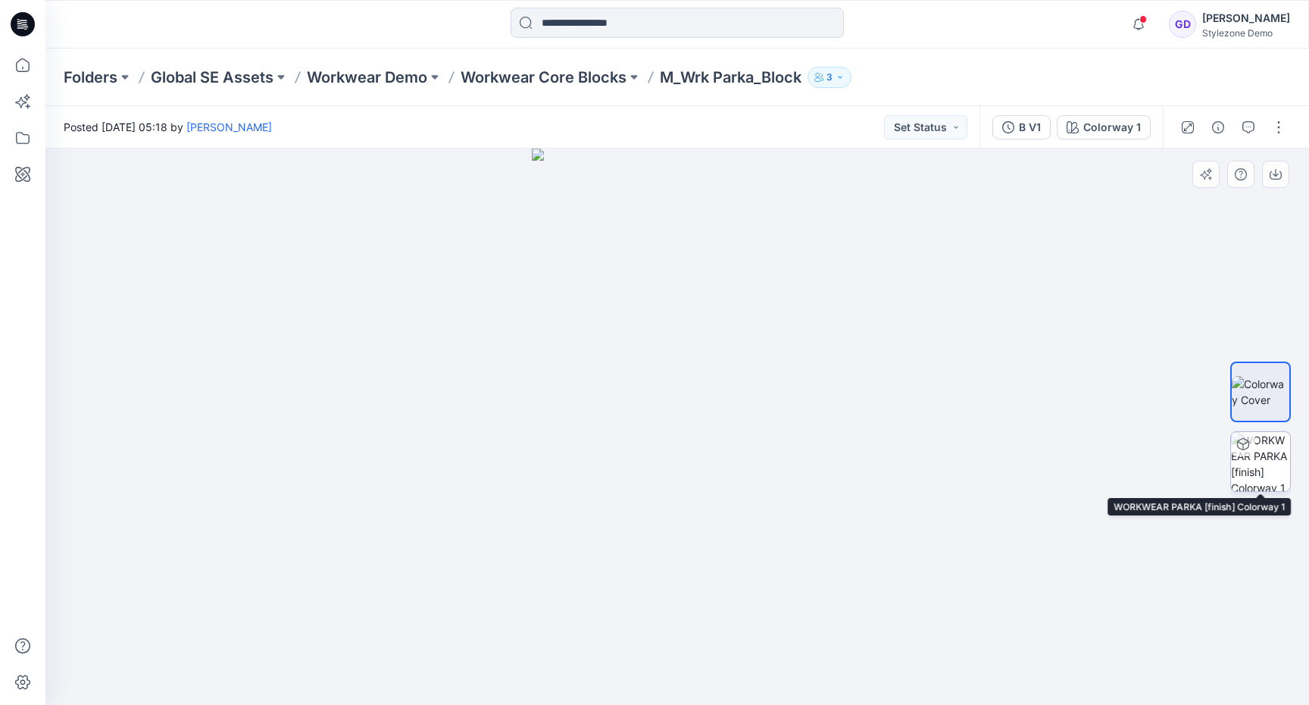
click at [1266, 464] on img at bounding box center [1260, 461] width 59 height 59
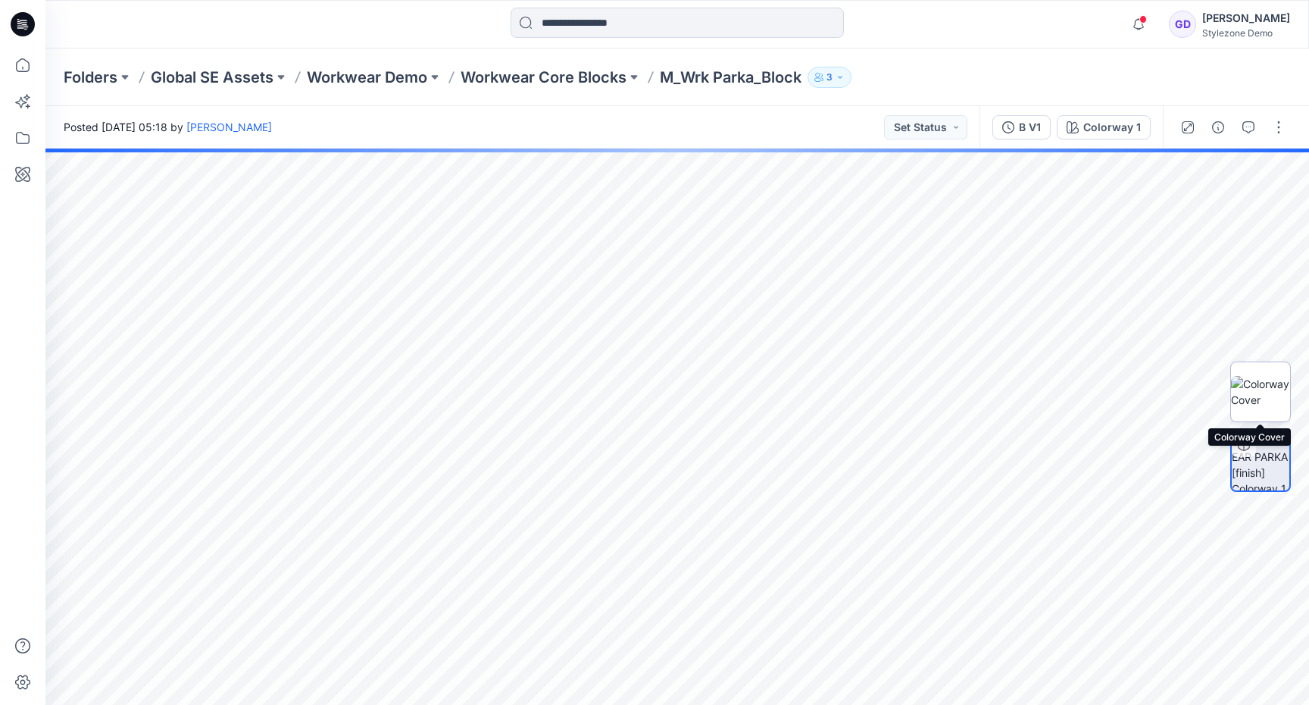
click at [1267, 395] on img at bounding box center [1260, 392] width 59 height 32
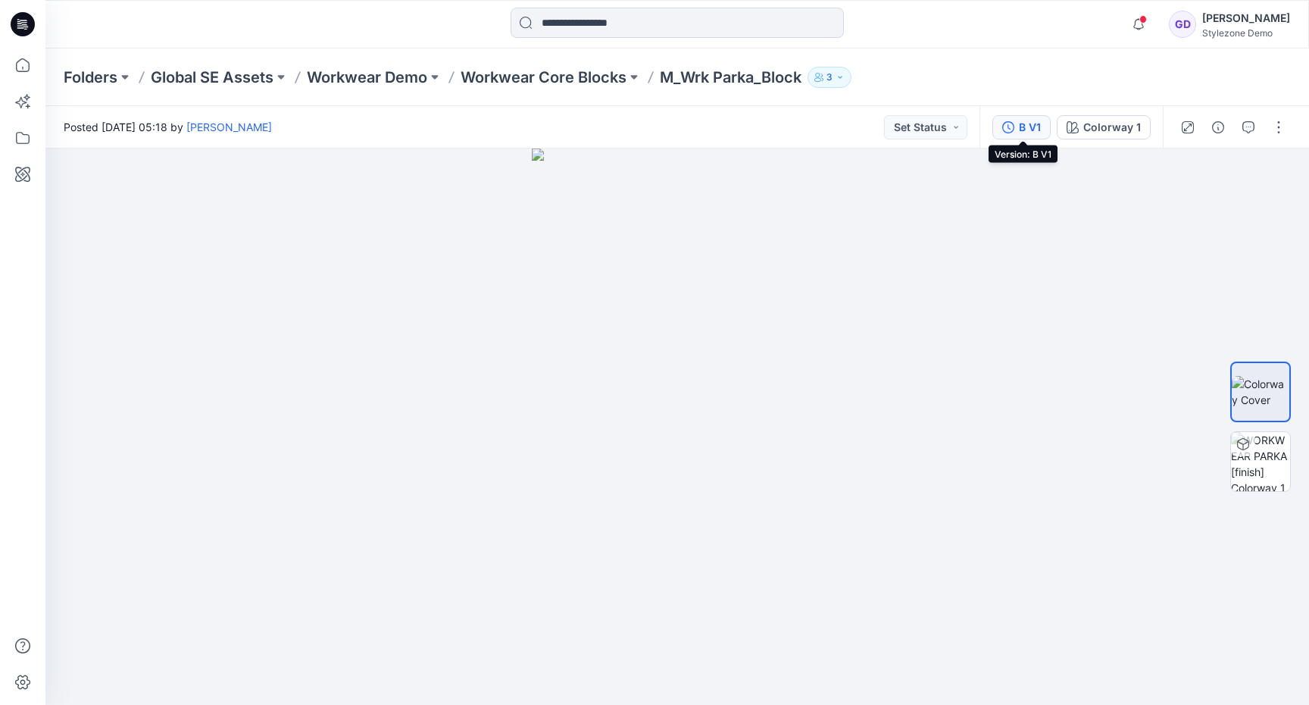
click at [1020, 132] on div "B V1" at bounding box center [1030, 127] width 22 height 17
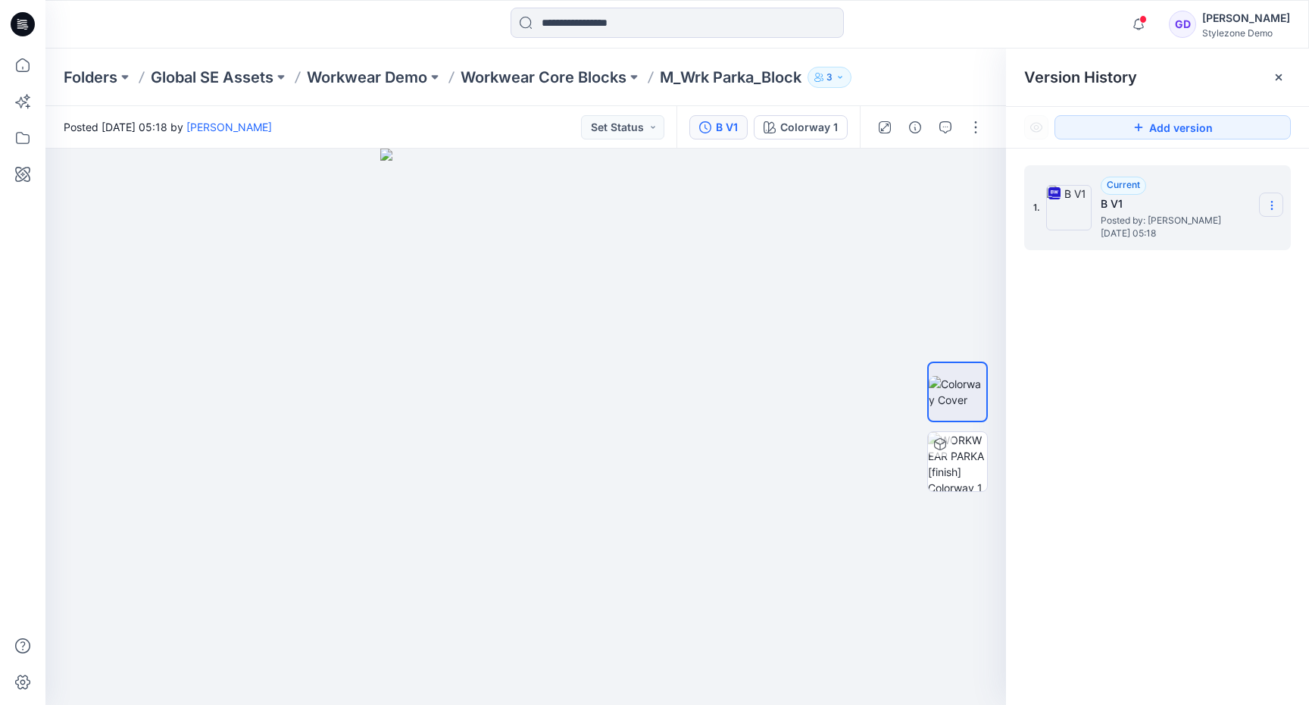
click at [1275, 206] on icon at bounding box center [1272, 205] width 12 height 12
click at [1220, 258] on div "Duplicate Version" at bounding box center [1191, 265] width 176 height 30
click at [1280, 71] on icon at bounding box center [1279, 77] width 12 height 12
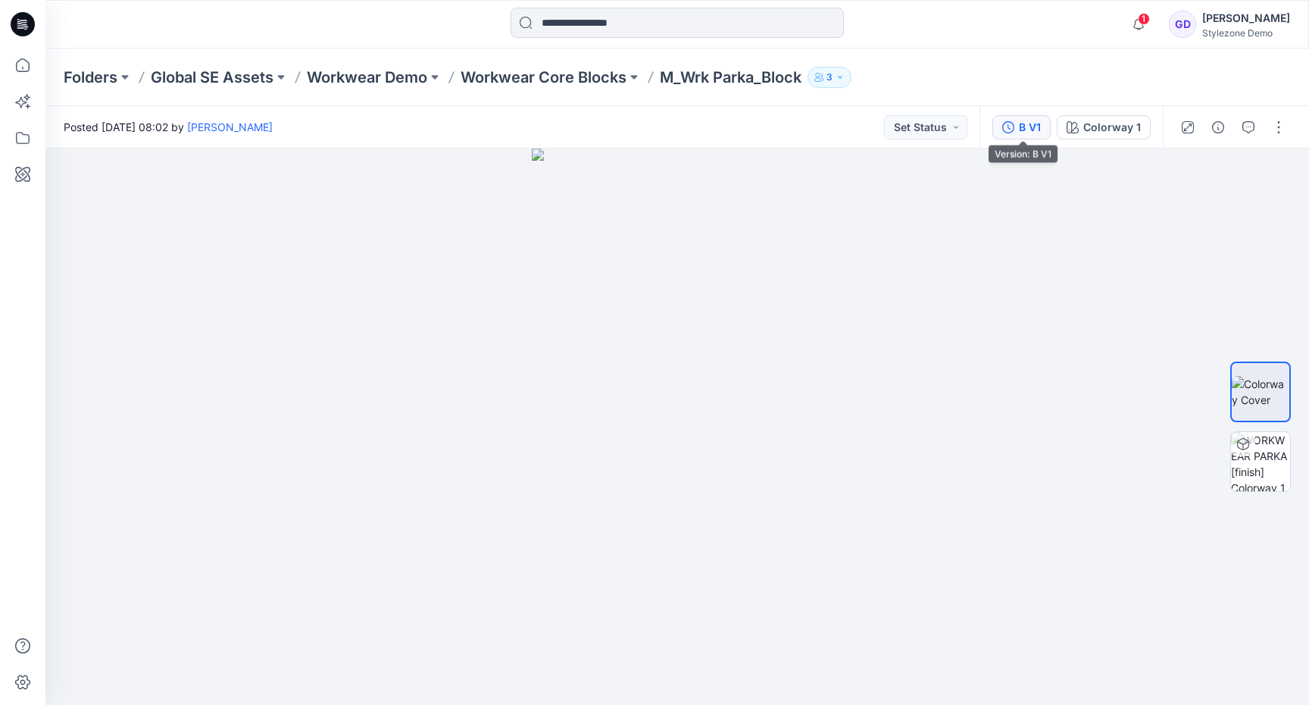
click at [1017, 137] on button "B V1" at bounding box center [1021, 127] width 58 height 24
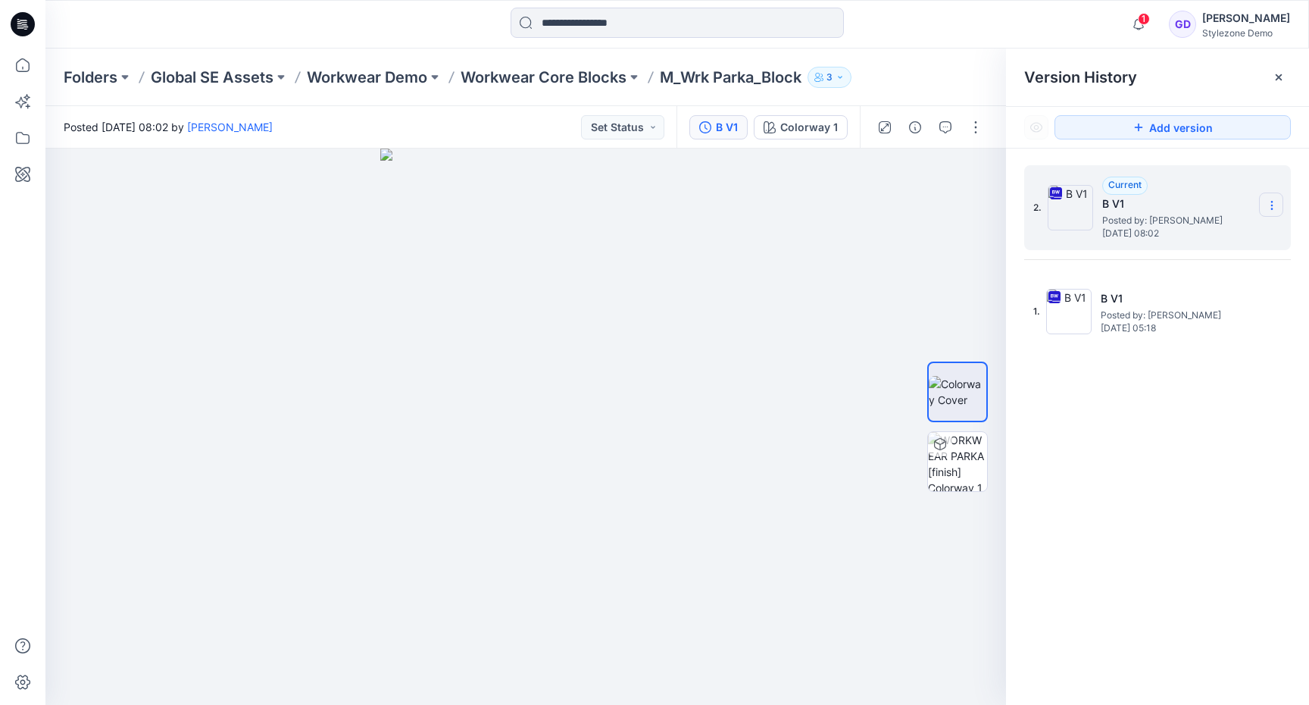
click at [1266, 207] on icon at bounding box center [1272, 205] width 12 height 12
click at [1190, 464] on div "2. Current B V1 Posted by: Gregory Dodd Wednesday, August 13, 2025 08:02 Downlo…" at bounding box center [1157, 437] width 303 height 578
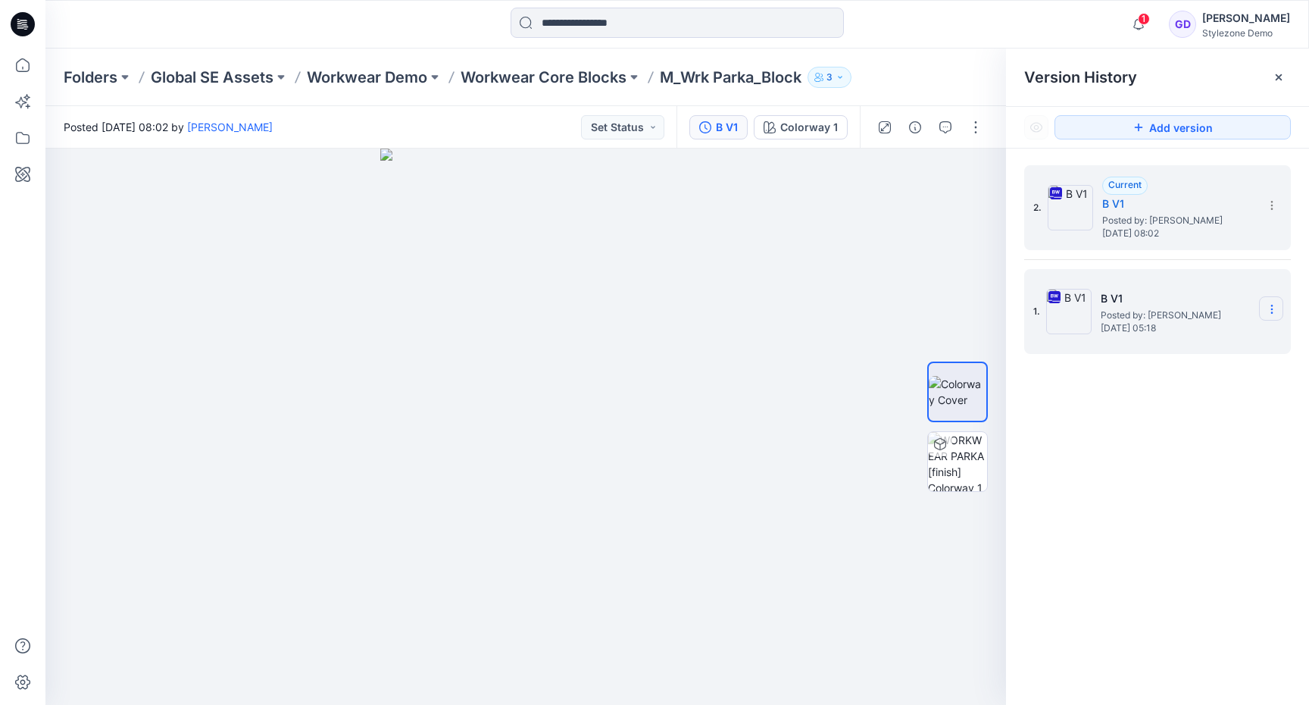
click at [1270, 315] on section at bounding box center [1271, 308] width 24 height 24
click at [1219, 339] on span "Download Source BW File" at bounding box center [1195, 339] width 127 height 18
click at [1275, 76] on icon at bounding box center [1279, 77] width 12 height 12
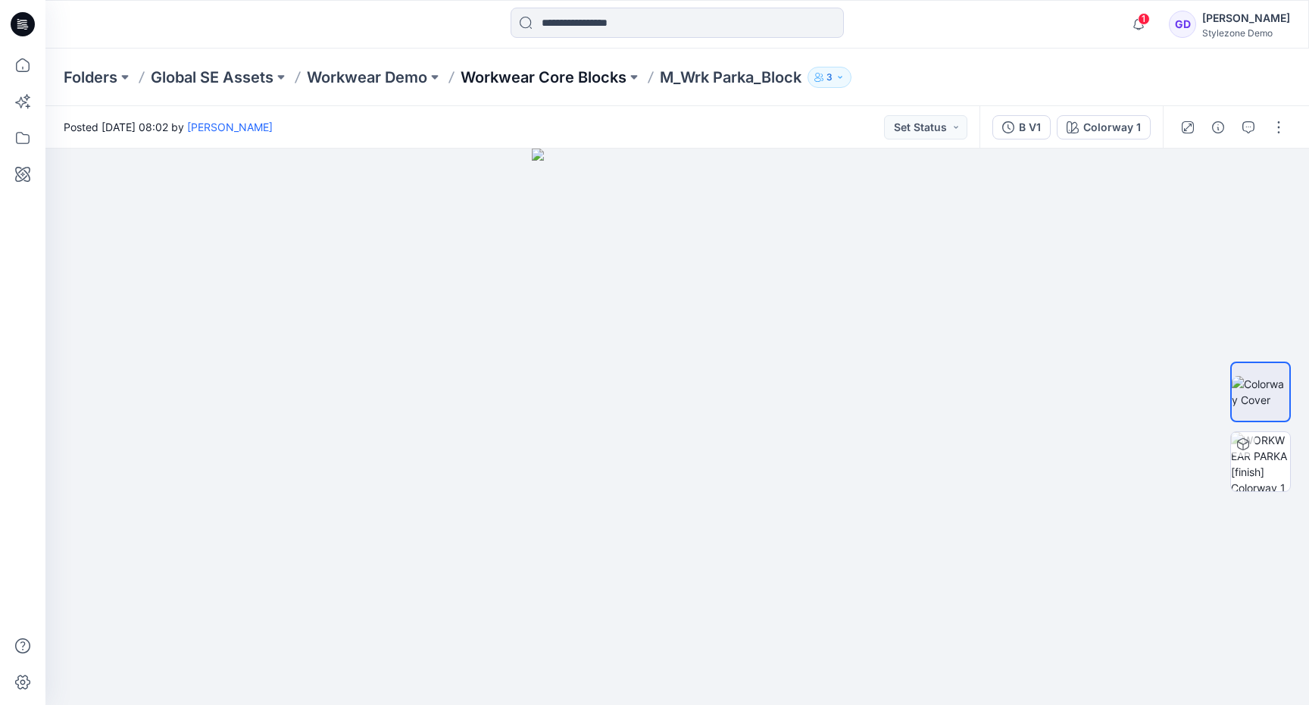
click at [578, 77] on p "Workwear Core Blocks" at bounding box center [544, 77] width 166 height 21
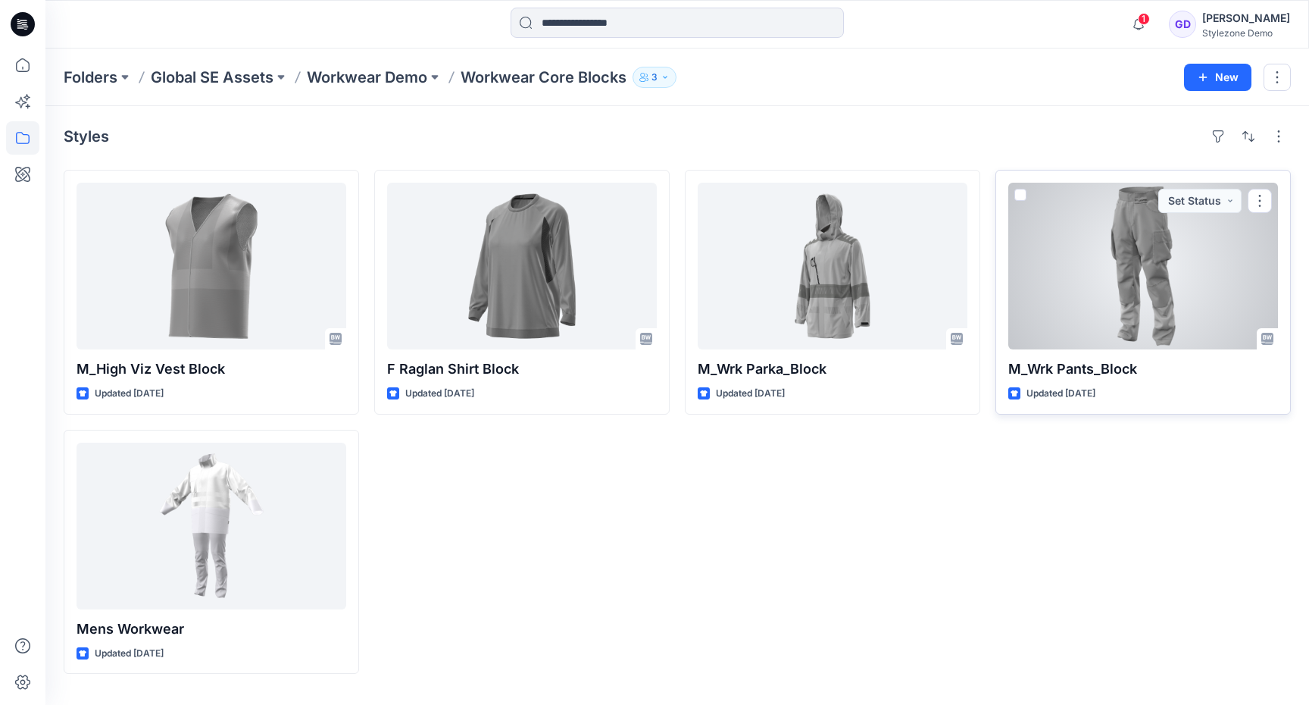
click at [1164, 300] on div at bounding box center [1143, 266] width 270 height 167
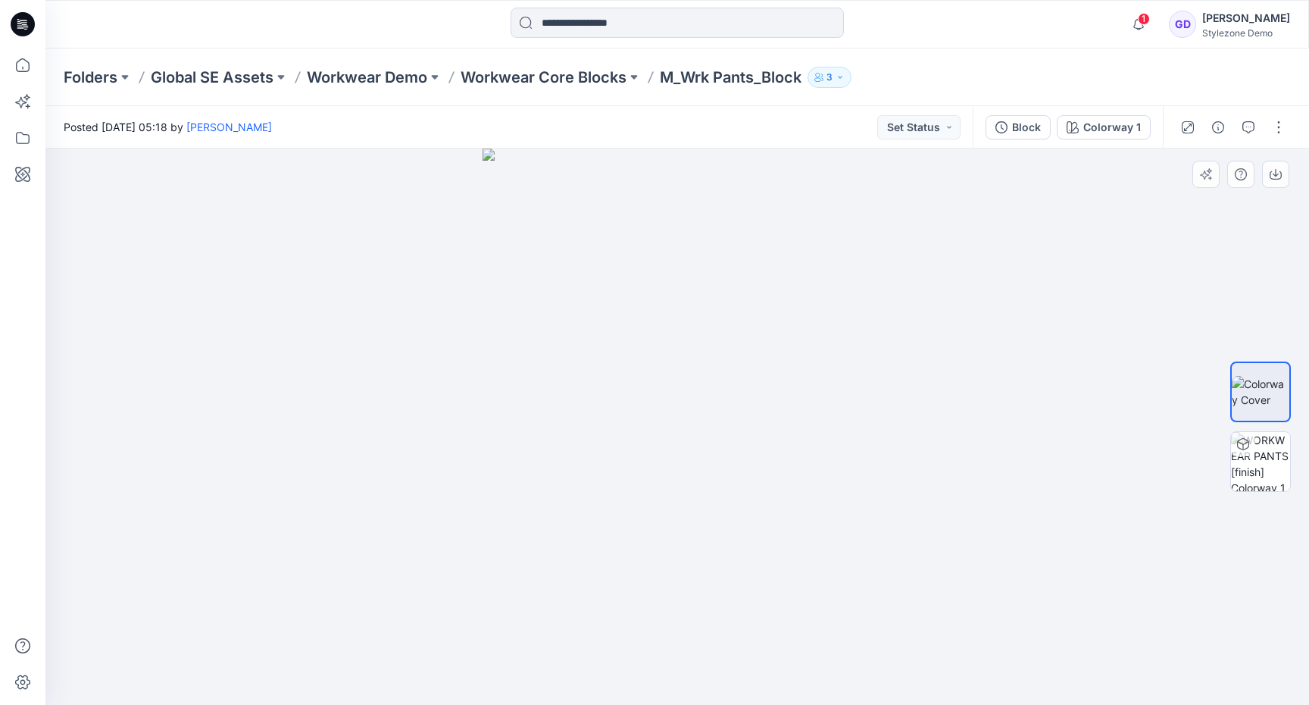
drag, startPoint x: 694, startPoint y: 189, endPoint x: 680, endPoint y: 471, distance: 282.2
click at [680, 471] on img at bounding box center [677, 426] width 389 height 556
click at [1281, 125] on button "button" at bounding box center [1279, 127] width 24 height 24
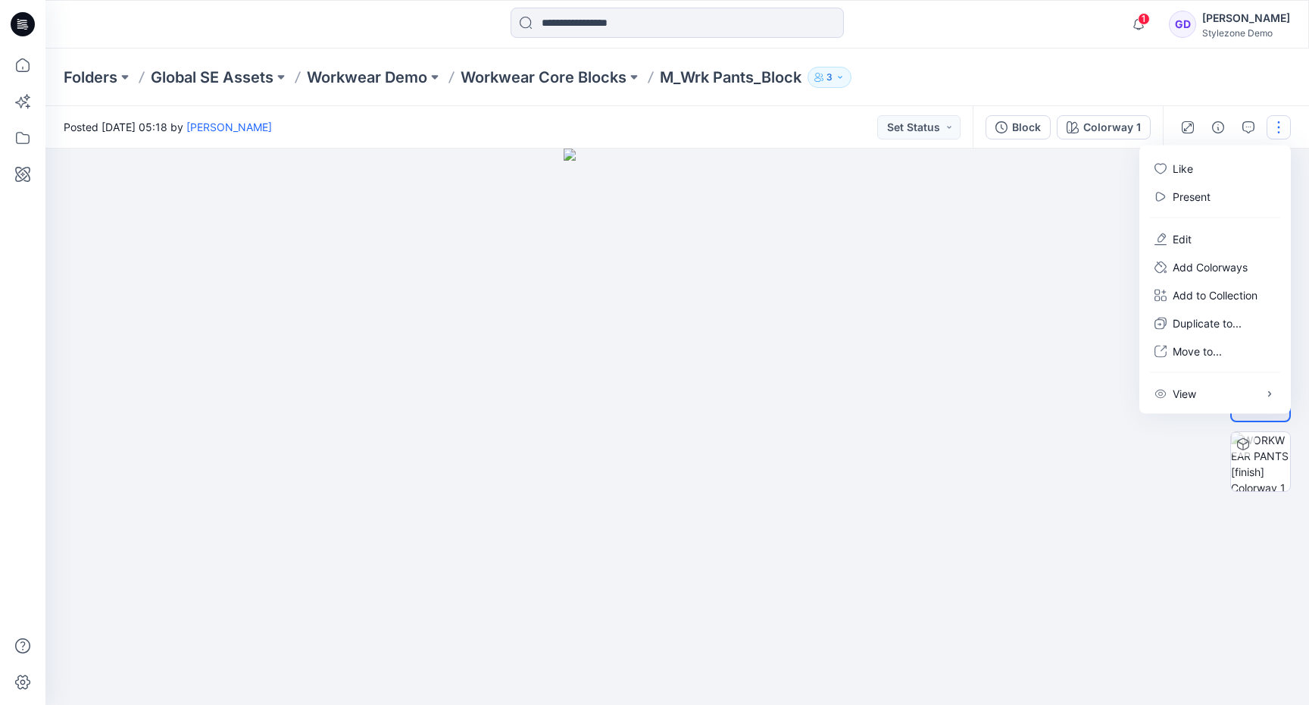
click at [1281, 125] on button "button" at bounding box center [1279, 127] width 24 height 24
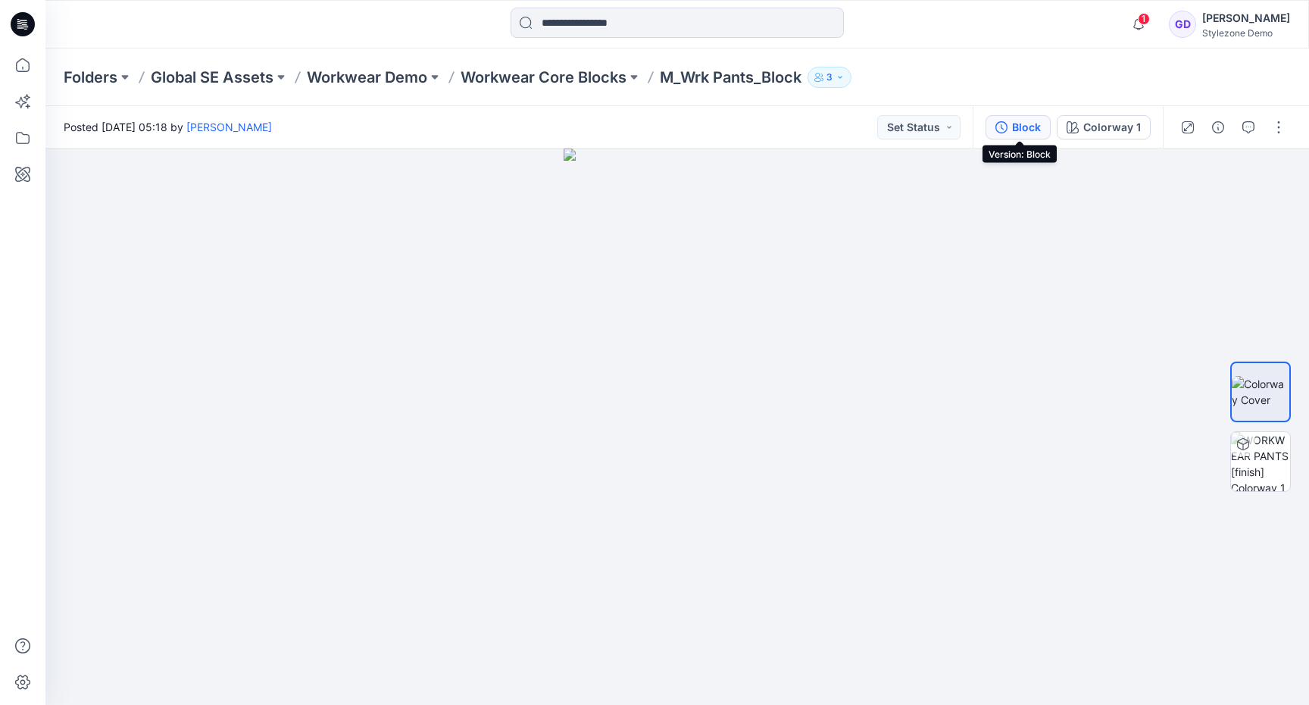
click at [1000, 126] on icon "button" at bounding box center [1001, 127] width 12 height 12
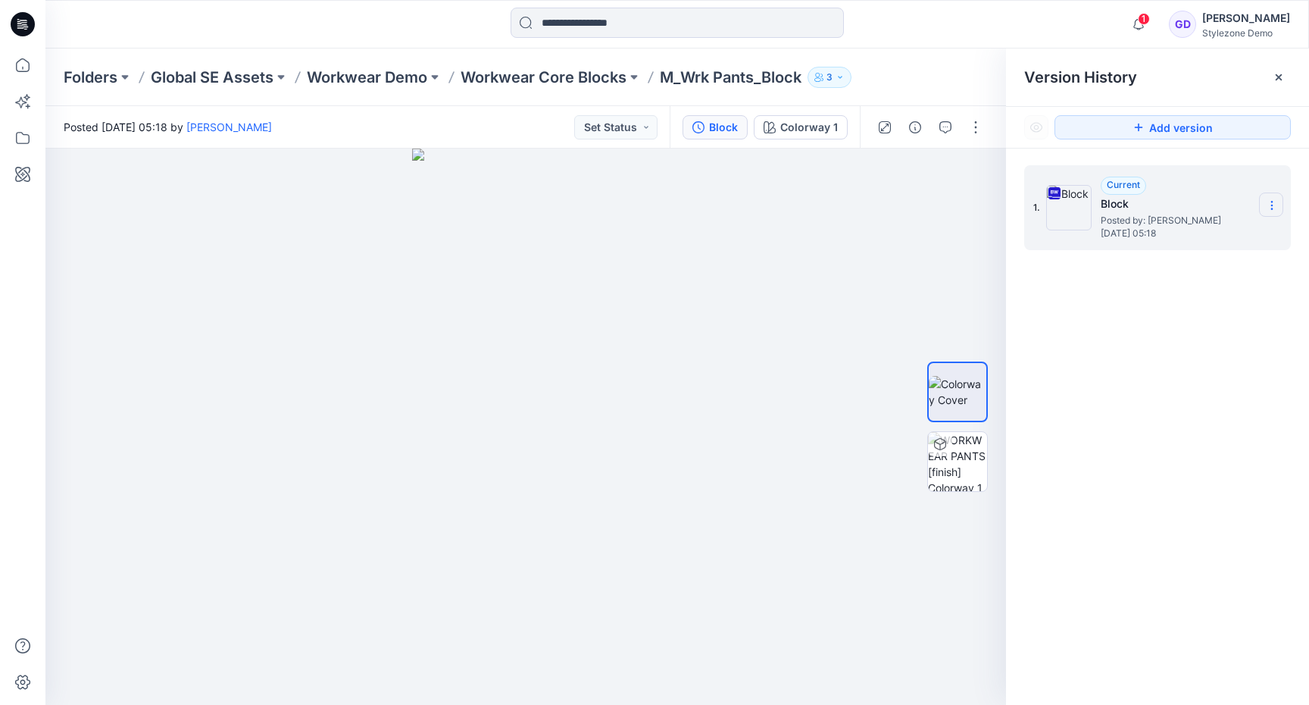
click at [1270, 201] on icon at bounding box center [1272, 205] width 12 height 12
click at [1204, 239] on span "Download Source BW File" at bounding box center [1195, 235] width 127 height 18
click at [1280, 78] on icon at bounding box center [1279, 77] width 6 height 6
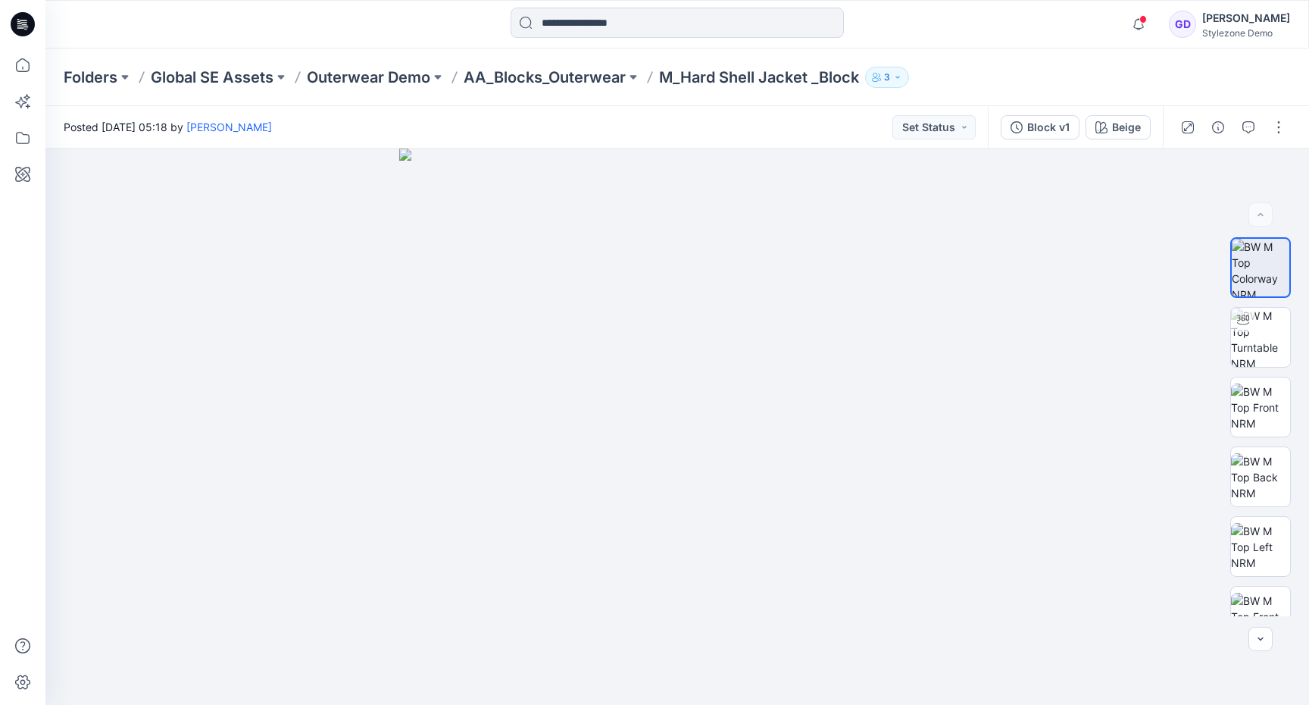
click at [529, 87] on div "Folders Global SE Assets Outerwear Demo AA_Blocks_Outerwear M_Hard Shell Jacket…" at bounding box center [677, 77] width 1264 height 58
click at [531, 86] on p "AA_Blocks_Outerwear" at bounding box center [545, 77] width 162 height 21
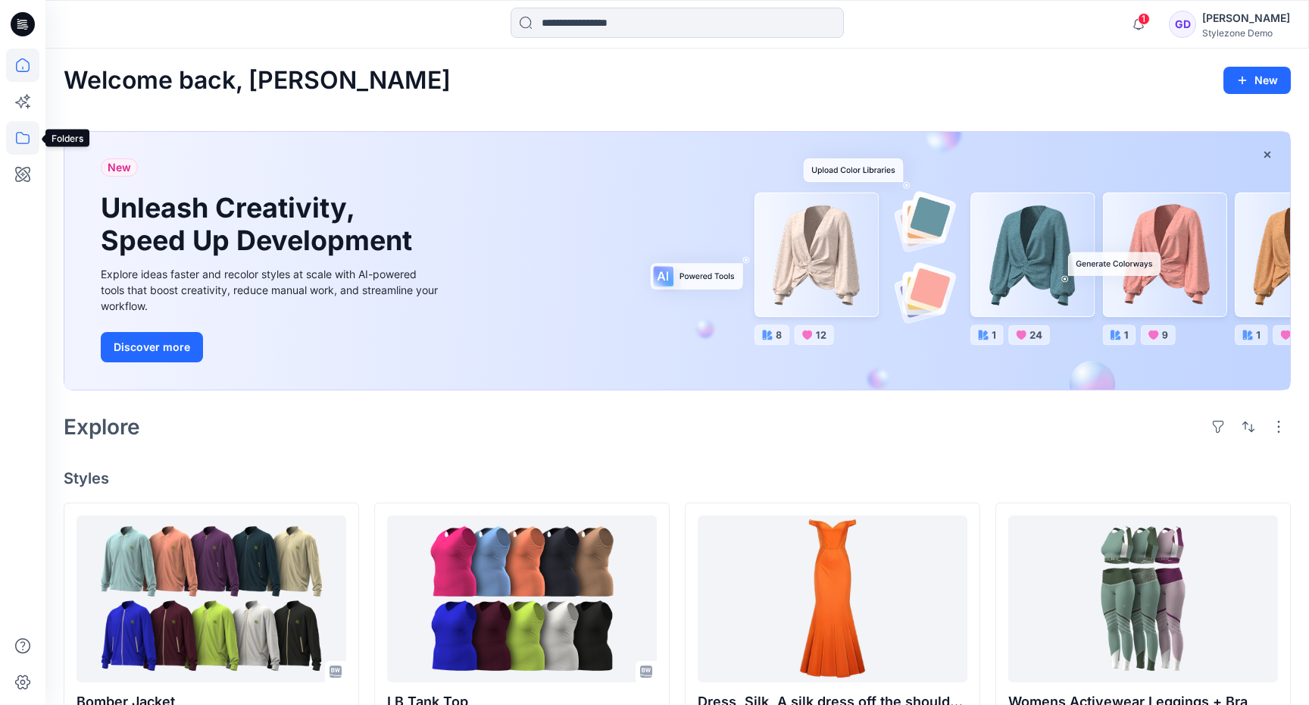
click at [30, 145] on icon at bounding box center [22, 137] width 33 height 33
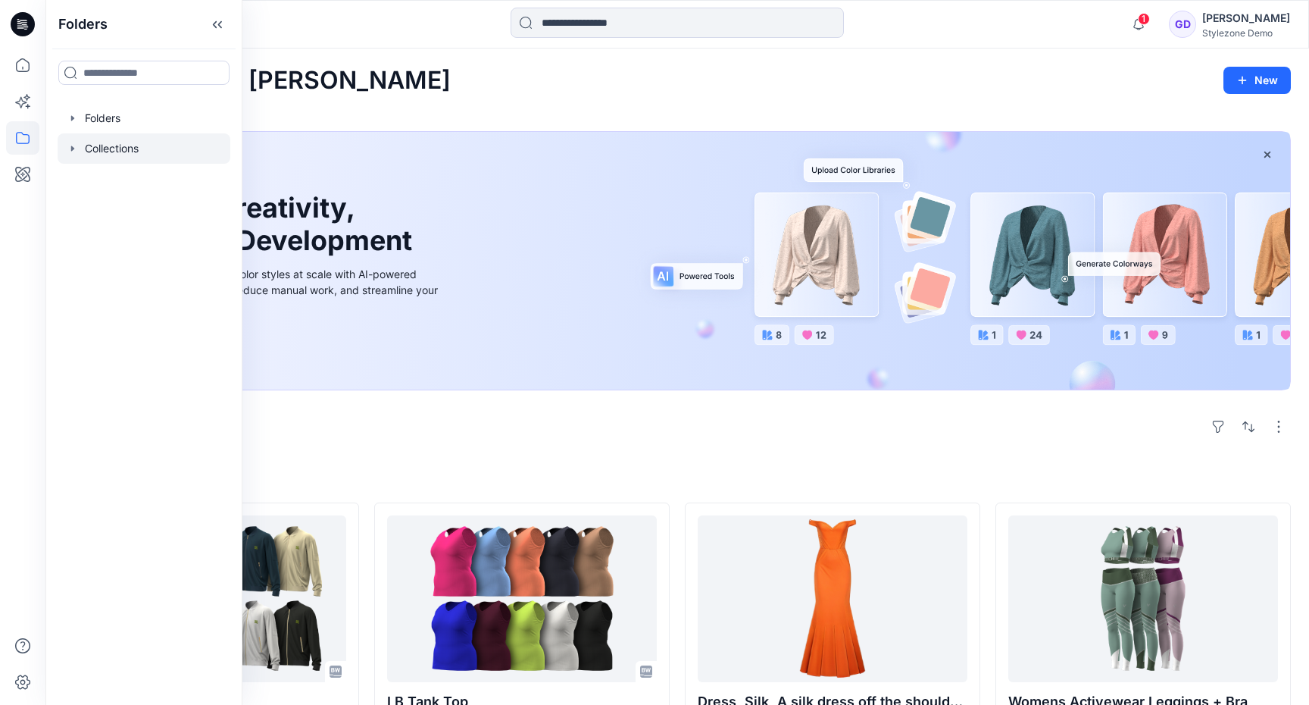
click at [77, 149] on icon "button" at bounding box center [73, 148] width 12 height 12
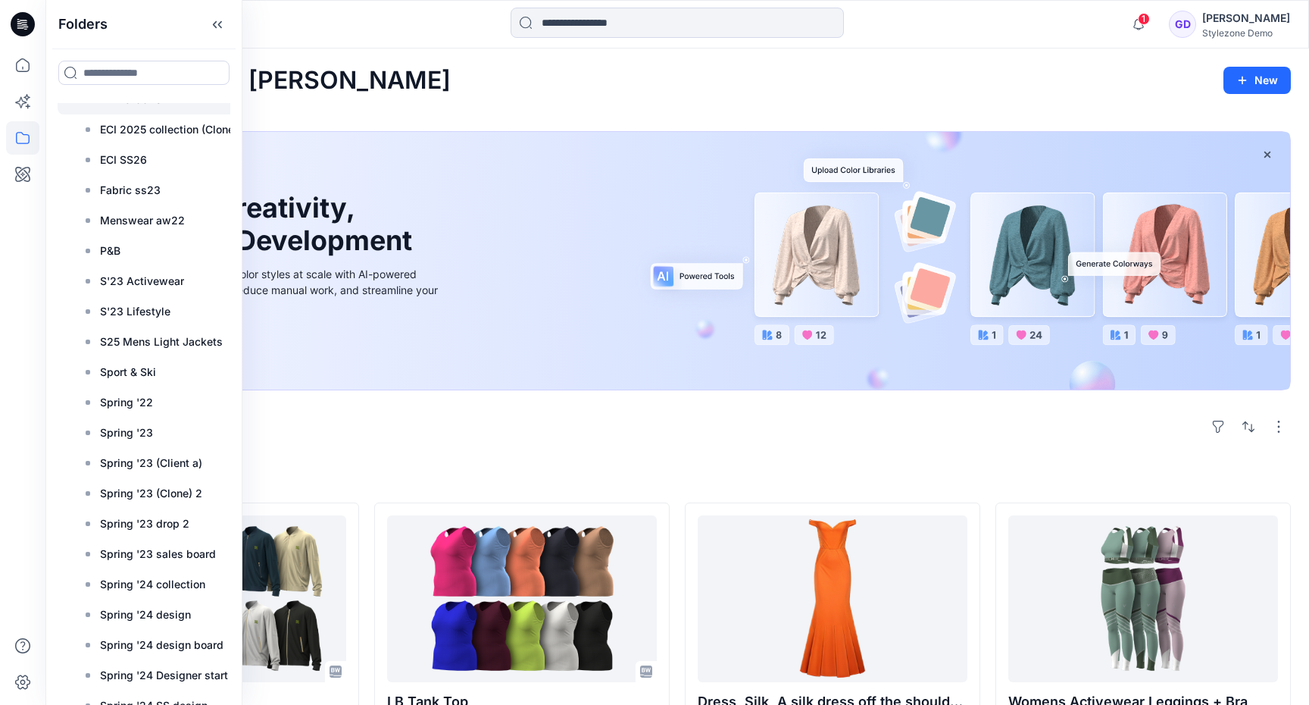
scroll to position [523, 0]
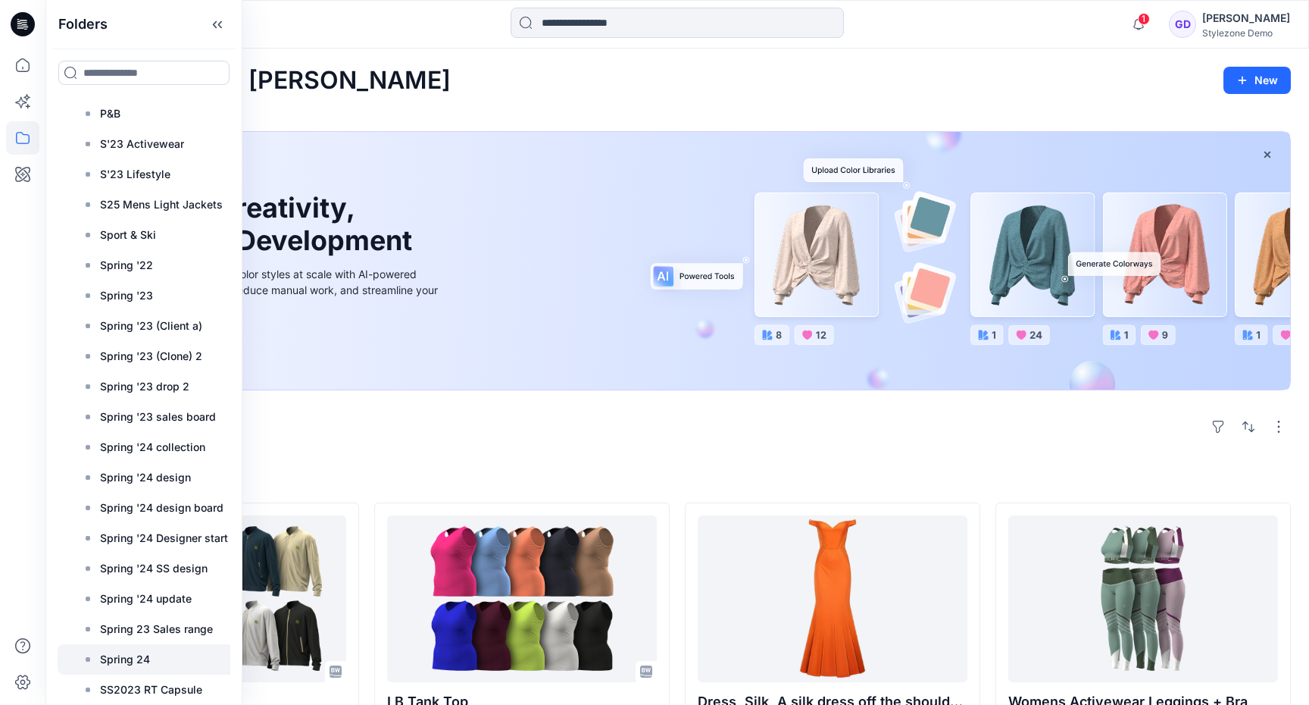
click at [143, 658] on p "Spring 24" at bounding box center [125, 659] width 50 height 18
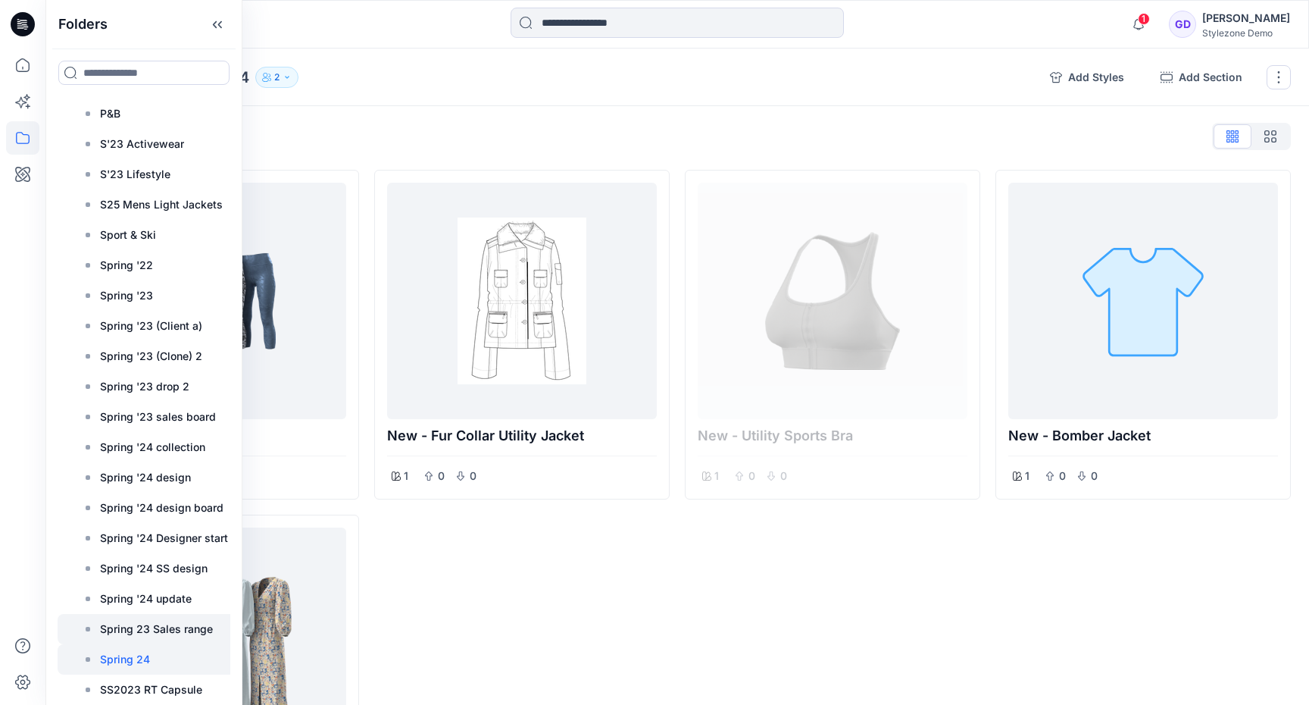
click at [145, 634] on p "Spring 23 Sales range" at bounding box center [156, 629] width 113 height 18
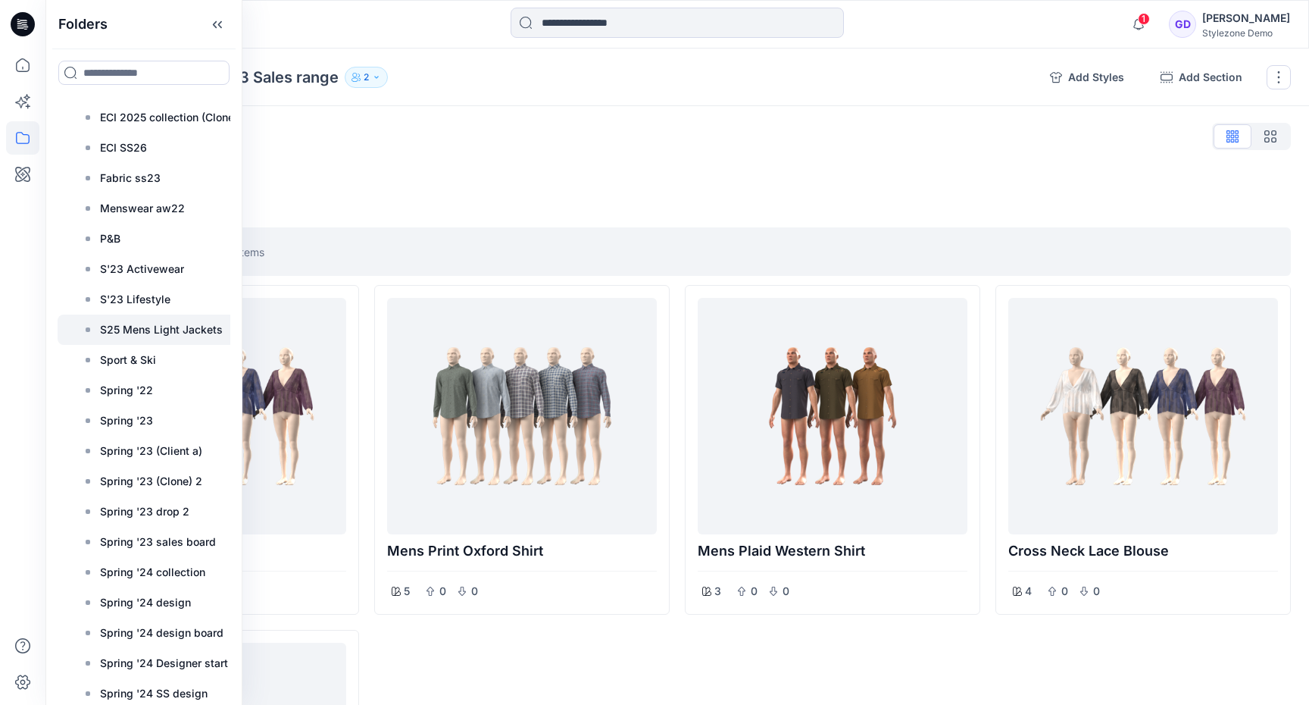
scroll to position [386, 0]
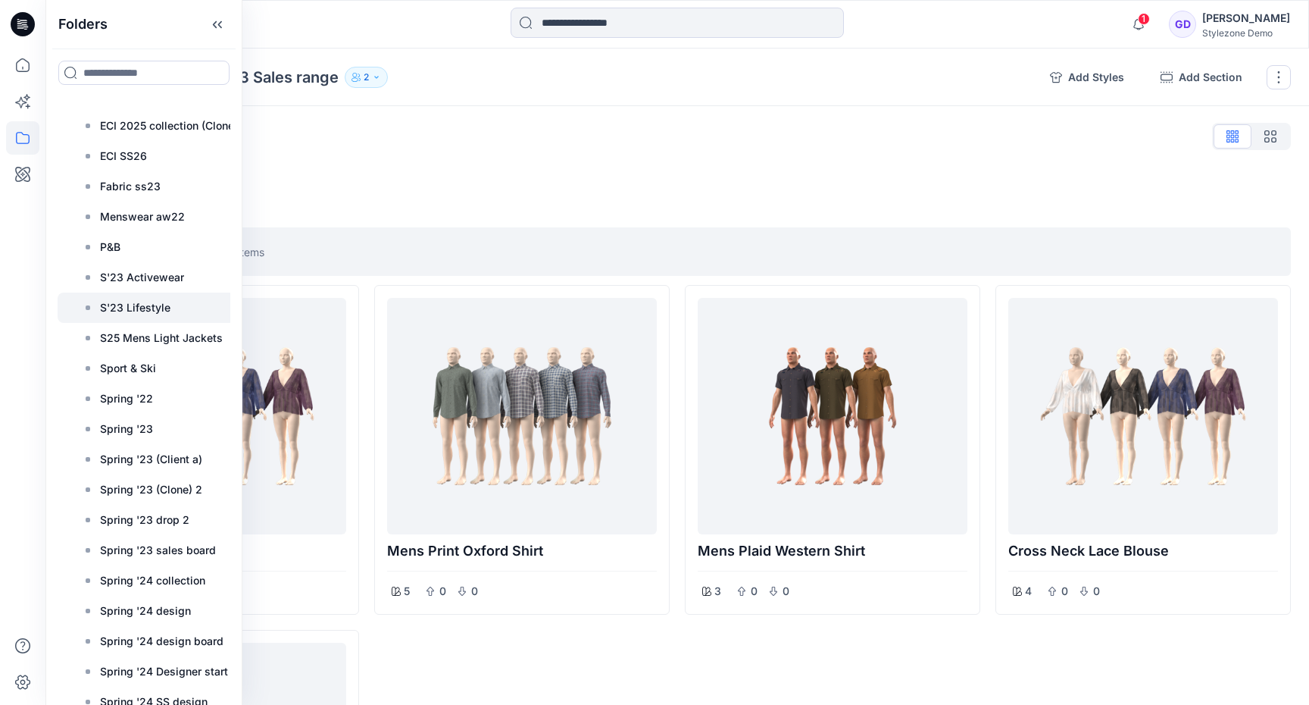
click at [127, 314] on p "S'23 Lifestyle" at bounding box center [135, 307] width 70 height 18
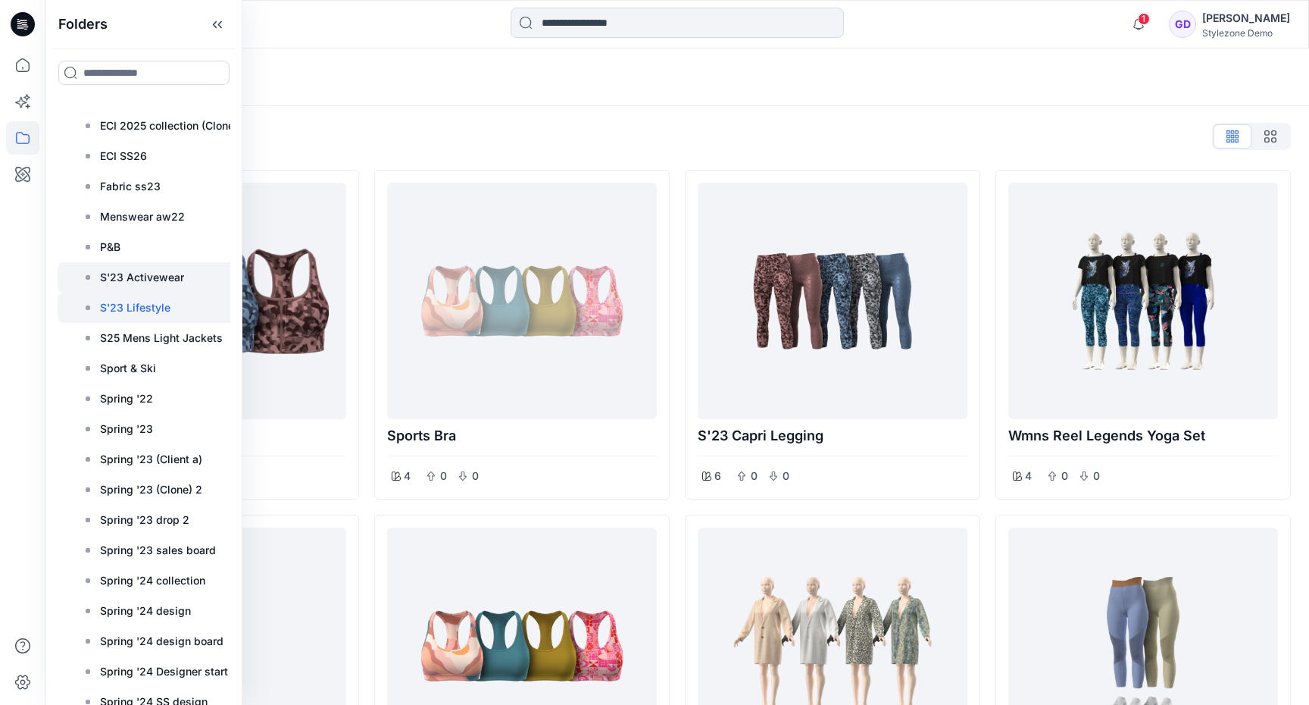
click at [140, 277] on p "S'23 Activewear" at bounding box center [142, 277] width 84 height 18
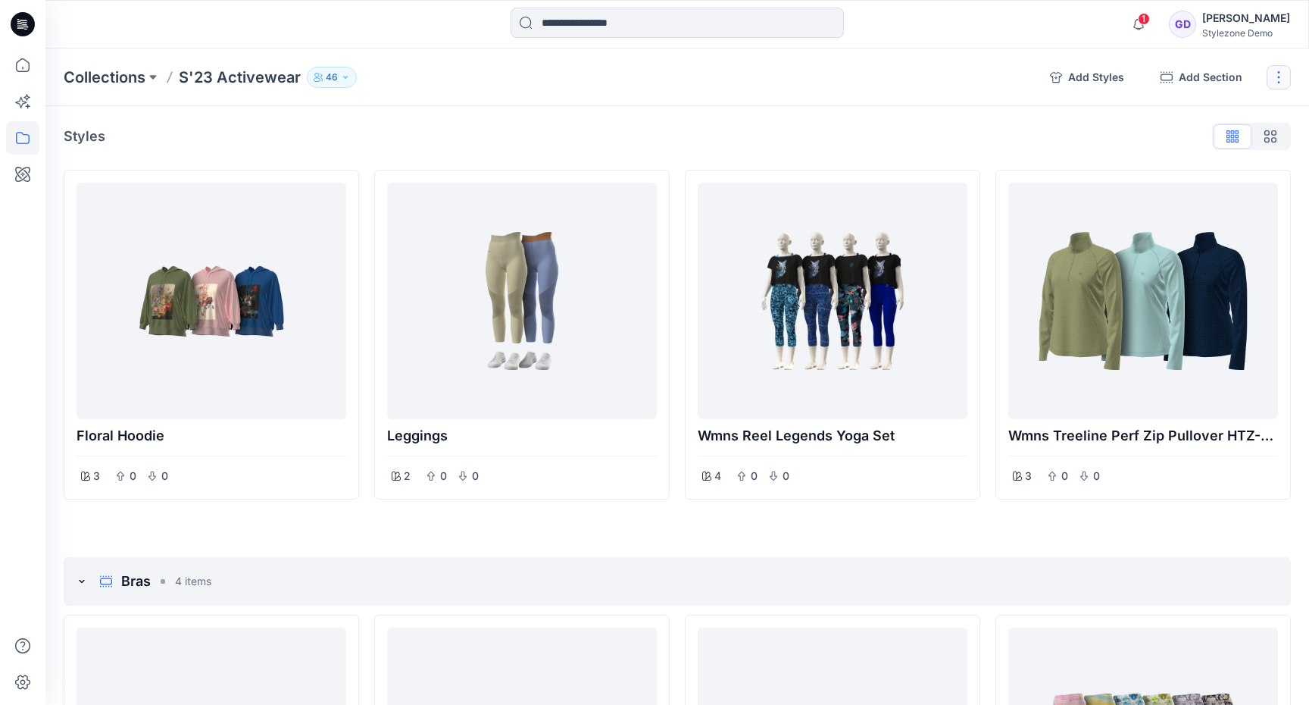
click at [1281, 79] on button "button" at bounding box center [1279, 77] width 24 height 24
